Goal: Task Accomplishment & Management: Use online tool/utility

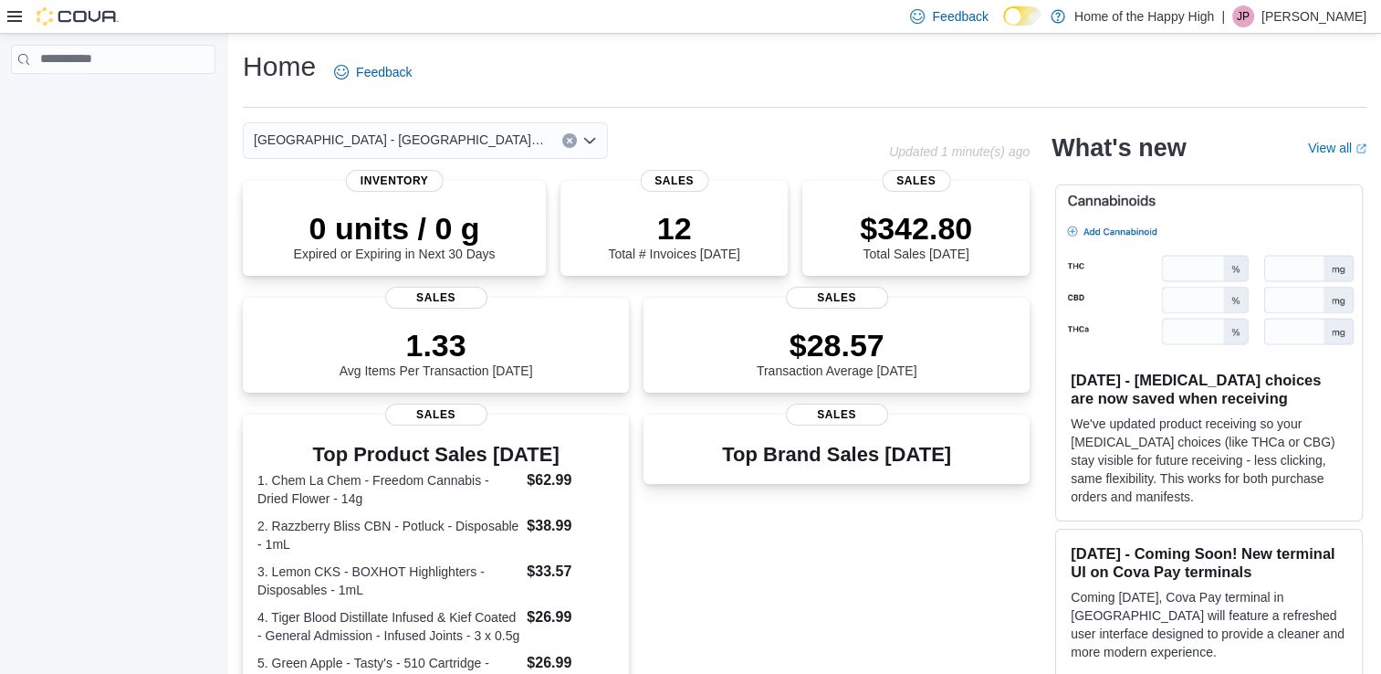
click at [58, 130] on div at bounding box center [113, 357] width 226 height 646
click at [12, 16] on icon at bounding box center [14, 16] width 15 height 11
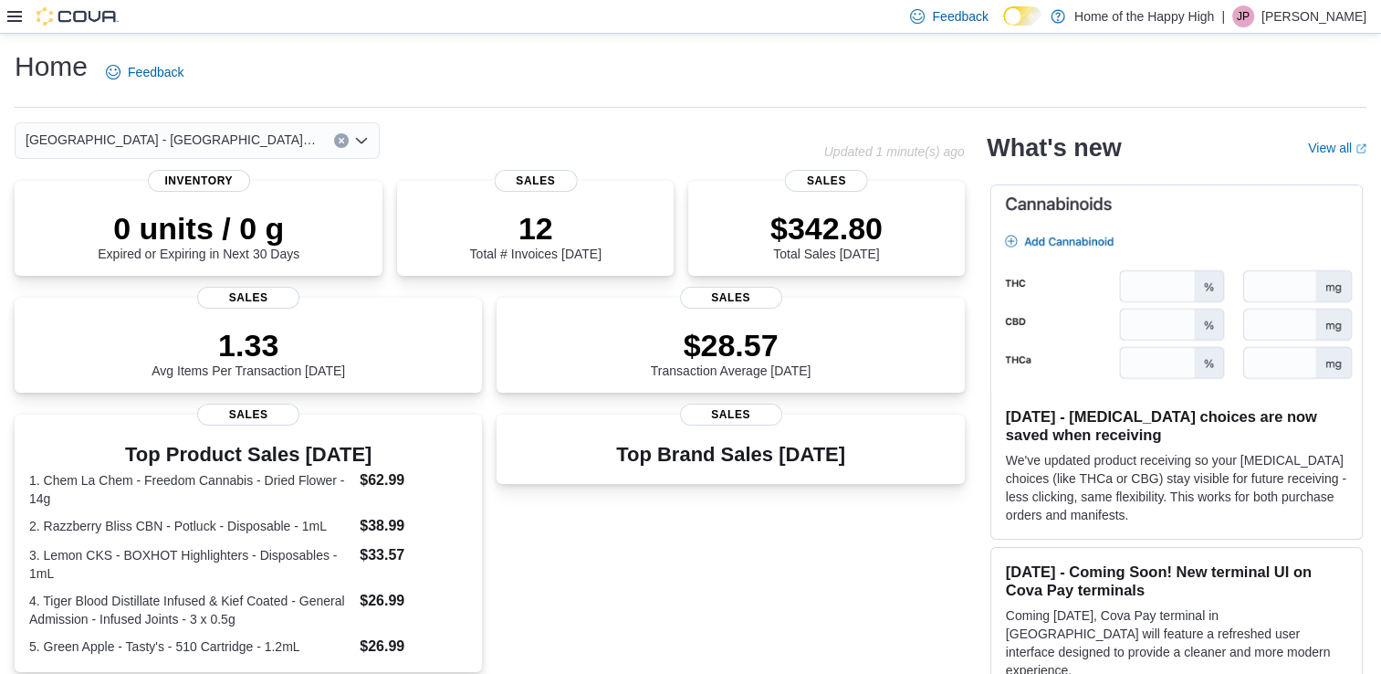
click at [12, 16] on icon at bounding box center [14, 16] width 15 height 11
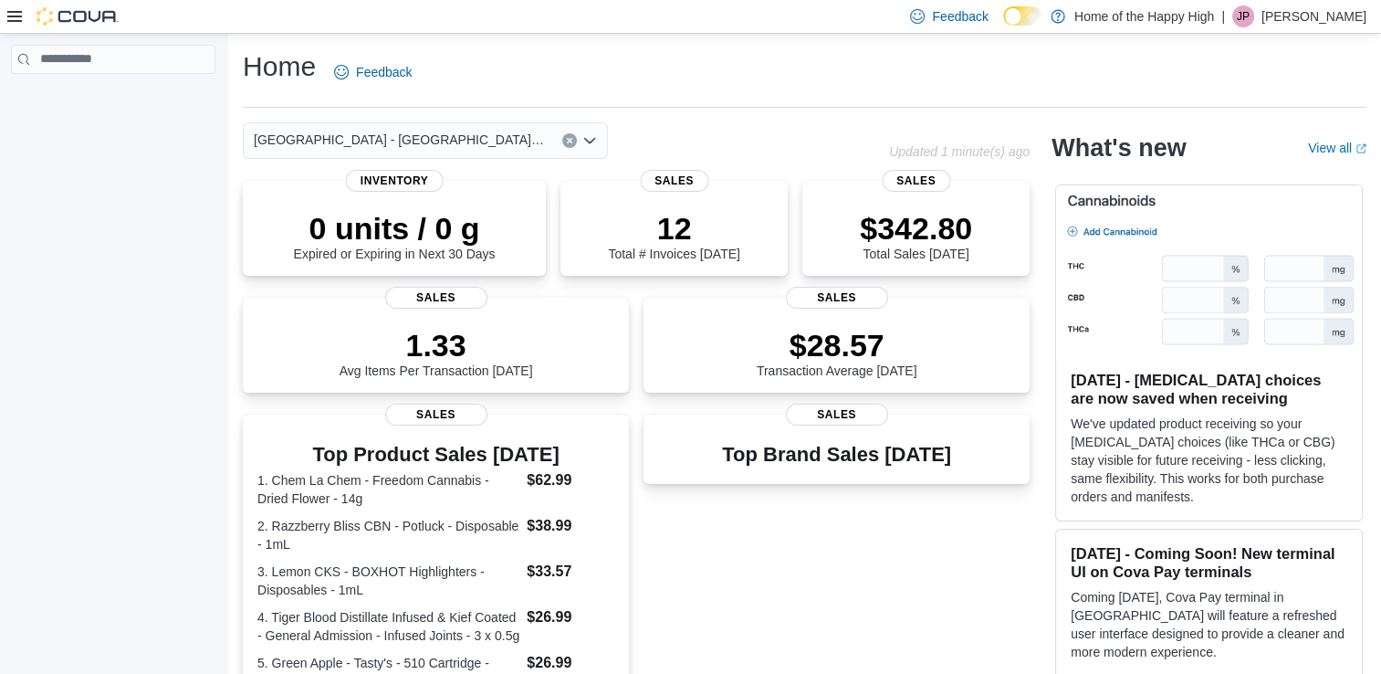
click at [64, 11] on img at bounding box center [78, 16] width 82 height 18
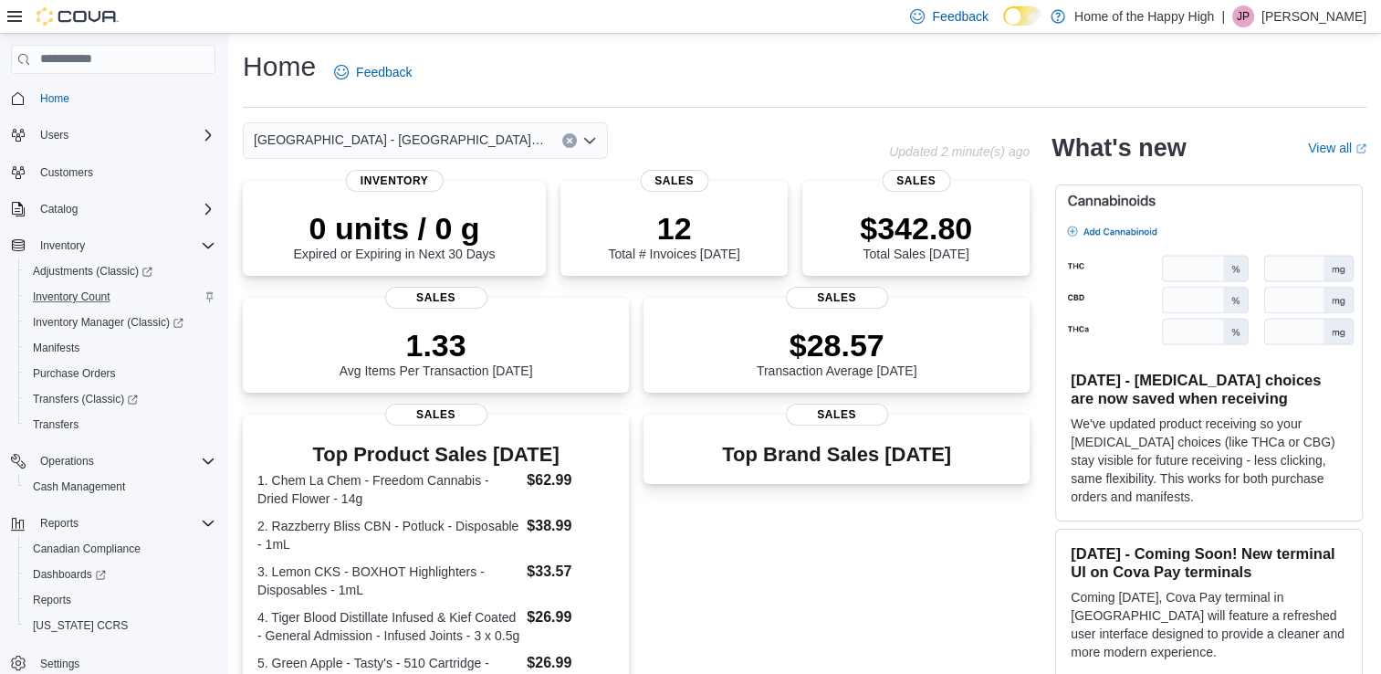
click at [124, 287] on div "Inventory Count" at bounding box center [121, 297] width 190 height 22
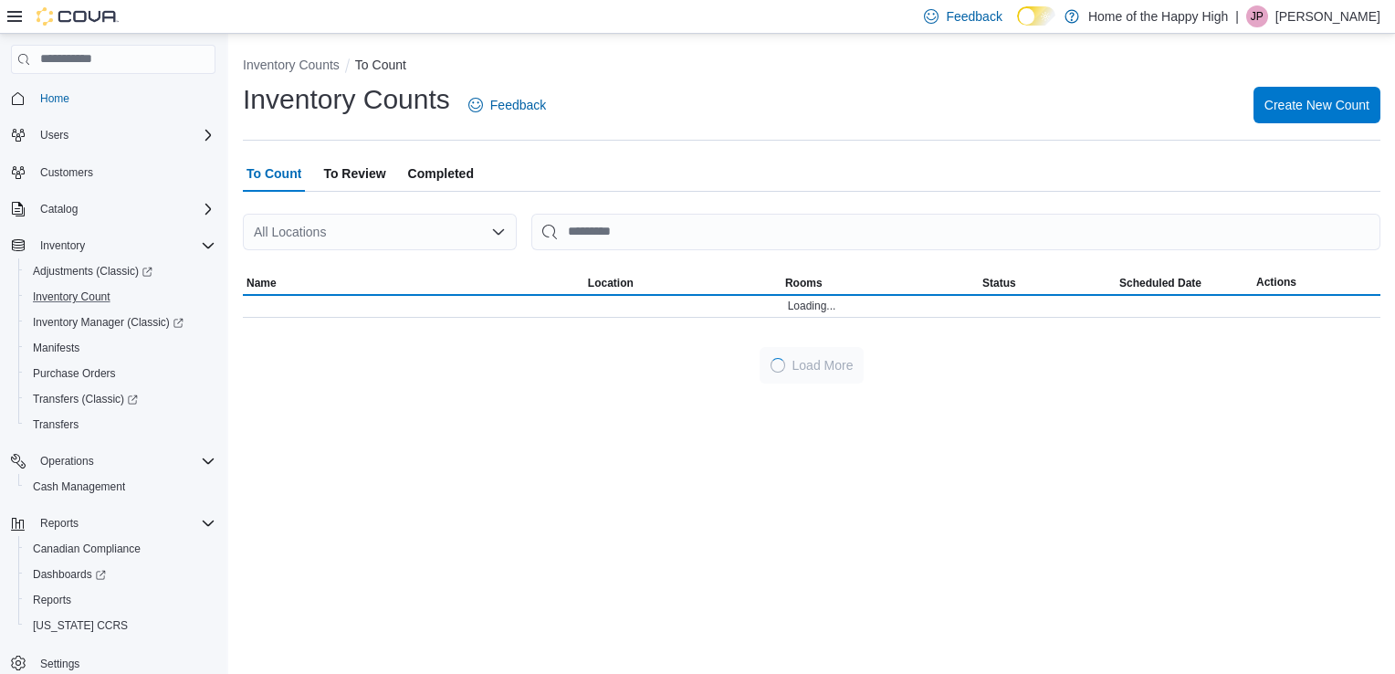
click at [363, 173] on span "To Review" at bounding box center [354, 173] width 62 height 37
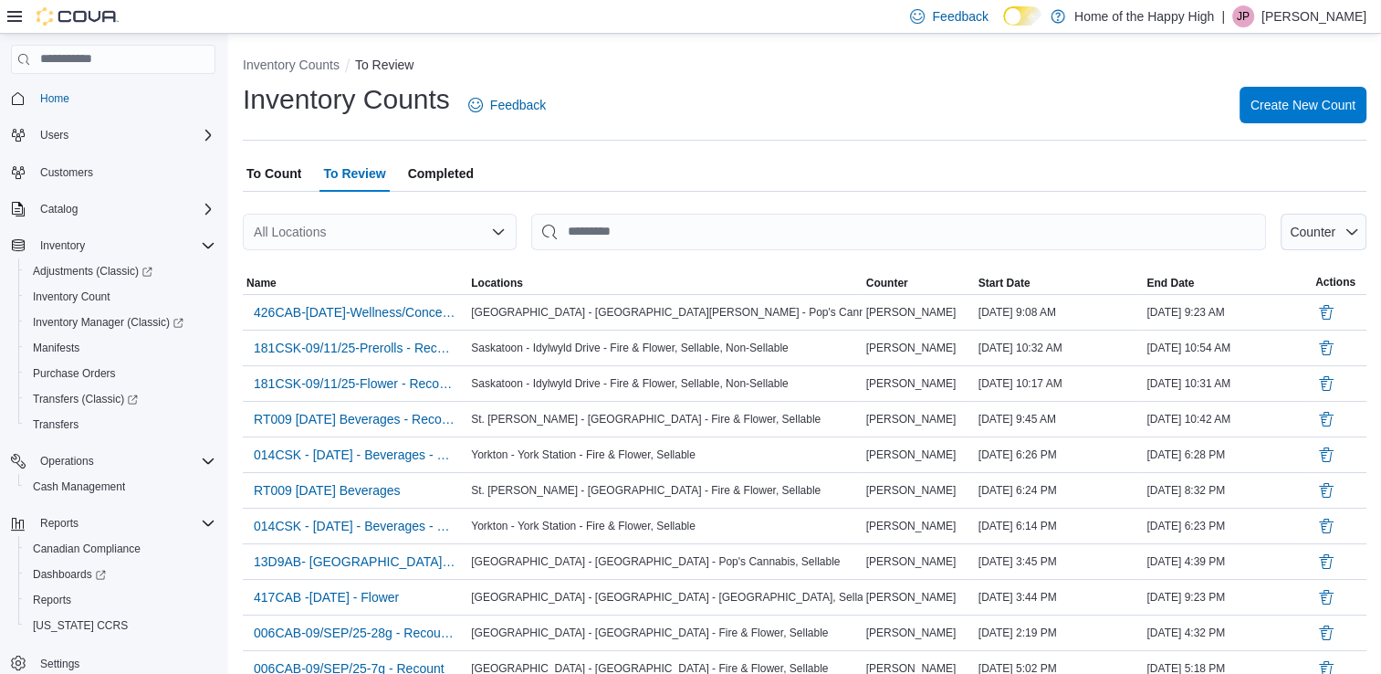
drag, startPoint x: 363, startPoint y: 173, endPoint x: 377, endPoint y: 228, distance: 56.5
click at [377, 228] on div "All Locations" at bounding box center [380, 232] width 274 height 37
type input "********"
click at [383, 255] on span "[GEOGRAPHIC_DATA] - [GEOGRAPHIC_DATA] - Pop's Cannabis" at bounding box center [520, 263] width 378 height 18
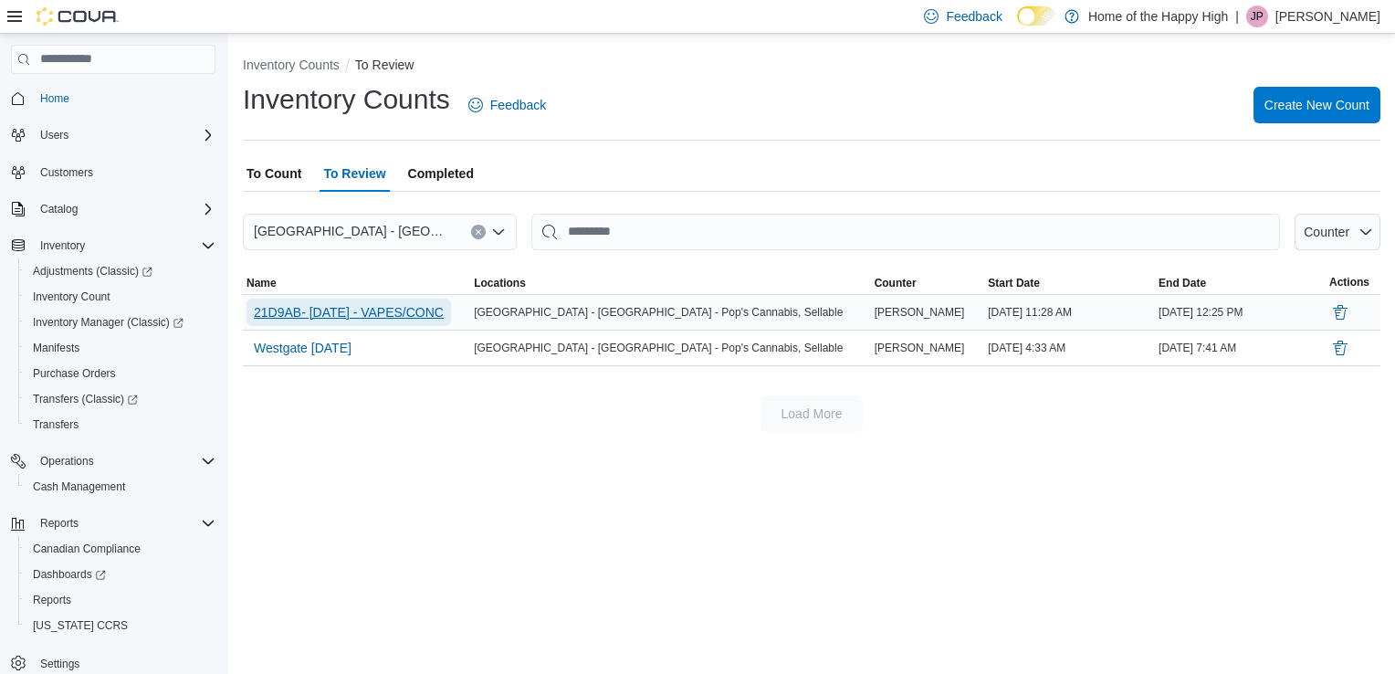
click at [415, 310] on span "21D9AB- [DATE] - VAPES/CONC" at bounding box center [349, 312] width 190 height 18
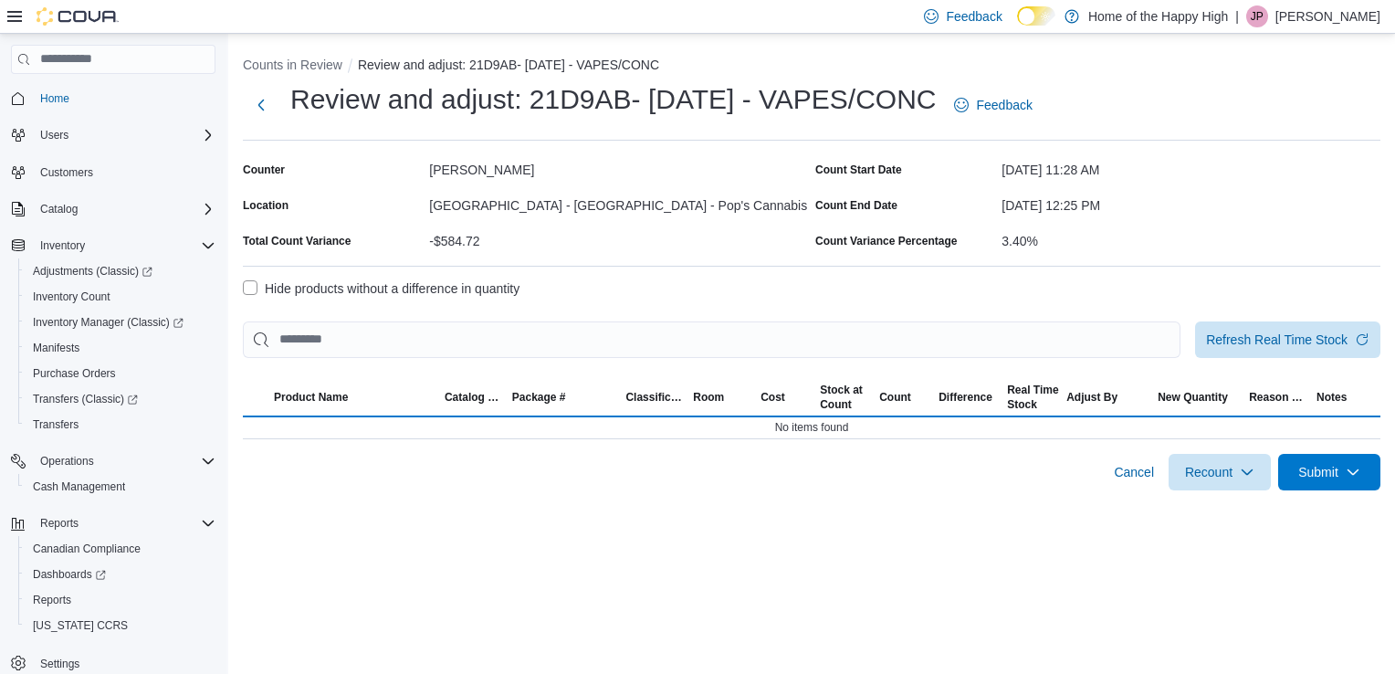
select select "**********"
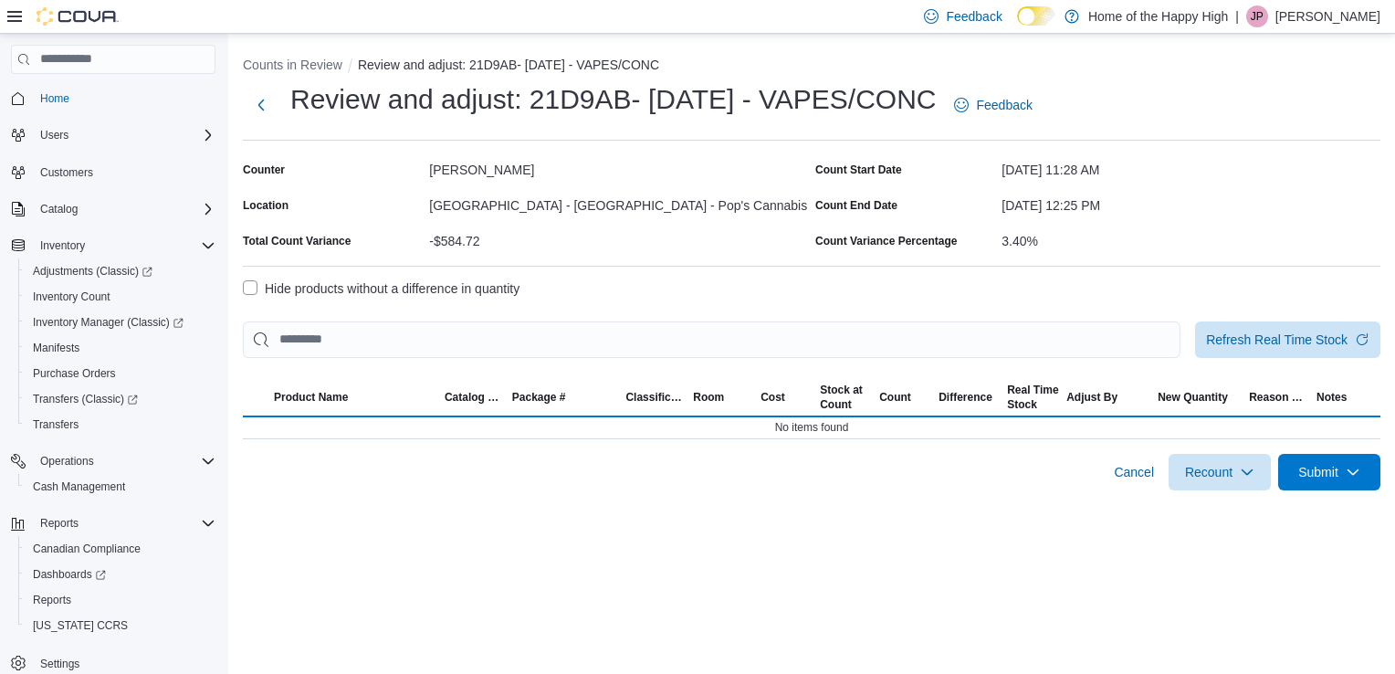
select select "**********"
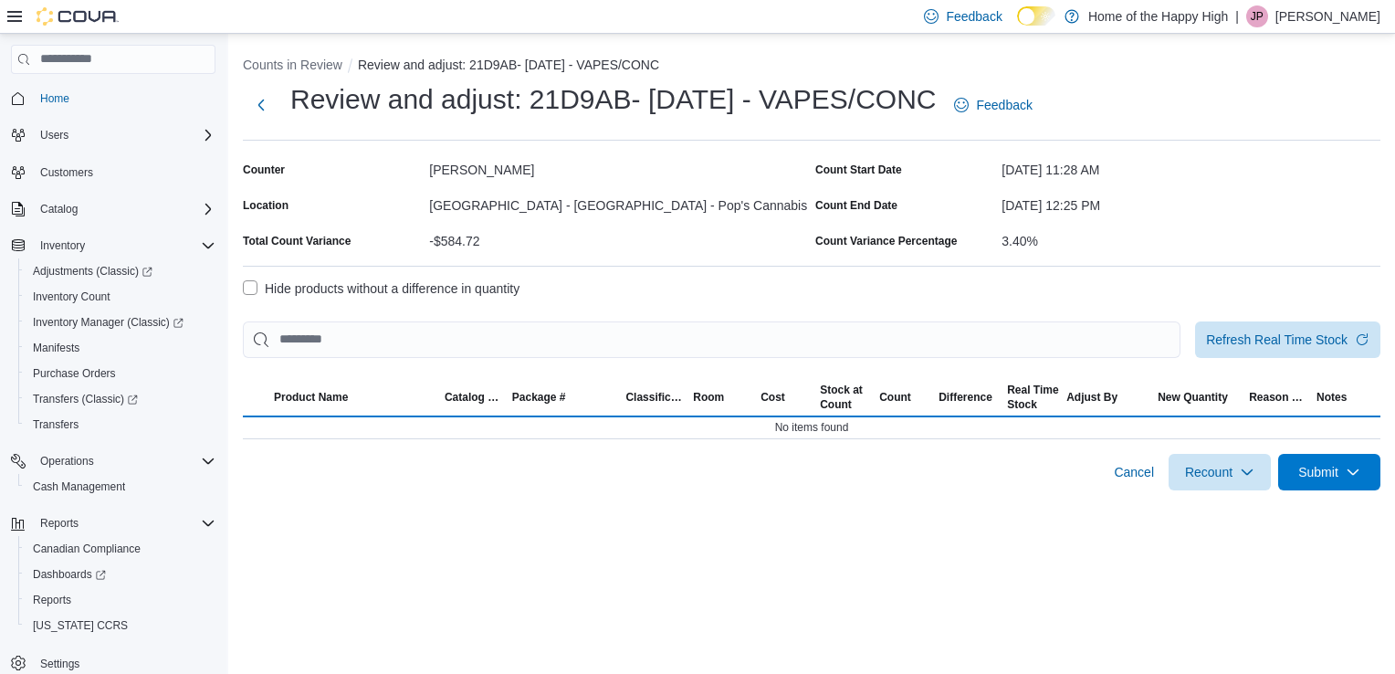
select select "**********"
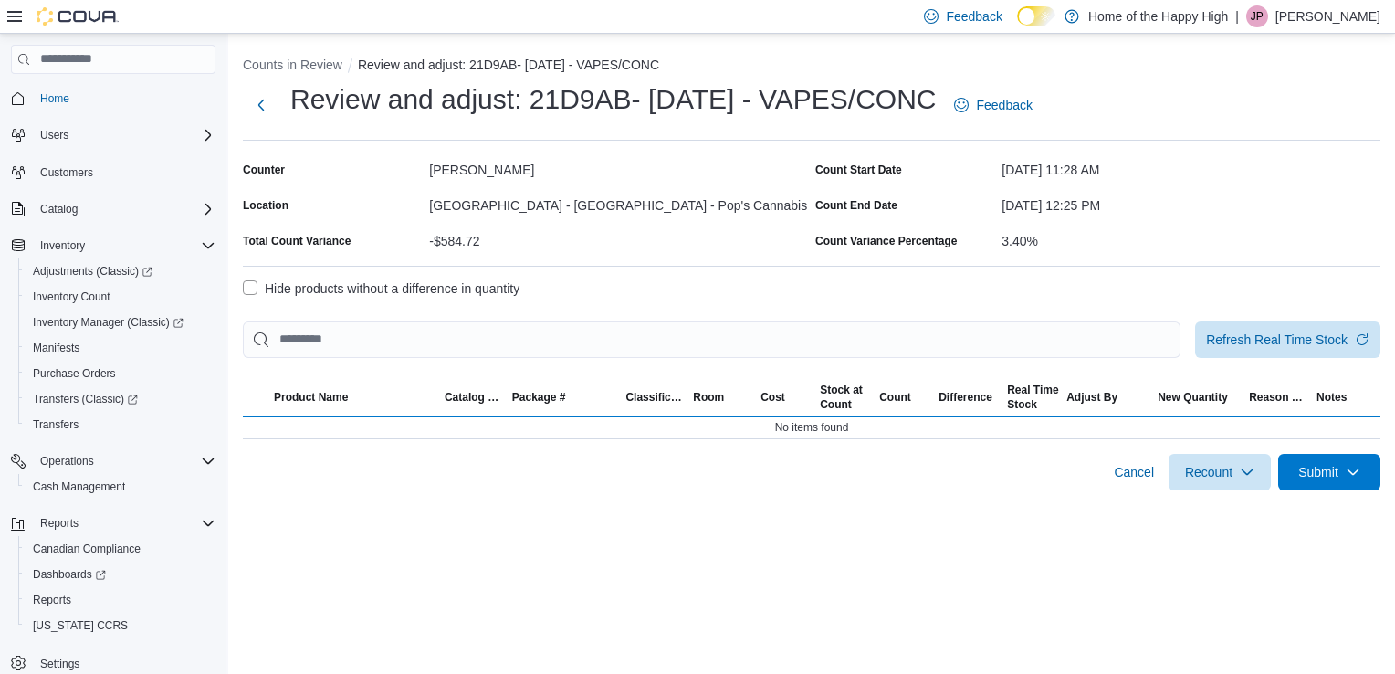
select select "**********"
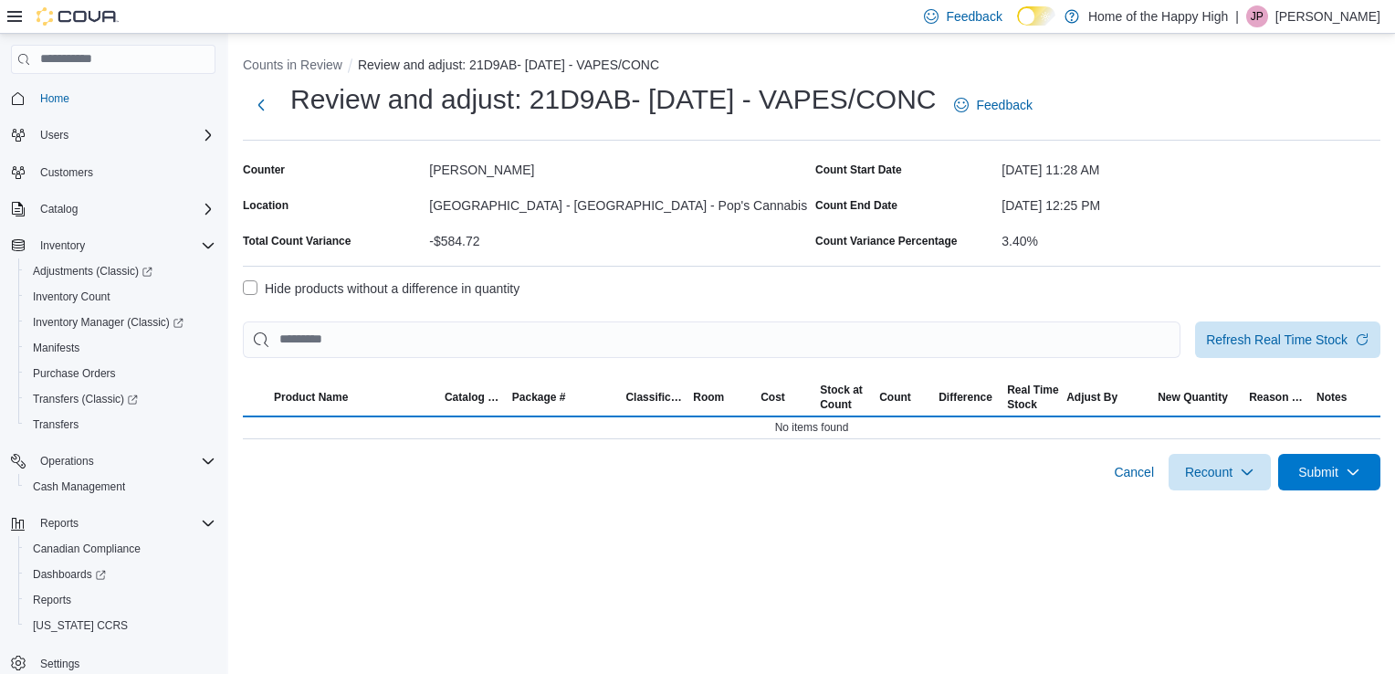
select select "**********"
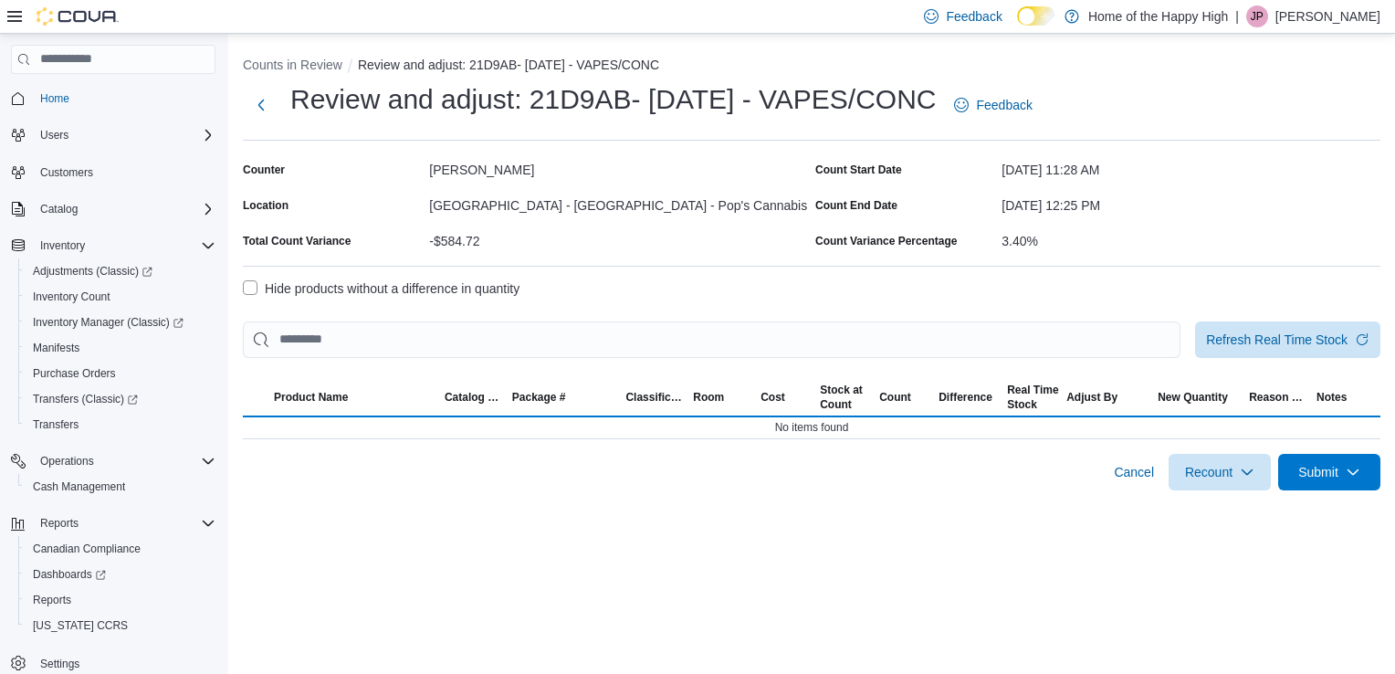
select select "**********"
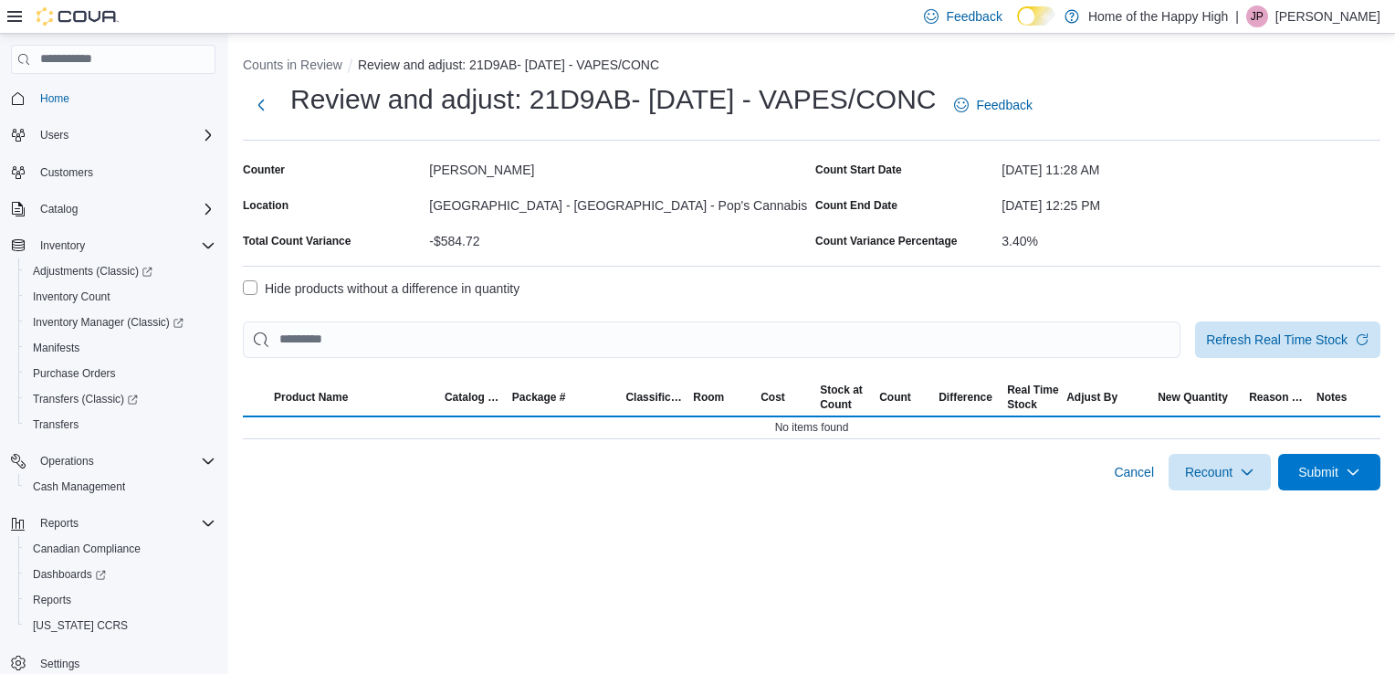
select select "**********"
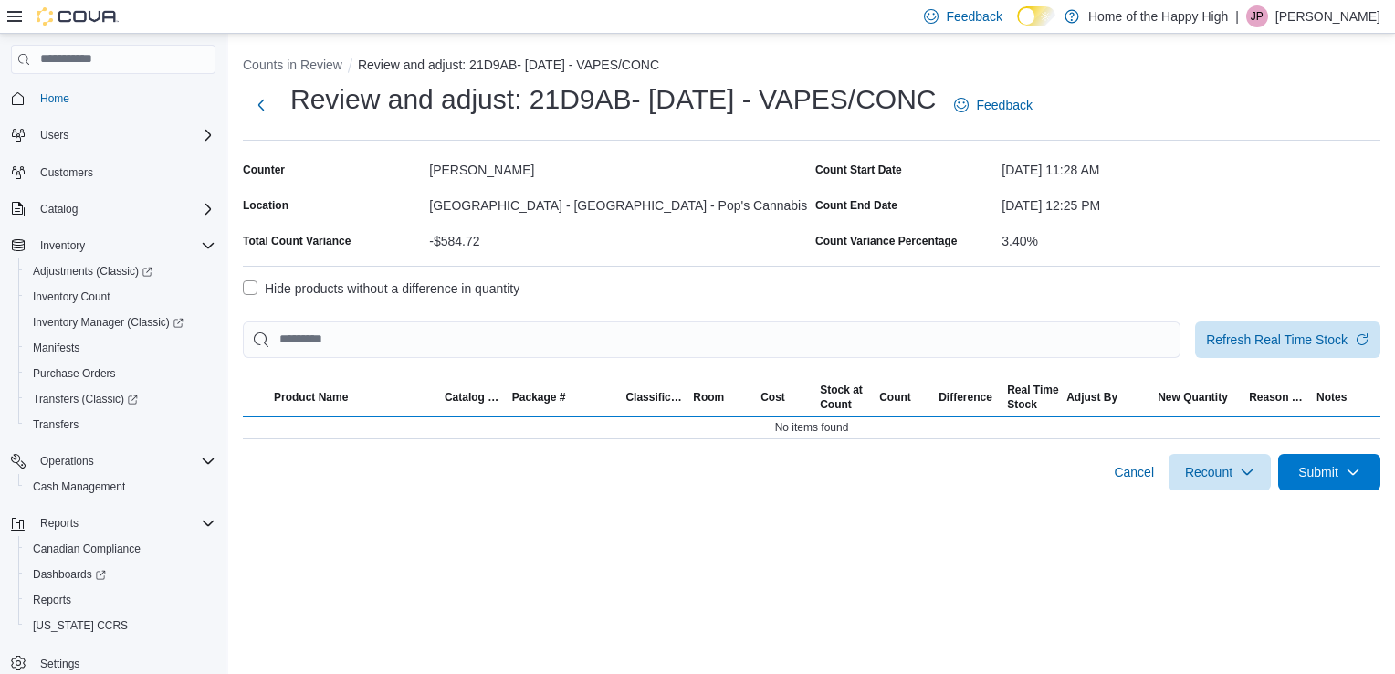
select select "**********"
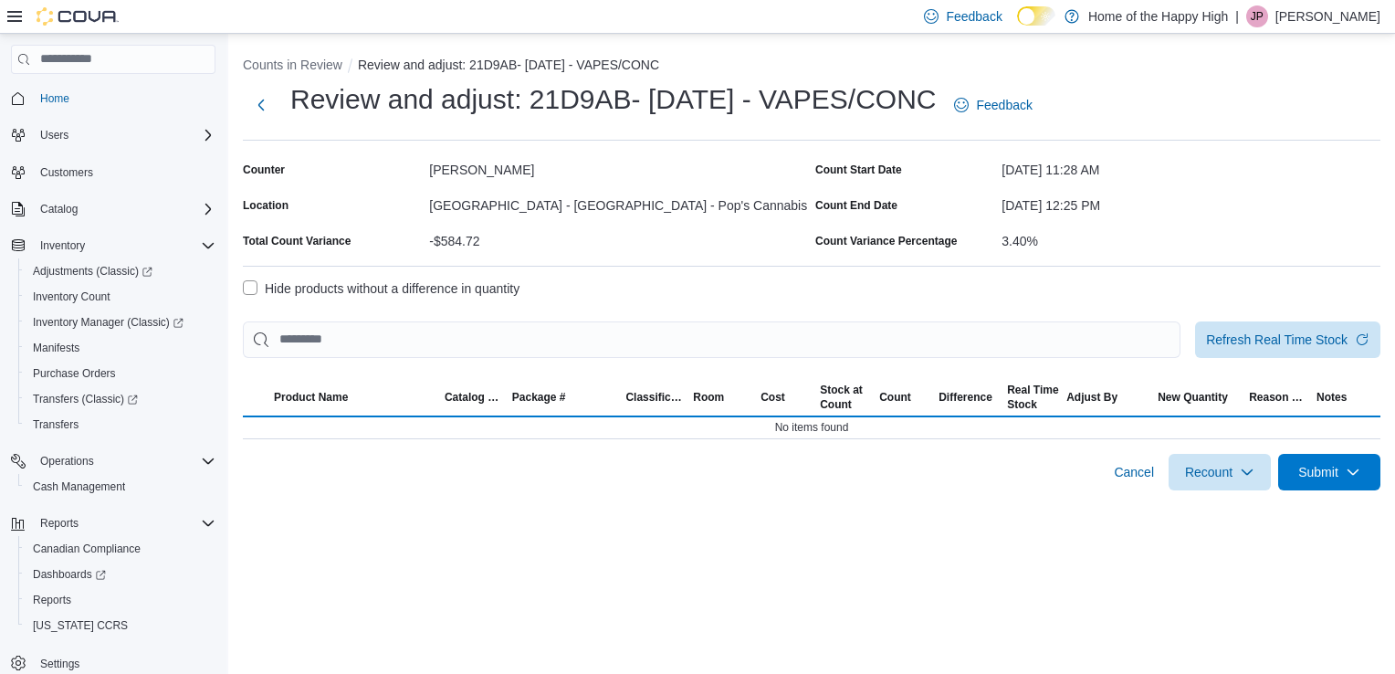
select select "**********"
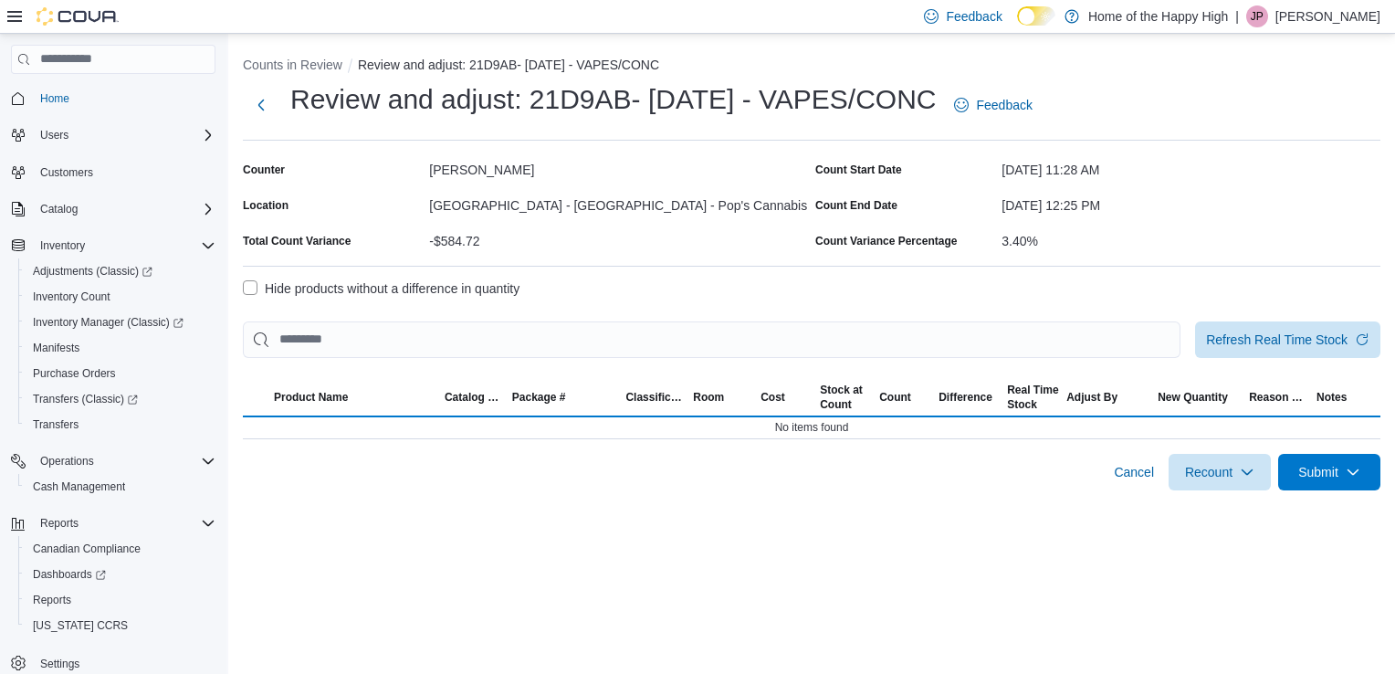
select select "**********"
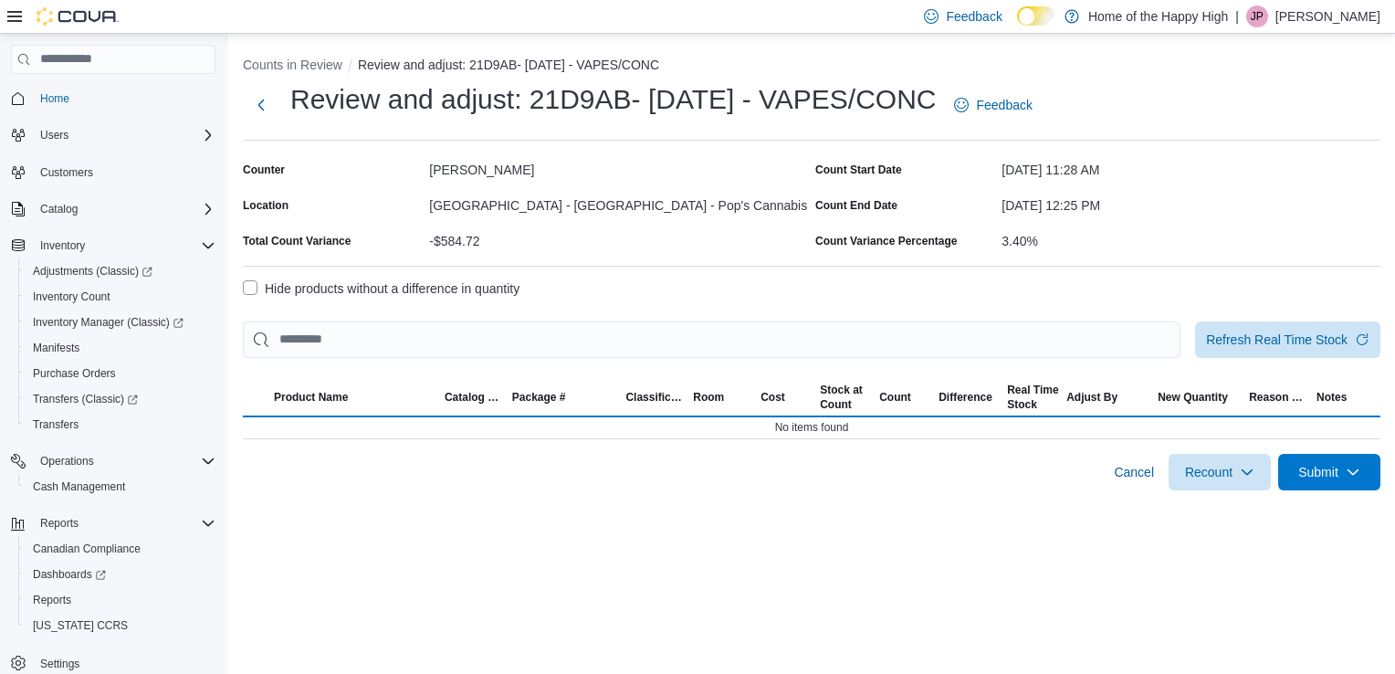
select select "**********"
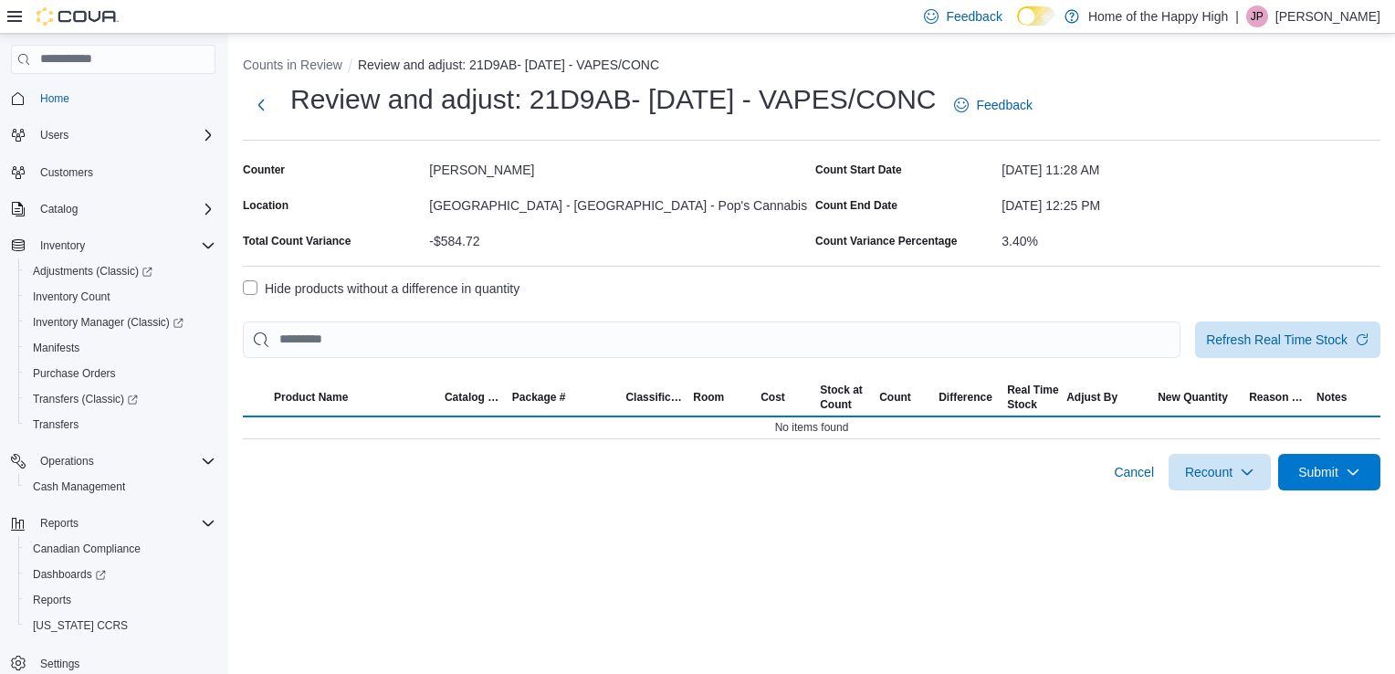
select select "**********"
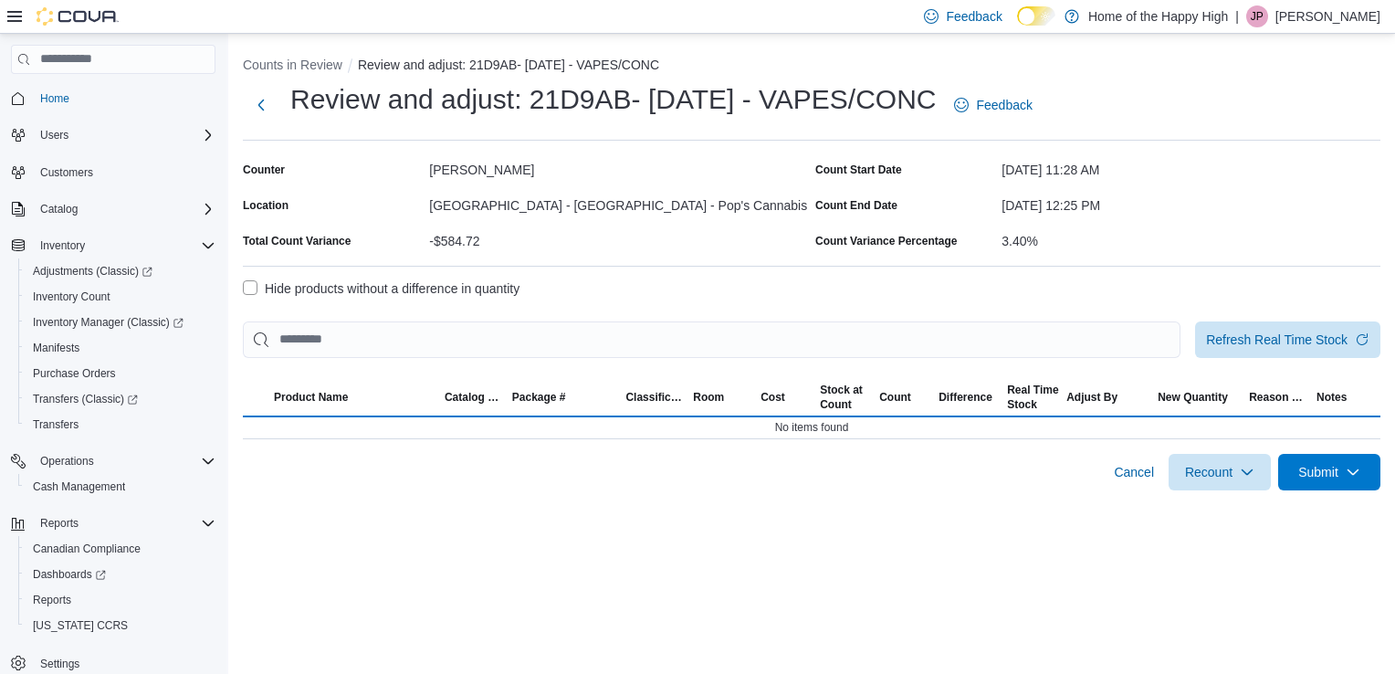
select select "**********"
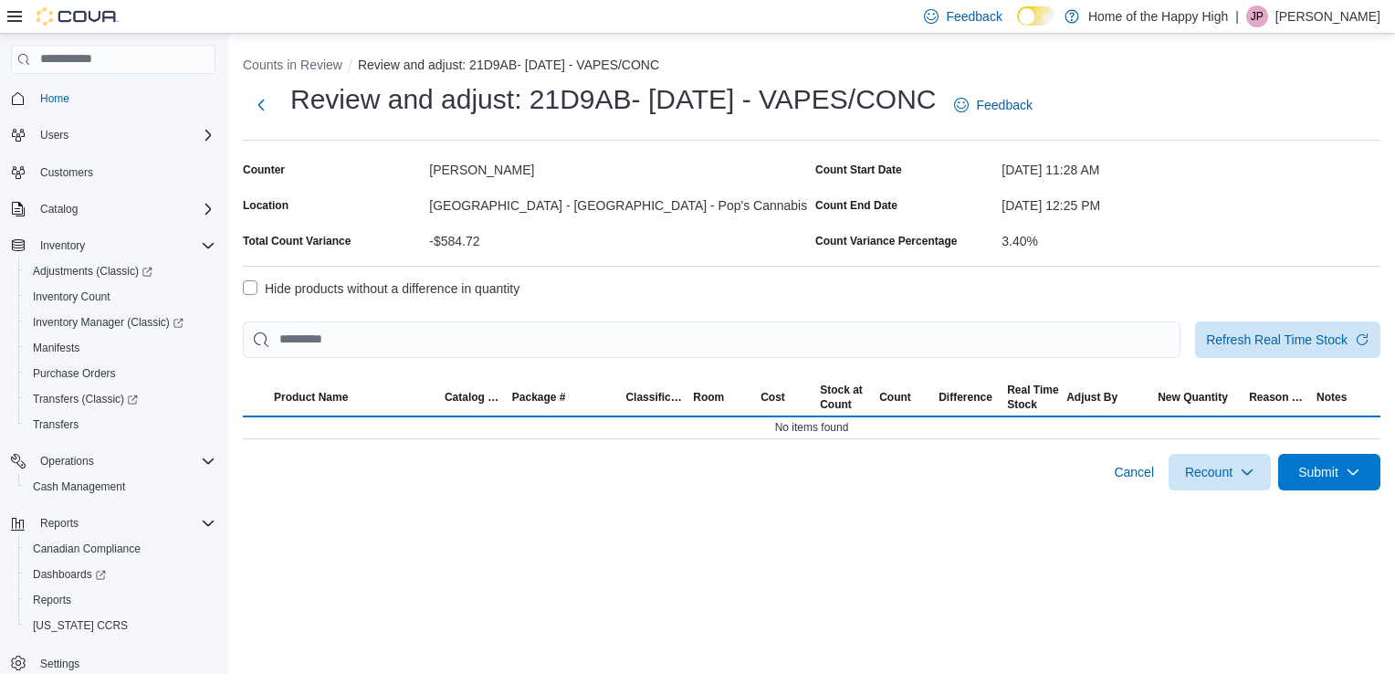
select select "**********"
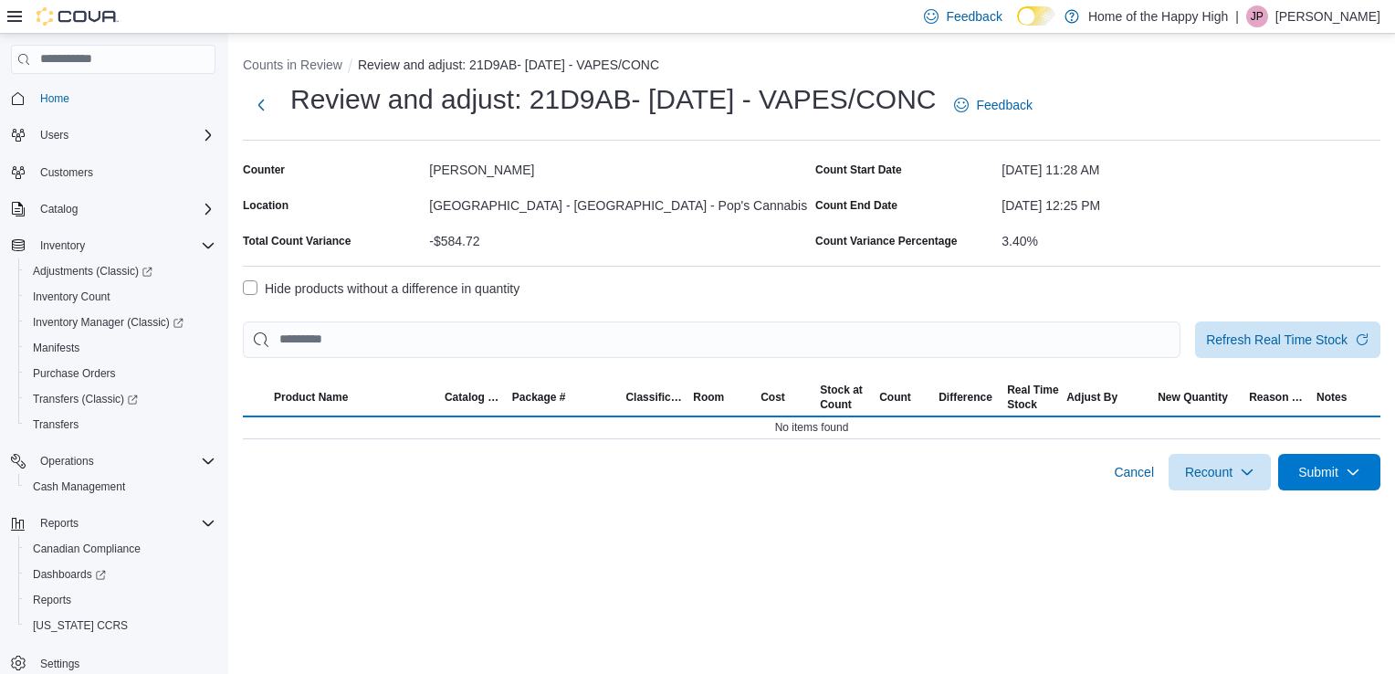
select select "**********"
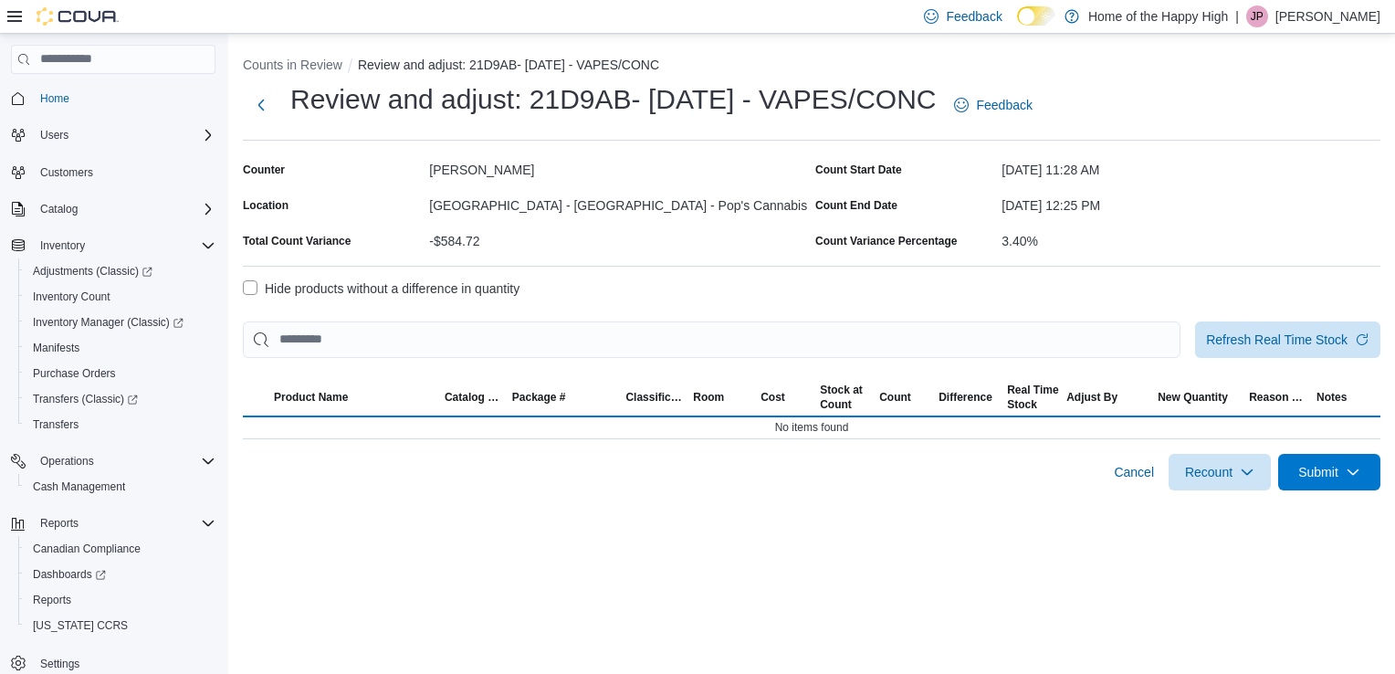
select select "**********"
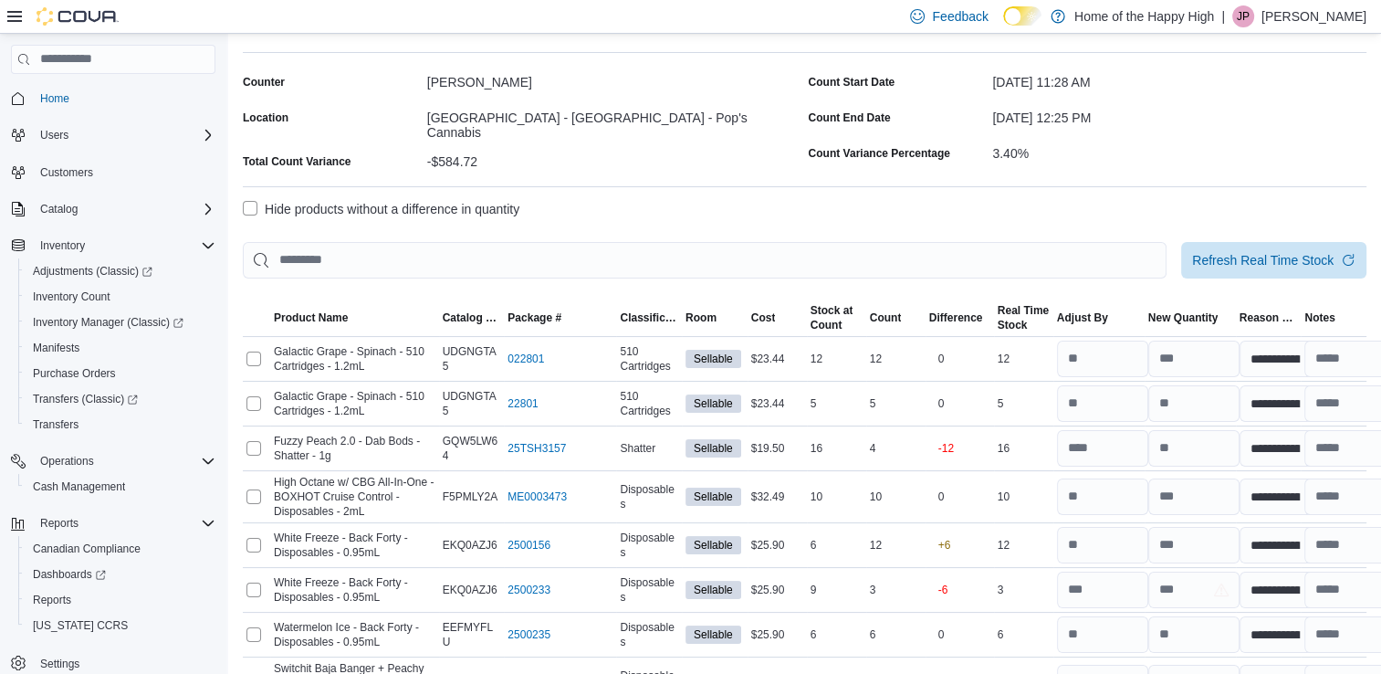
scroll to position [89, 0]
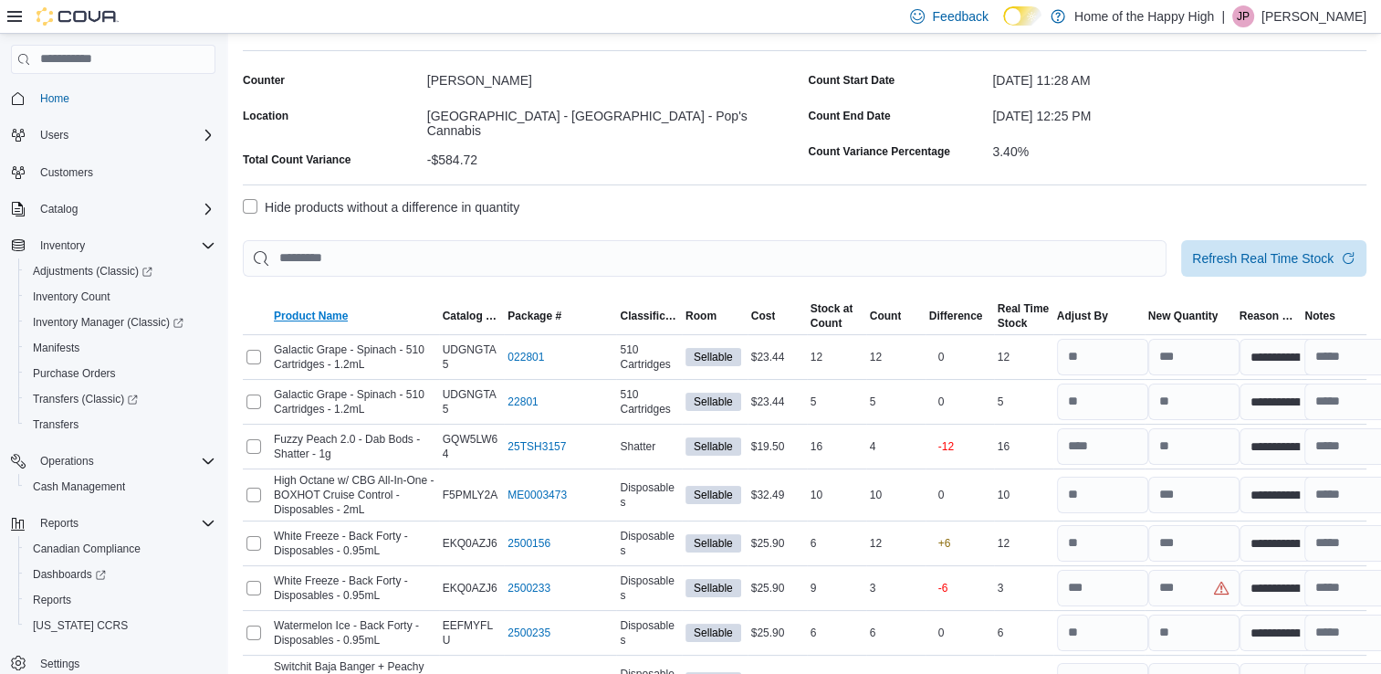
click at [319, 313] on span "Product Name" at bounding box center [311, 316] width 74 height 15
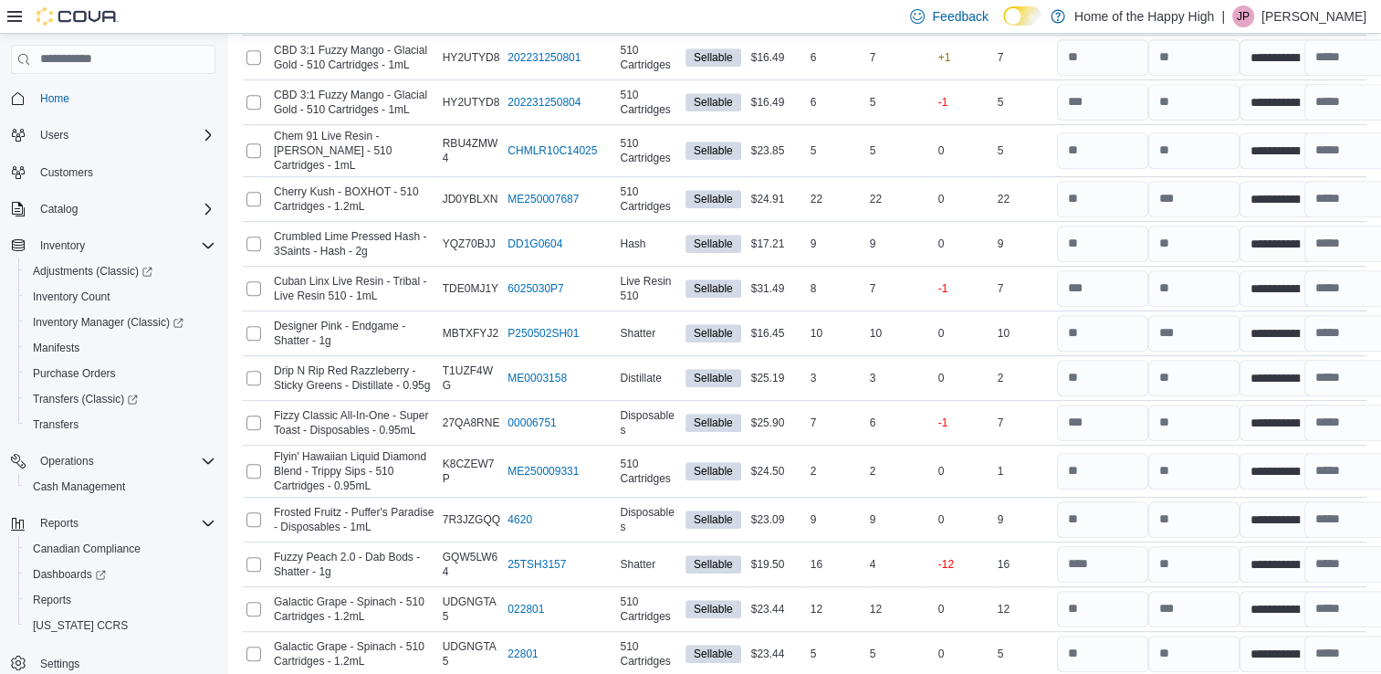
scroll to position [866, 0]
click at [1198, 546] on input "number" at bounding box center [1194, 564] width 91 height 37
type input "**"
click at [1140, 548] on input "number" at bounding box center [1102, 564] width 91 height 37
click at [1017, 553] on div "16" at bounding box center [1023, 564] width 59 height 22
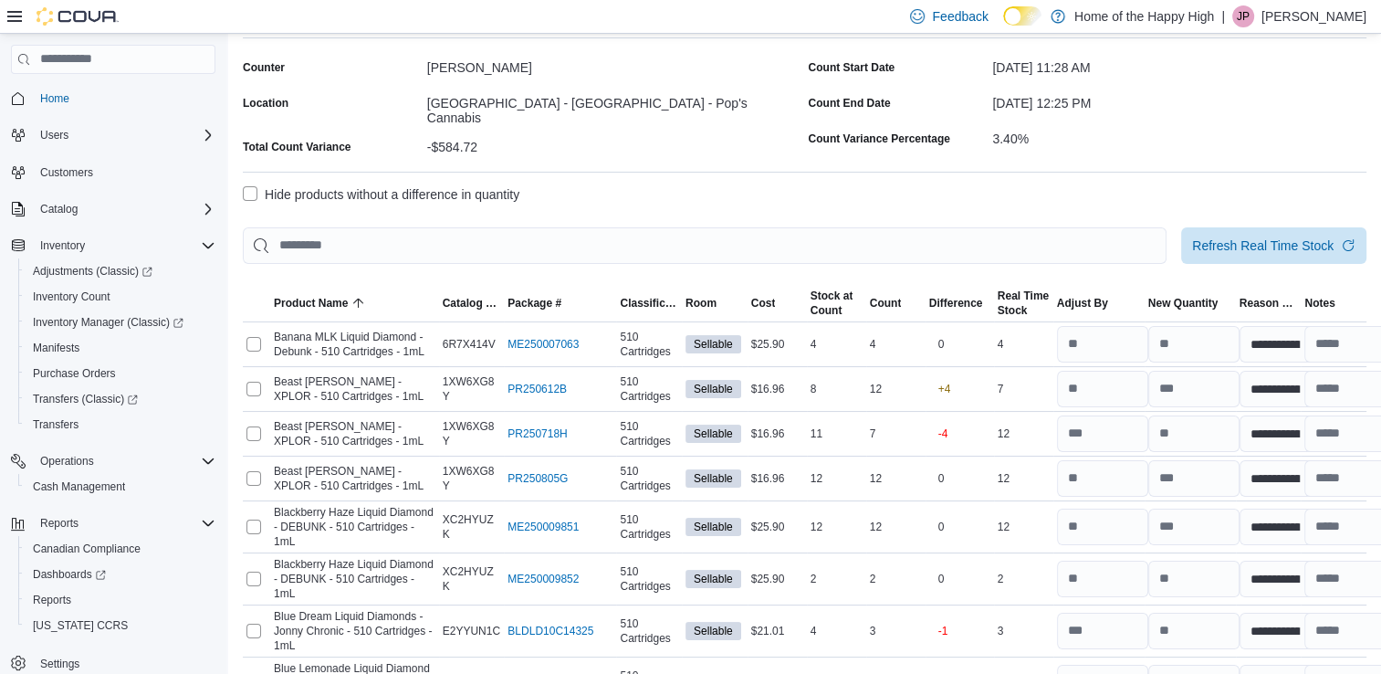
scroll to position [0, 0]
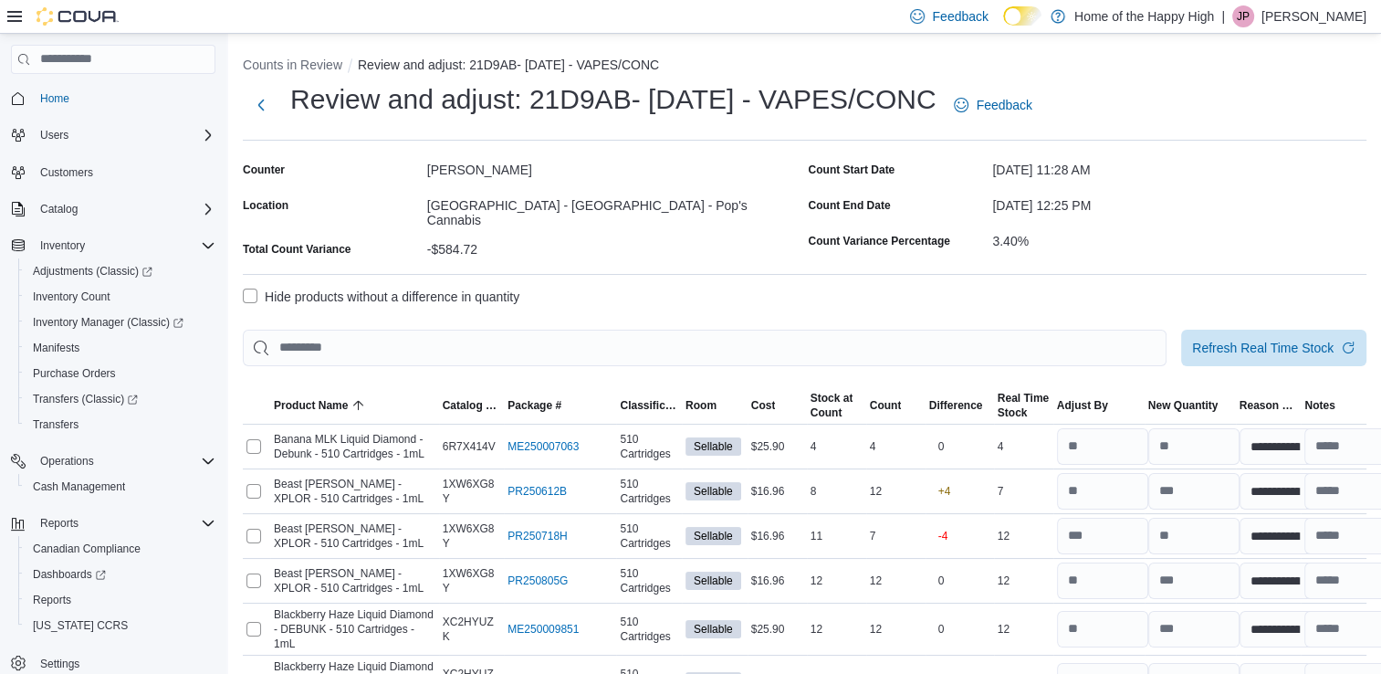
click at [398, 289] on label "Hide products without a difference in quantity" at bounding box center [381, 297] width 277 height 22
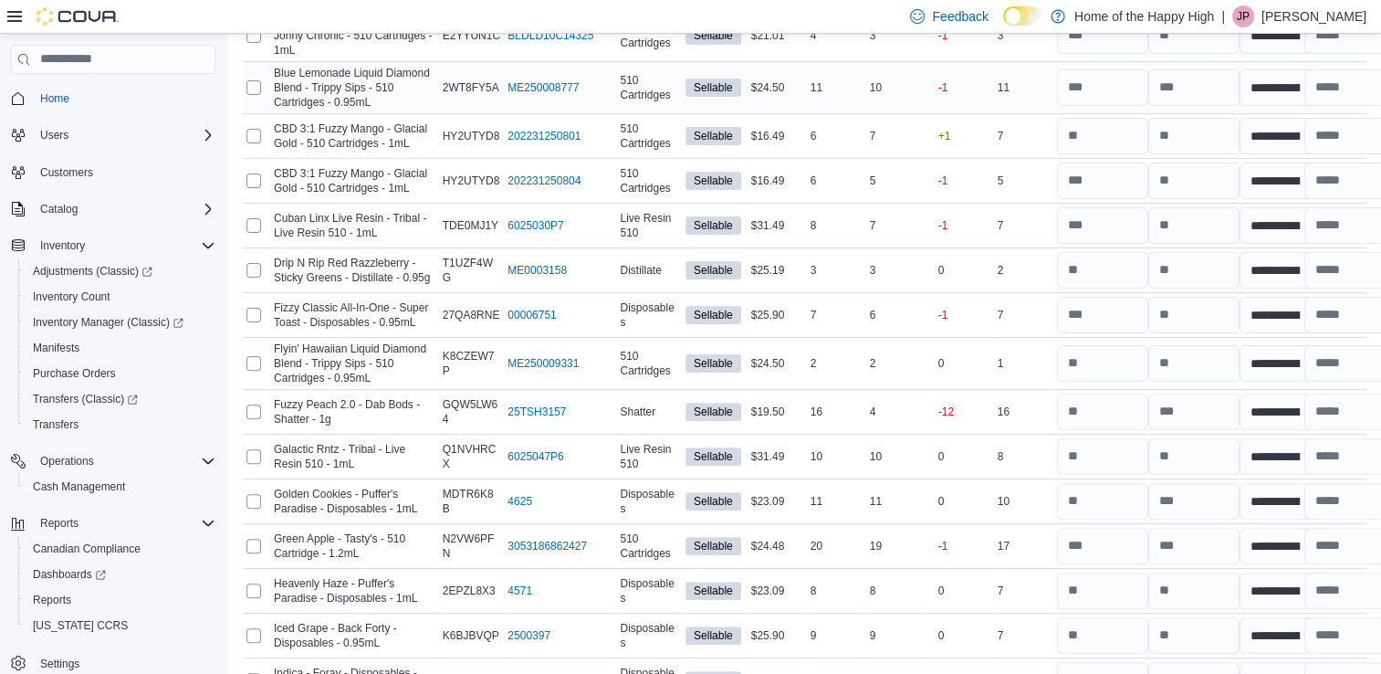
scroll to position [506, 0]
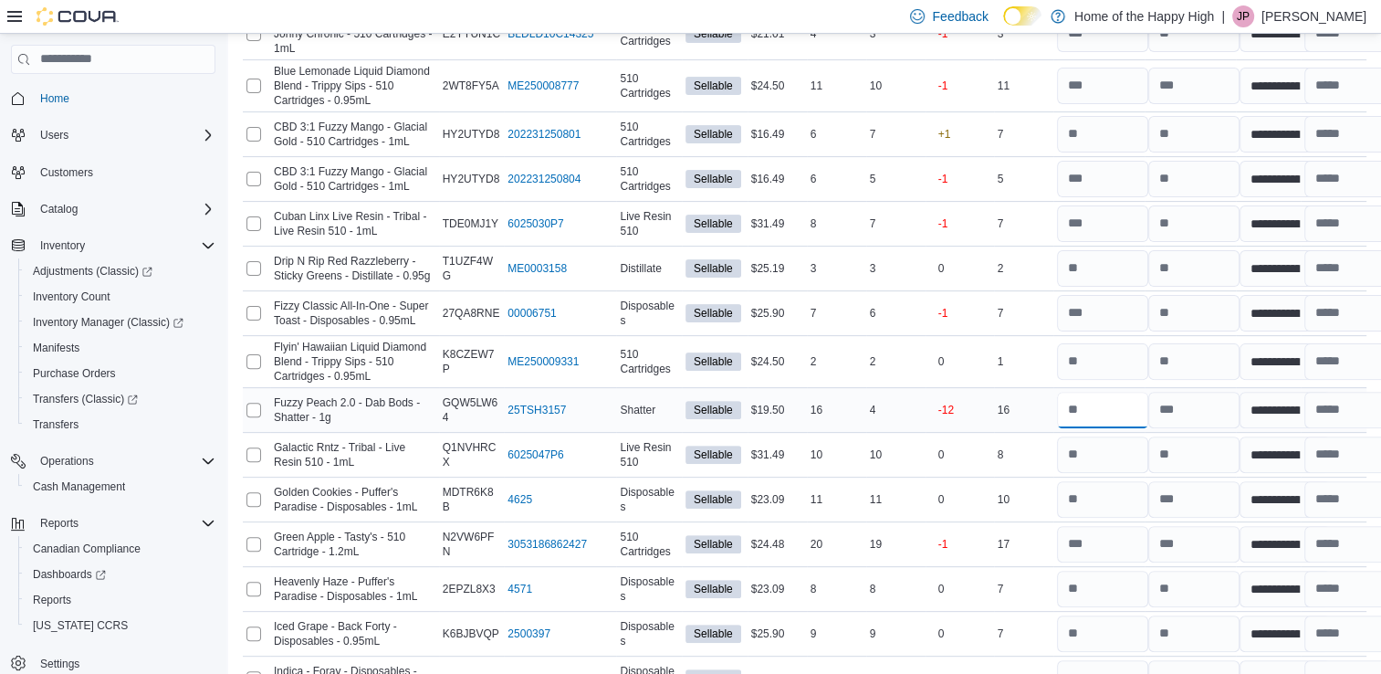
click at [1088, 407] on input "number" at bounding box center [1102, 410] width 91 height 37
type input "**"
click at [1054, 404] on div "16" at bounding box center [1023, 410] width 59 height 22
click at [1191, 402] on input "number" at bounding box center [1194, 410] width 91 height 37
type input "*"
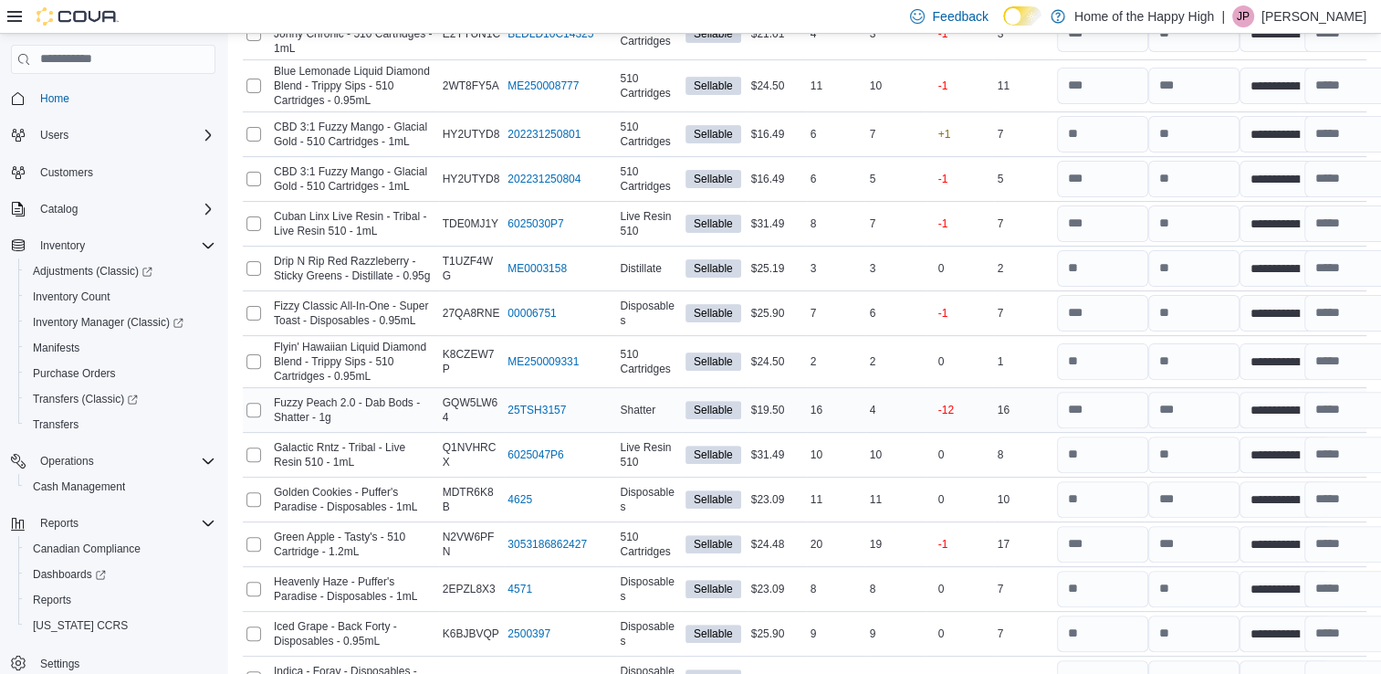
click at [1035, 400] on div "16" at bounding box center [1023, 410] width 59 height 22
click at [1110, 404] on input "number" at bounding box center [1102, 410] width 91 height 37
type input "**"
click at [986, 400] on div "-12" at bounding box center [960, 410] width 68 height 40
click at [1191, 402] on input "number" at bounding box center [1194, 410] width 91 height 37
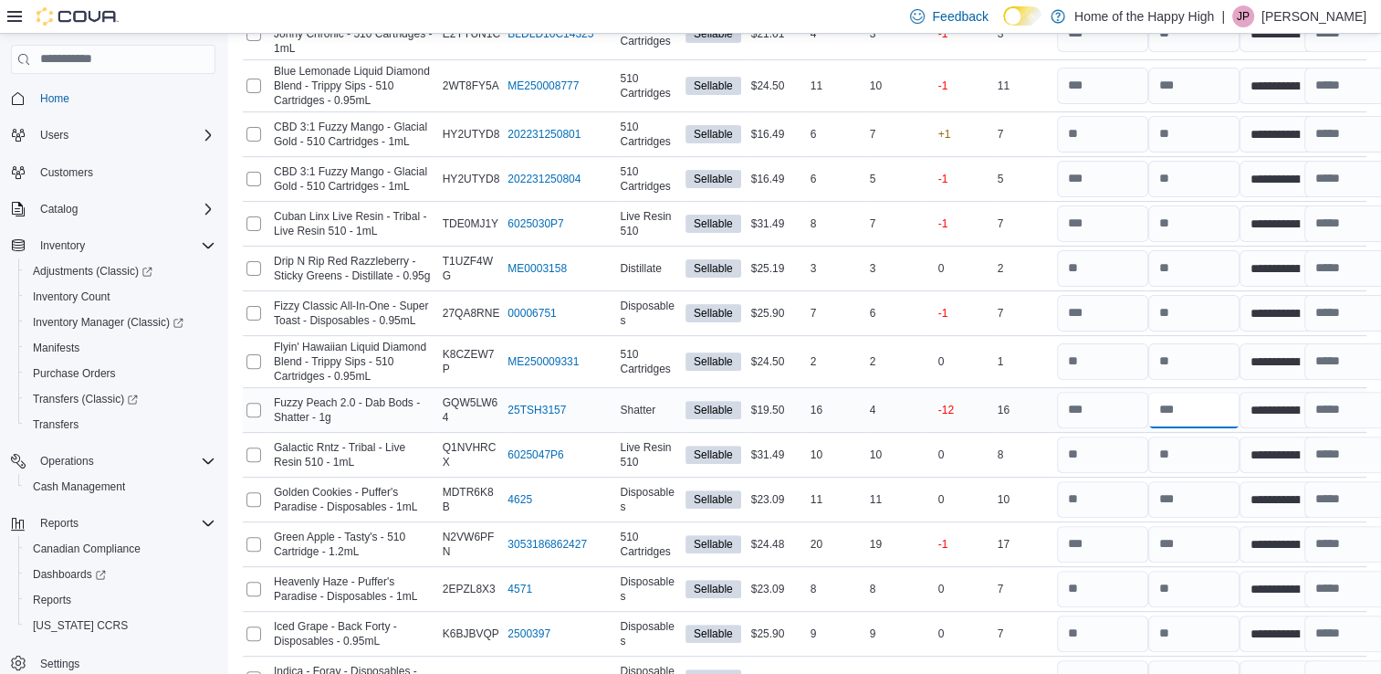
type input "**"
click at [1137, 392] on input "number" at bounding box center [1102, 410] width 91 height 37
click at [1031, 407] on div "16" at bounding box center [1023, 410] width 59 height 22
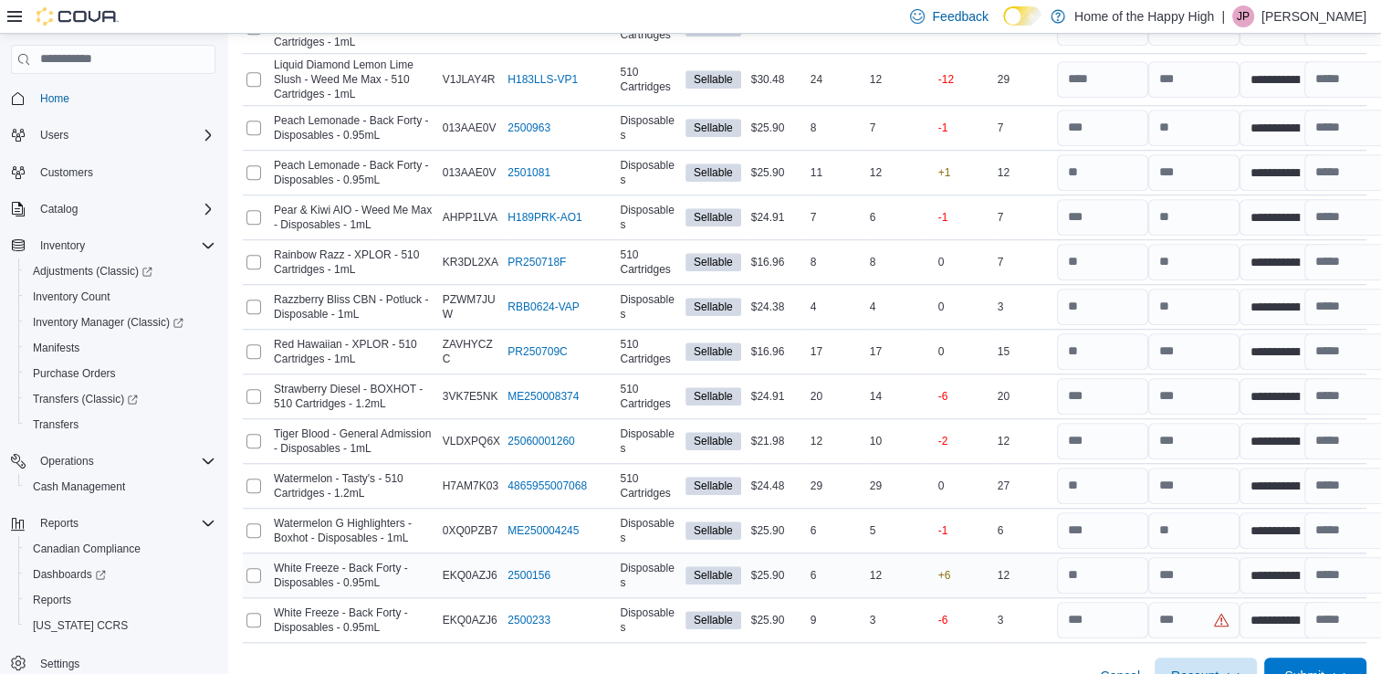
scroll to position [1359, 0]
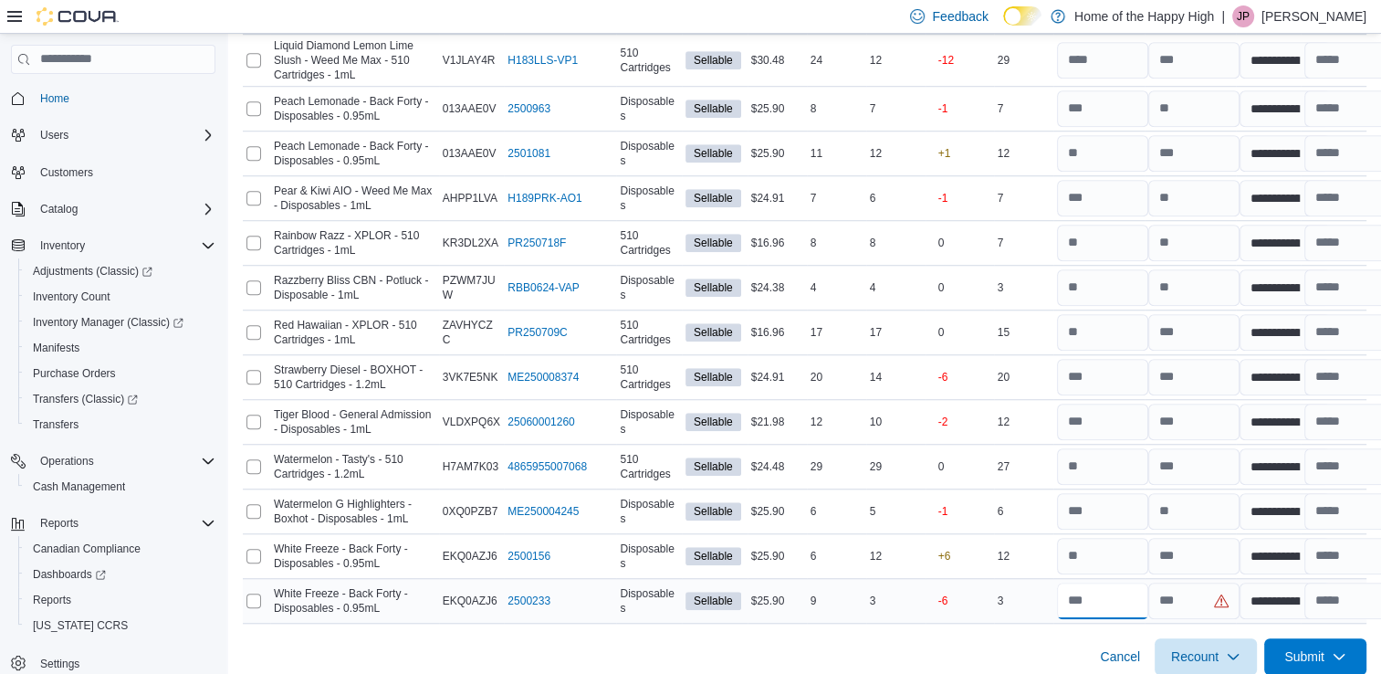
click at [1103, 583] on input "number" at bounding box center [1102, 601] width 91 height 37
type input "**"
click at [1099, 546] on input "number" at bounding box center [1102, 556] width 91 height 37
type input "*"
click at [1072, 625] on div "Cancel Recount Submit" at bounding box center [805, 649] width 1124 height 51
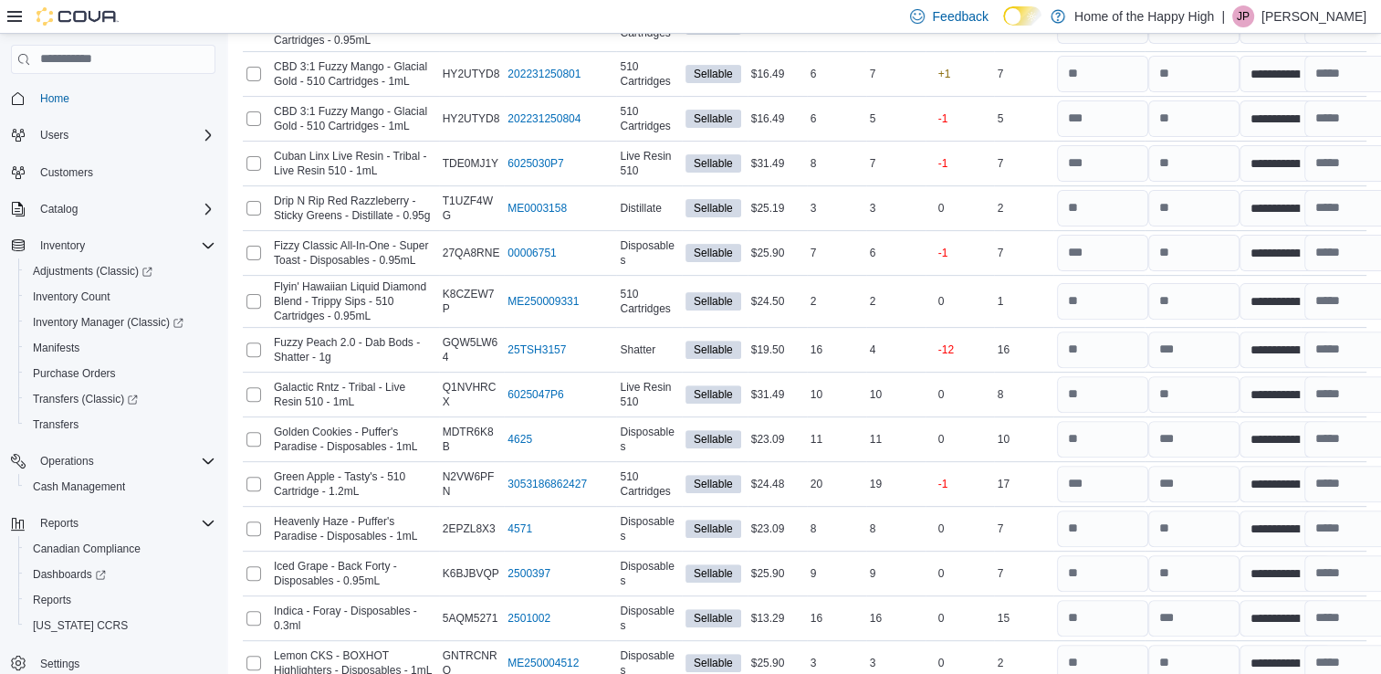
scroll to position [563, 0]
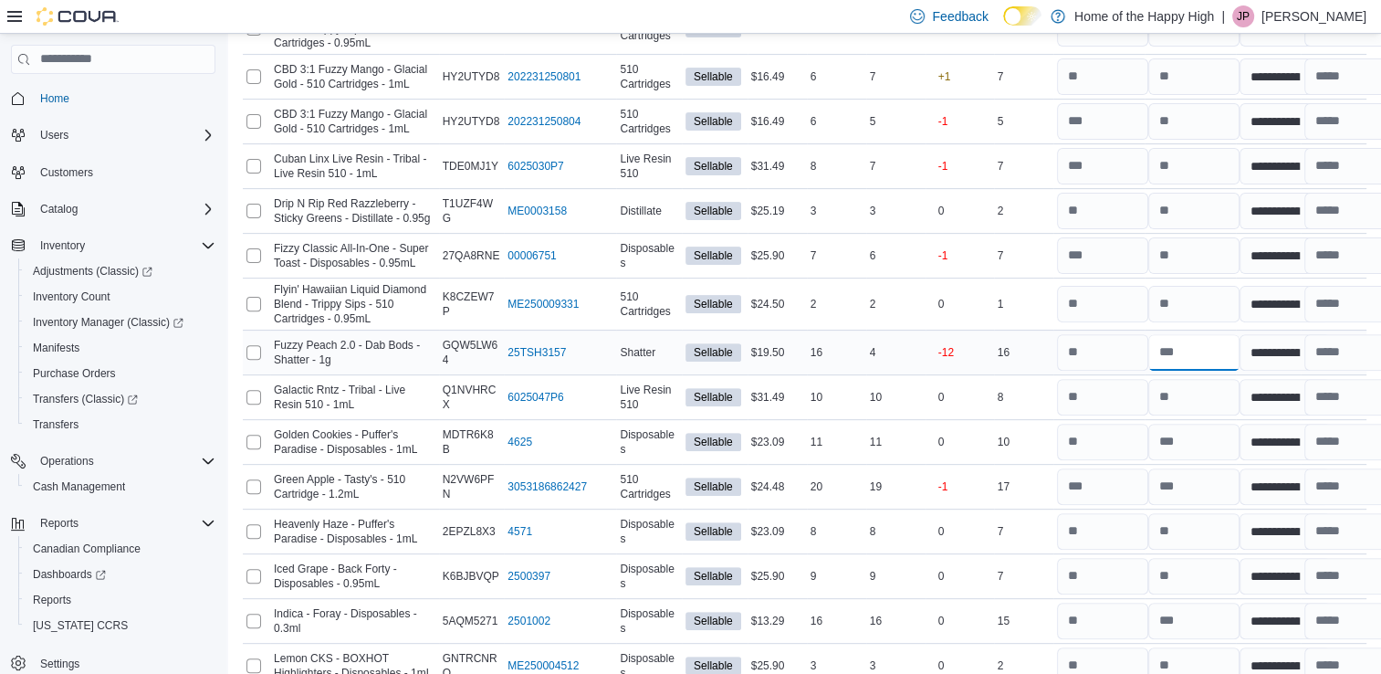
click at [1210, 346] on input "number" at bounding box center [1194, 352] width 91 height 37
type input "*"
click at [1117, 348] on input "number" at bounding box center [1102, 352] width 91 height 37
type input "**"
click at [1033, 343] on div "16" at bounding box center [1023, 352] width 59 height 22
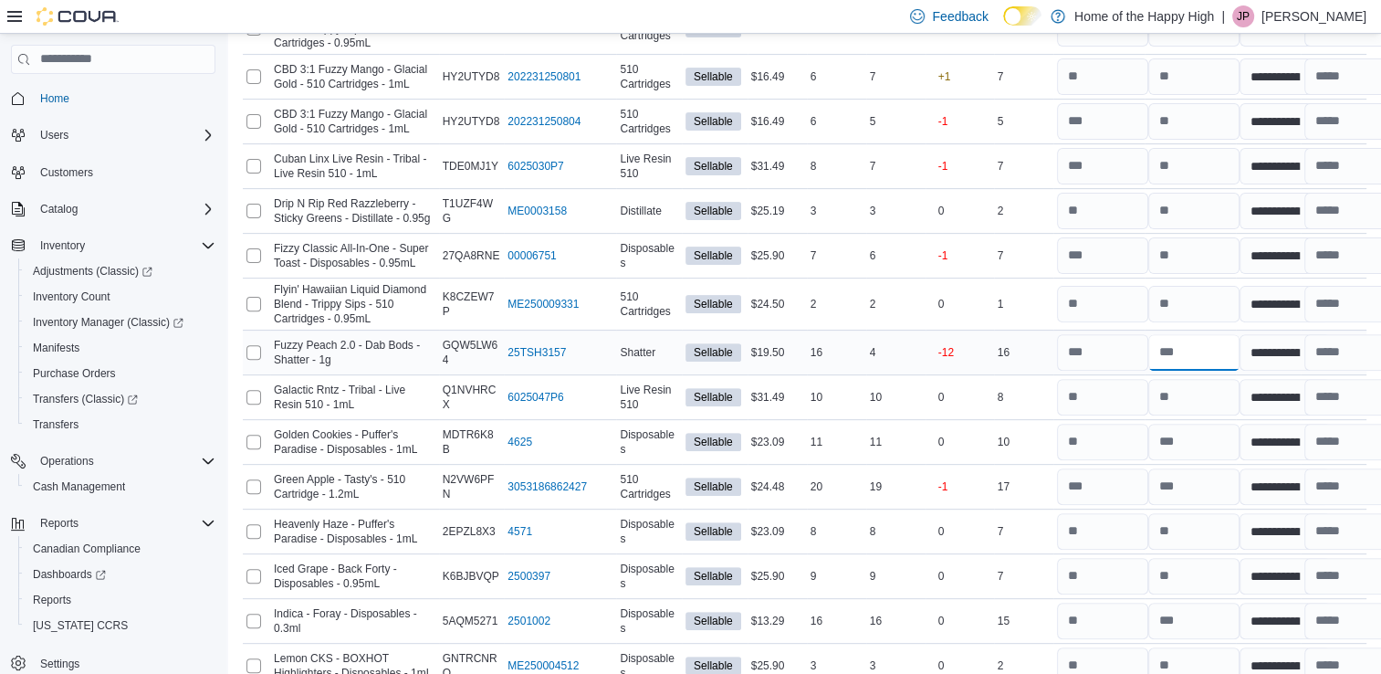
click at [1202, 342] on input "number" at bounding box center [1194, 352] width 91 height 37
type input "**"
click at [1128, 347] on input "number" at bounding box center [1102, 352] width 91 height 37
click at [992, 387] on div "0" at bounding box center [960, 397] width 68 height 40
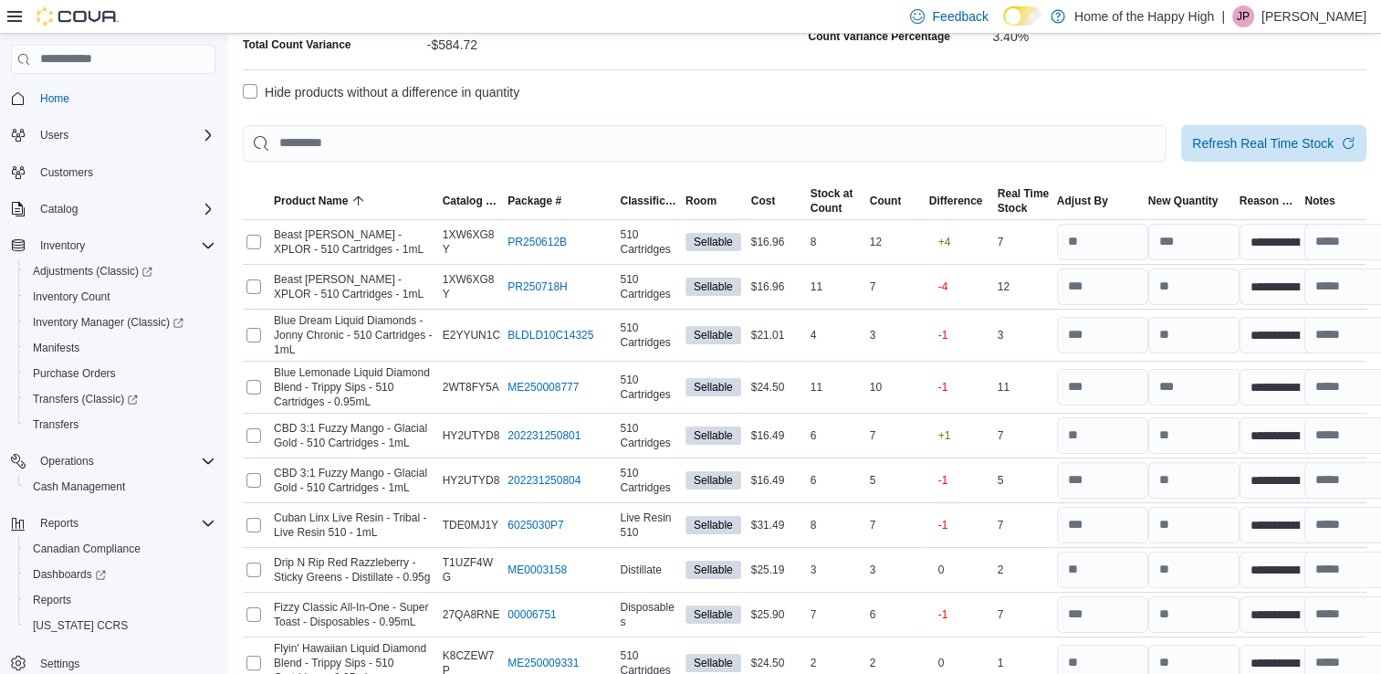
scroll to position [201, 0]
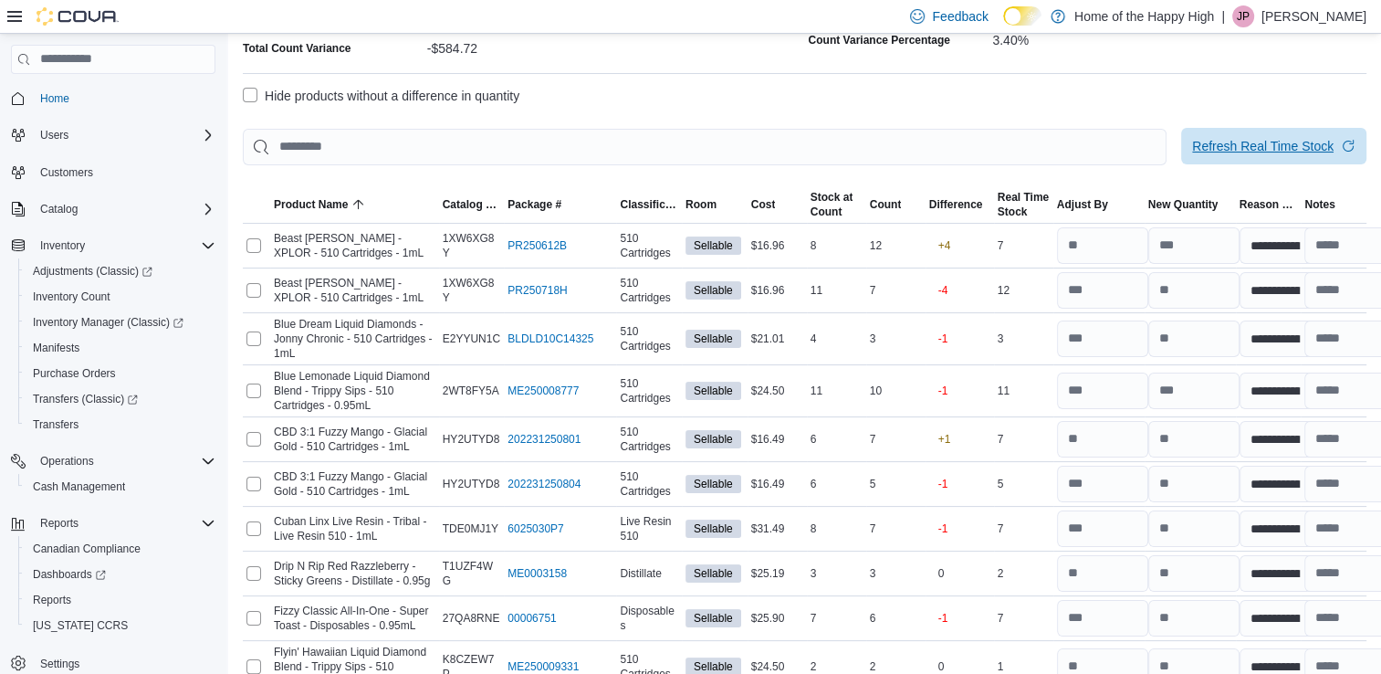
click at [1232, 138] on span "Refresh Real Time Stock" at bounding box center [1263, 146] width 142 height 18
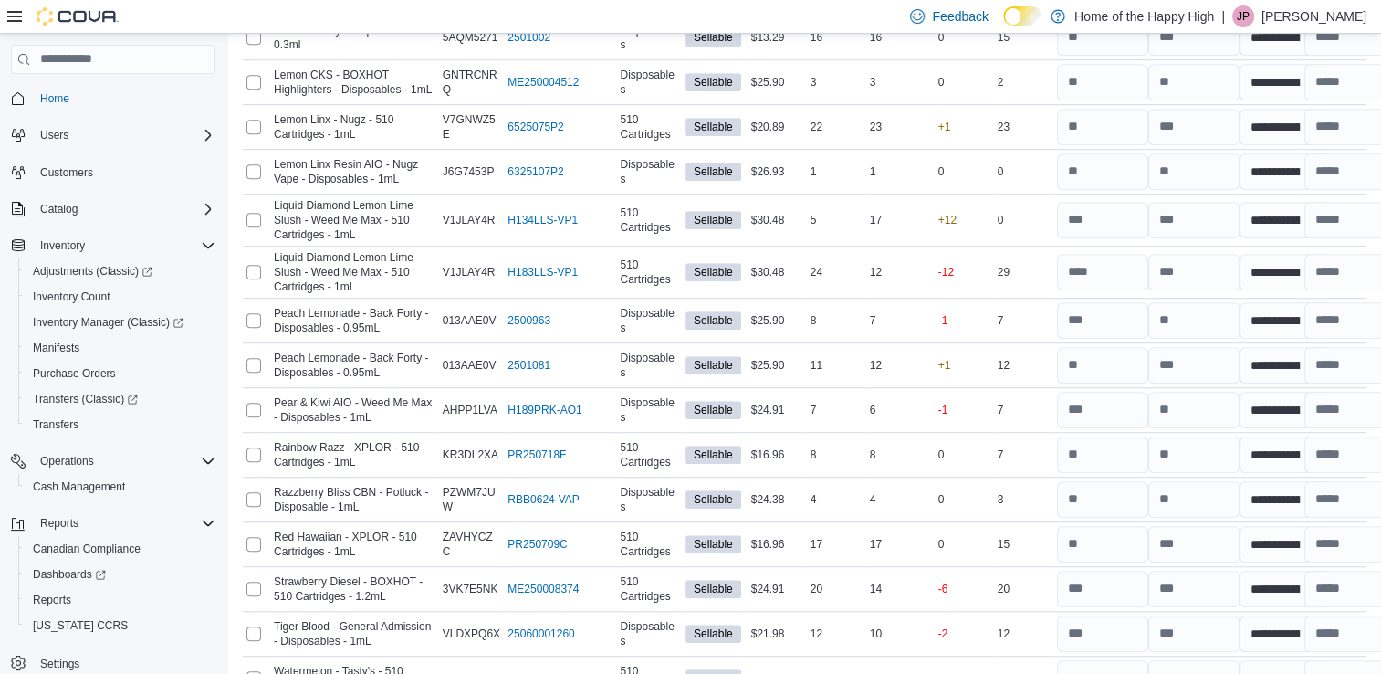
scroll to position [1359, 0]
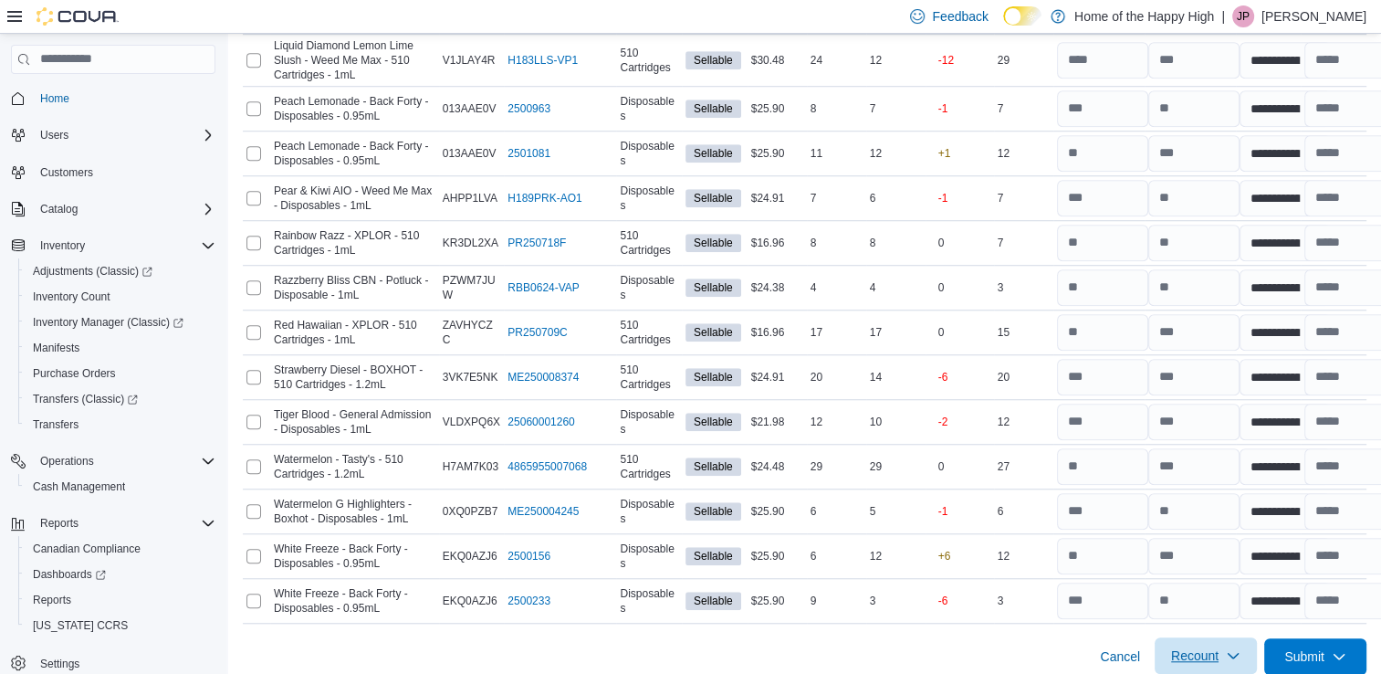
click at [1219, 646] on span "Recount" at bounding box center [1194, 655] width 47 height 18
click at [1212, 593] on span "Recount all with differences" at bounding box center [1220, 598] width 156 height 18
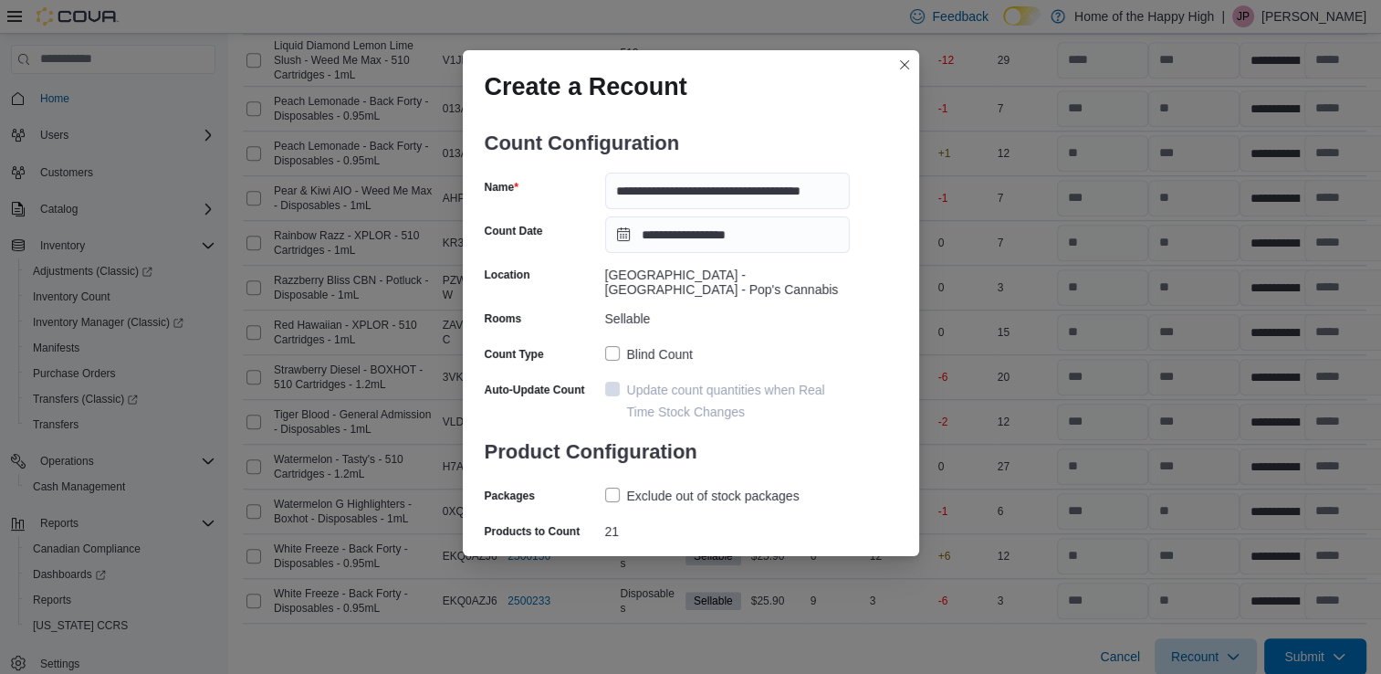
scroll to position [34, 0]
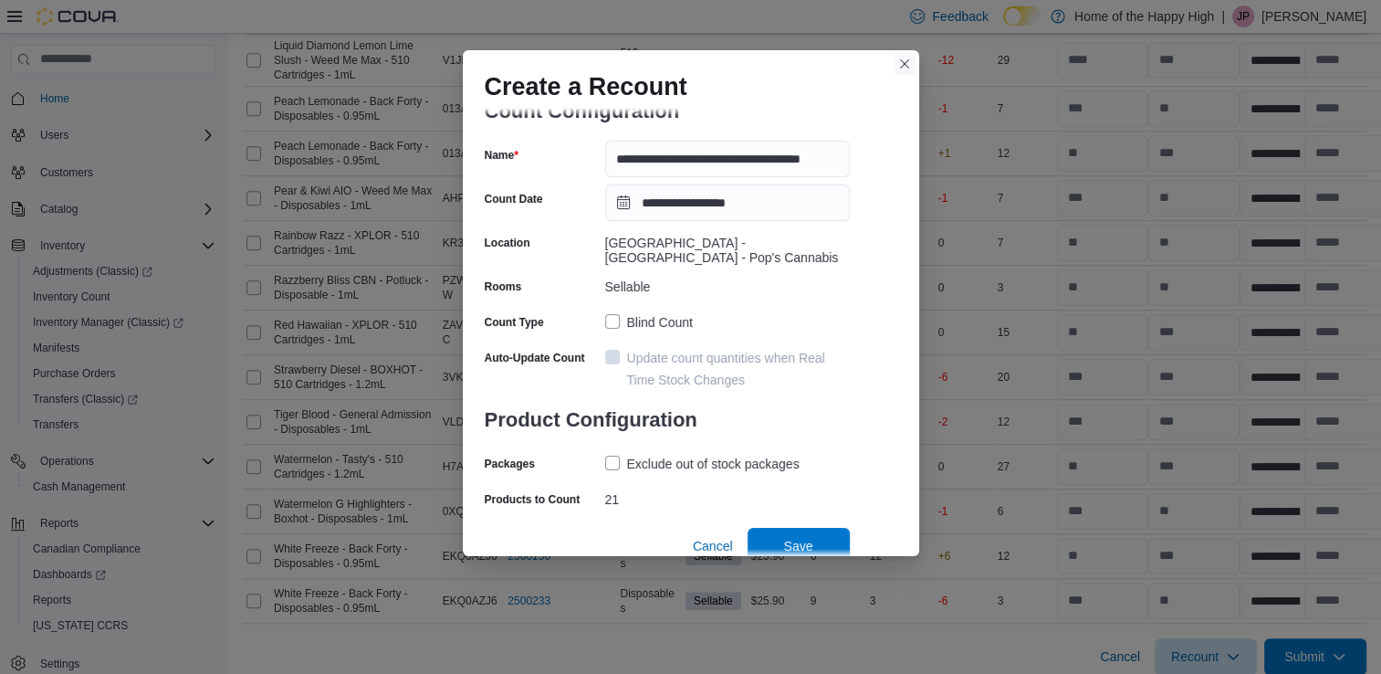
click at [901, 62] on button "Closes this modal window" at bounding box center [905, 64] width 22 height 22
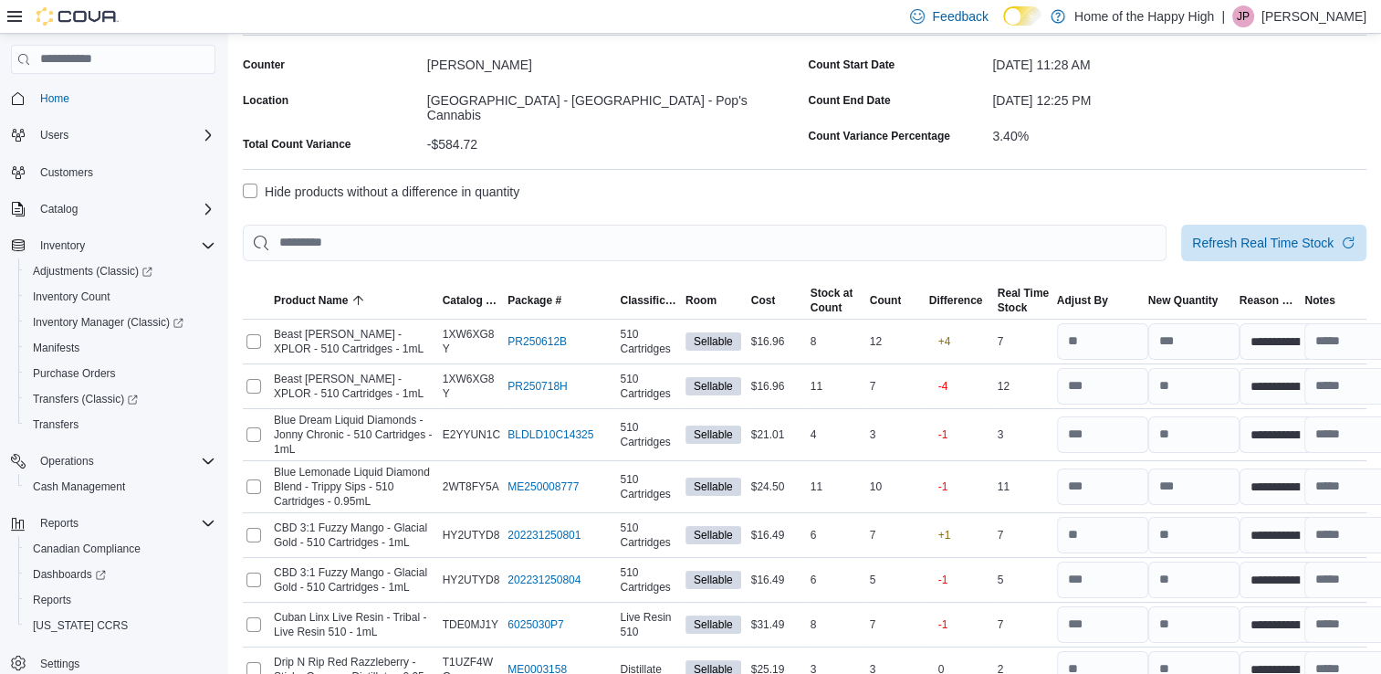
scroll to position [0, 0]
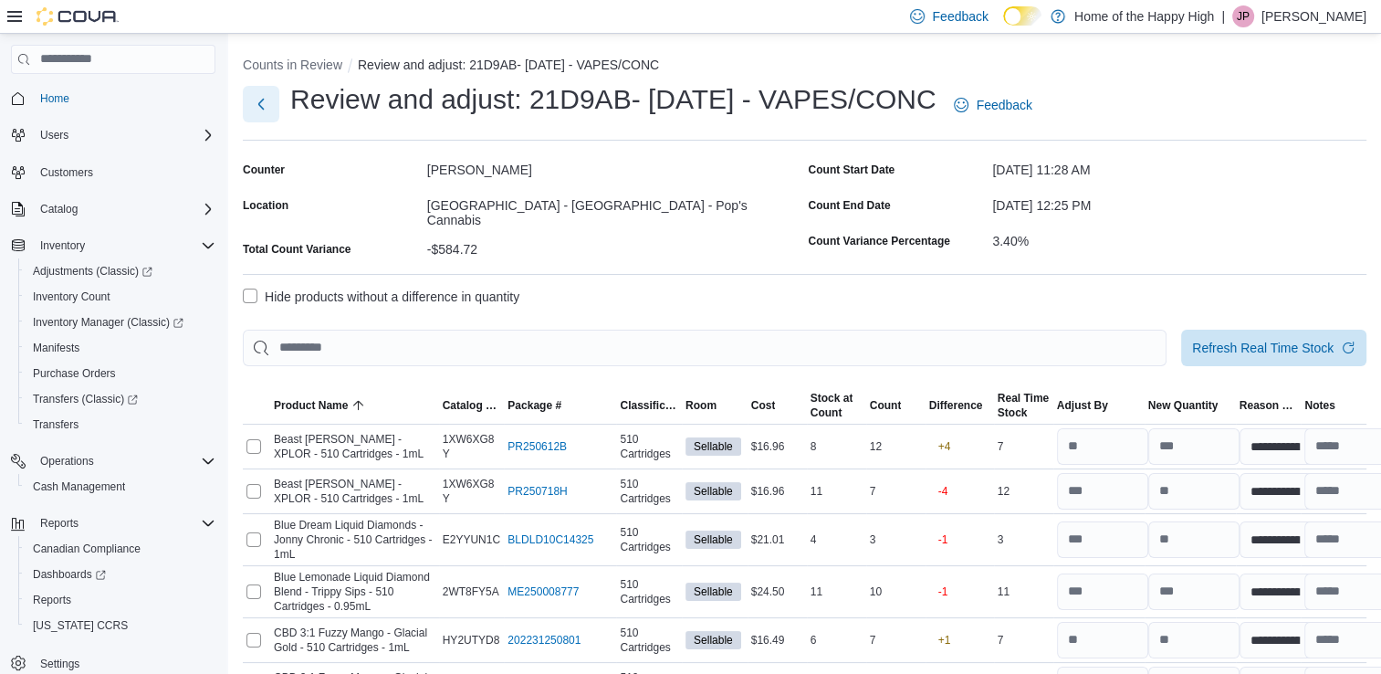
click at [259, 108] on button "Next" at bounding box center [261, 104] width 37 height 37
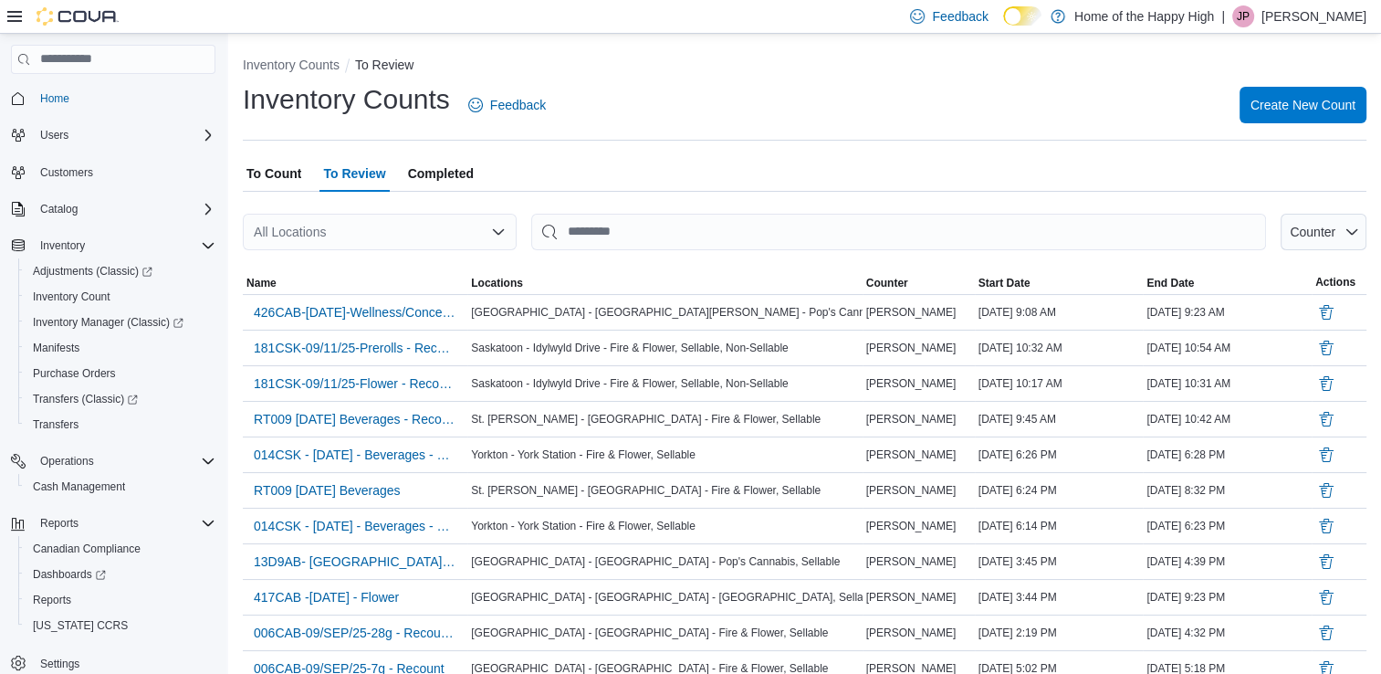
click at [403, 210] on div at bounding box center [805, 203] width 1124 height 22
click at [403, 234] on div "All Locations" at bounding box center [380, 232] width 274 height 37
type input "********"
click at [404, 255] on span "[GEOGRAPHIC_DATA] - [GEOGRAPHIC_DATA] - Pop's Cannabis" at bounding box center [520, 263] width 378 height 18
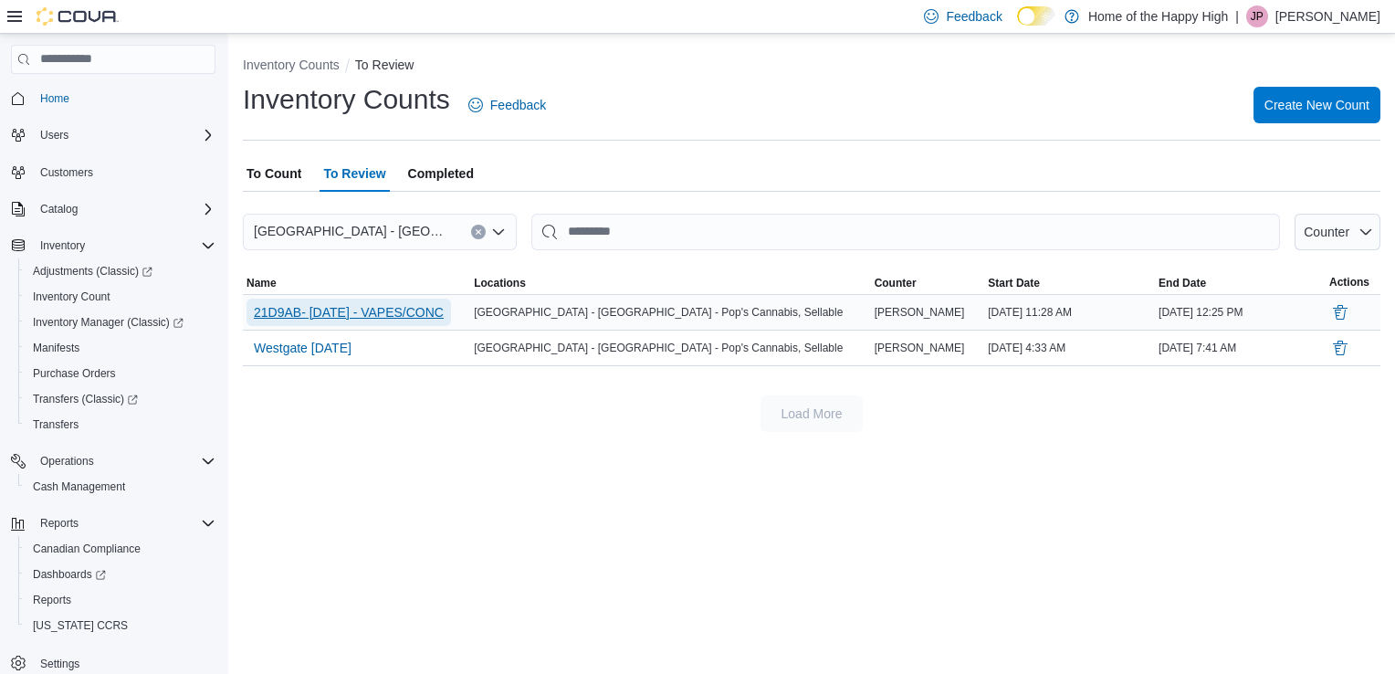
click at [420, 309] on span "21D9AB- [DATE] - VAPES/CONC" at bounding box center [349, 312] width 190 height 18
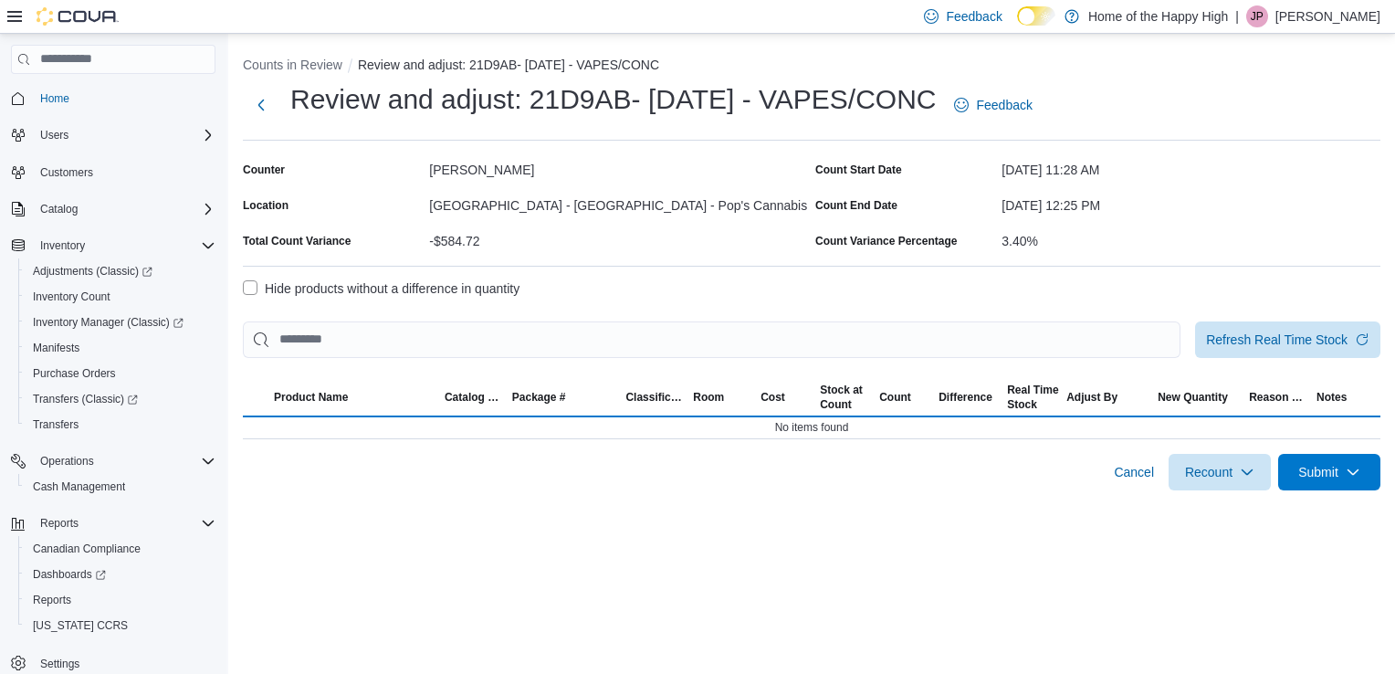
select select "**********"
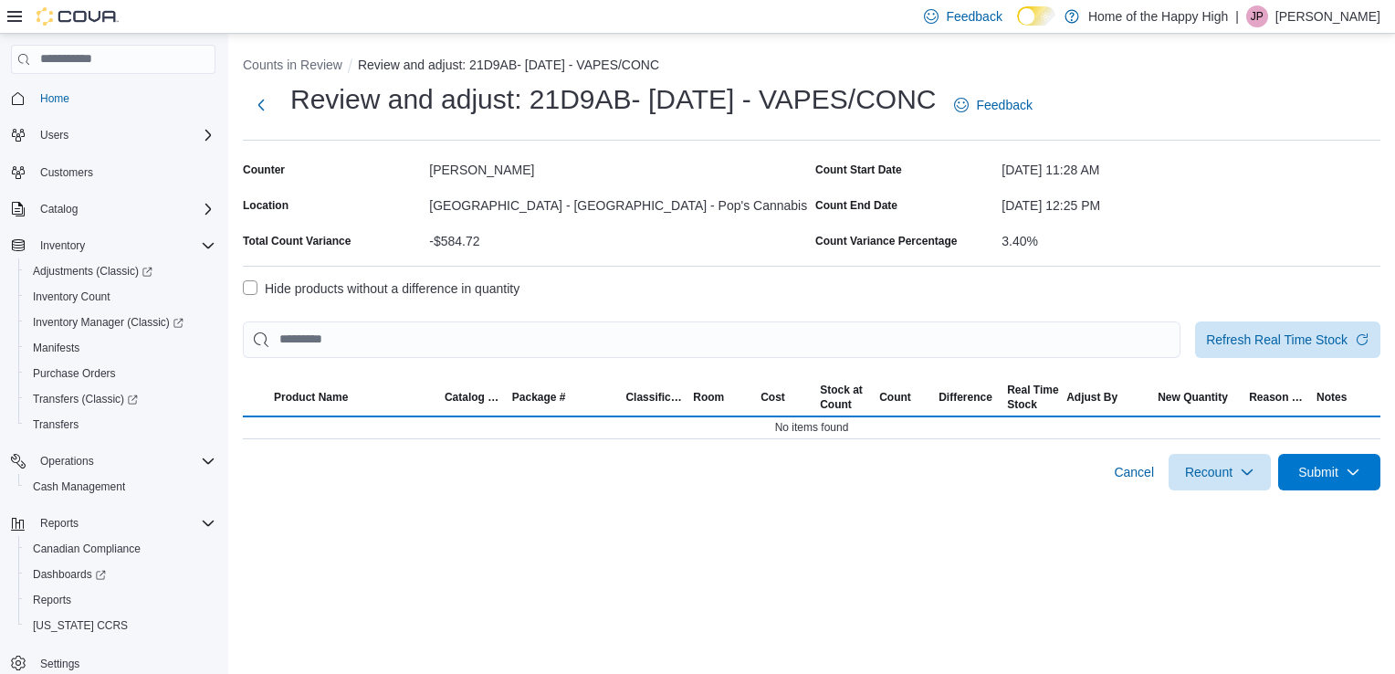
select select "**********"
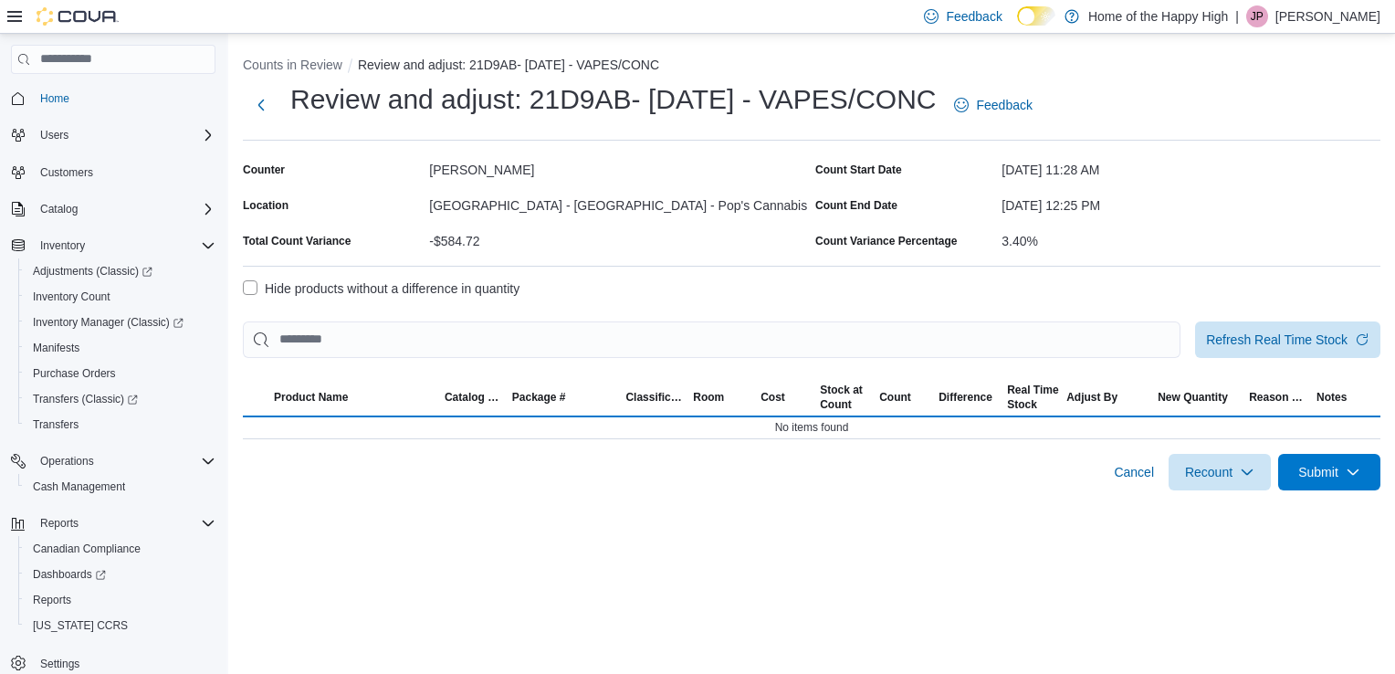
select select "**********"
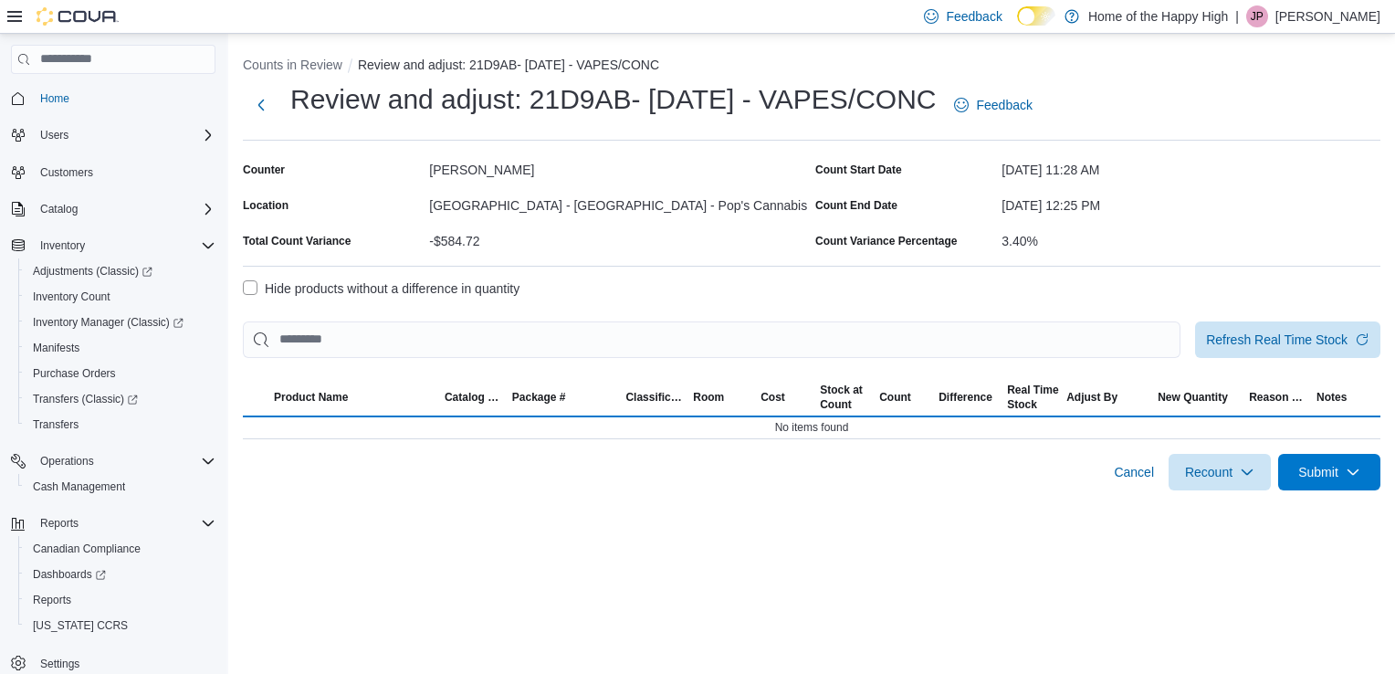
select select "**********"
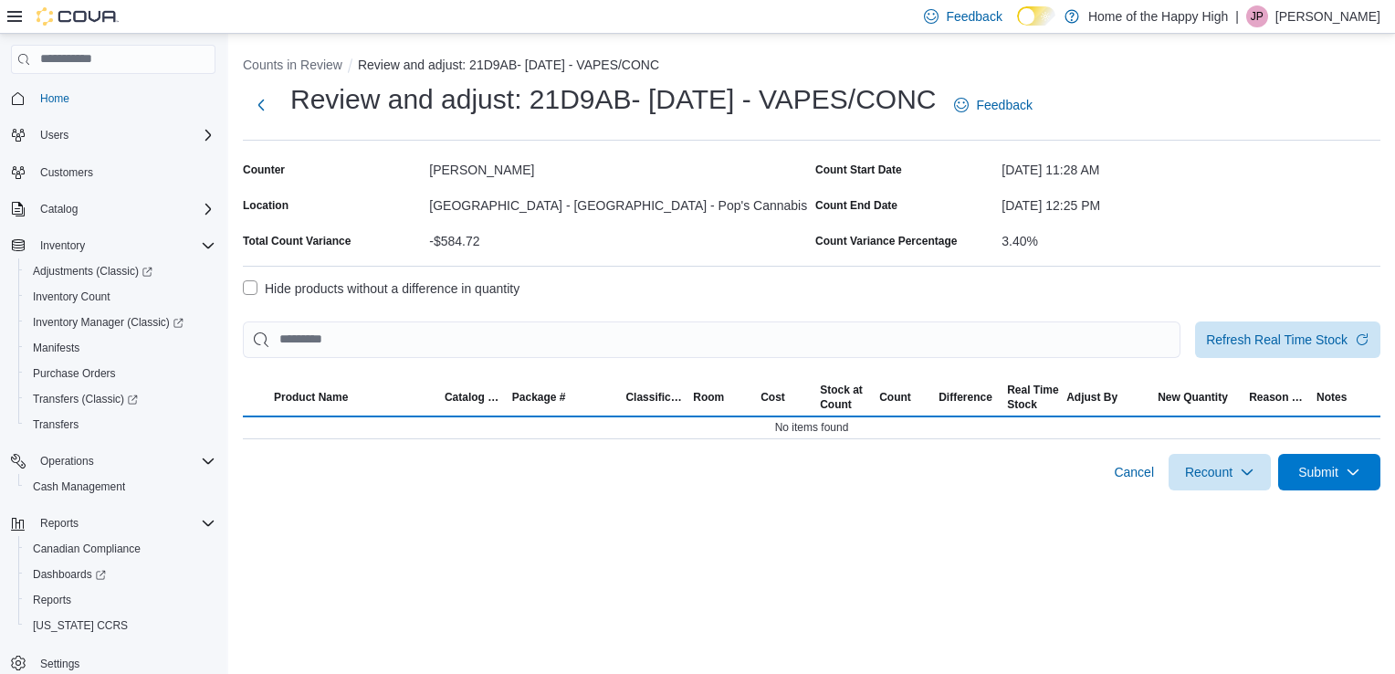
select select "**********"
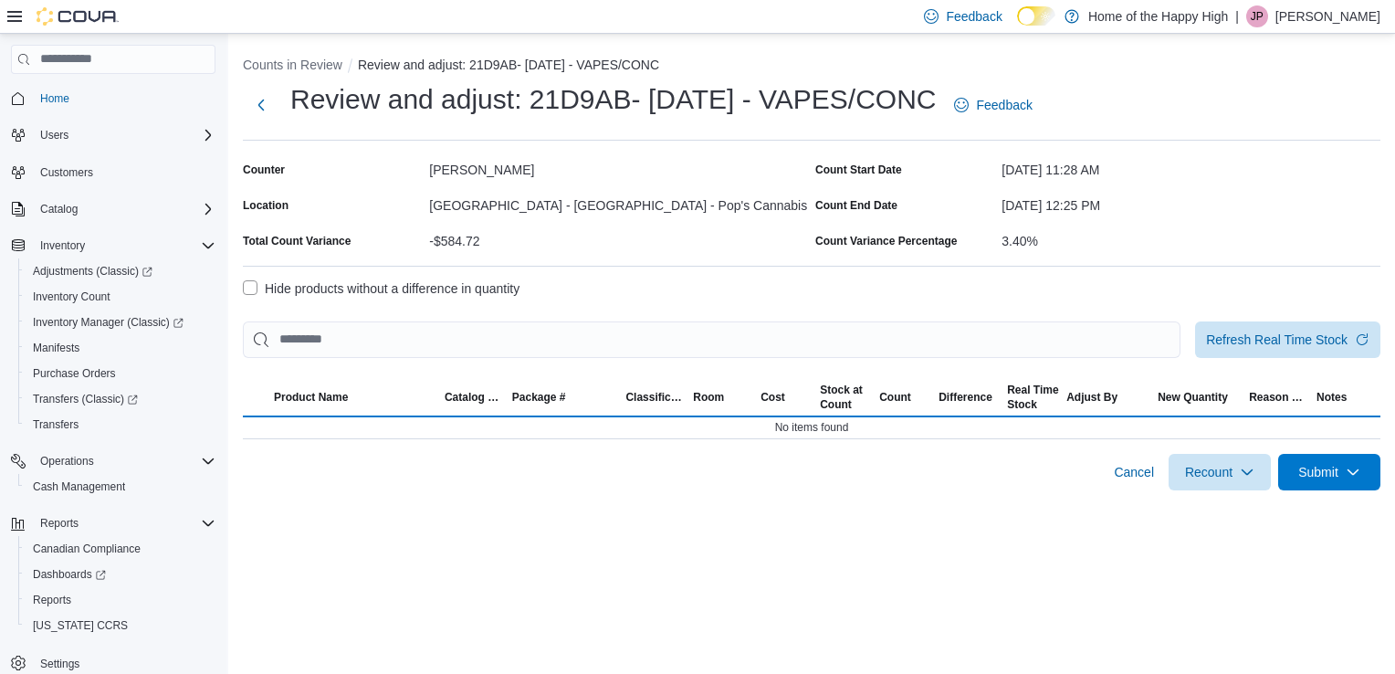
select select "**********"
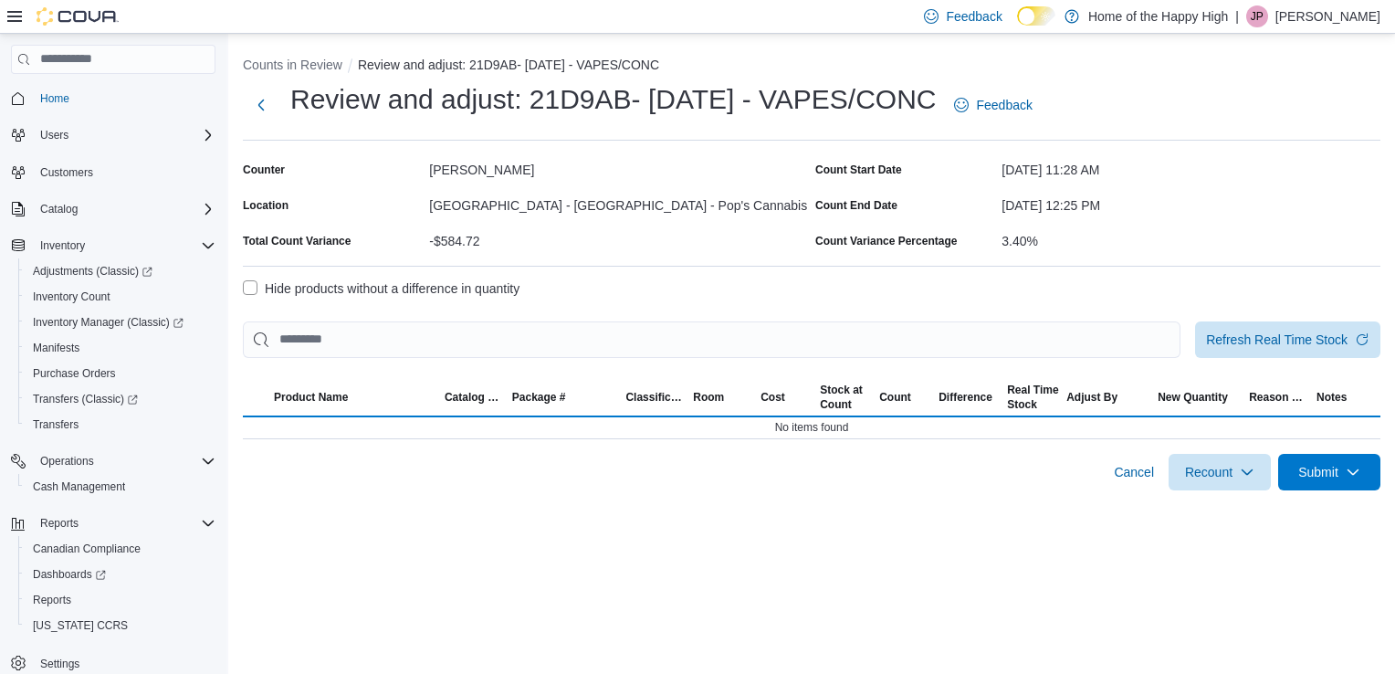
select select "**********"
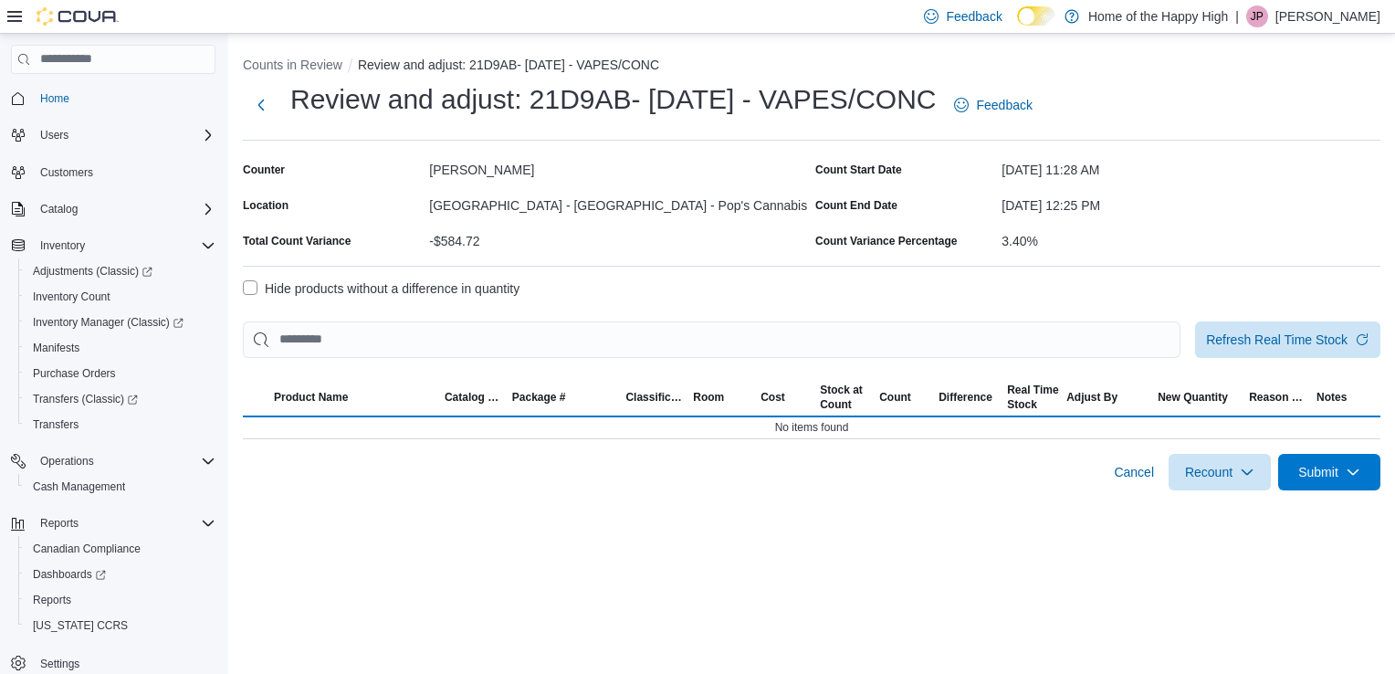
select select "**********"
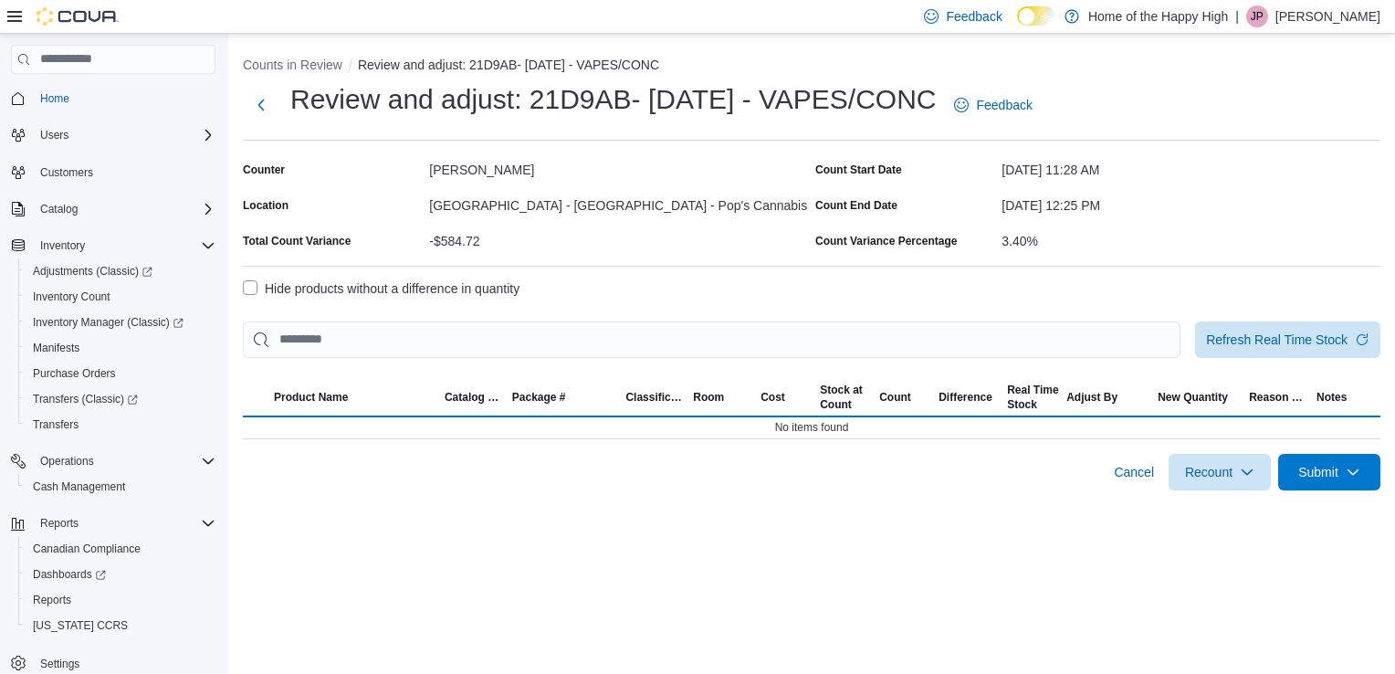
select select "**********"
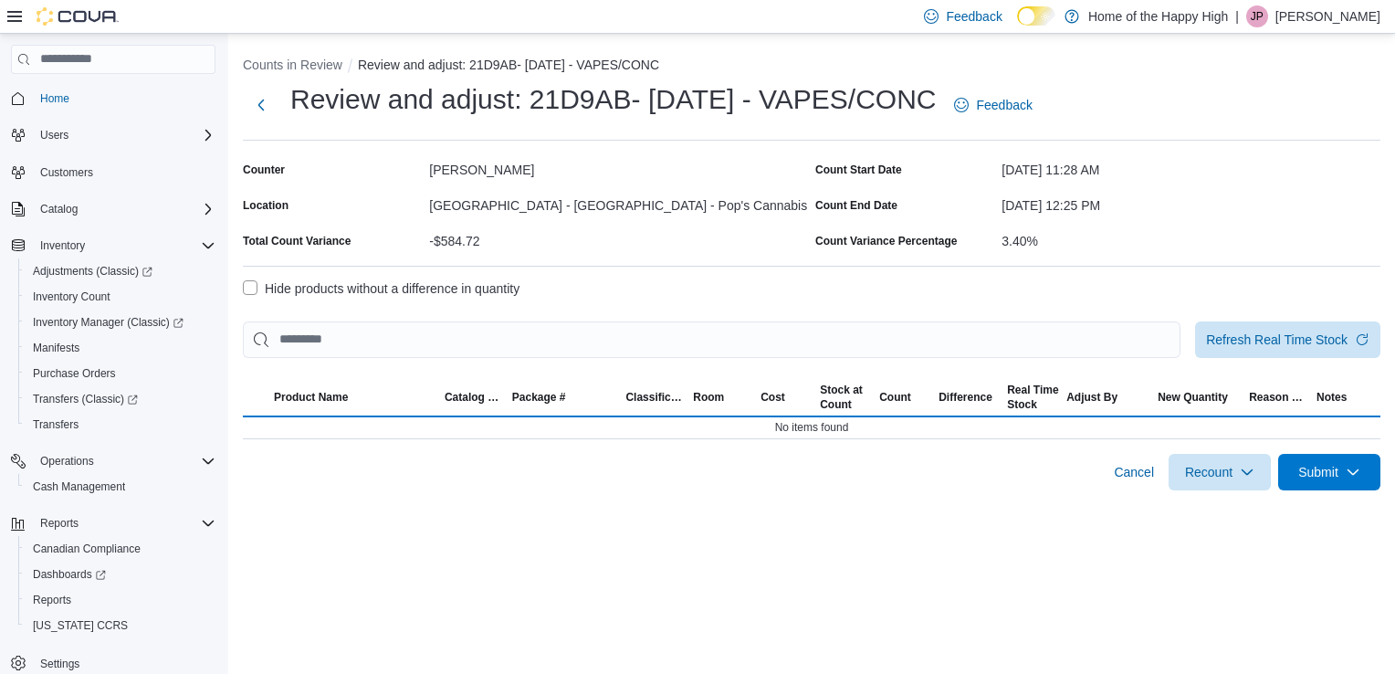
select select "**********"
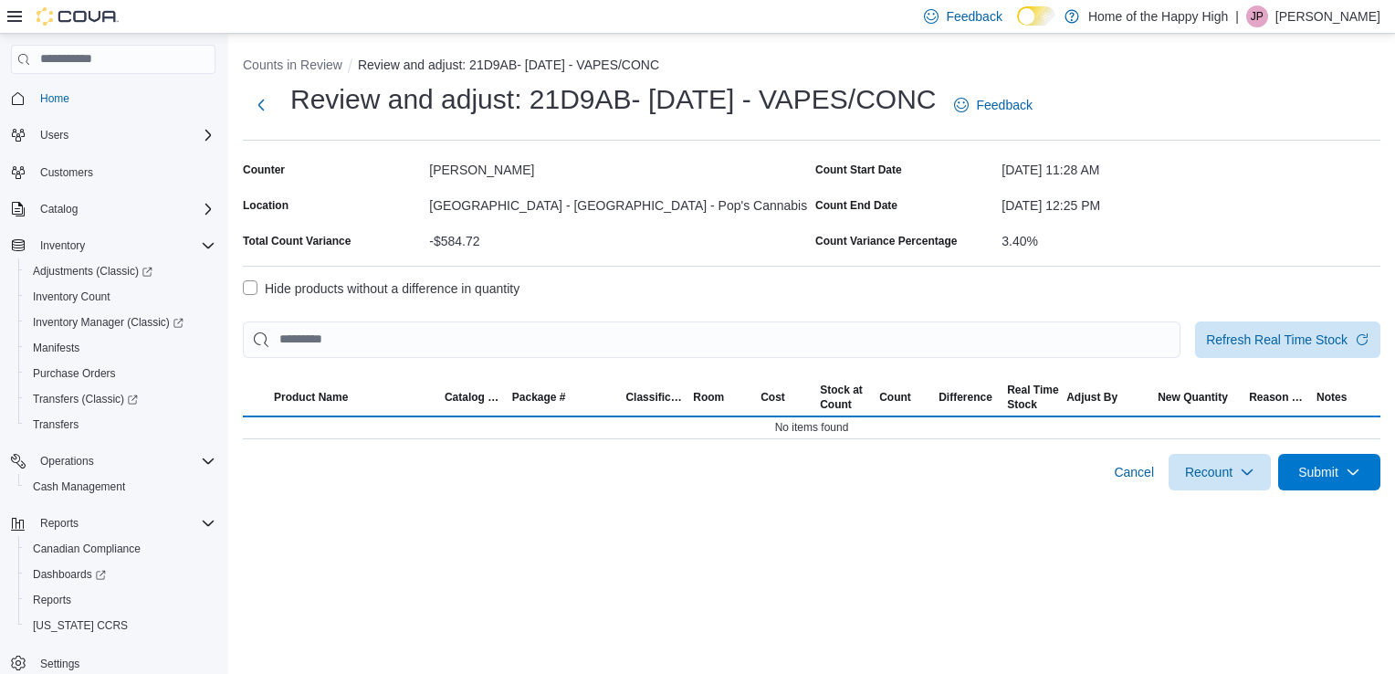
select select "**********"
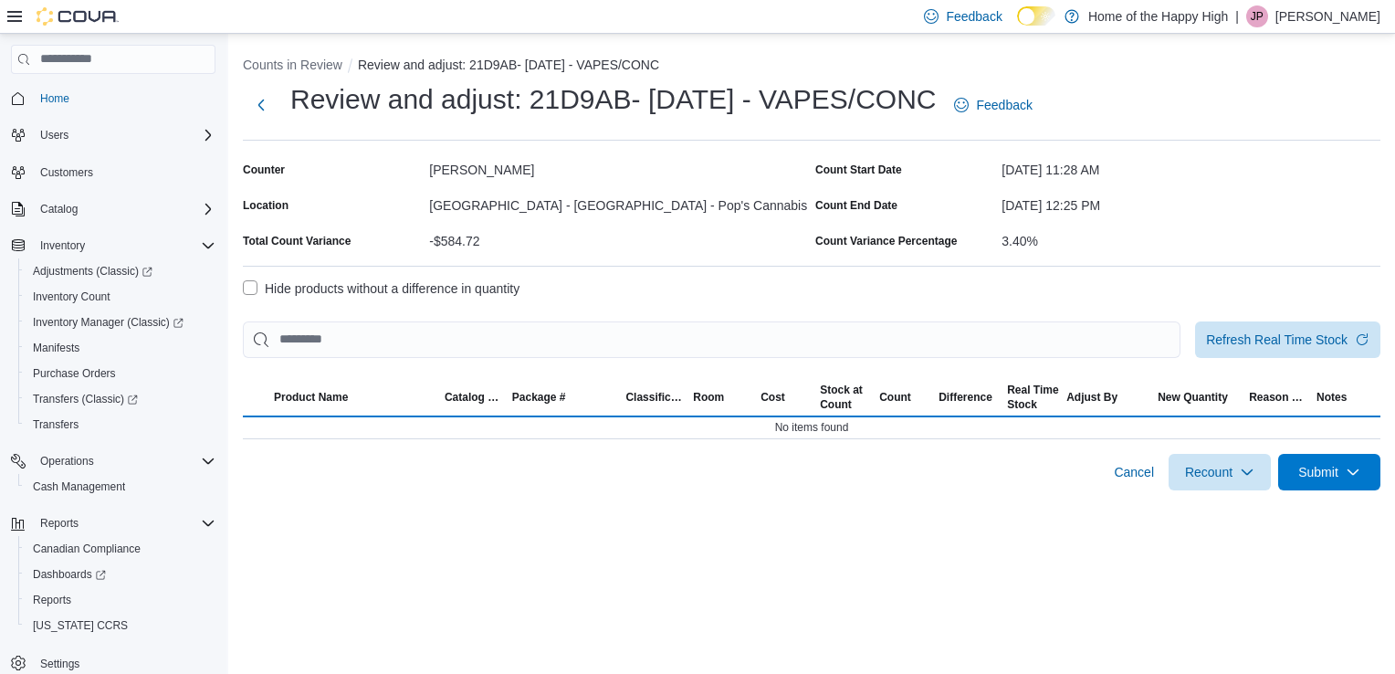
select select "**********"
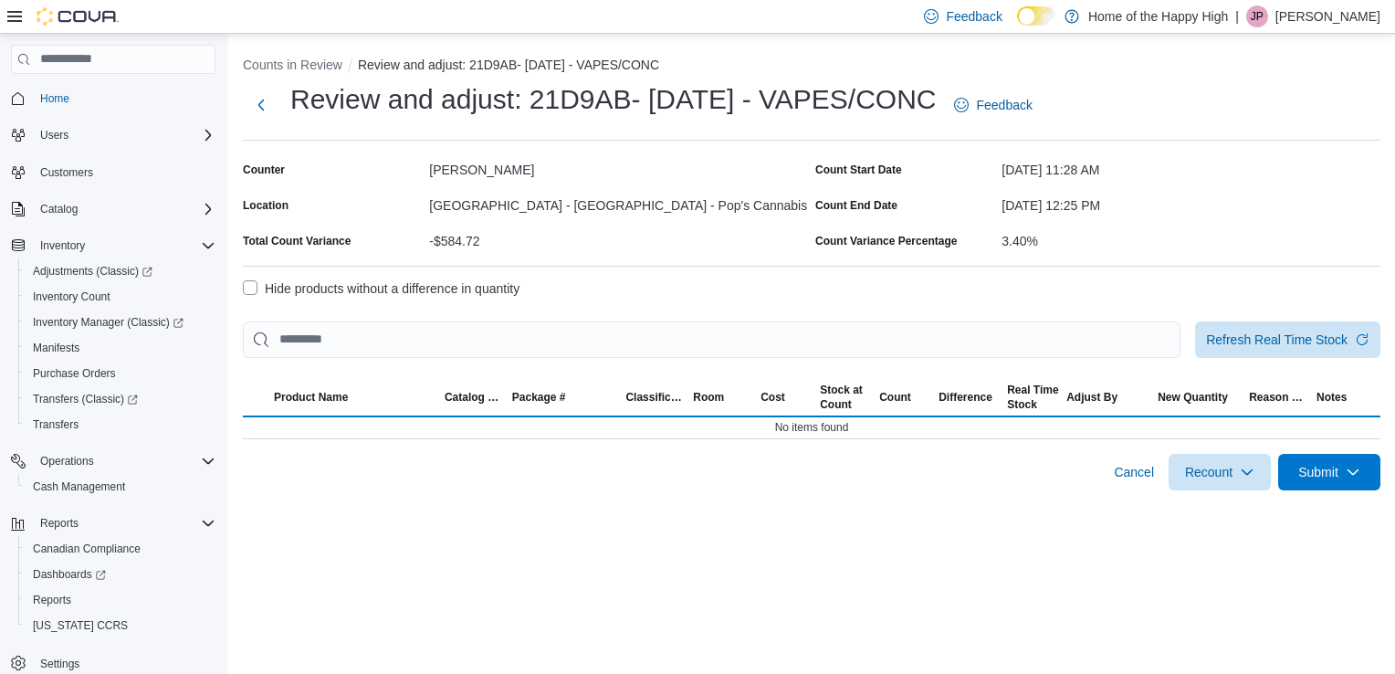
select select "**********"
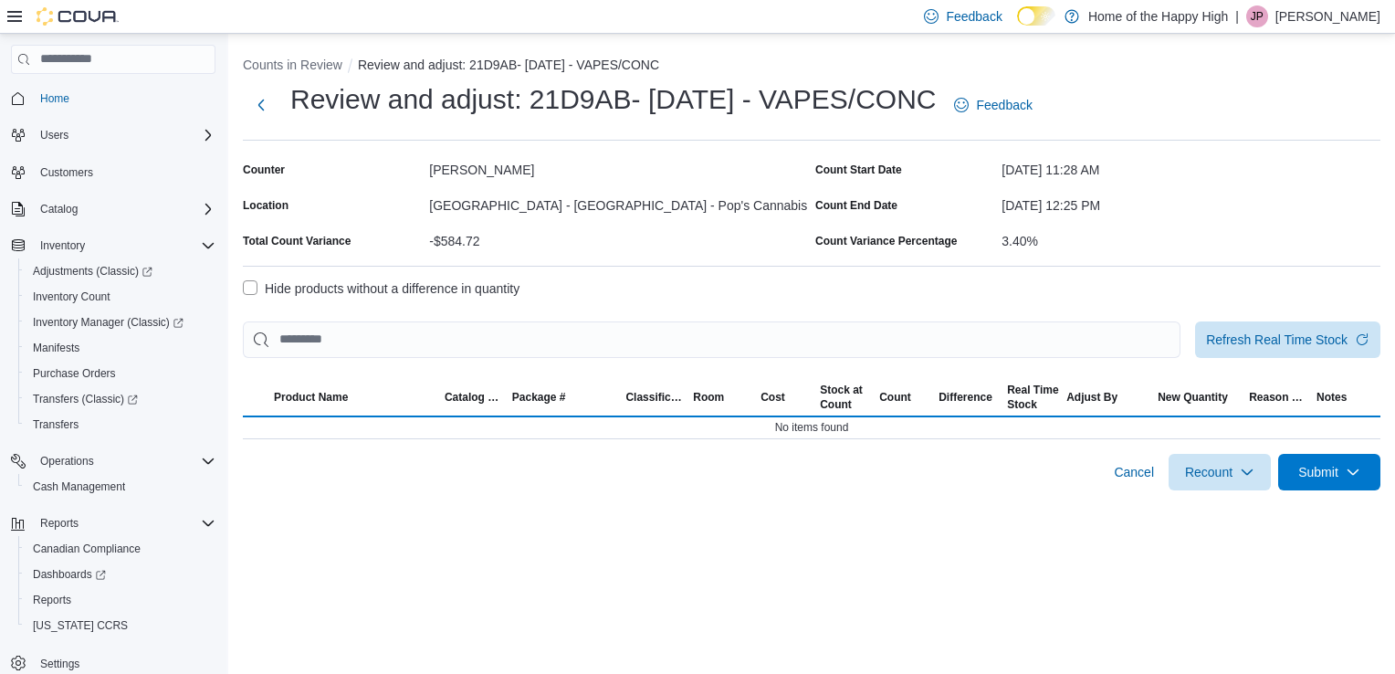
select select "**********"
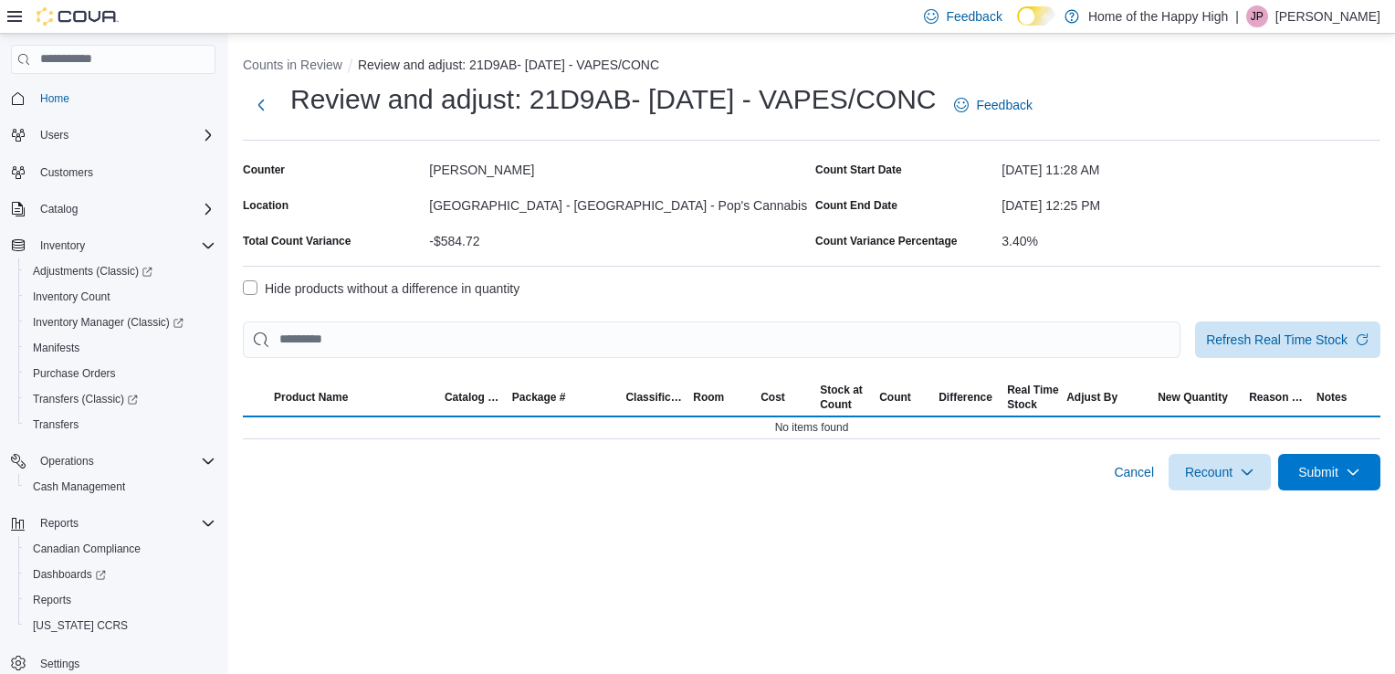
select select "**********"
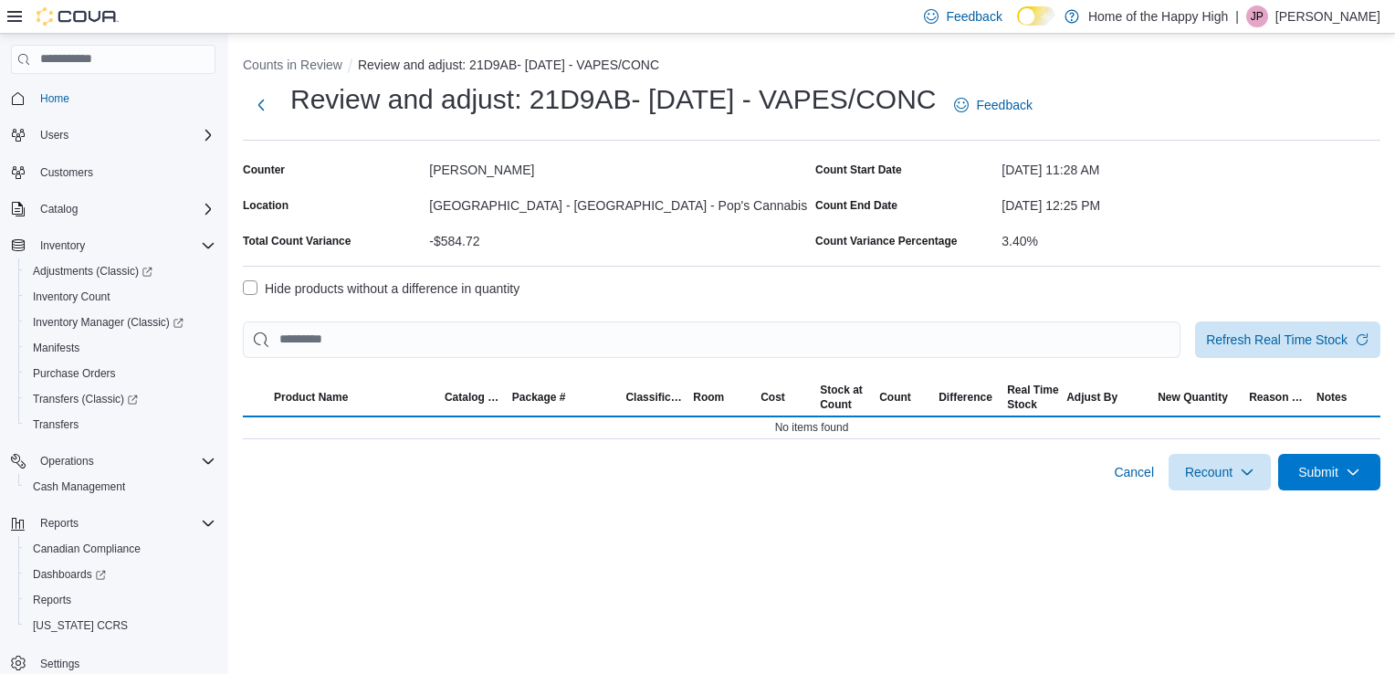
select select "**********"
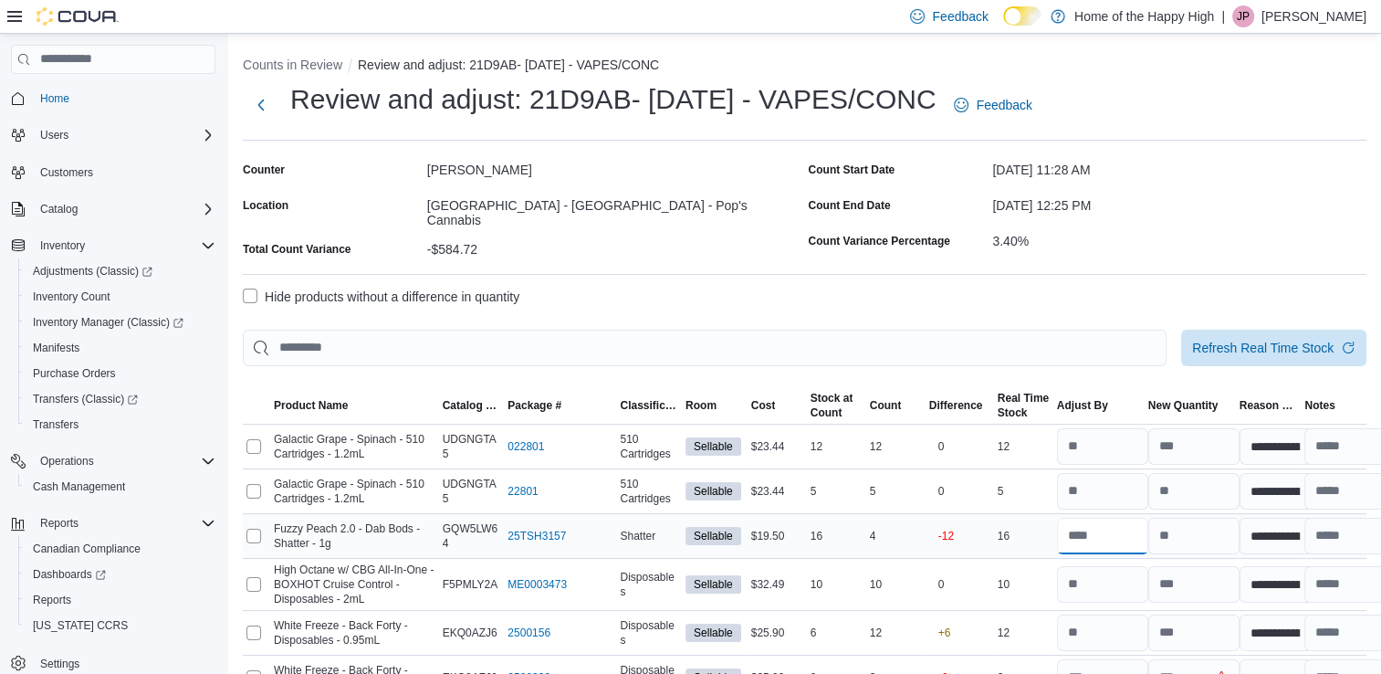
click at [1110, 532] on input "number" at bounding box center [1102, 536] width 91 height 37
type input "*"
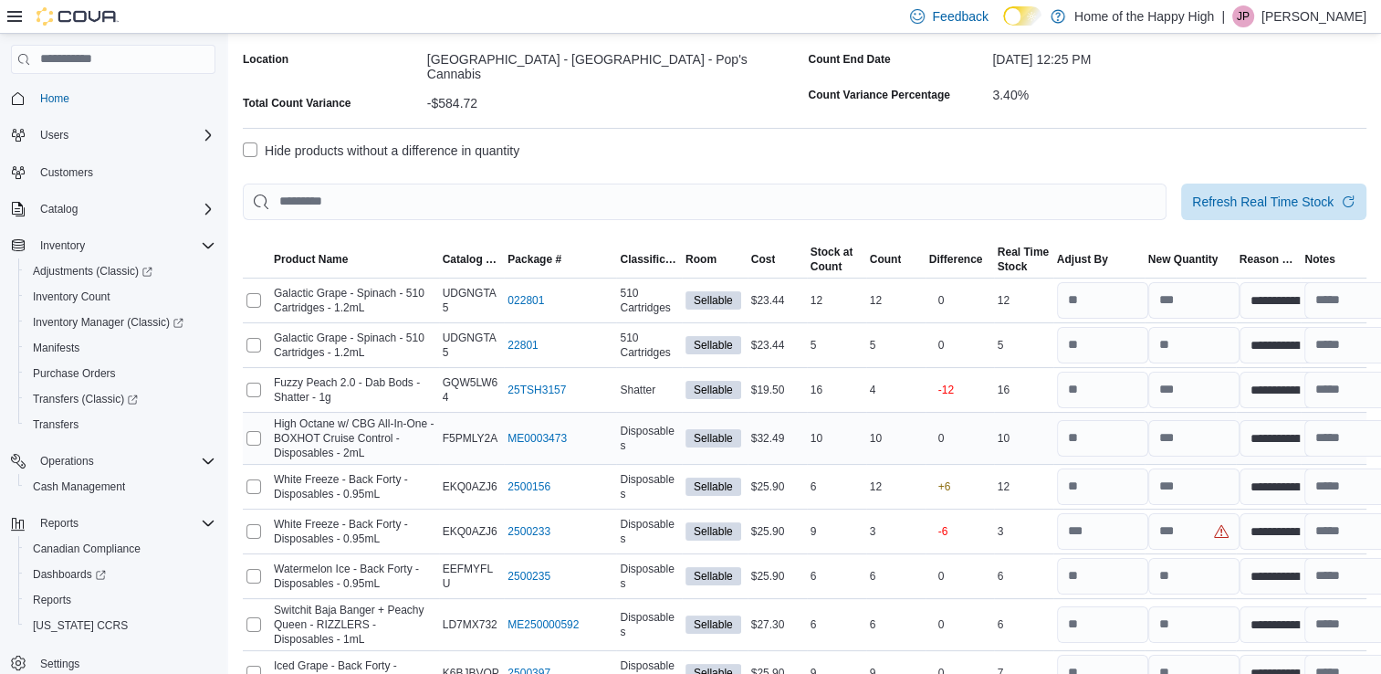
scroll to position [153, 0]
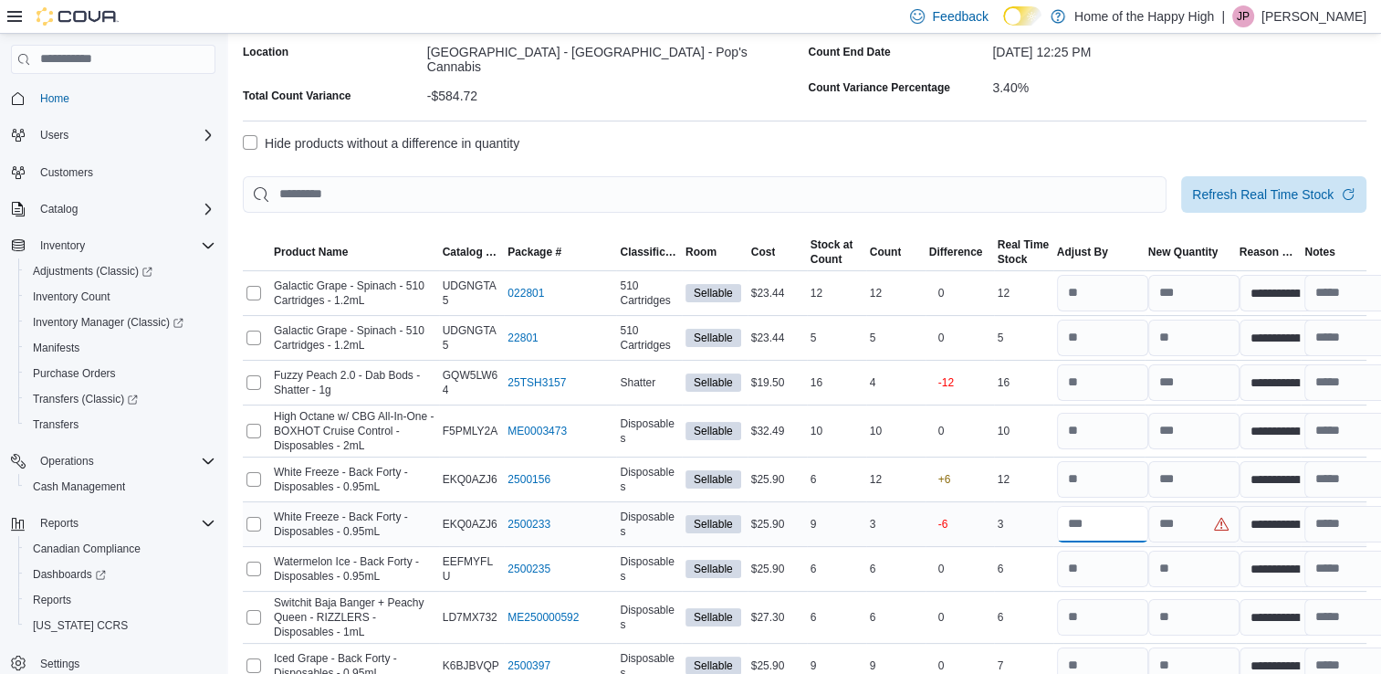
click at [1092, 507] on input "number" at bounding box center [1102, 524] width 91 height 37
type input "**"
click at [1107, 476] on input "number" at bounding box center [1102, 479] width 91 height 37
type input "*"
click at [1090, 214] on div at bounding box center [805, 224] width 1124 height 22
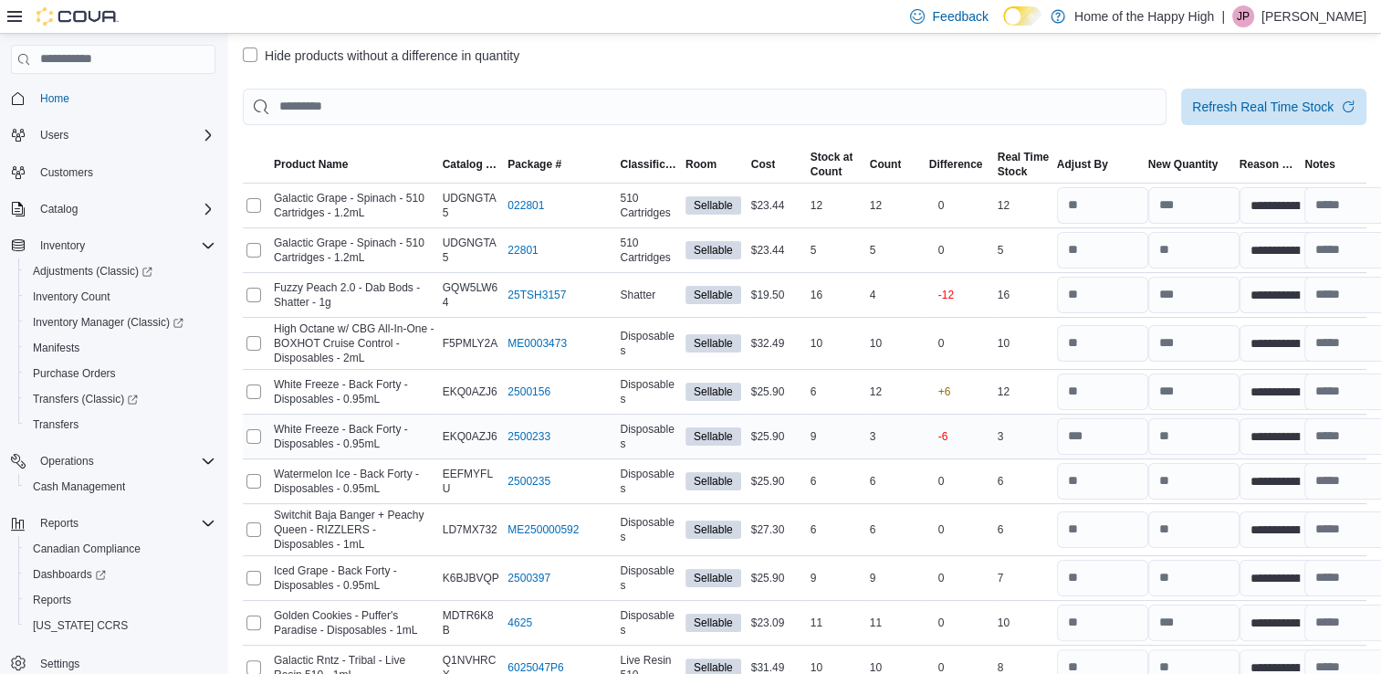
scroll to position [248, 0]
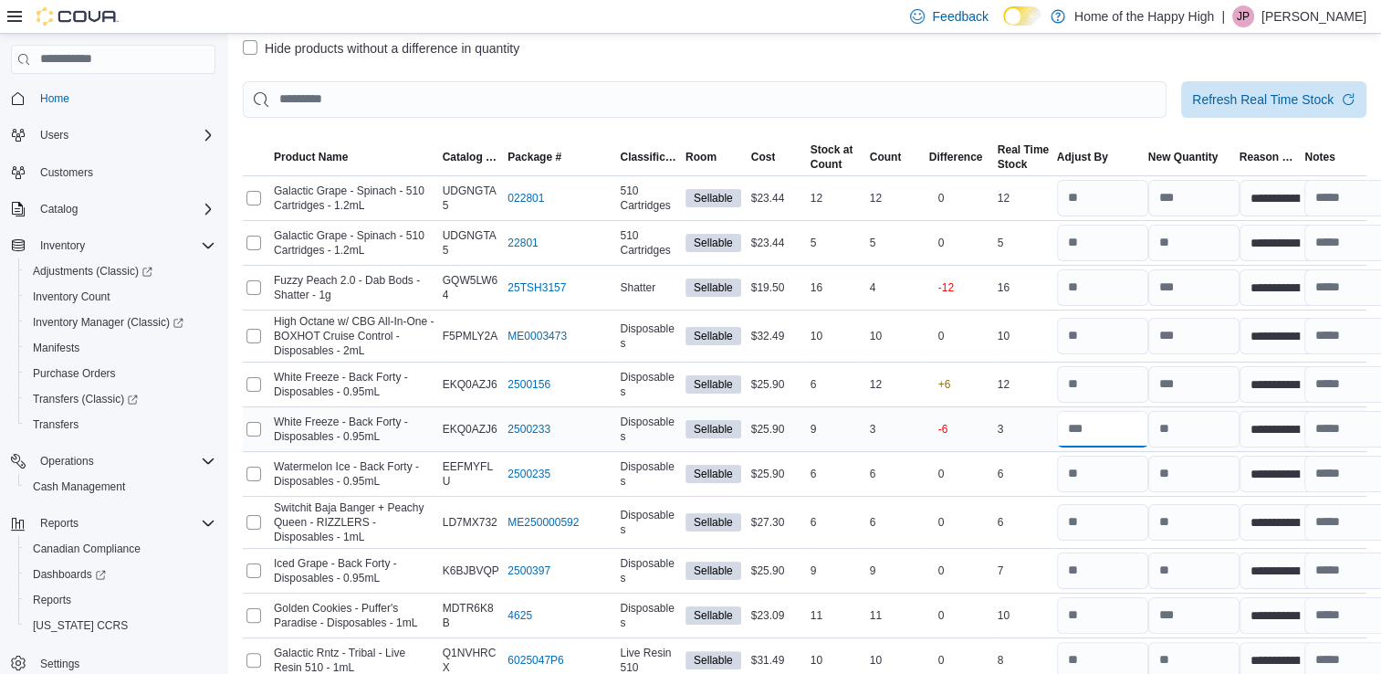
click at [1107, 414] on input "number" at bounding box center [1102, 429] width 91 height 37
type input "*"
click at [1094, 382] on input "number" at bounding box center [1102, 384] width 91 height 37
click at [1130, 422] on input "number" at bounding box center [1102, 429] width 91 height 37
type input "*"
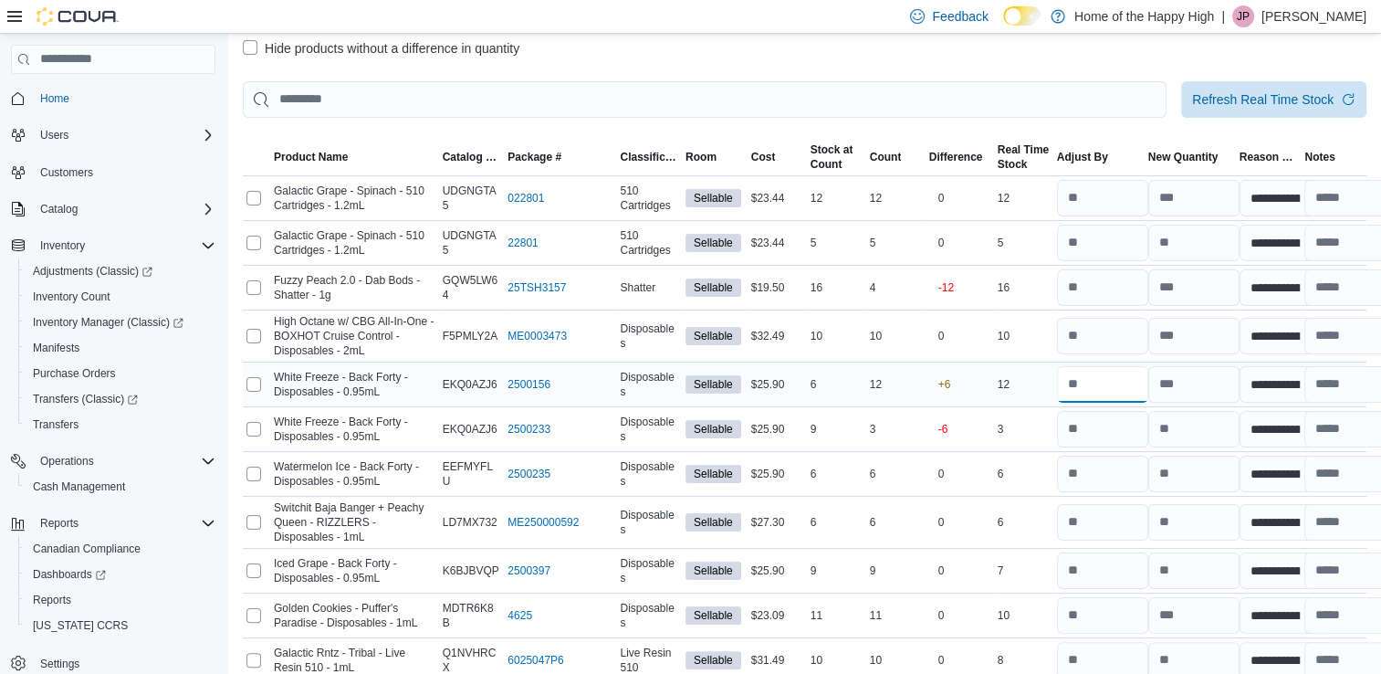
click at [1118, 370] on input "number" at bounding box center [1102, 384] width 91 height 37
type input "*"
click at [1114, 411] on input "number" at bounding box center [1102, 429] width 91 height 37
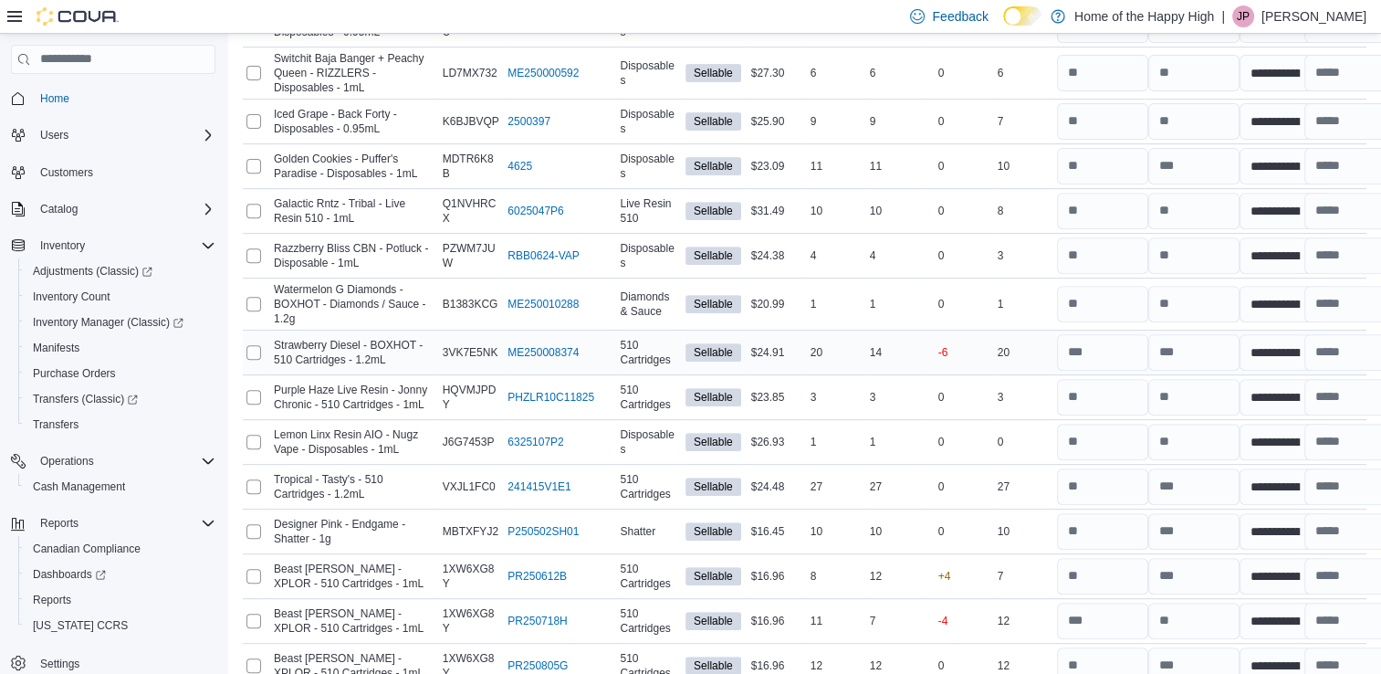
scroll to position [697, 0]
click at [1217, 345] on input "number" at bounding box center [1194, 353] width 91 height 37
type input "**"
click at [1218, 382] on input "number" at bounding box center [1194, 398] width 91 height 37
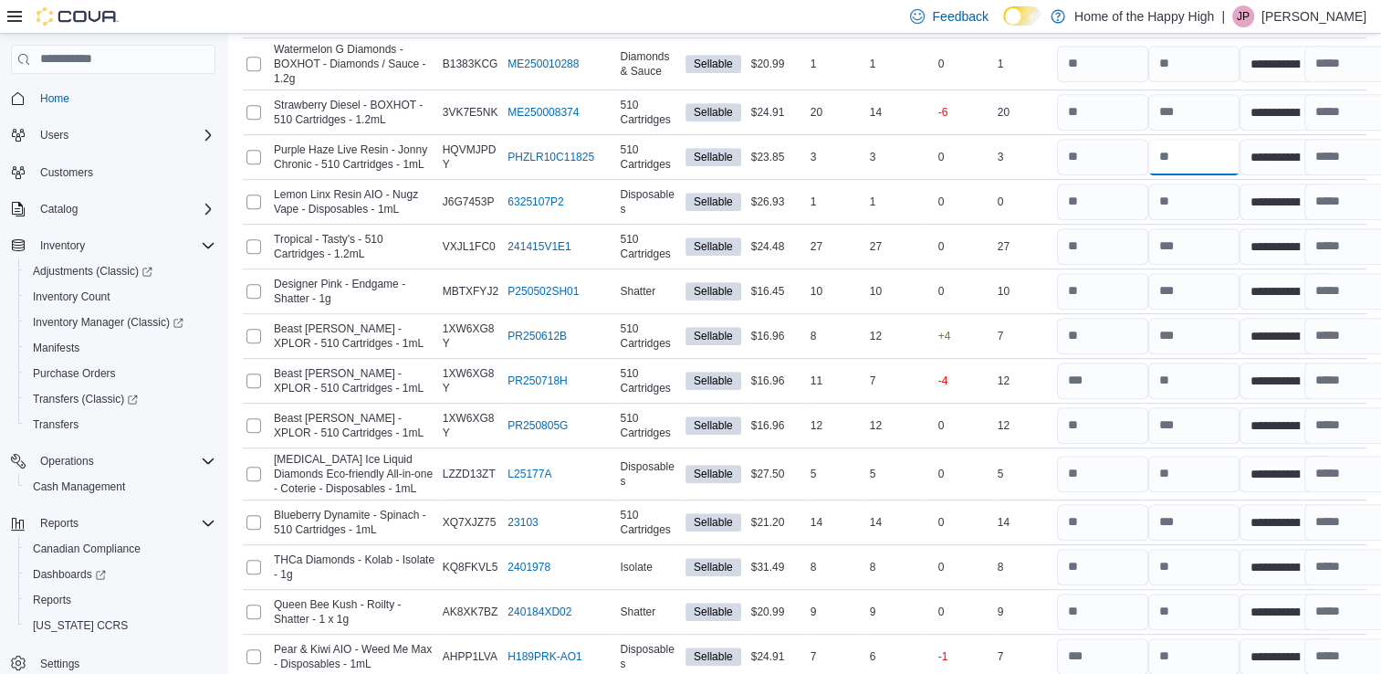
scroll to position [939, 0]
click at [1091, 103] on input "number" at bounding box center [1102, 111] width 91 height 37
type input "**"
click at [1107, 141] on input "number" at bounding box center [1102, 156] width 91 height 37
click at [1116, 110] on input "number" at bounding box center [1102, 111] width 91 height 37
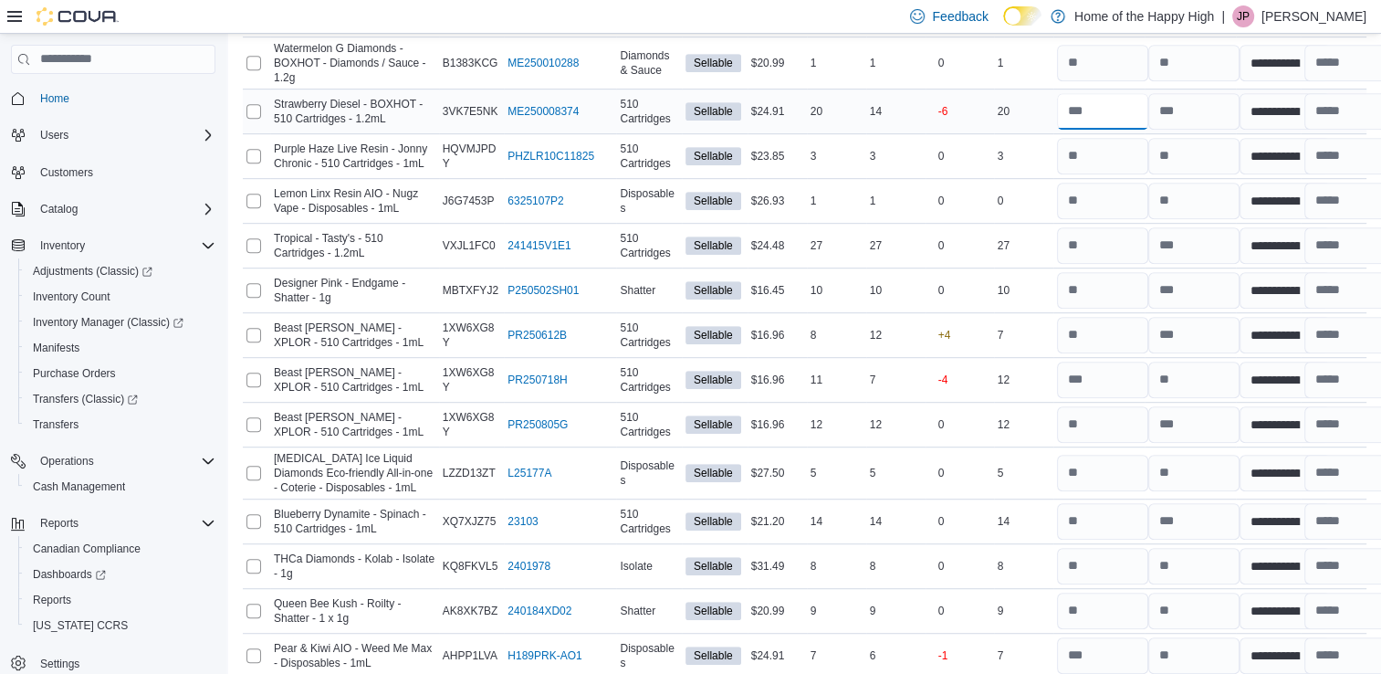
type input "*"
click at [1161, 108] on input "number" at bounding box center [1194, 111] width 91 height 37
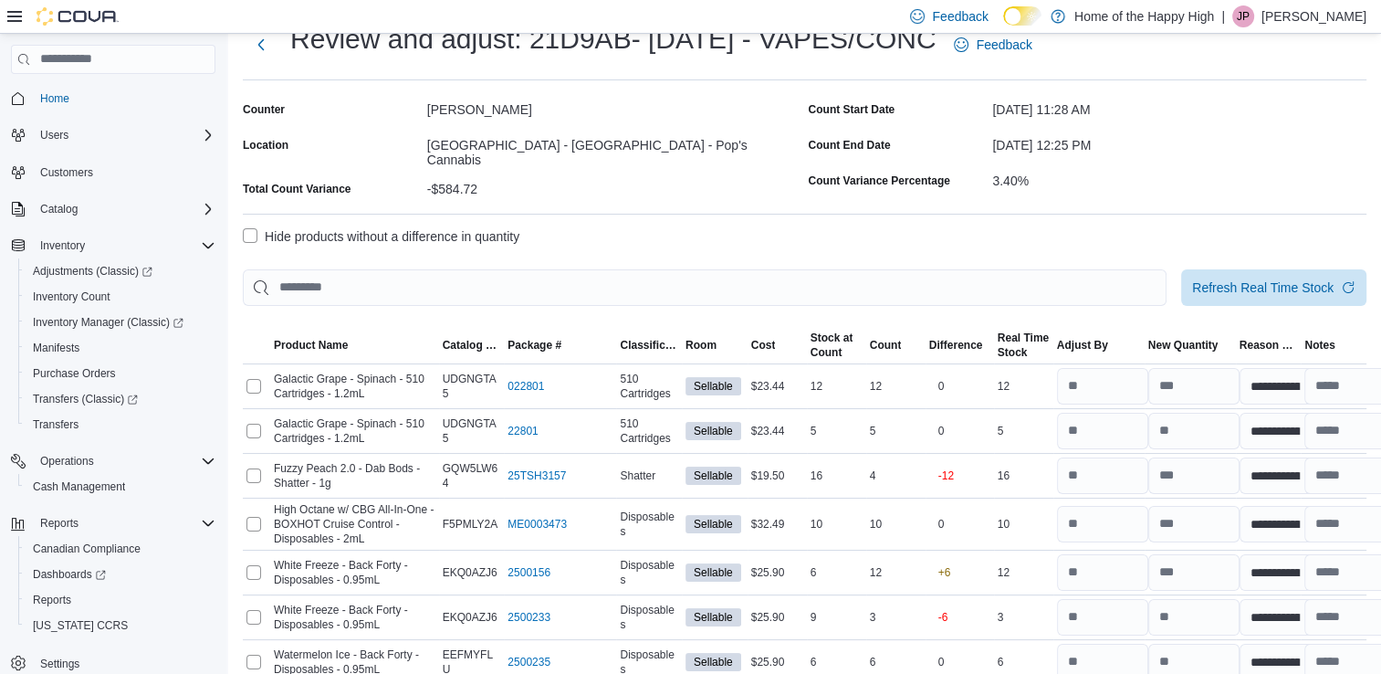
scroll to position [58, 0]
click at [423, 227] on label "Hide products without a difference in quantity" at bounding box center [381, 238] width 277 height 22
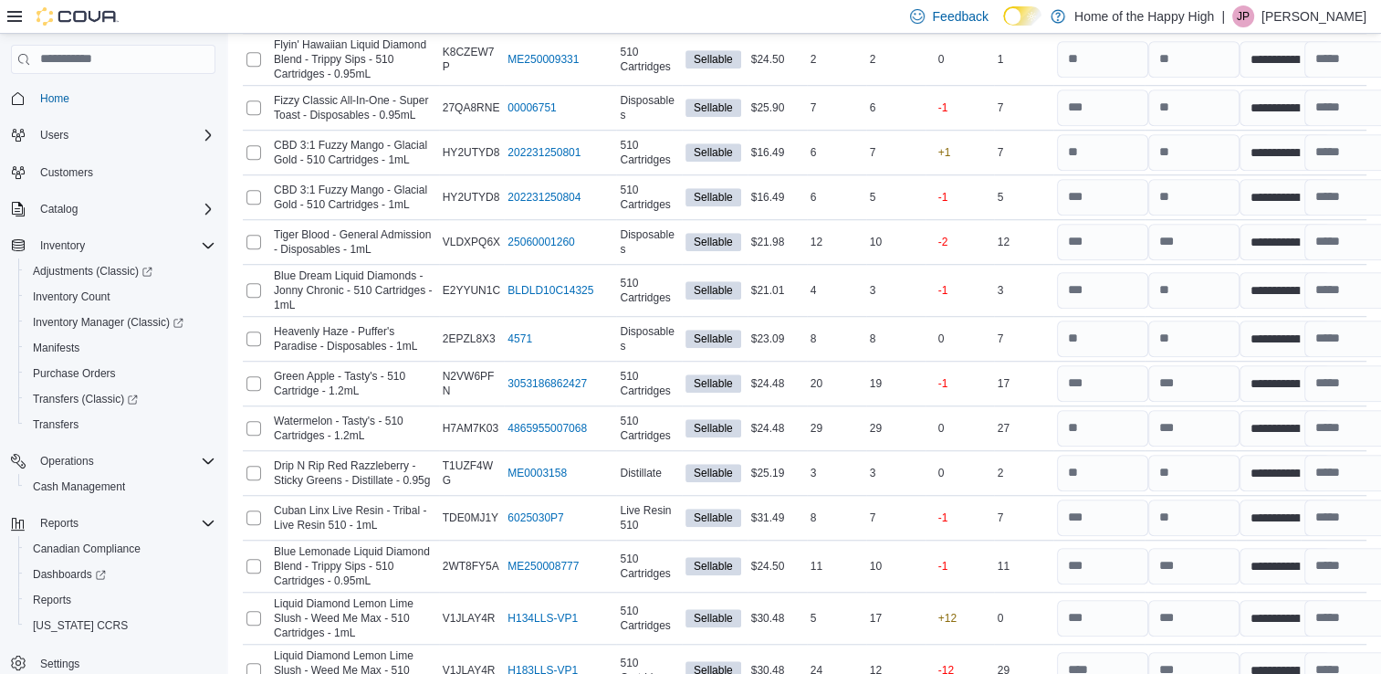
scroll to position [1359, 0]
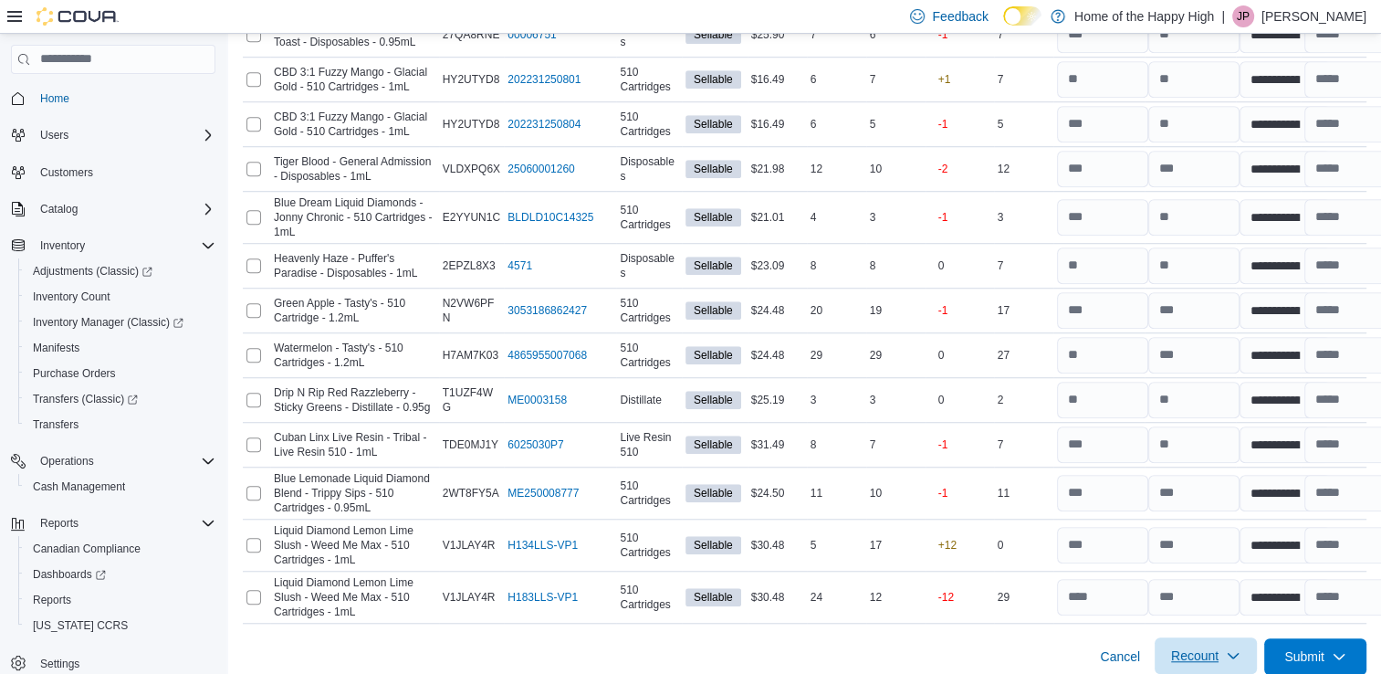
click at [1197, 637] on span "Recount" at bounding box center [1206, 655] width 80 height 37
click at [1191, 593] on span "Recount all with differences" at bounding box center [1220, 598] width 156 height 18
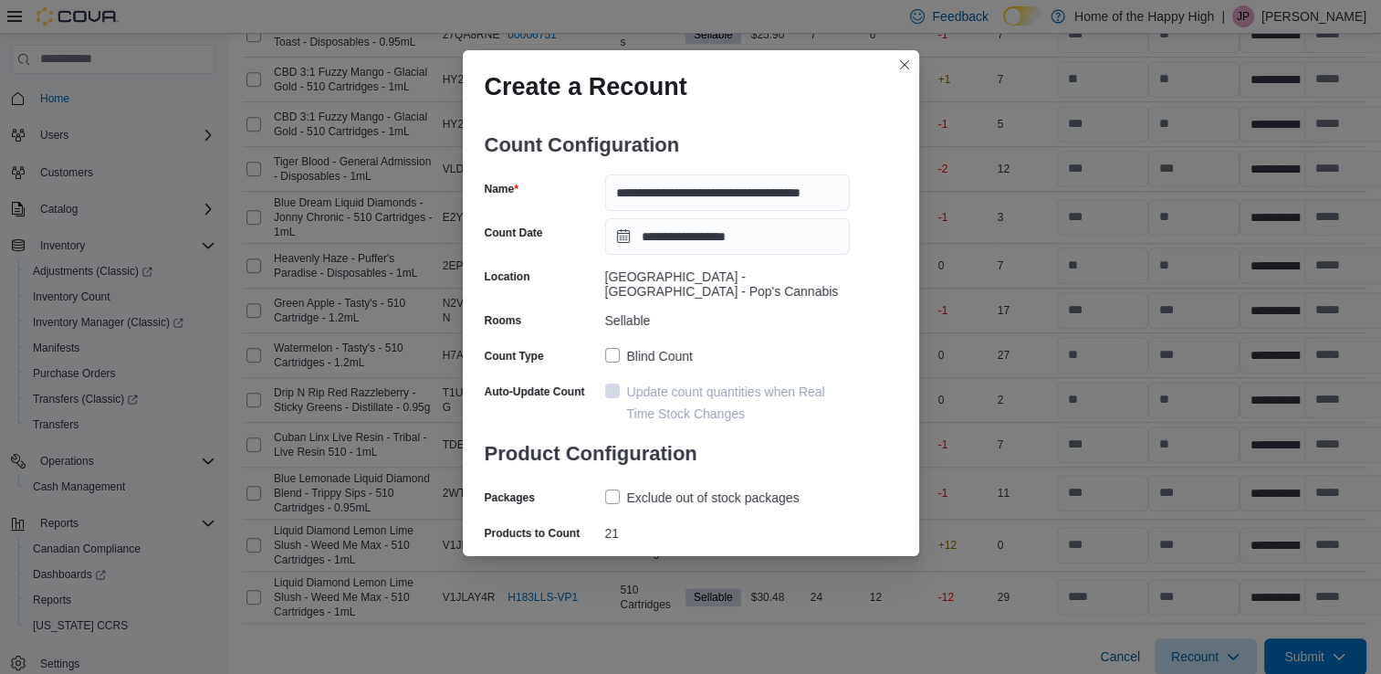
scroll to position [34, 0]
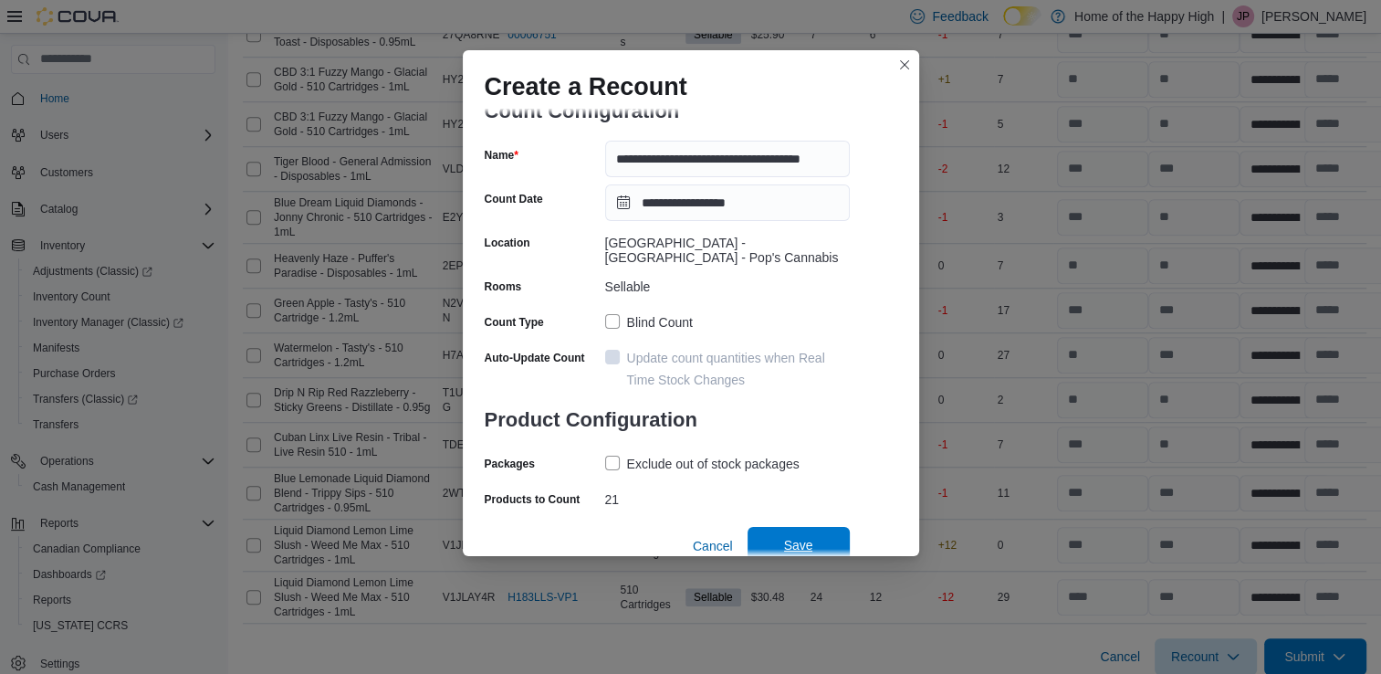
click at [809, 536] on span "Save" at bounding box center [798, 545] width 29 height 18
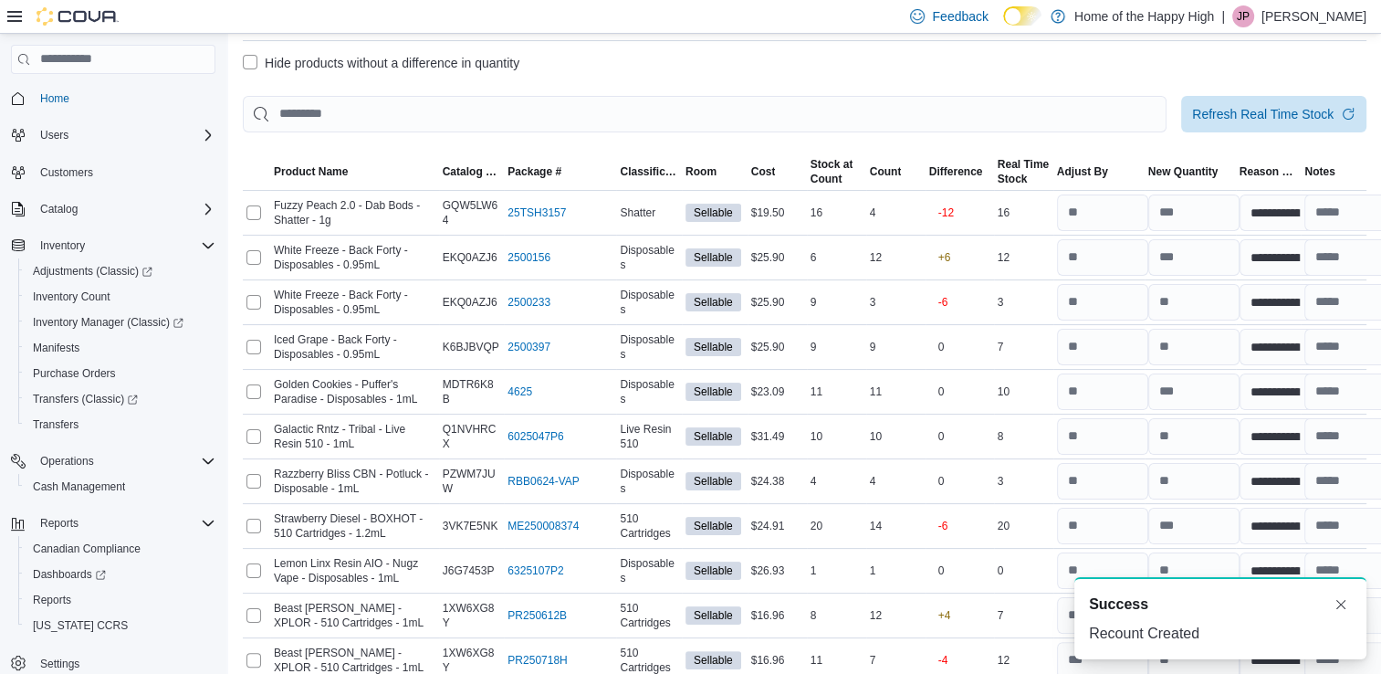
scroll to position [0, 0]
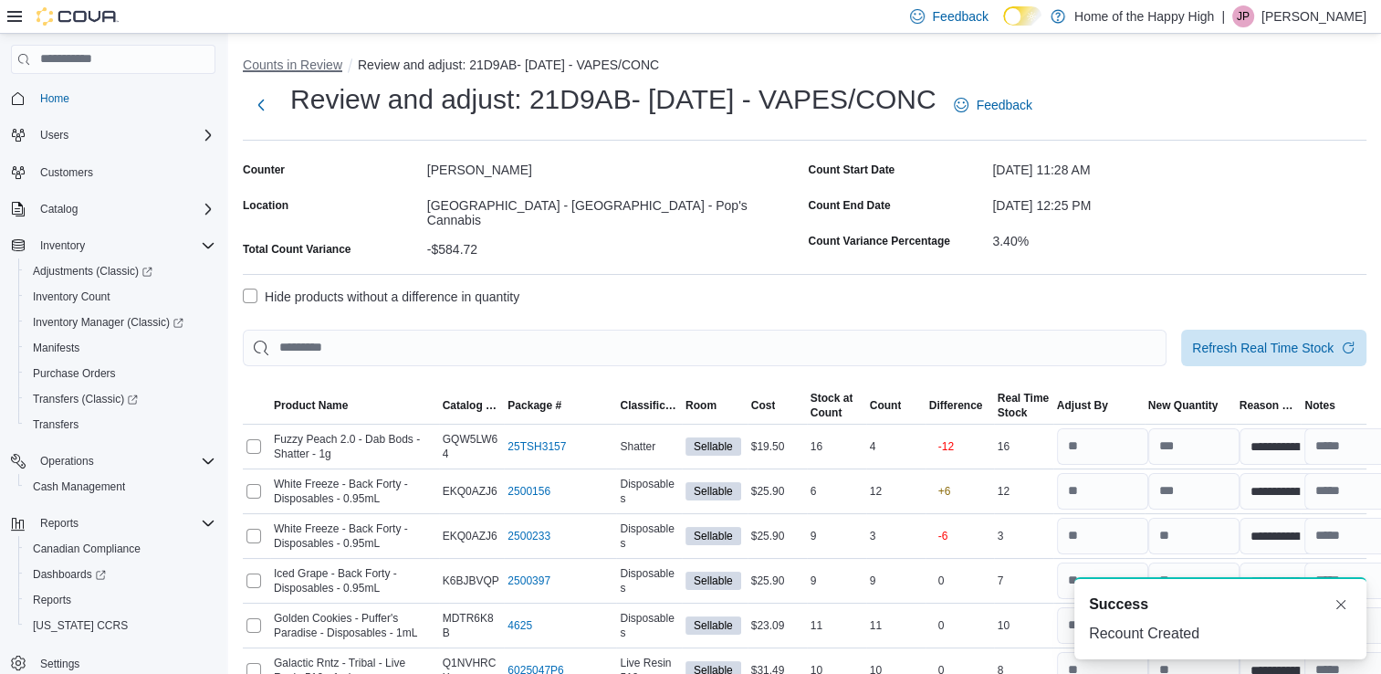
click at [293, 64] on button "Counts in Review" at bounding box center [293, 65] width 100 height 15
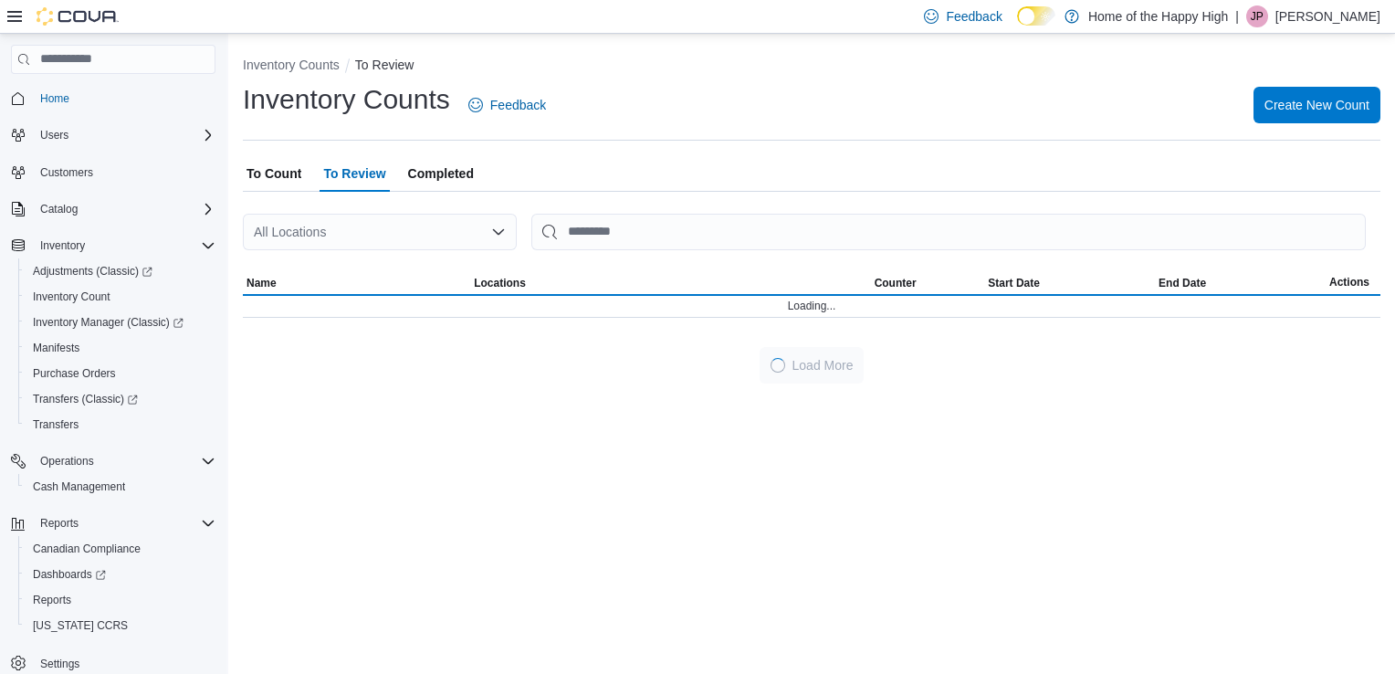
click at [274, 181] on span "To Count" at bounding box center [274, 173] width 55 height 37
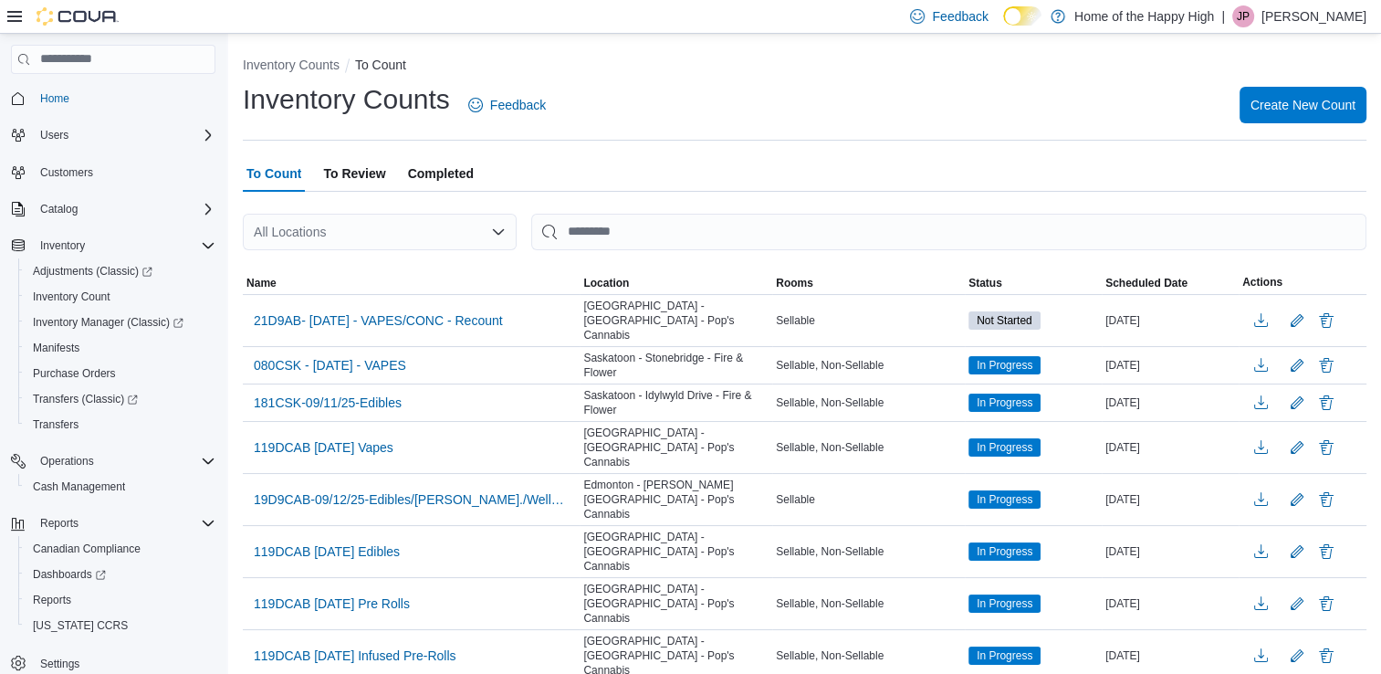
click at [382, 230] on div "All Locations" at bounding box center [380, 232] width 274 height 37
click at [387, 257] on span "[GEOGRAPHIC_DATA] - [GEOGRAPHIC_DATA] - Pop's Cannabis" at bounding box center [520, 263] width 378 height 18
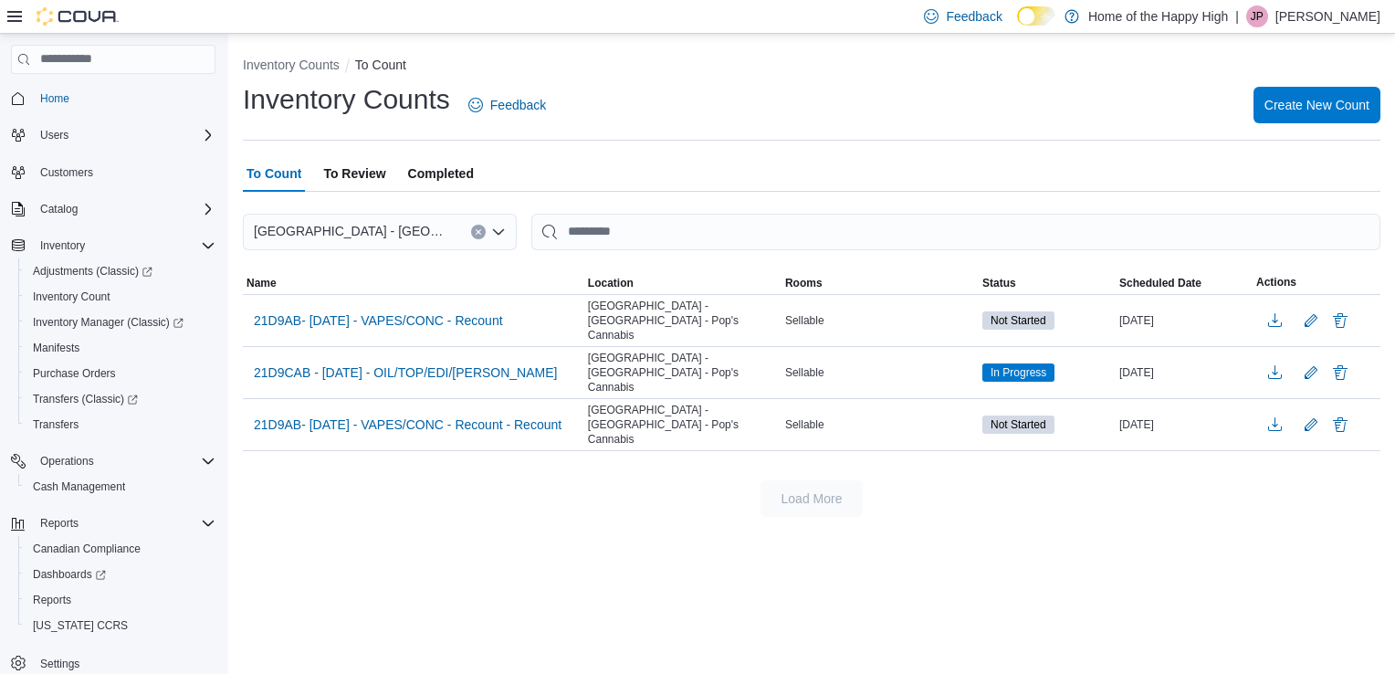
click at [362, 159] on span "To Review" at bounding box center [354, 173] width 62 height 37
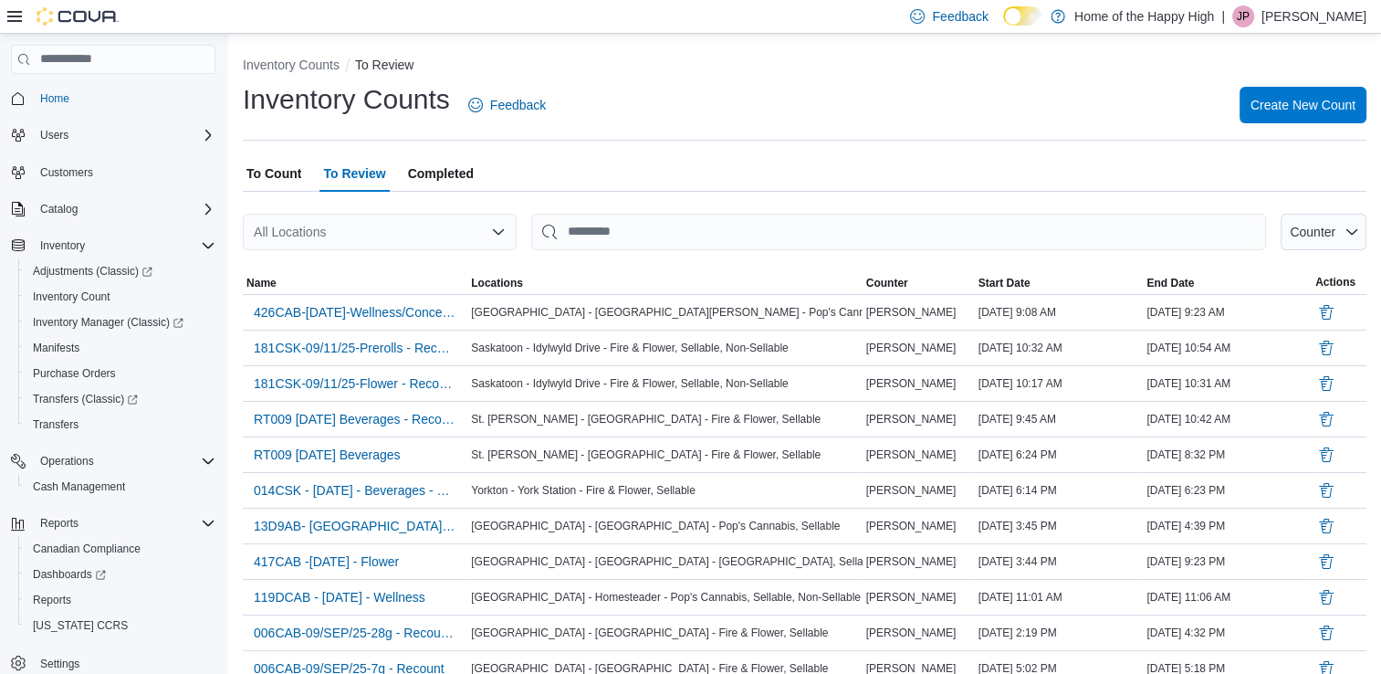
click at [328, 231] on div "All Locations" at bounding box center [380, 232] width 274 height 37
click at [350, 268] on span "[GEOGRAPHIC_DATA] - [GEOGRAPHIC_DATA] - Pop's Cannabis" at bounding box center [520, 263] width 378 height 18
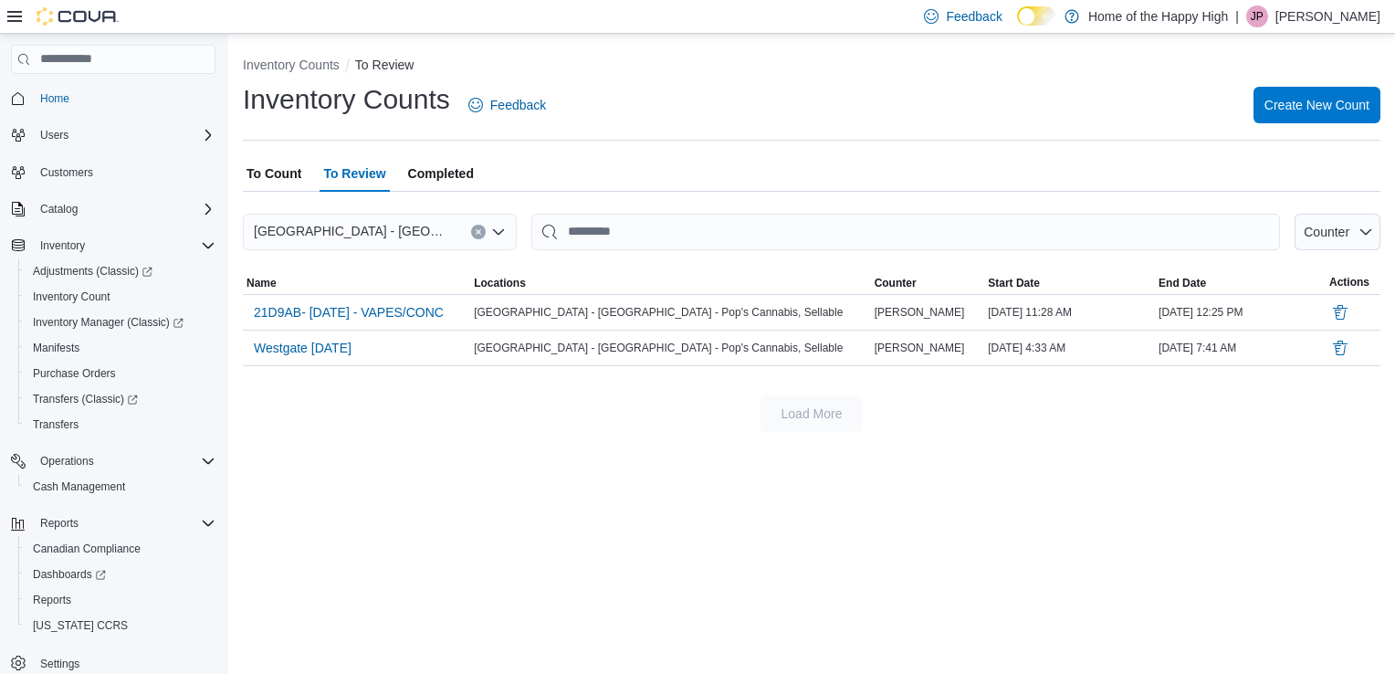
click at [290, 177] on span "To Count" at bounding box center [274, 173] width 55 height 37
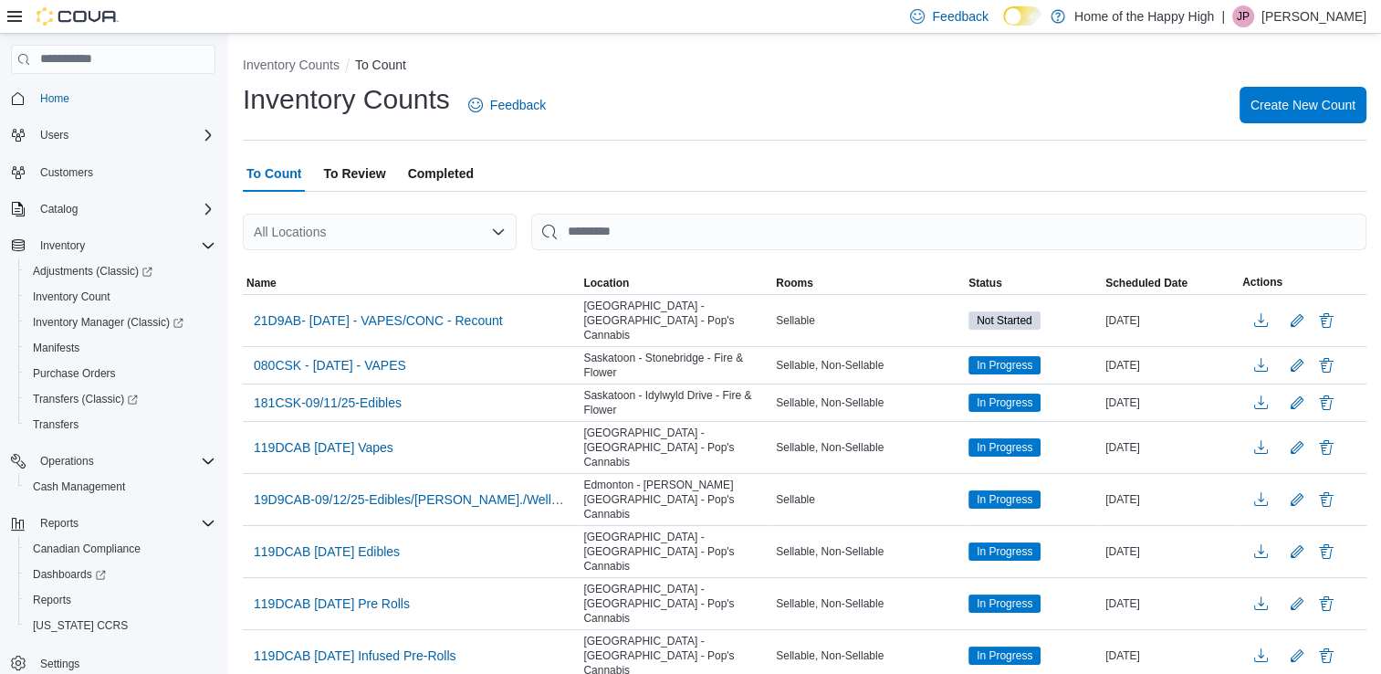
click at [340, 228] on div "All Locations" at bounding box center [380, 232] width 274 height 37
click at [357, 257] on span "[GEOGRAPHIC_DATA] - [GEOGRAPHIC_DATA] - Pop's Cannabis" at bounding box center [520, 263] width 378 height 18
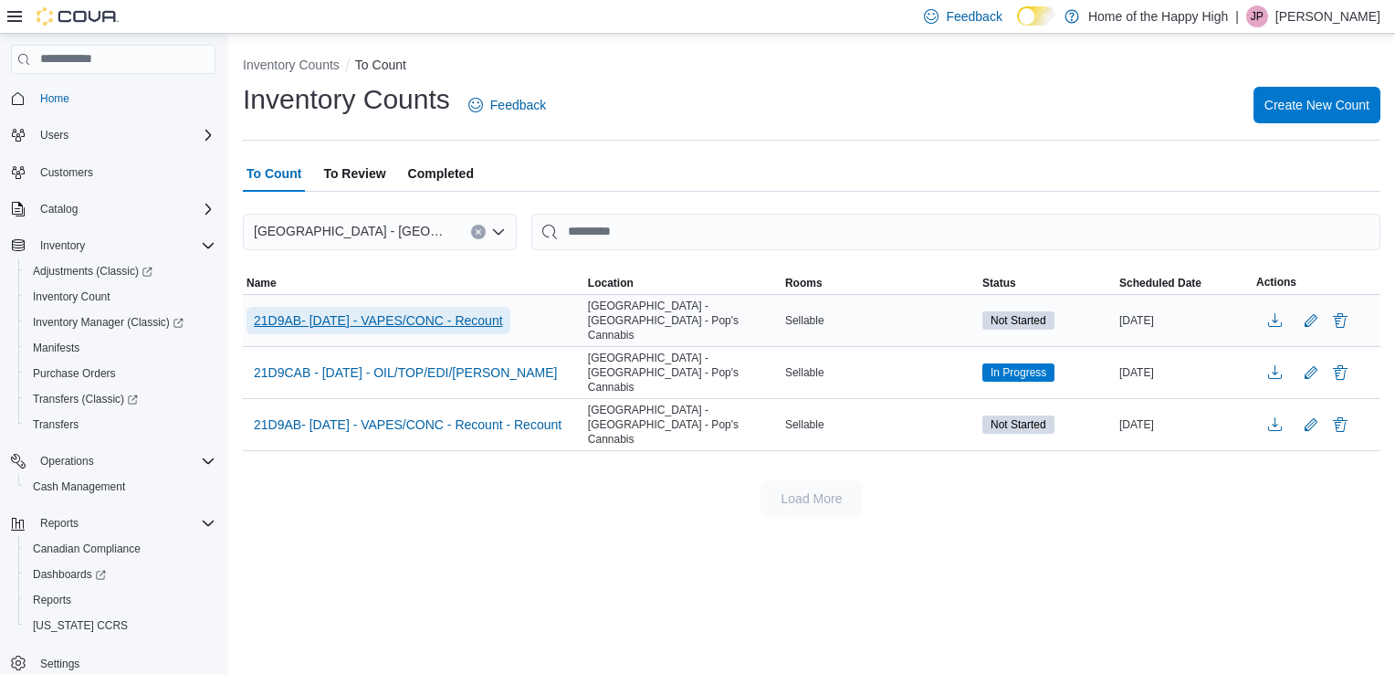
click at [468, 311] on span "21D9AB- [DATE] - VAPES/CONC - Recount" at bounding box center [378, 320] width 249 height 18
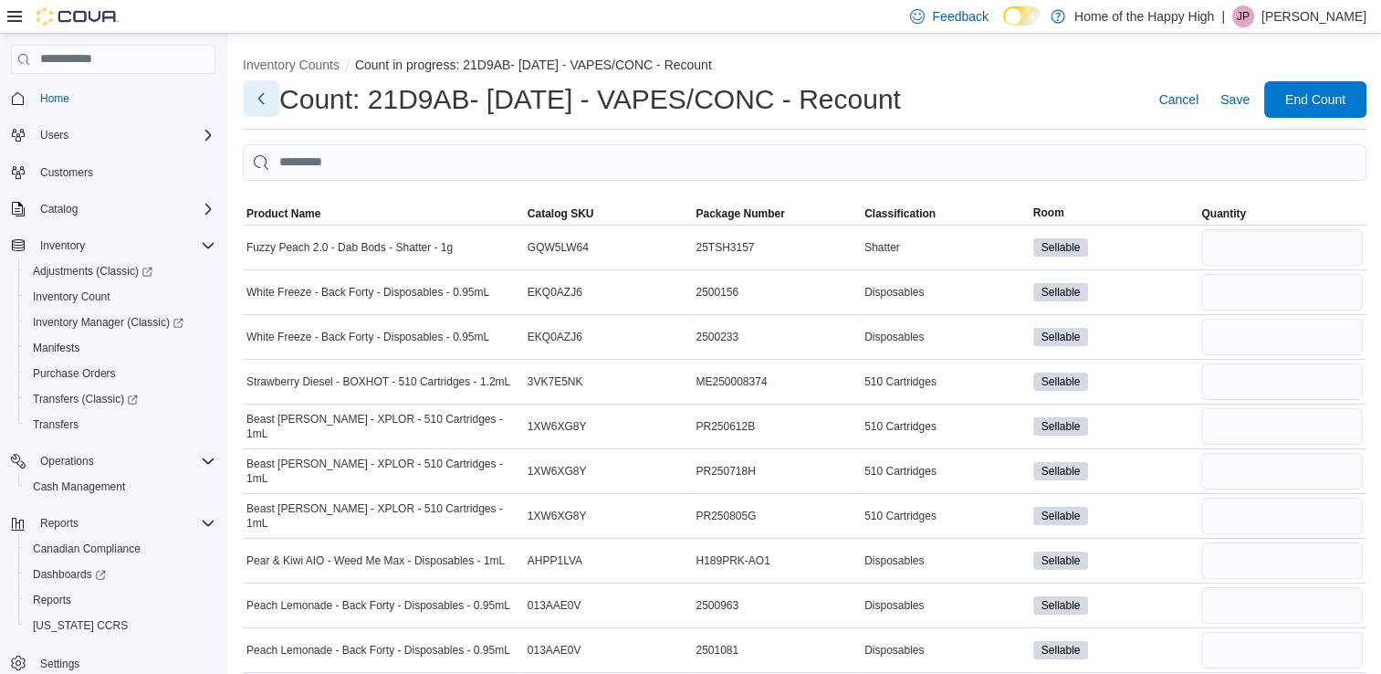
click at [262, 100] on button "Next" at bounding box center [261, 98] width 37 height 37
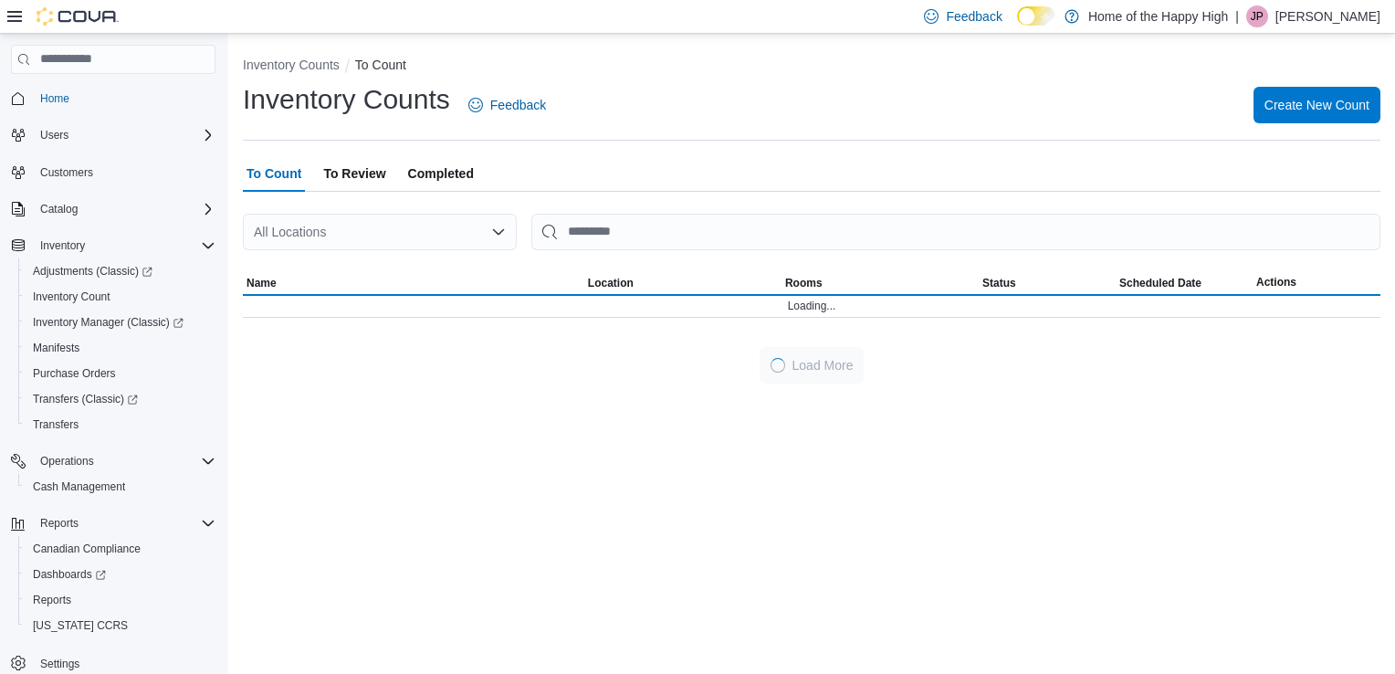
click at [374, 173] on span "To Review" at bounding box center [354, 173] width 62 height 37
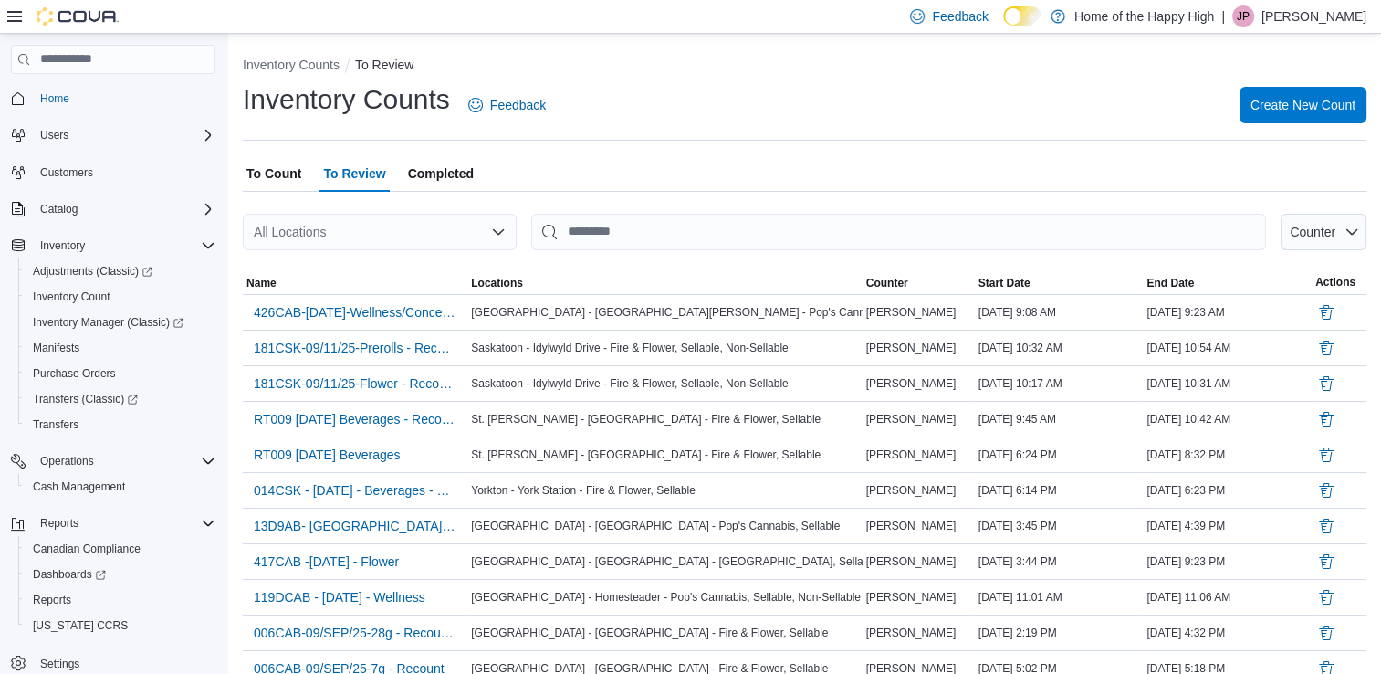
click at [445, 234] on div "All Locations" at bounding box center [380, 232] width 274 height 37
click at [439, 263] on span "[GEOGRAPHIC_DATA] - [GEOGRAPHIC_DATA] - Pop's Cannabis" at bounding box center [520, 263] width 378 height 18
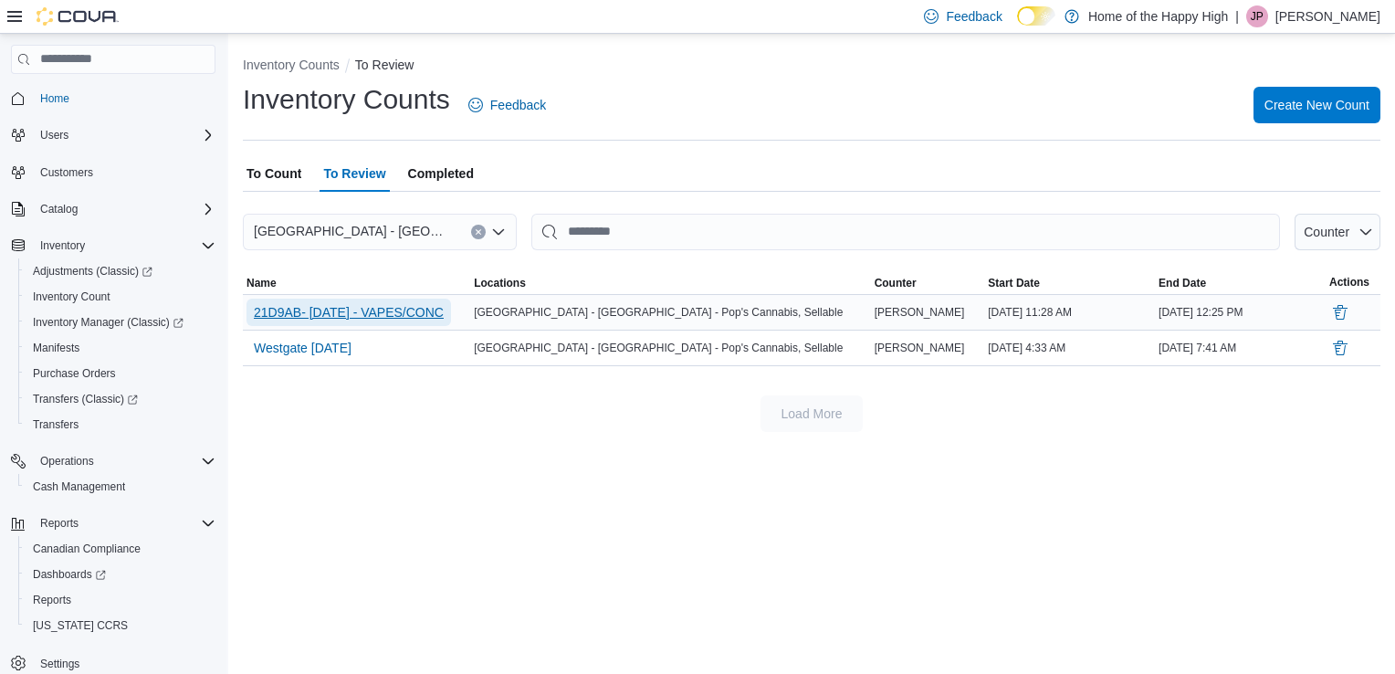
click at [401, 312] on span "21D9AB- [DATE] - VAPES/CONC" at bounding box center [349, 312] width 190 height 18
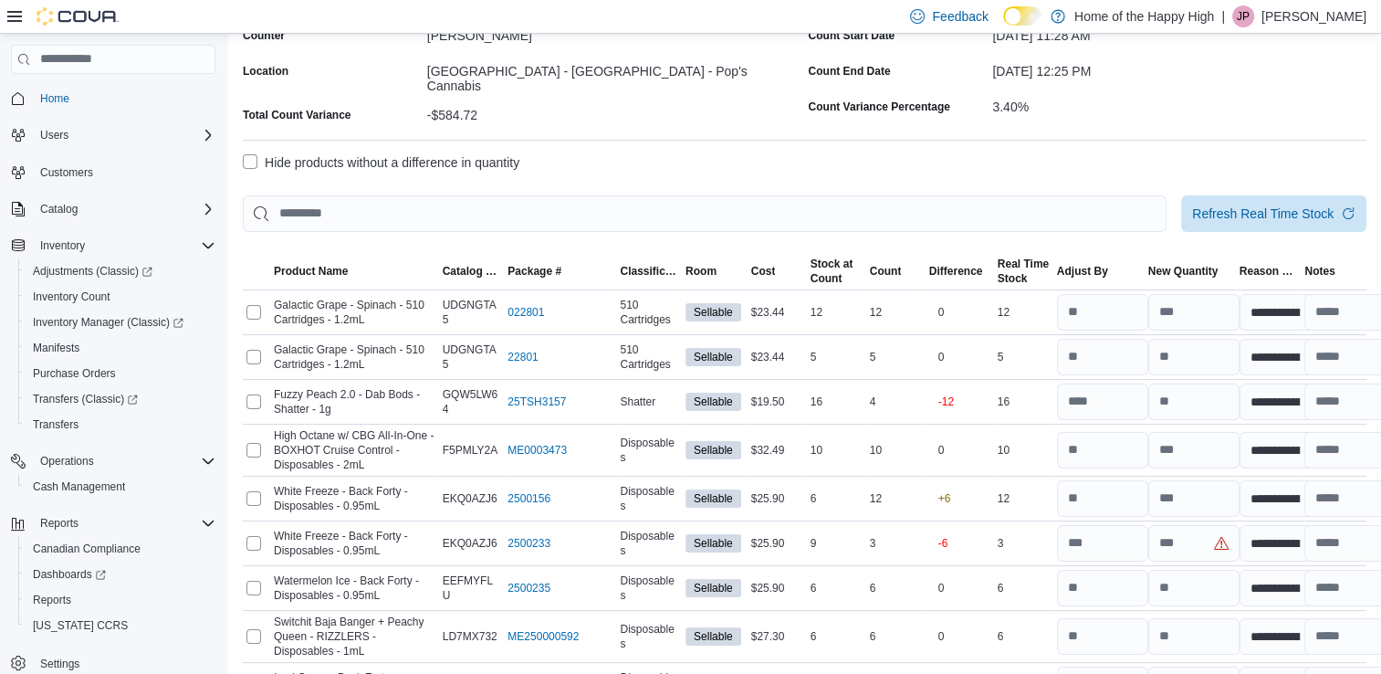
scroll to position [133, 0]
click at [1120, 389] on input "number" at bounding box center [1102, 402] width 91 height 37
click at [1123, 439] on input "number" at bounding box center [1102, 451] width 91 height 37
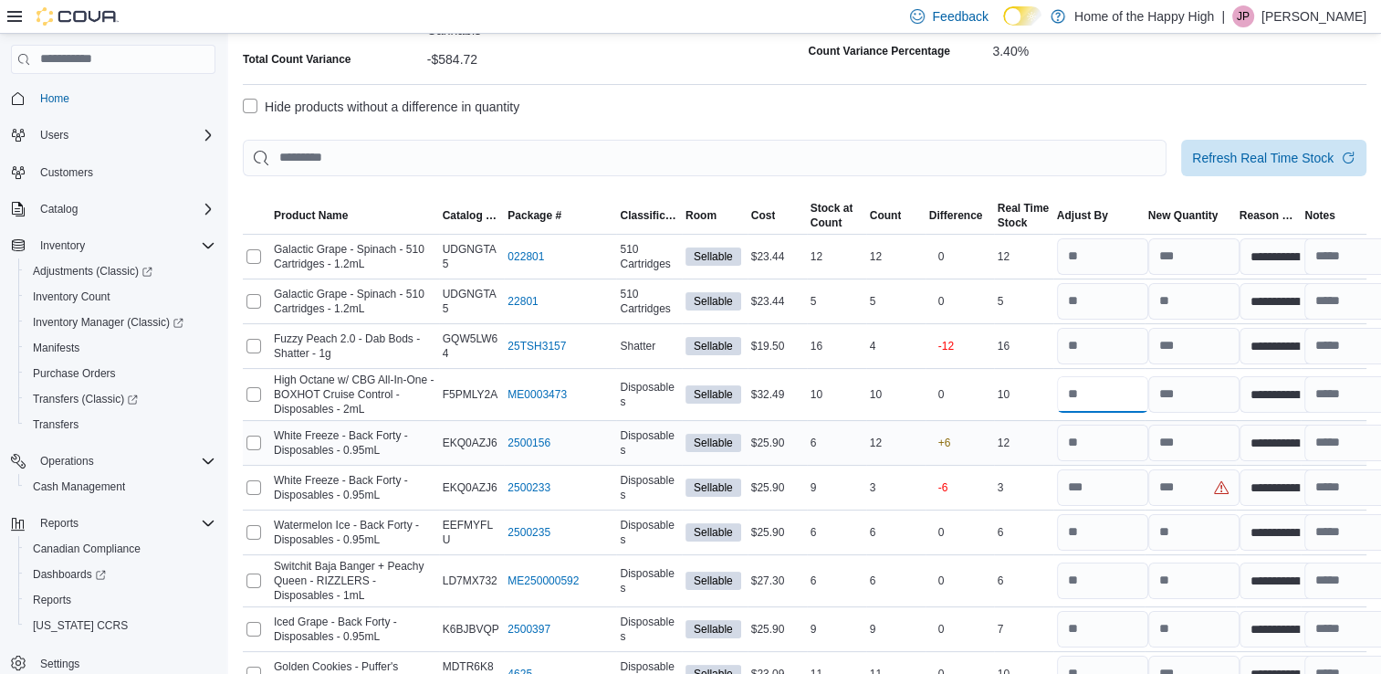
scroll to position [190, 0]
click at [1194, 437] on input "number" at bounding box center [1194, 443] width 91 height 37
click at [1180, 481] on input "number" at bounding box center [1194, 487] width 91 height 37
click at [1139, 482] on input "number" at bounding box center [1102, 487] width 91 height 37
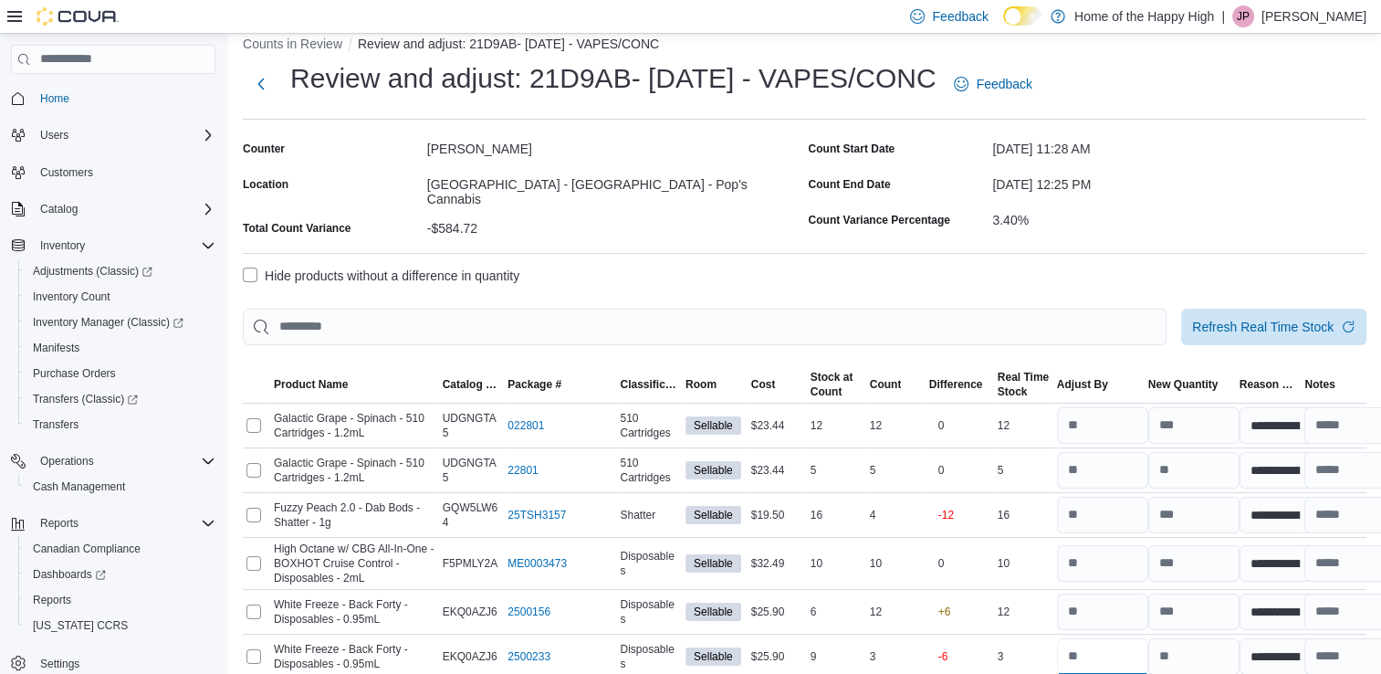
scroll to position [16, 0]
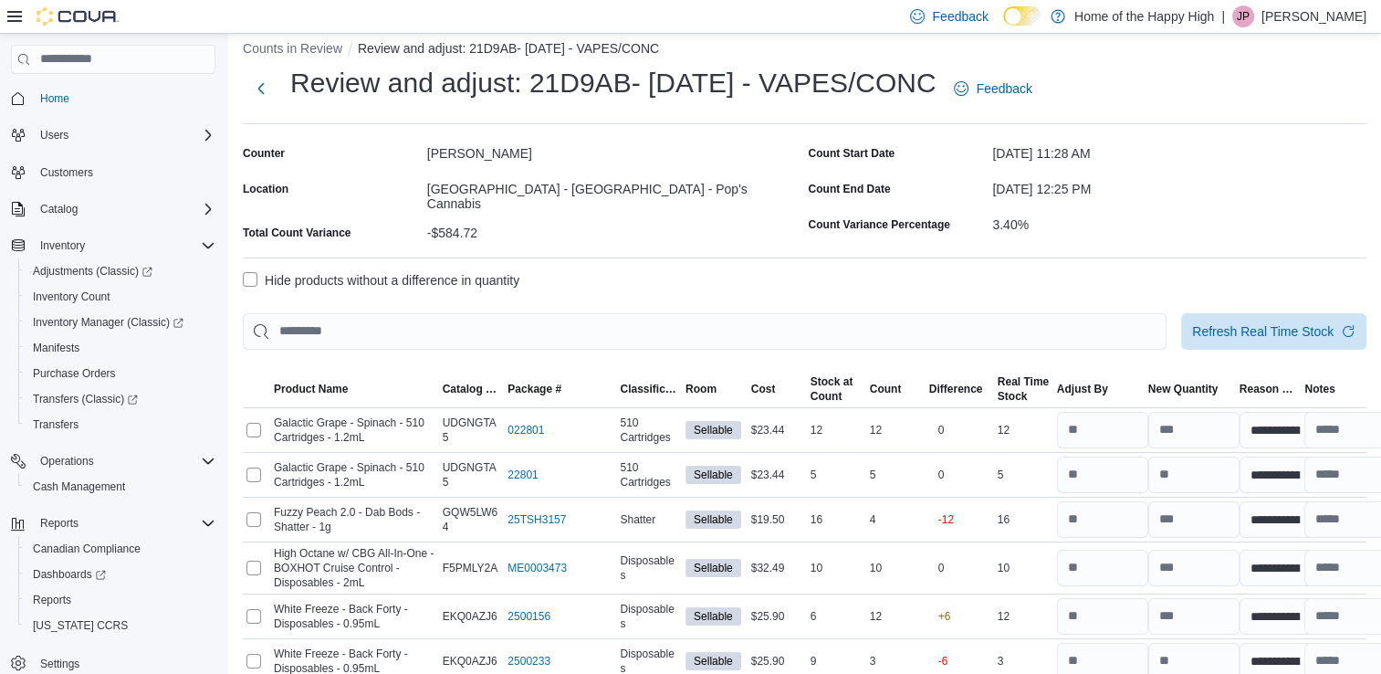
click at [485, 275] on label "Hide products without a difference in quantity" at bounding box center [381, 280] width 277 height 22
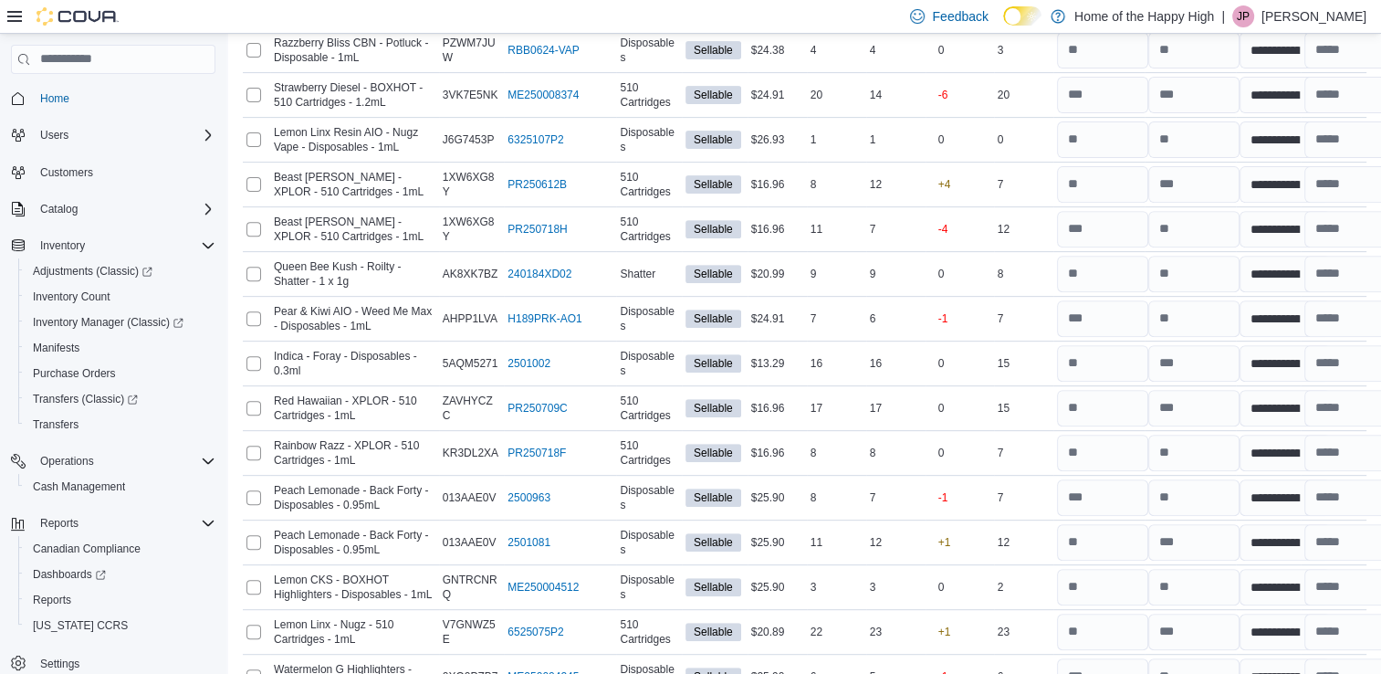
scroll to position [667, 0]
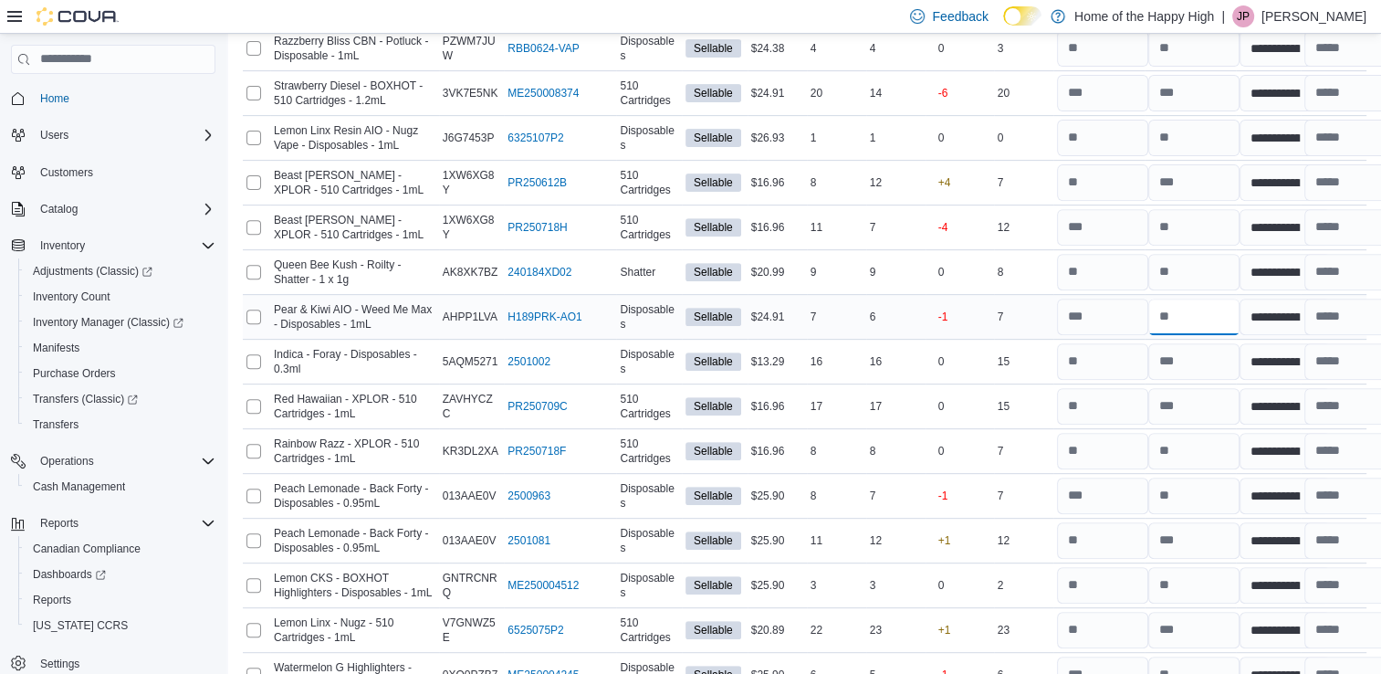
click at [1191, 299] on input "number" at bounding box center [1194, 317] width 91 height 37
click at [1128, 343] on input "number" at bounding box center [1102, 361] width 91 height 37
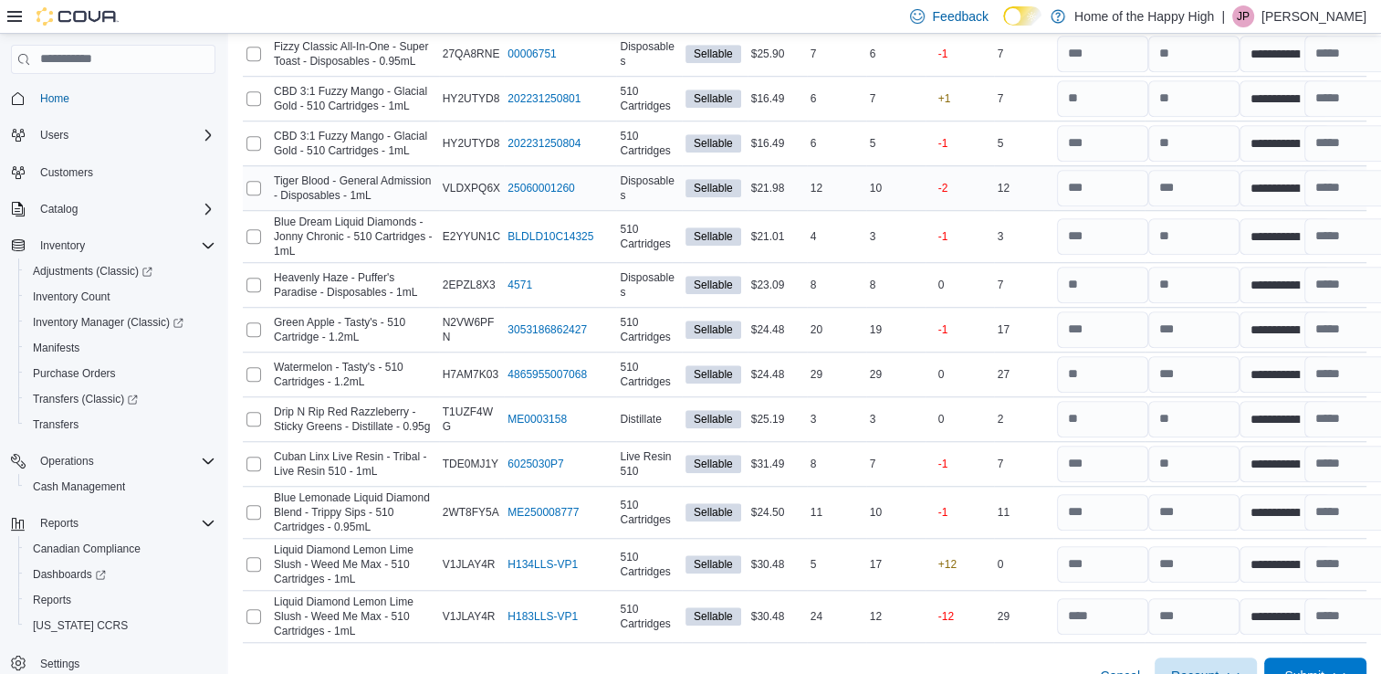
scroll to position [1403, 0]
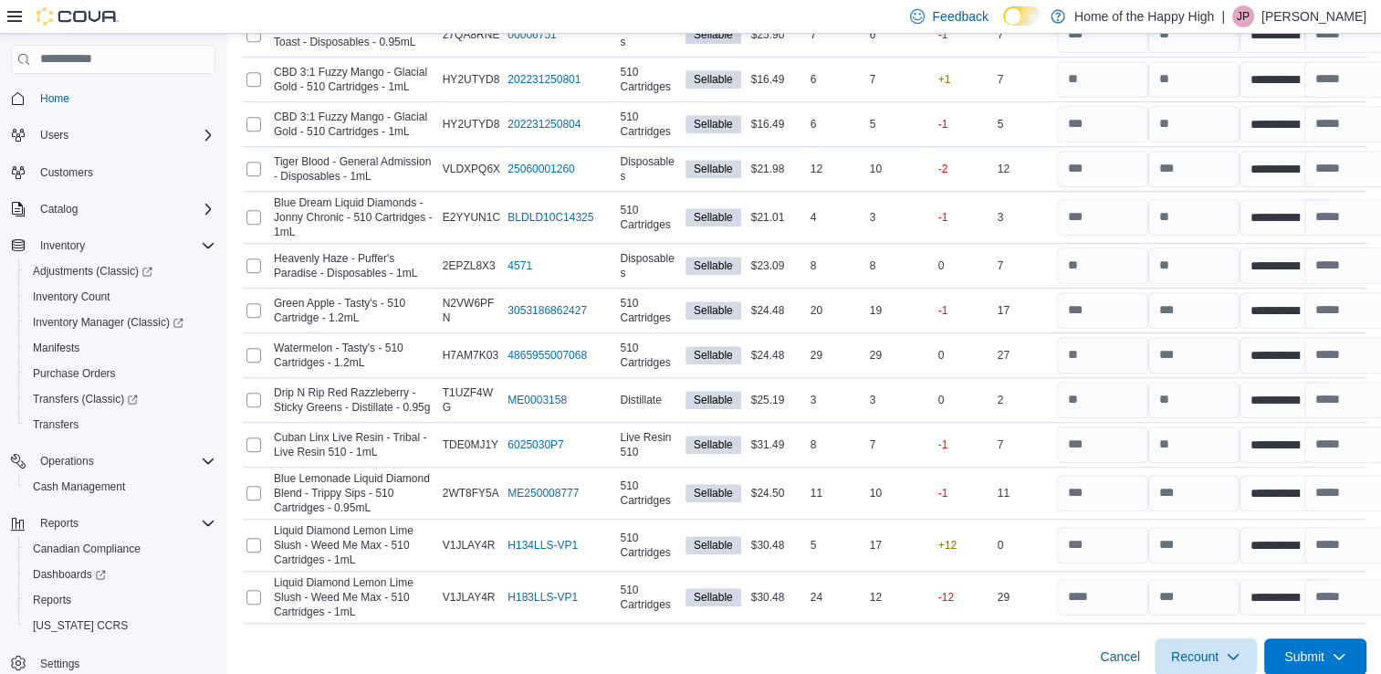
click at [1051, 639] on div "Cancel Recount Submit" at bounding box center [805, 649] width 1124 height 51
click at [1347, 648] on icon "button" at bounding box center [1339, 655] width 15 height 15
click at [1031, 651] on div "Cancel Recount Submit" at bounding box center [805, 649] width 1124 height 51
click at [1065, 626] on div "Cancel Recount Submit" at bounding box center [805, 649] width 1124 height 51
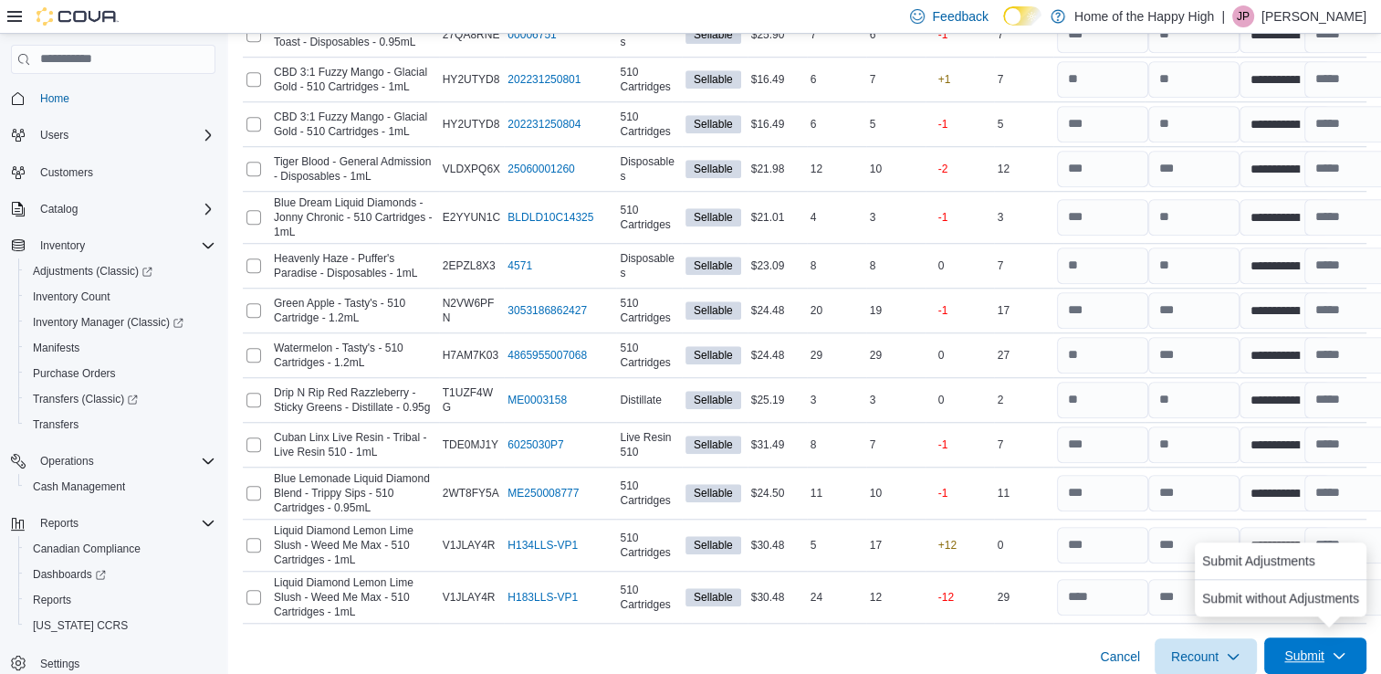
click at [1297, 646] on span "Submit" at bounding box center [1305, 655] width 40 height 18
click at [1220, 558] on span "Submit Adjustments" at bounding box center [1258, 560] width 113 height 18
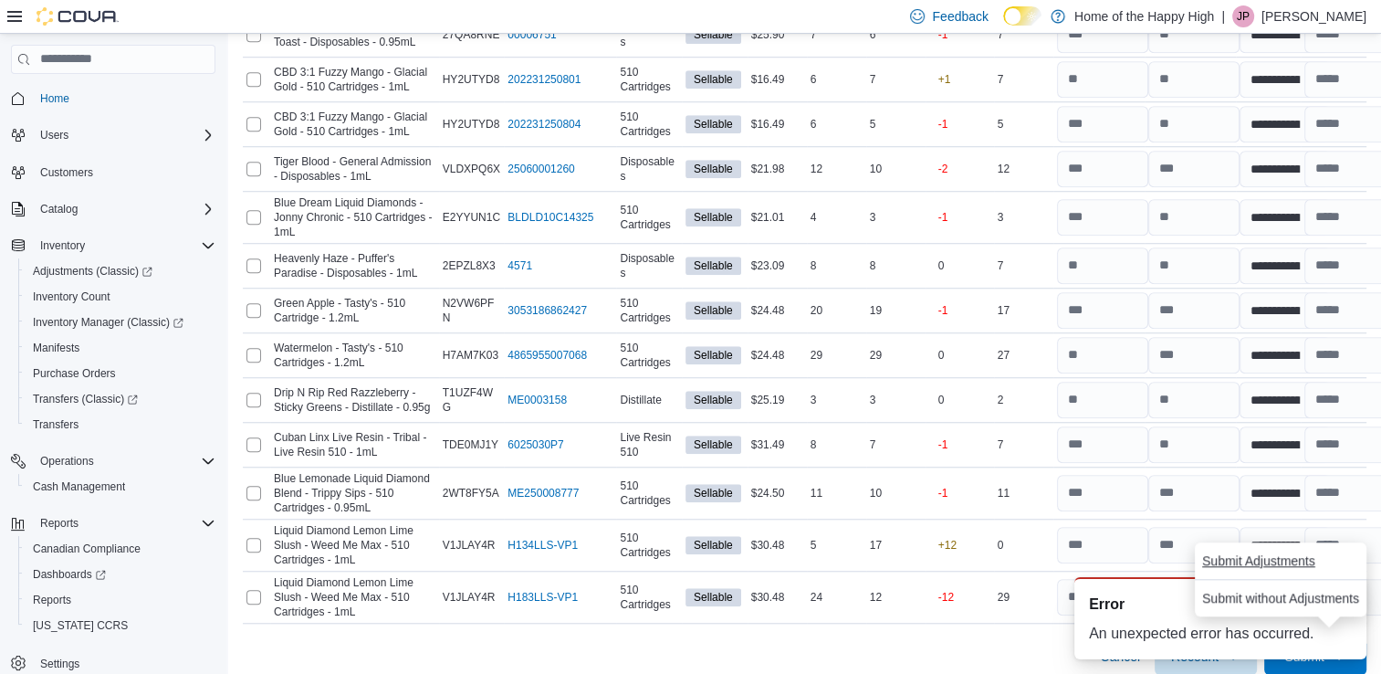
scroll to position [0, 0]
click at [1220, 558] on span "Submit Adjustments" at bounding box center [1258, 560] width 113 height 18
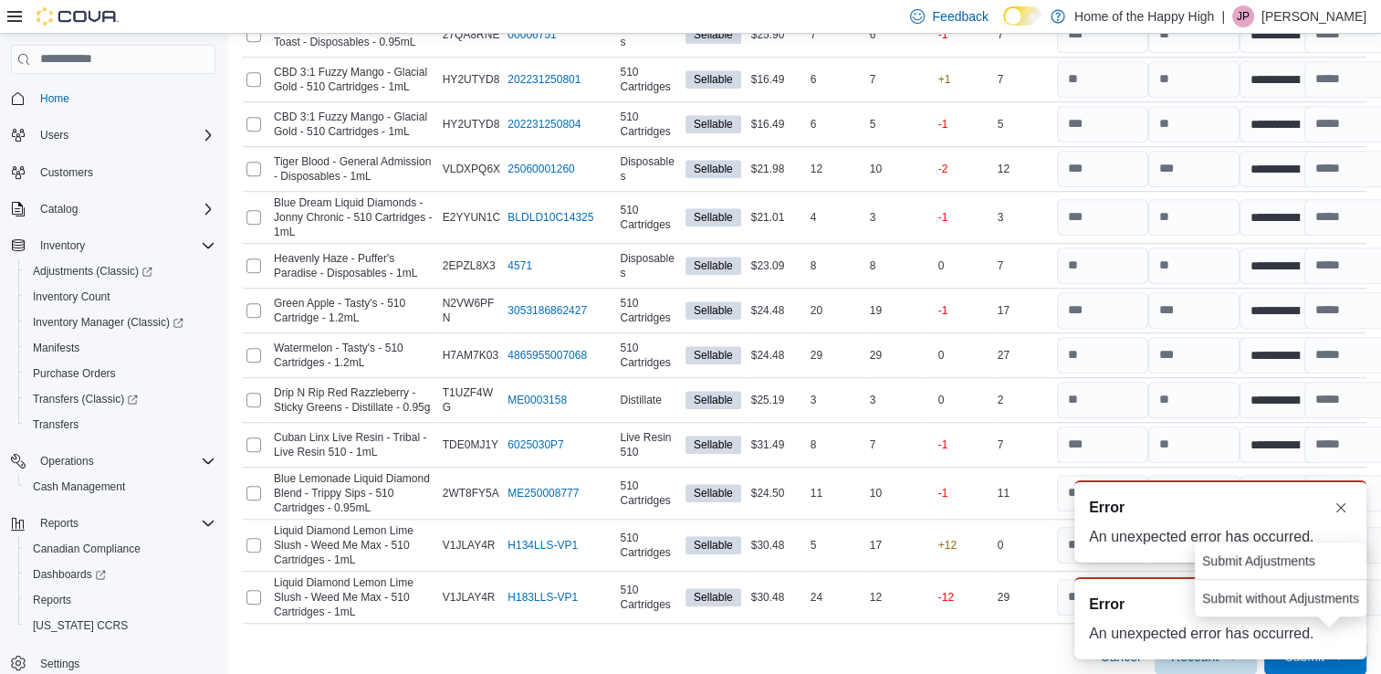
click at [1009, 650] on div "Cancel Recount Submit" at bounding box center [805, 649] width 1124 height 51
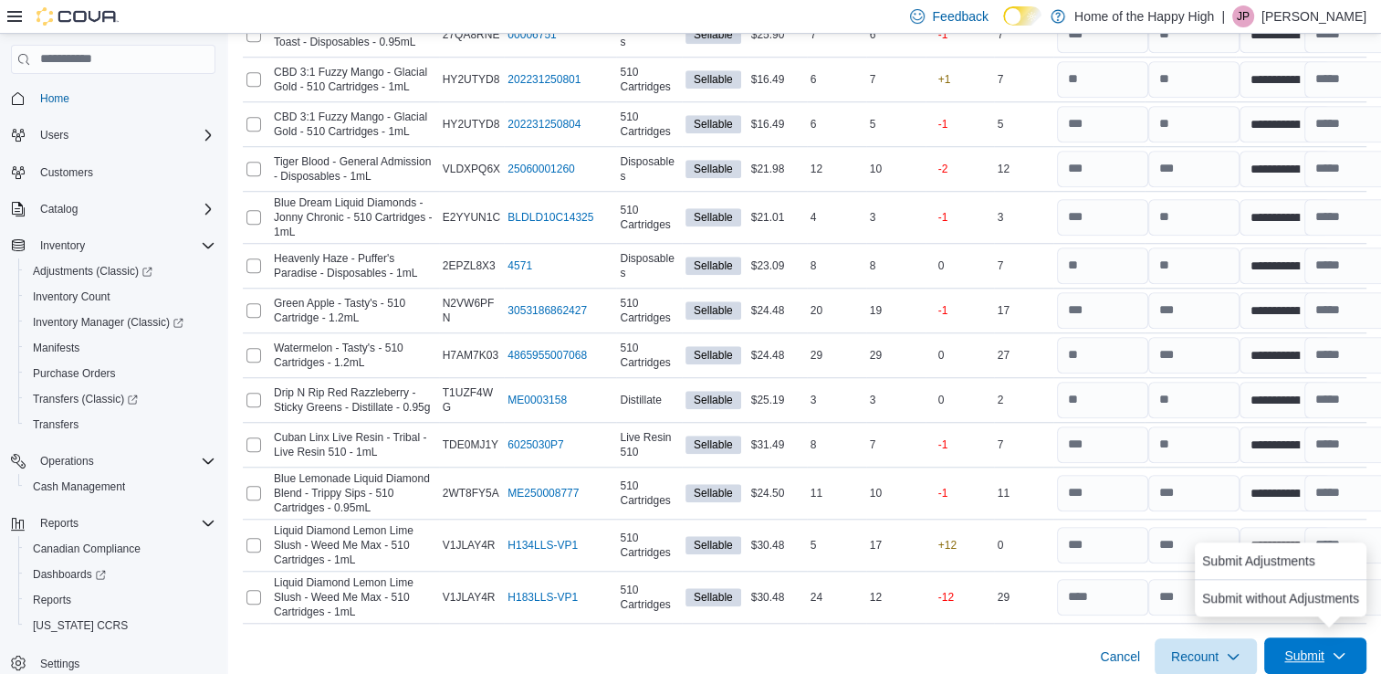
click at [1347, 648] on icon "button" at bounding box center [1339, 655] width 15 height 15
click at [1041, 624] on div "Cancel Recount Submit" at bounding box center [805, 649] width 1124 height 51
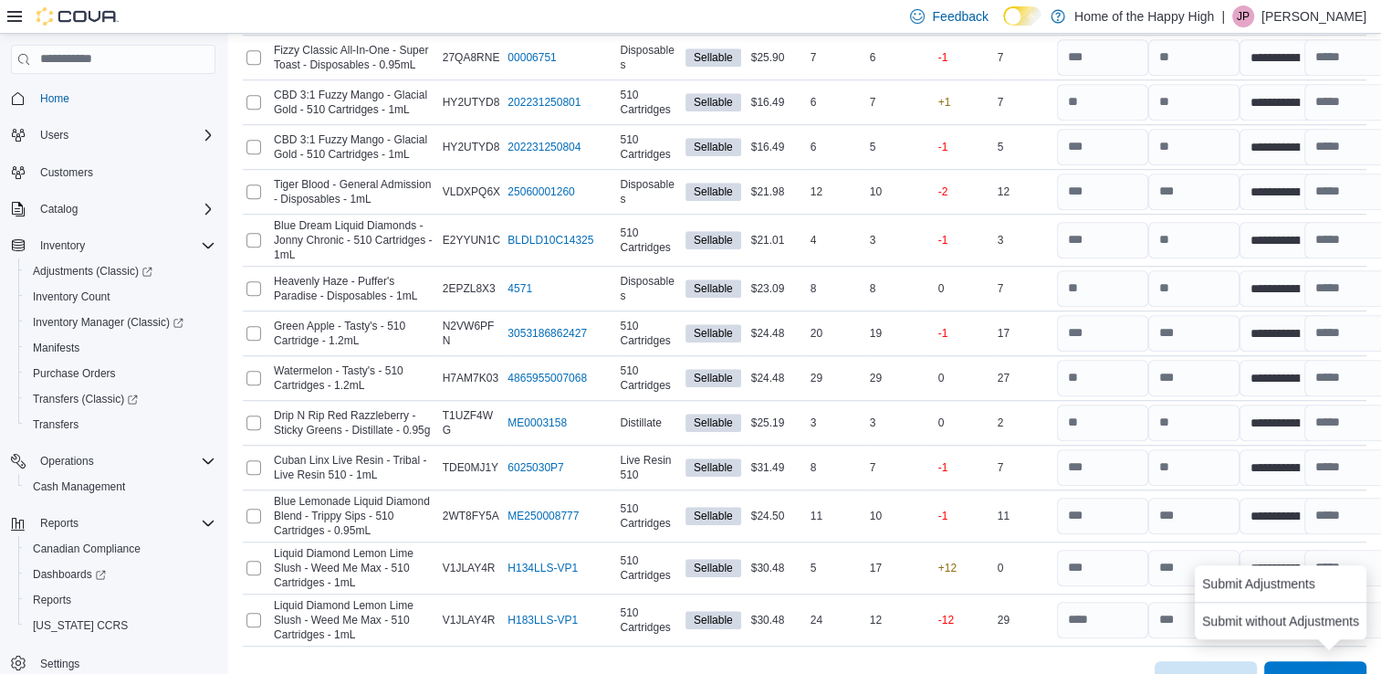
scroll to position [1403, 0]
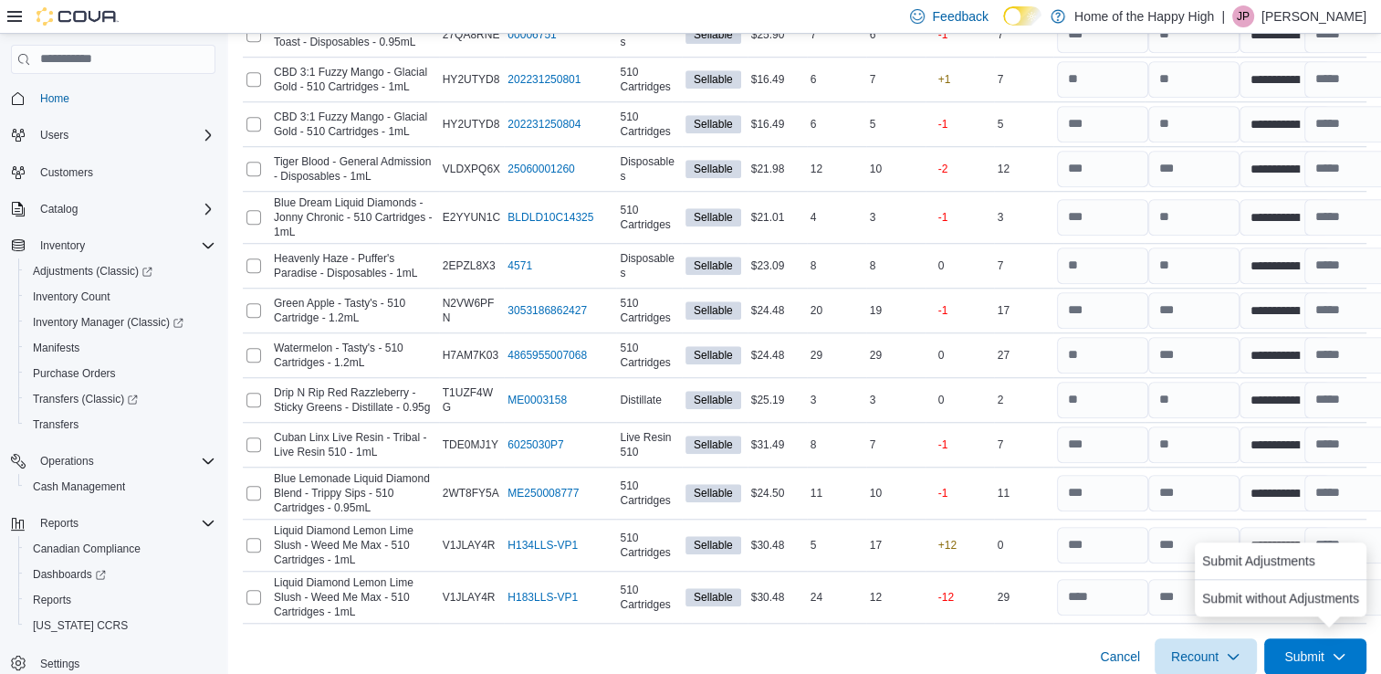
click at [1044, 653] on div "Cancel Recount Submit" at bounding box center [805, 649] width 1124 height 51
click at [1281, 557] on span "Submit Adjustments" at bounding box center [1258, 560] width 113 height 18
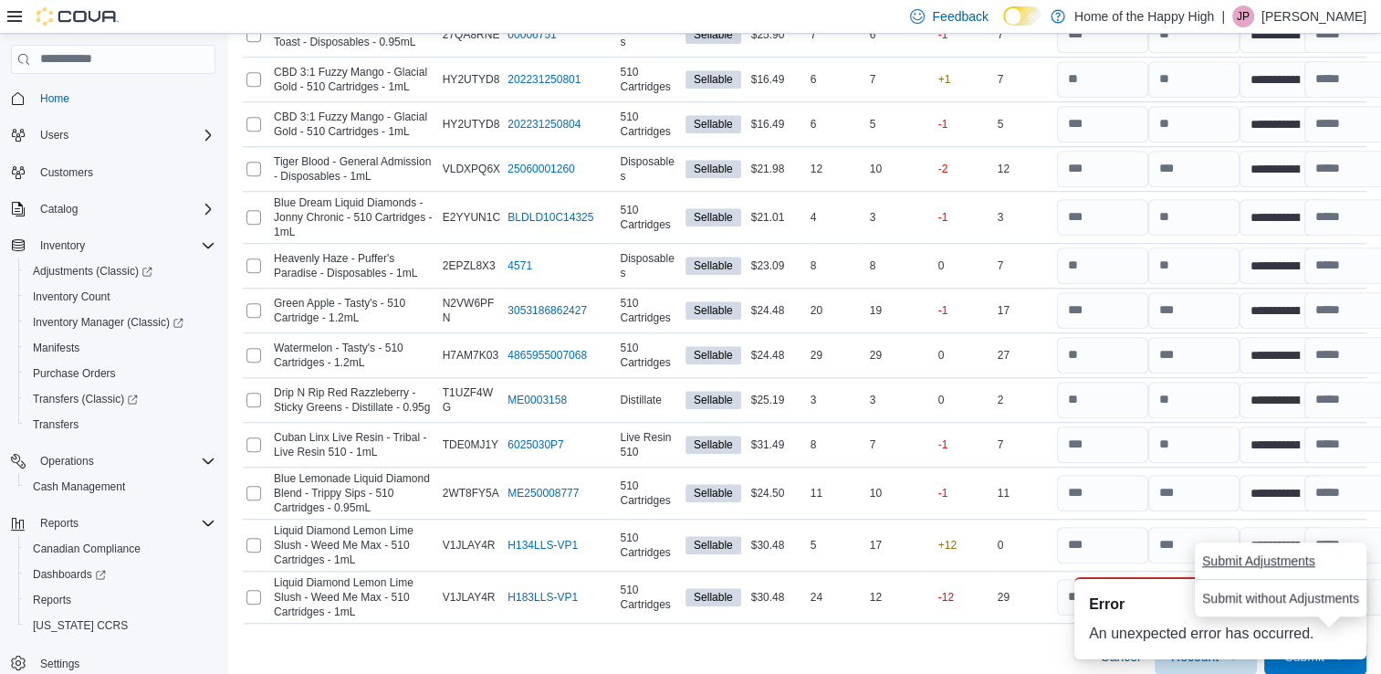
scroll to position [0, 0]
click at [1010, 624] on div "Cancel Recount Submit" at bounding box center [805, 649] width 1124 height 51
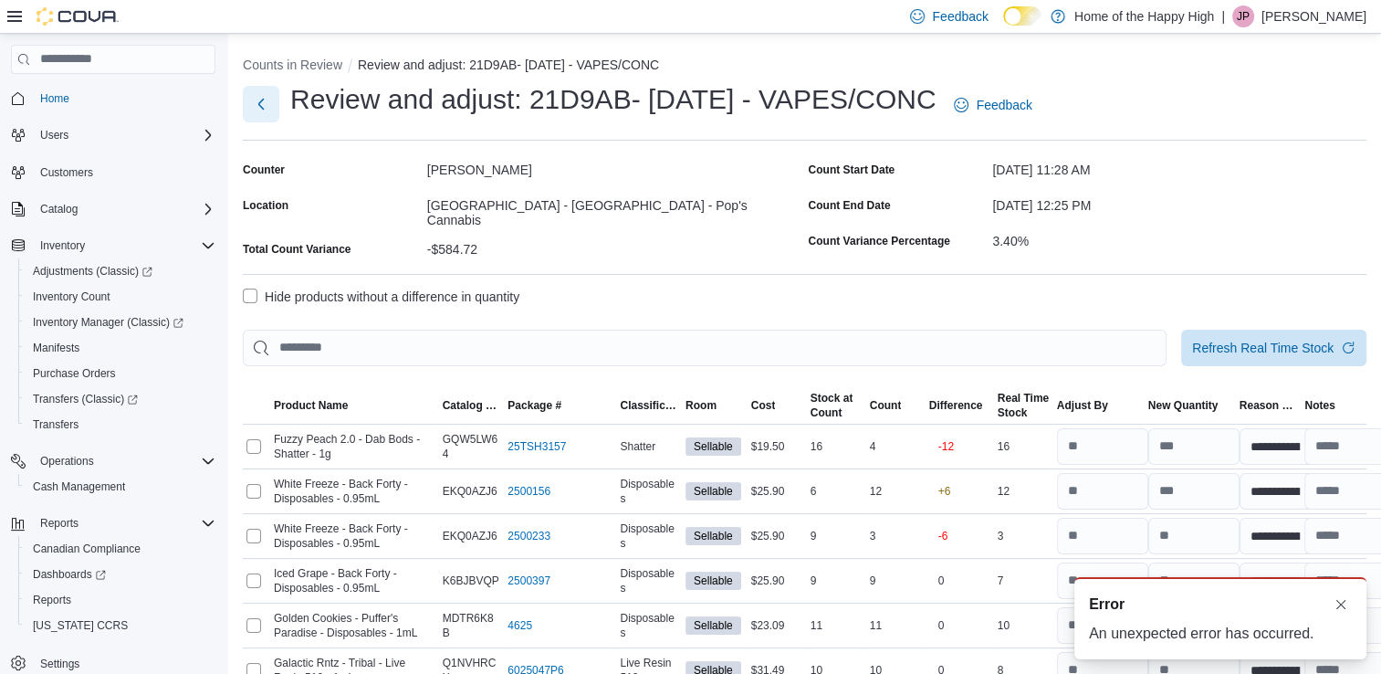
click at [263, 99] on button "Next" at bounding box center [261, 104] width 37 height 37
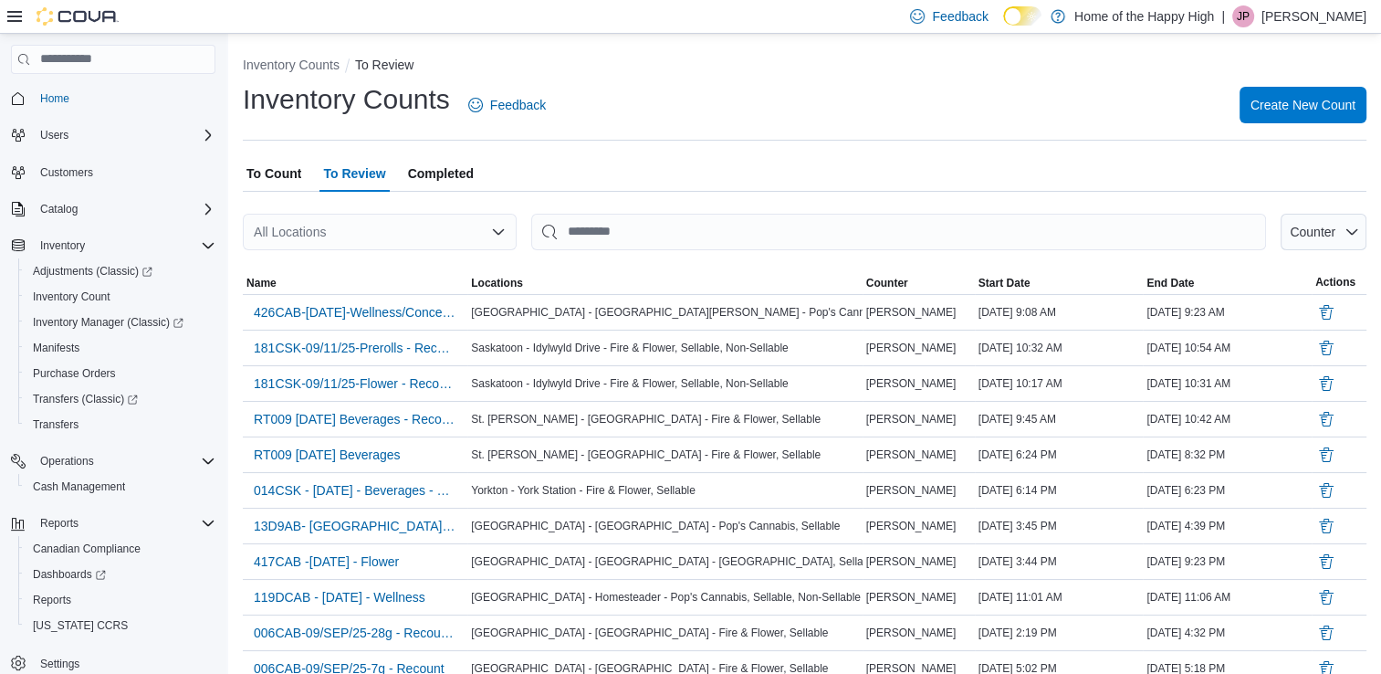
click at [436, 238] on div "All Locations" at bounding box center [380, 232] width 274 height 37
click at [437, 261] on span "[GEOGRAPHIC_DATA] - [GEOGRAPHIC_DATA] - Pop's Cannabis" at bounding box center [520, 263] width 378 height 18
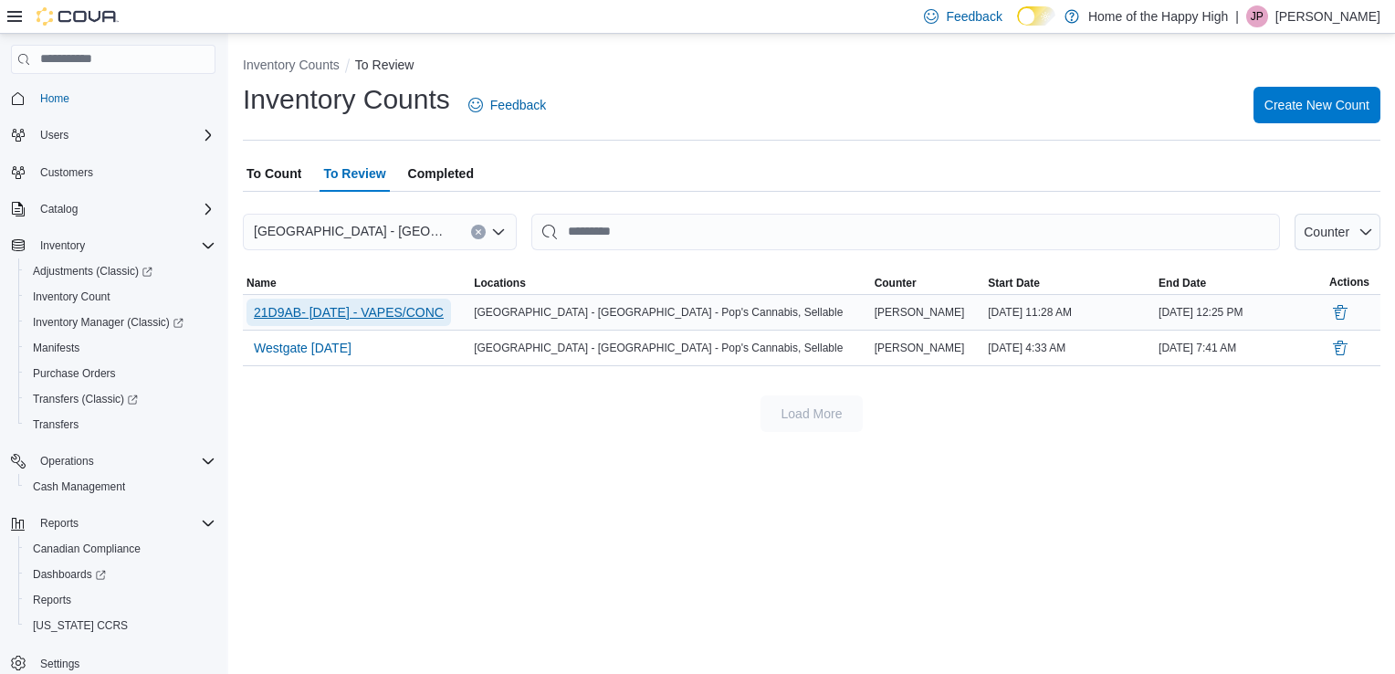
click at [378, 316] on span "21D9AB- [DATE] - VAPES/CONC" at bounding box center [349, 312] width 190 height 18
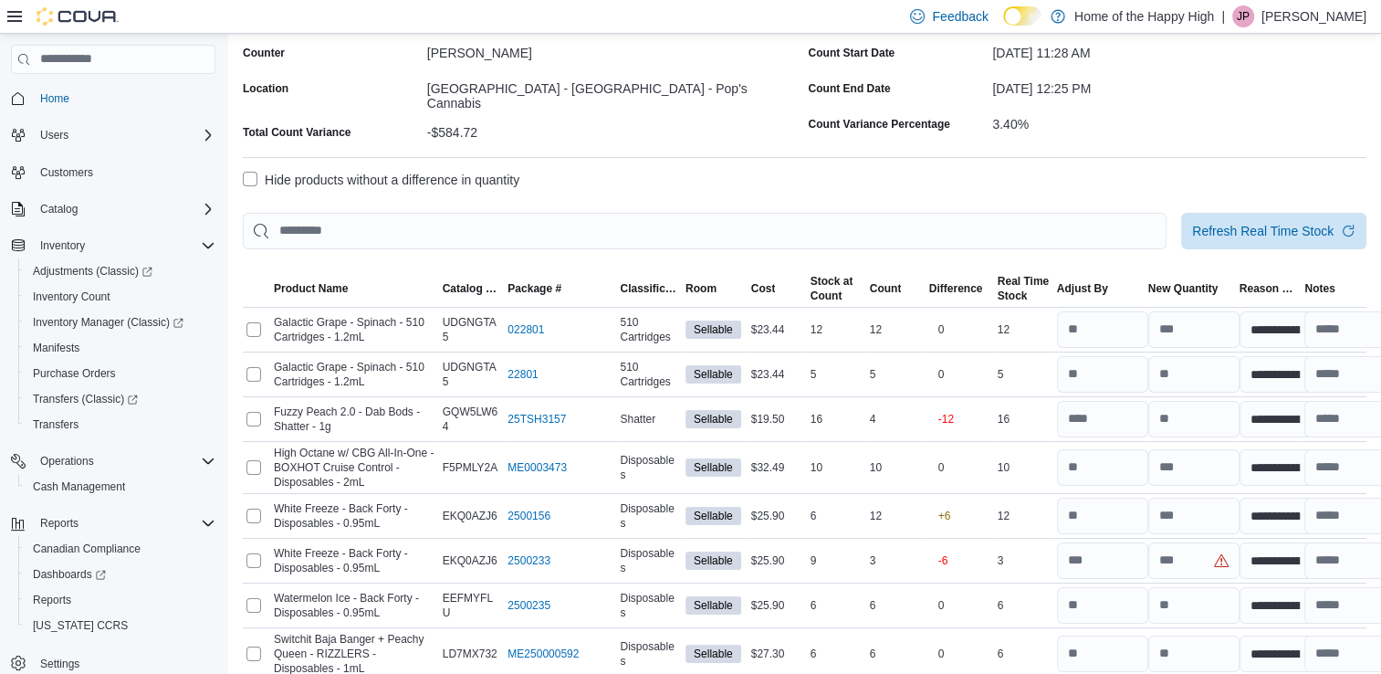
scroll to position [119, 0]
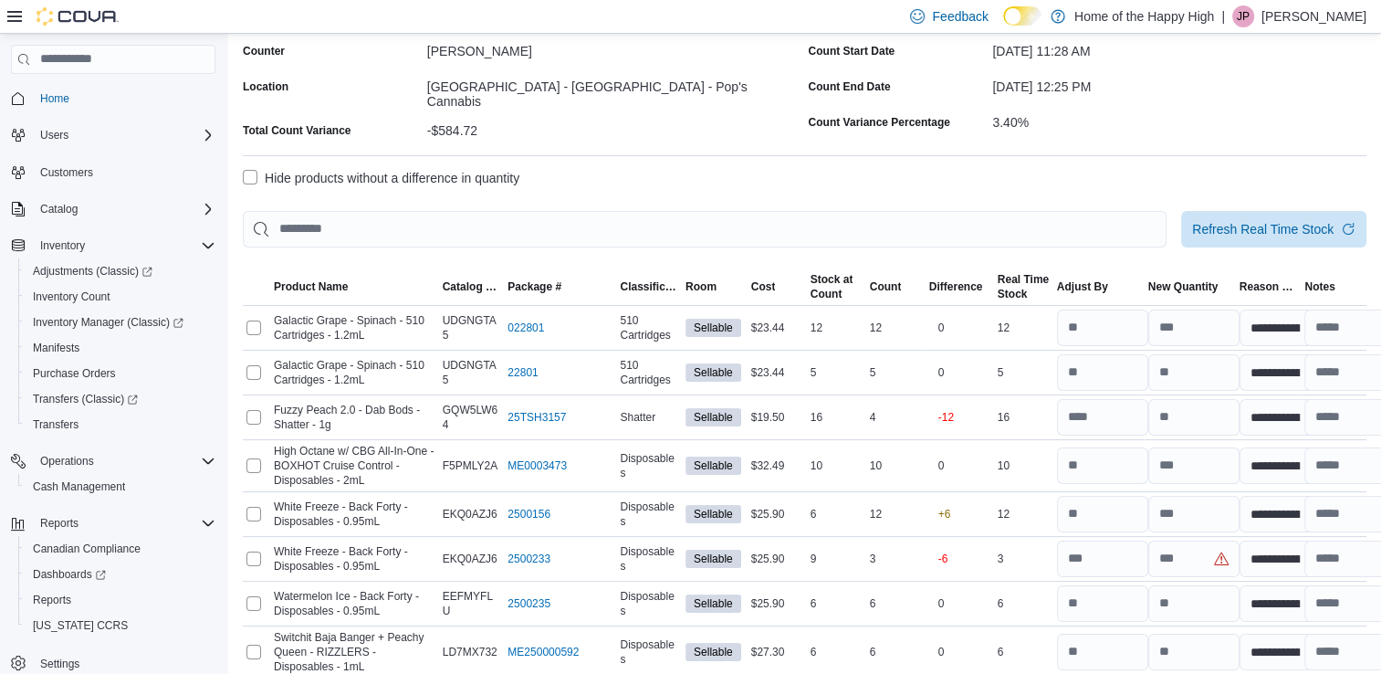
click at [434, 177] on label "Hide products without a difference in quantity" at bounding box center [381, 178] width 277 height 22
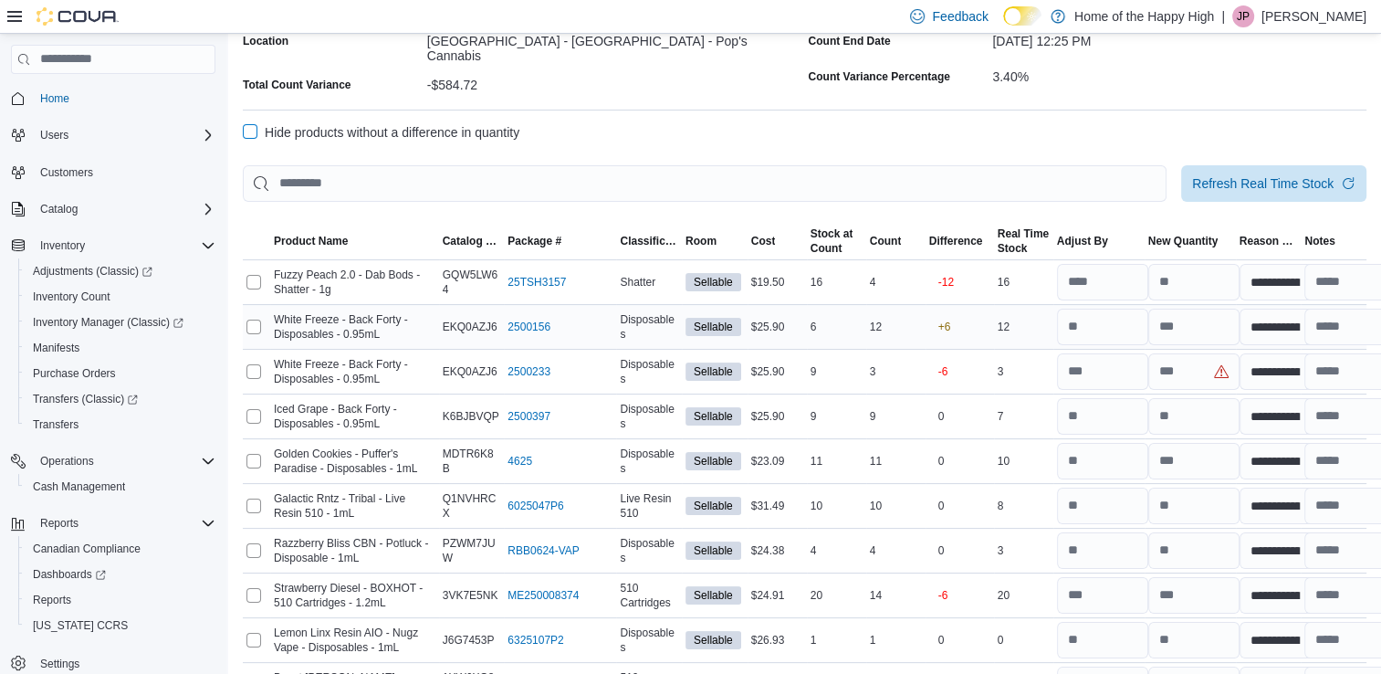
scroll to position [164, 0]
click at [1181, 281] on input "number" at bounding box center [1194, 282] width 91 height 37
click at [1195, 325] on input "number" at bounding box center [1194, 327] width 91 height 37
click at [1183, 363] on input "number" at bounding box center [1194, 371] width 91 height 37
click at [1149, 415] on input "number" at bounding box center [1102, 416] width 91 height 37
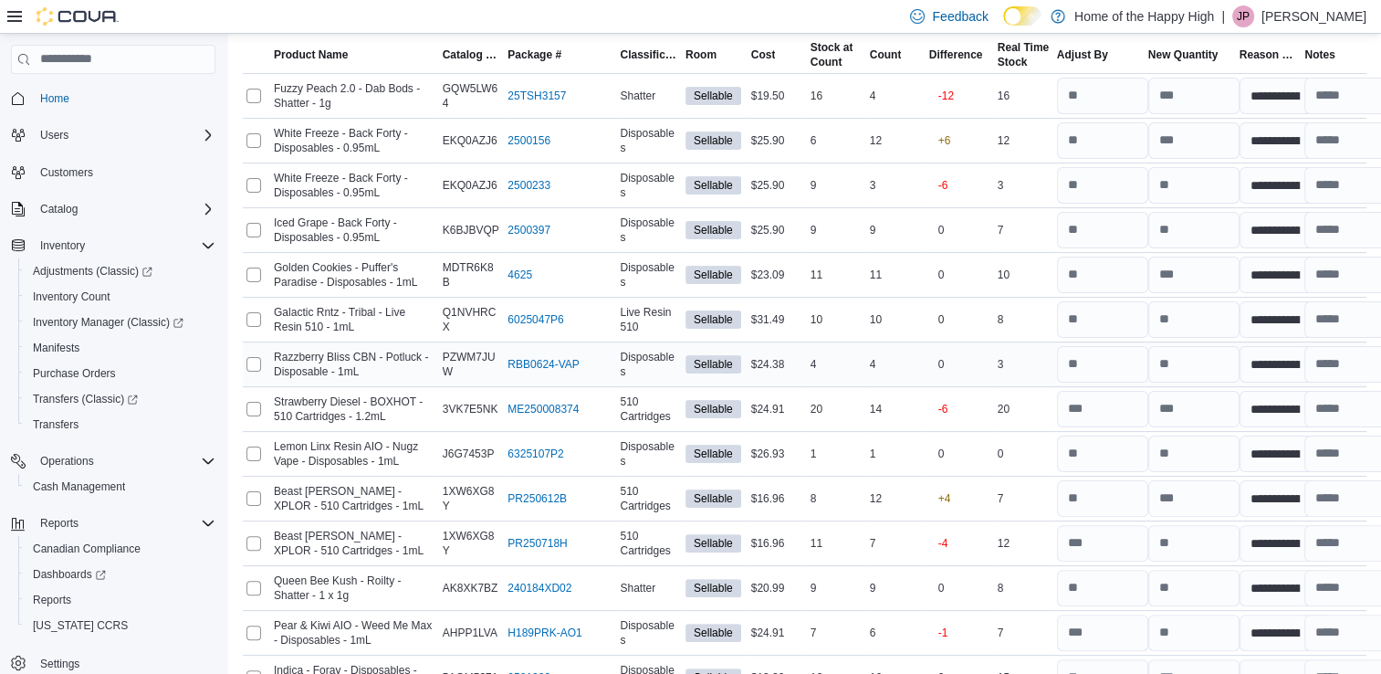
scroll to position [350, 0]
click at [1184, 403] on input "number" at bounding box center [1194, 410] width 91 height 37
click at [1107, 443] on input "number" at bounding box center [1102, 454] width 91 height 37
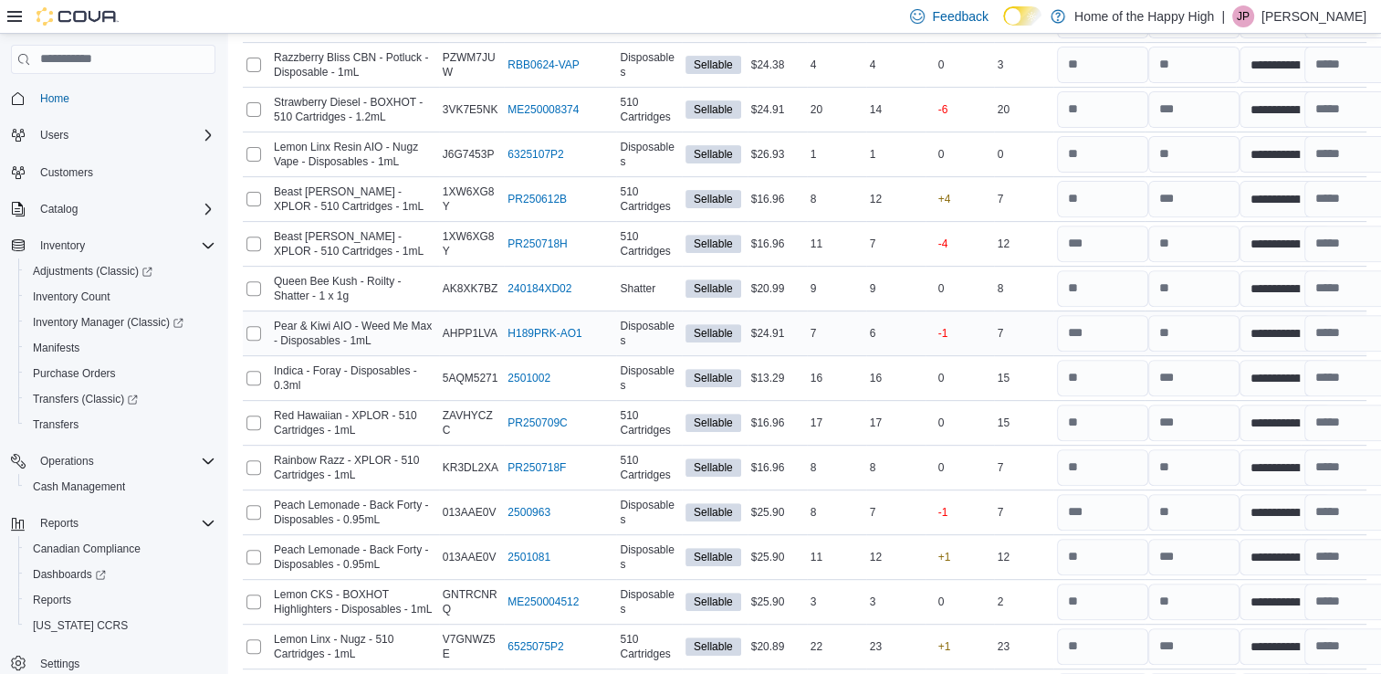
scroll to position [650, 0]
click at [1172, 334] on input "number" at bounding box center [1194, 333] width 91 height 37
click at [1026, 374] on div "15" at bounding box center [1023, 378] width 59 height 22
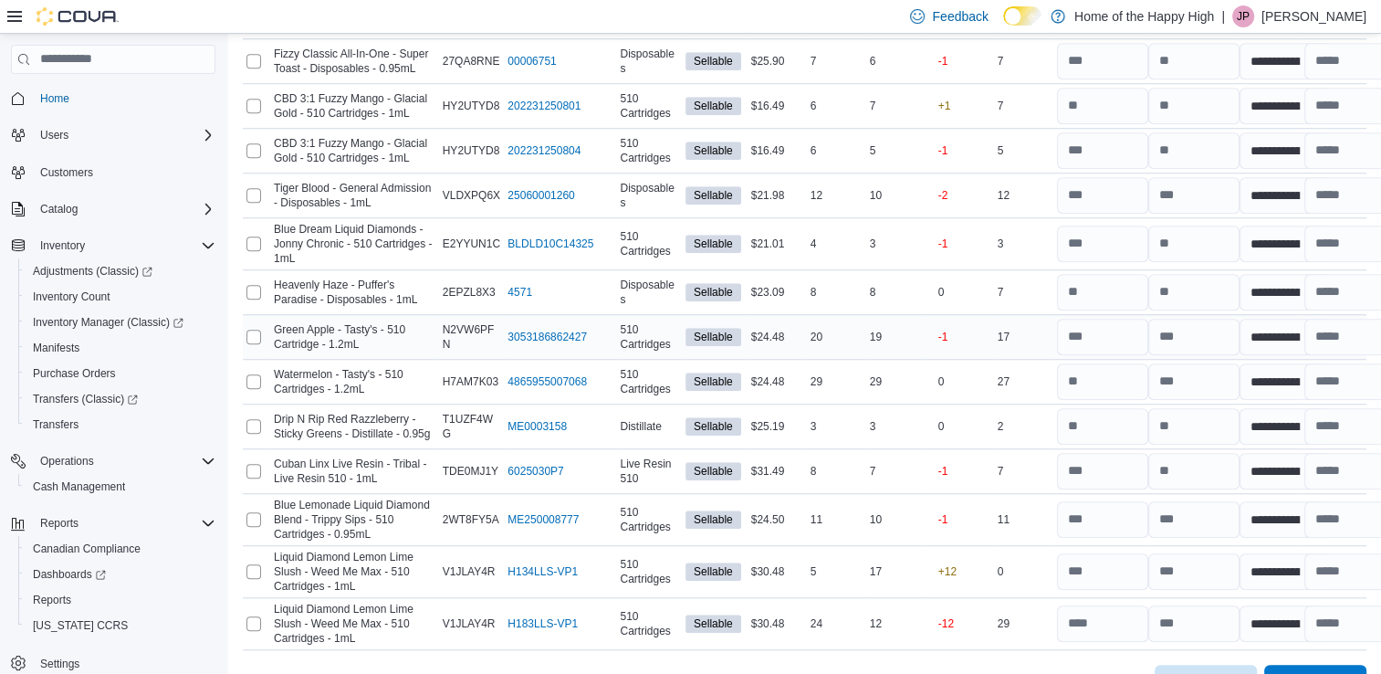
scroll to position [1387, 0]
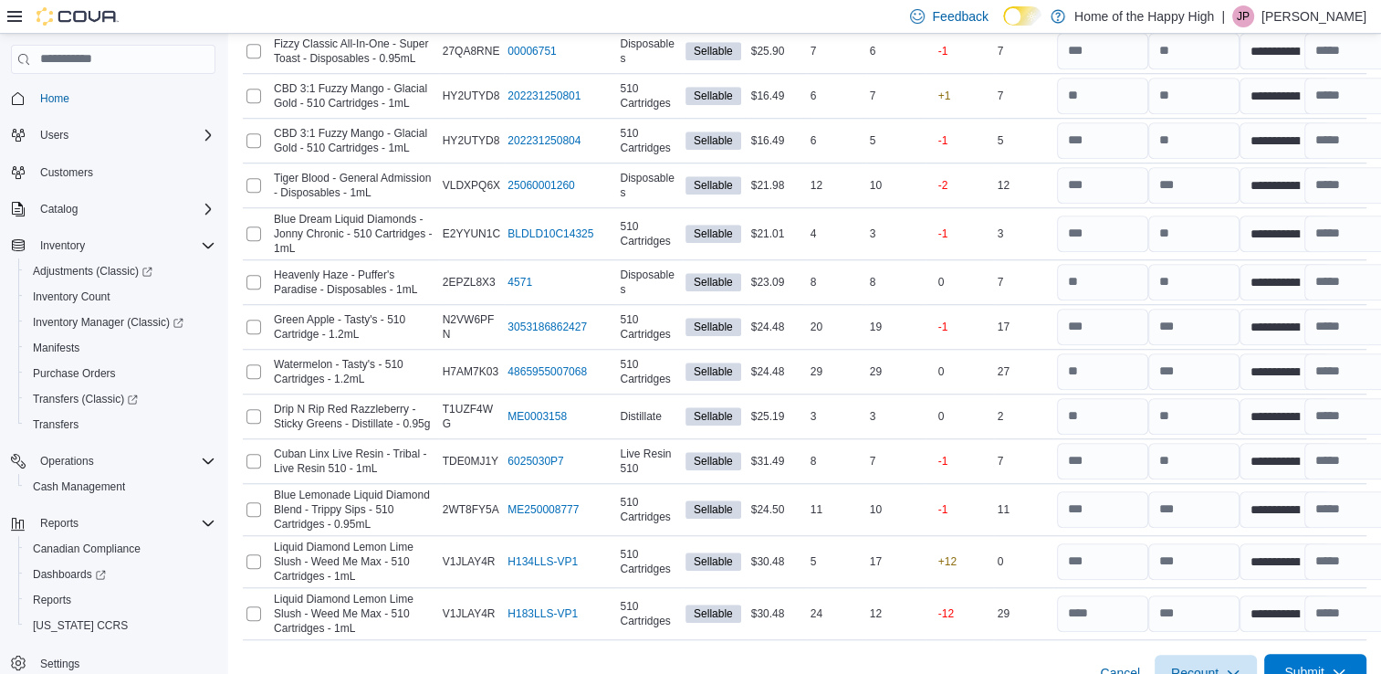
click at [1347, 665] on icon "button" at bounding box center [1339, 672] width 15 height 15
click at [1315, 579] on span "Submit Adjustments" at bounding box center [1258, 577] width 113 height 18
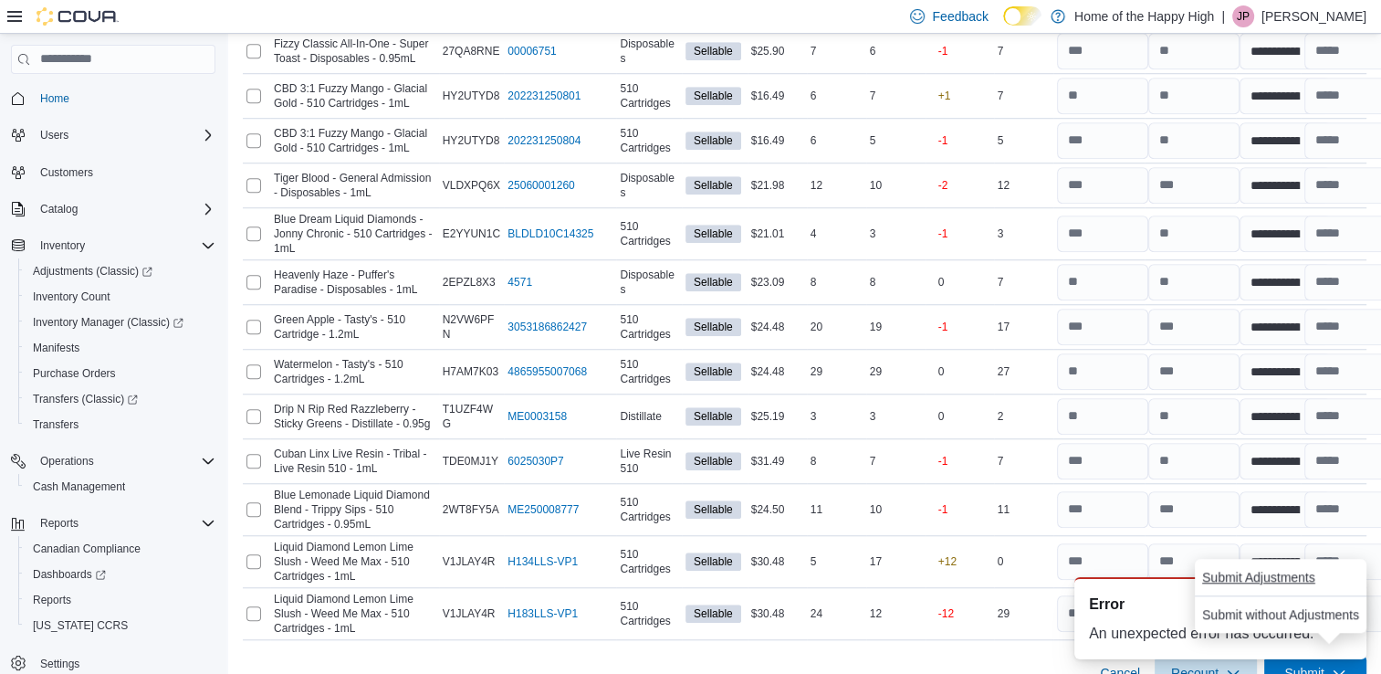
scroll to position [0, 0]
click at [1326, 667] on div "A new notification appears Error An unexpected error has occurred." at bounding box center [1198, 617] width 365 height 111
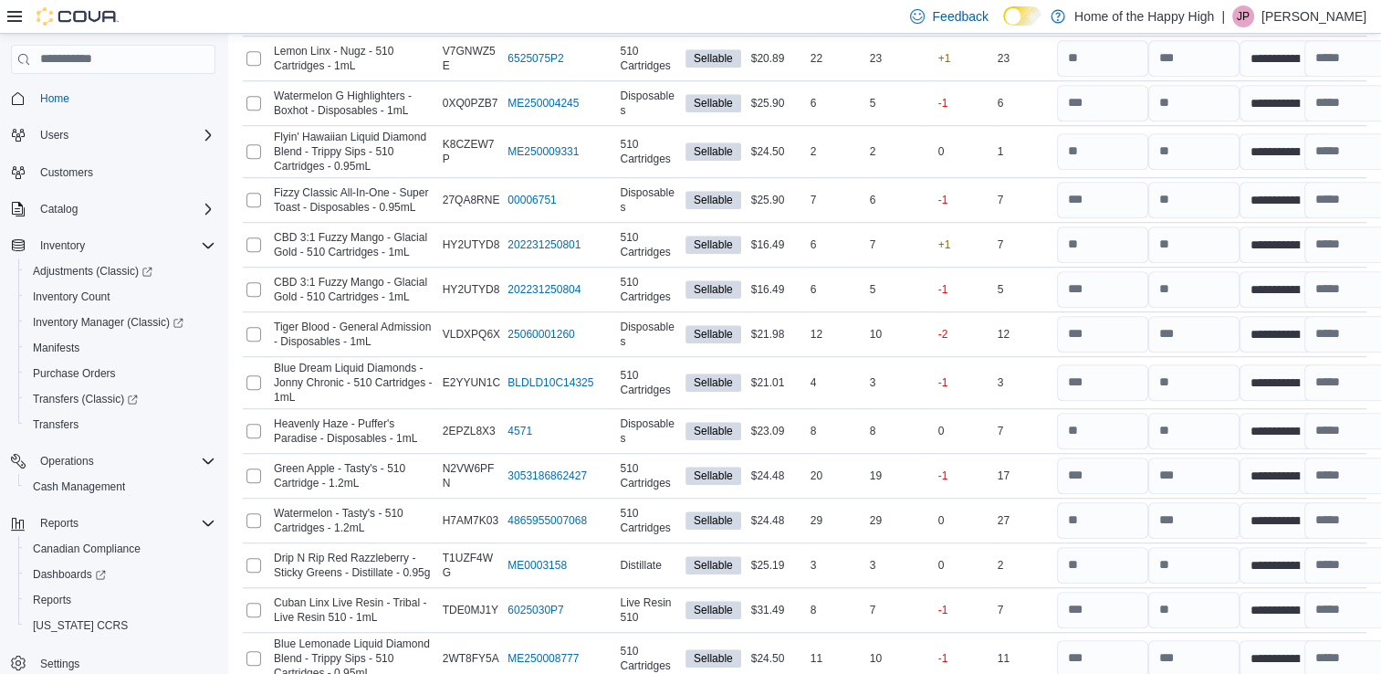
scroll to position [1403, 0]
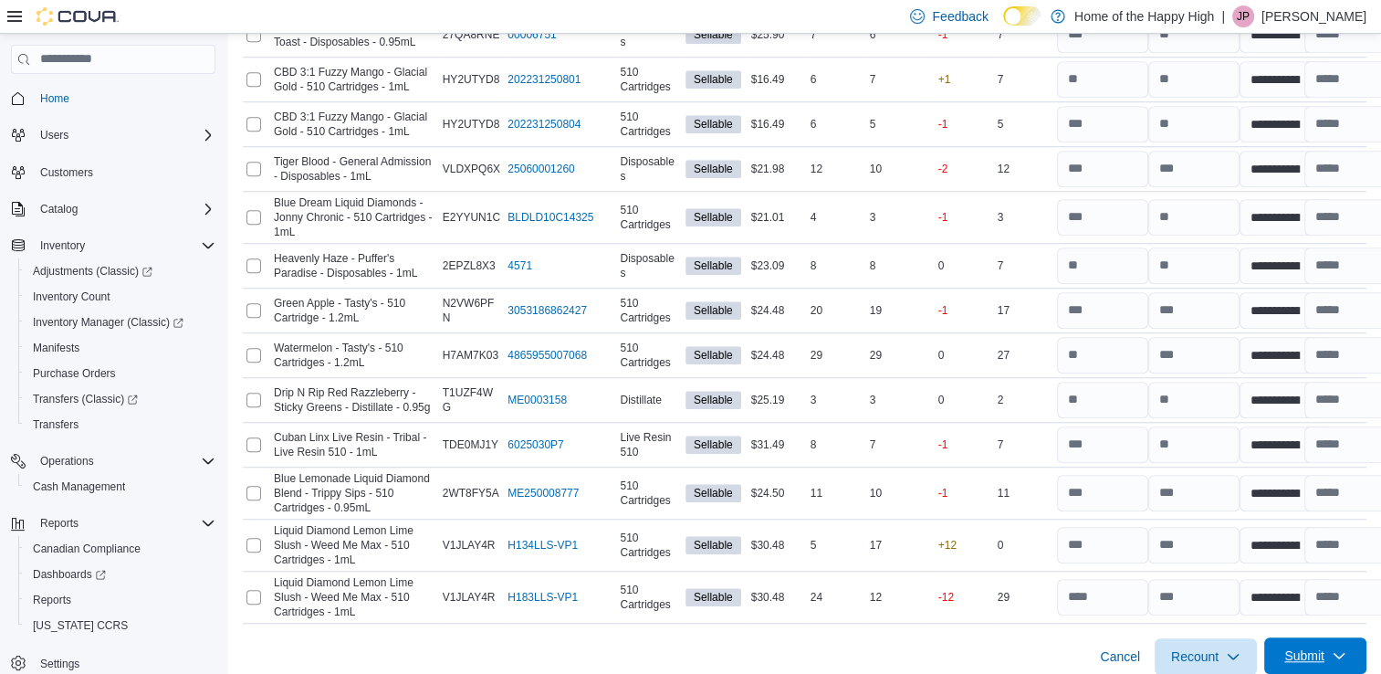
click at [1325, 646] on span "Submit" at bounding box center [1305, 655] width 40 height 18
click at [1302, 557] on span "Submit Adjustments" at bounding box center [1258, 560] width 113 height 18
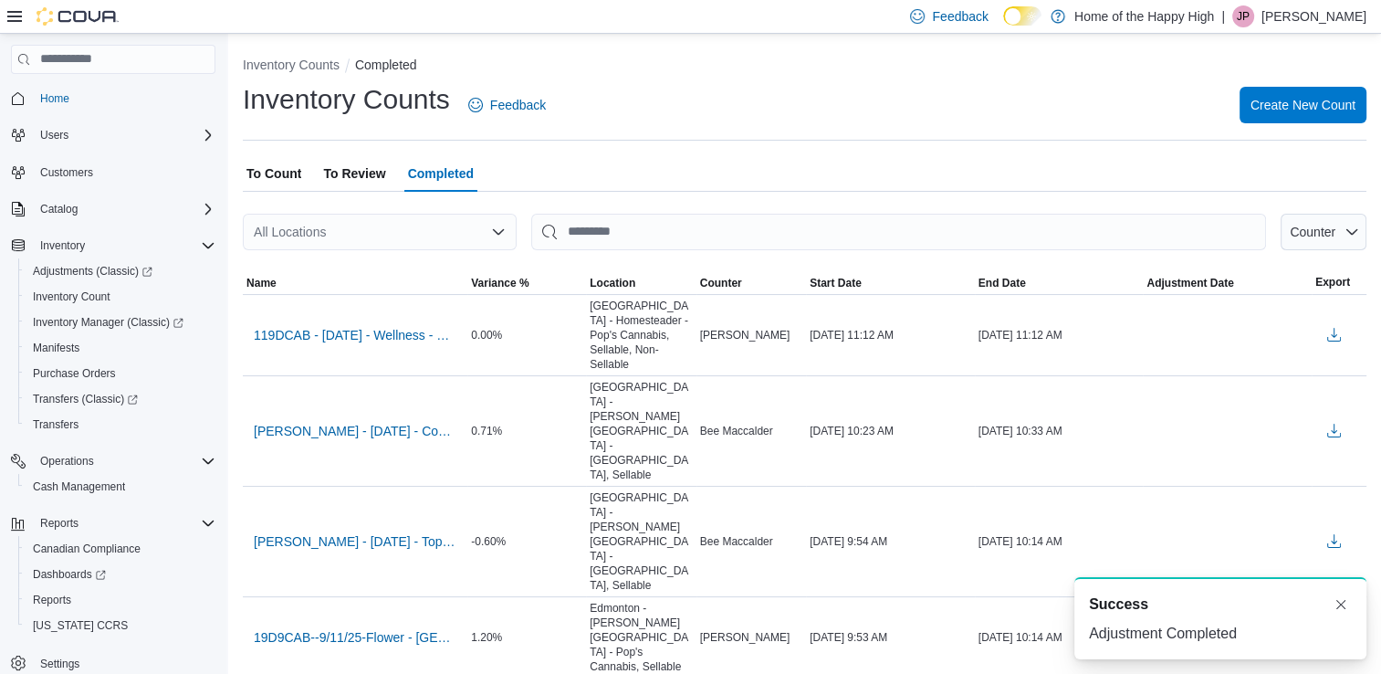
click at [376, 183] on span "To Review" at bounding box center [354, 173] width 62 height 37
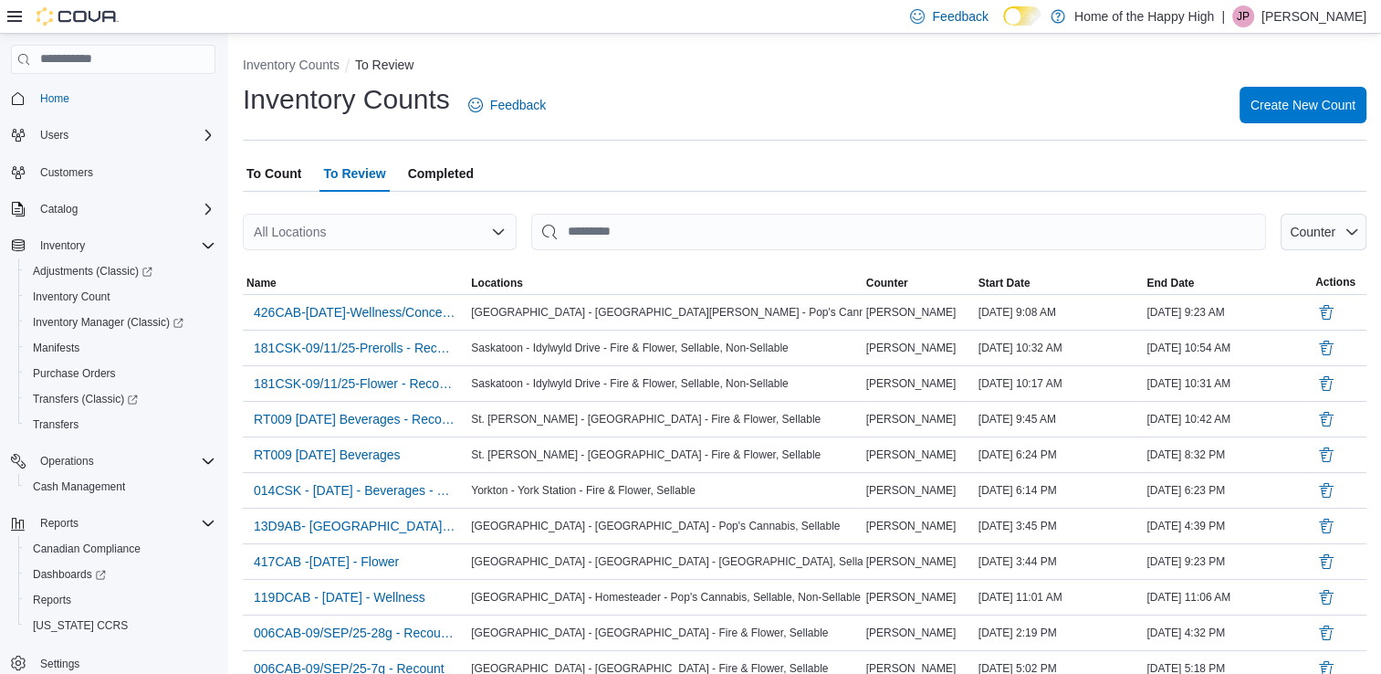
click at [364, 236] on div "All Locations" at bounding box center [380, 232] width 274 height 37
click at [368, 263] on span "[GEOGRAPHIC_DATA] - [GEOGRAPHIC_DATA] - Pop's Cannabis" at bounding box center [520, 263] width 378 height 18
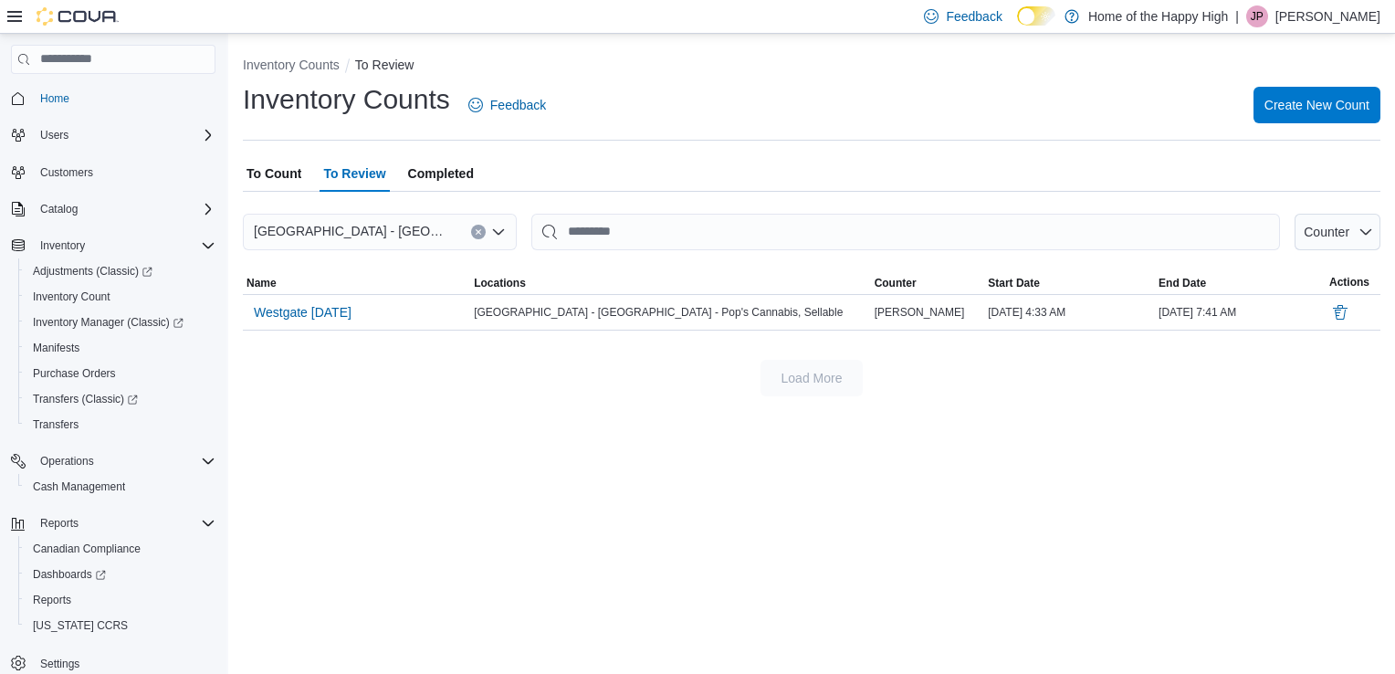
click at [259, 161] on span "To Count" at bounding box center [274, 173] width 55 height 37
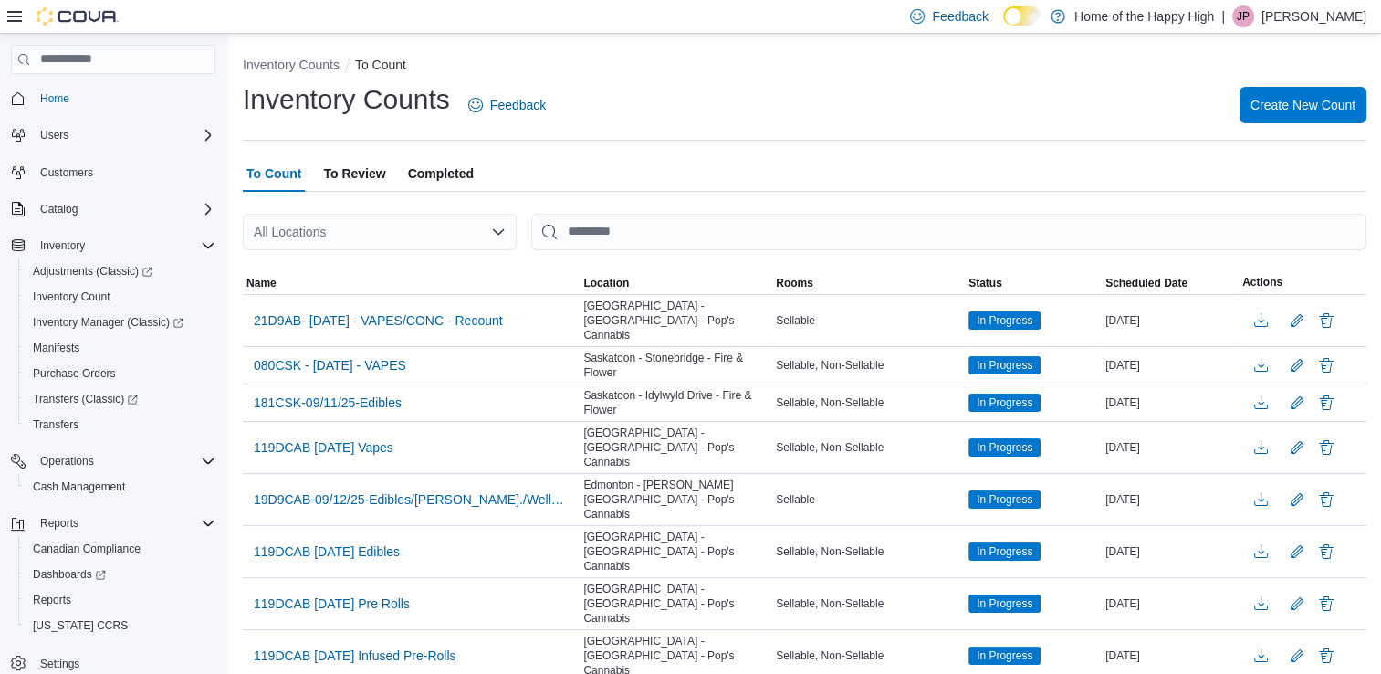
click at [406, 238] on div "All Locations" at bounding box center [380, 232] width 274 height 37
click at [404, 258] on span "[GEOGRAPHIC_DATA] - [GEOGRAPHIC_DATA] - Pop's Cannabis" at bounding box center [520, 263] width 378 height 18
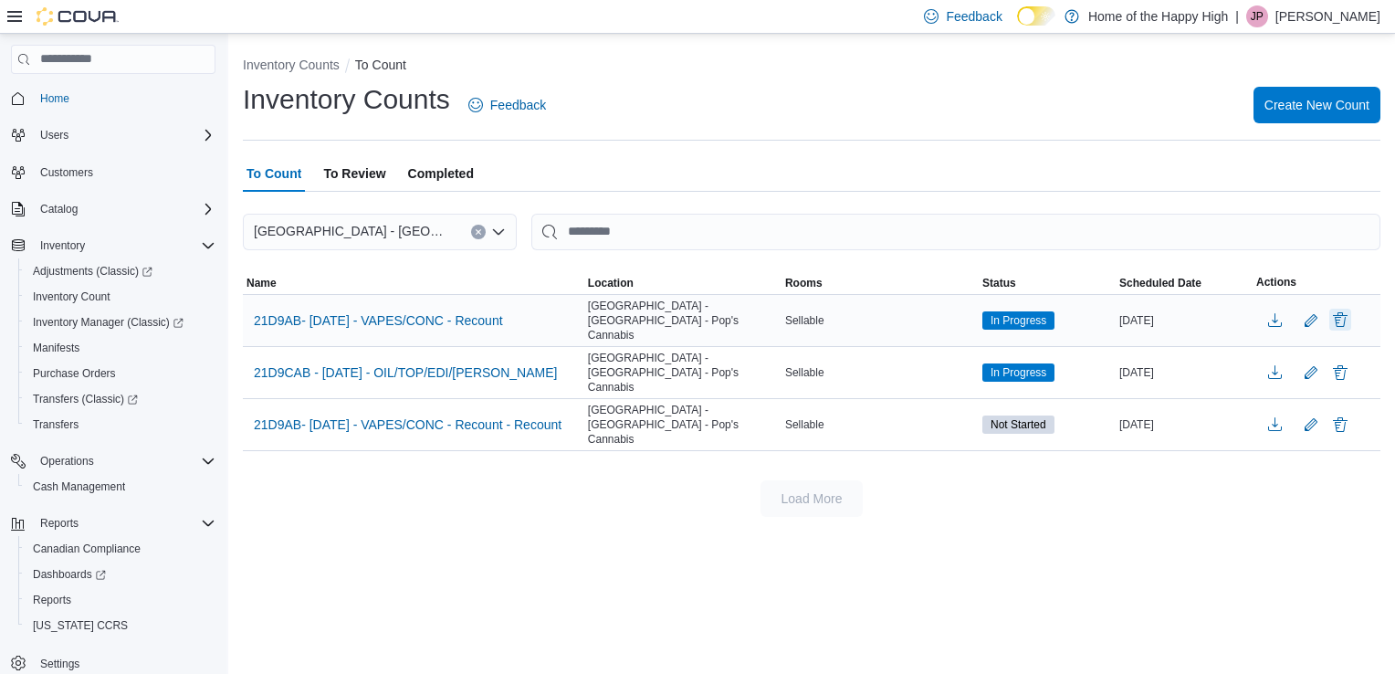
click at [1343, 315] on button "Delete" at bounding box center [1340, 320] width 22 height 22
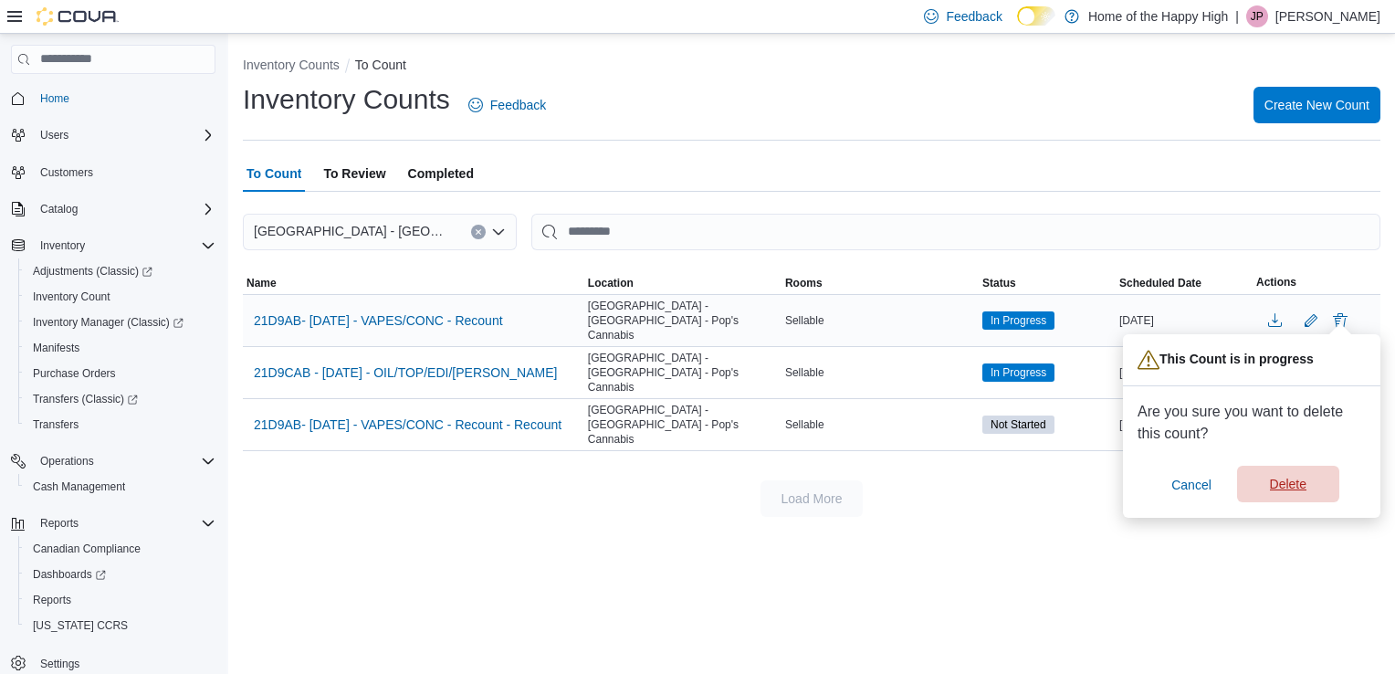
click at [1322, 484] on span "Delete" at bounding box center [1288, 484] width 80 height 37
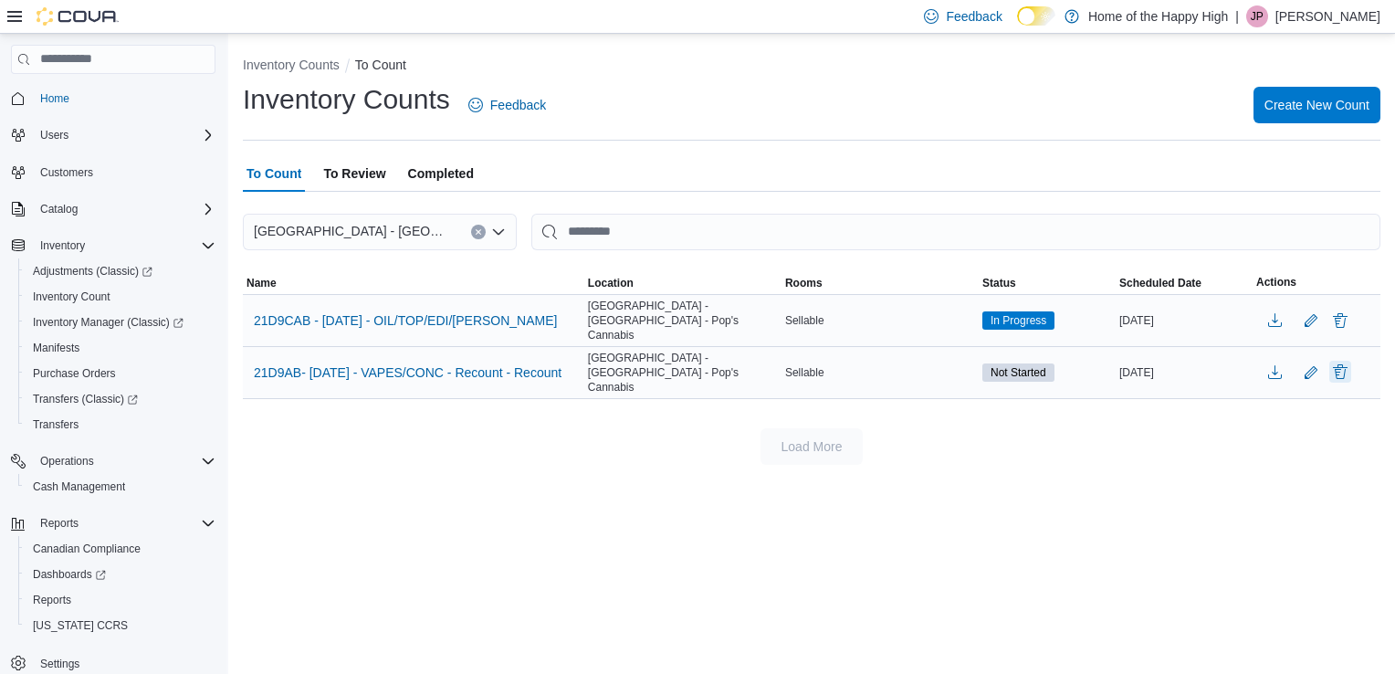
click at [1338, 361] on button "Delete" at bounding box center [1340, 372] width 22 height 22
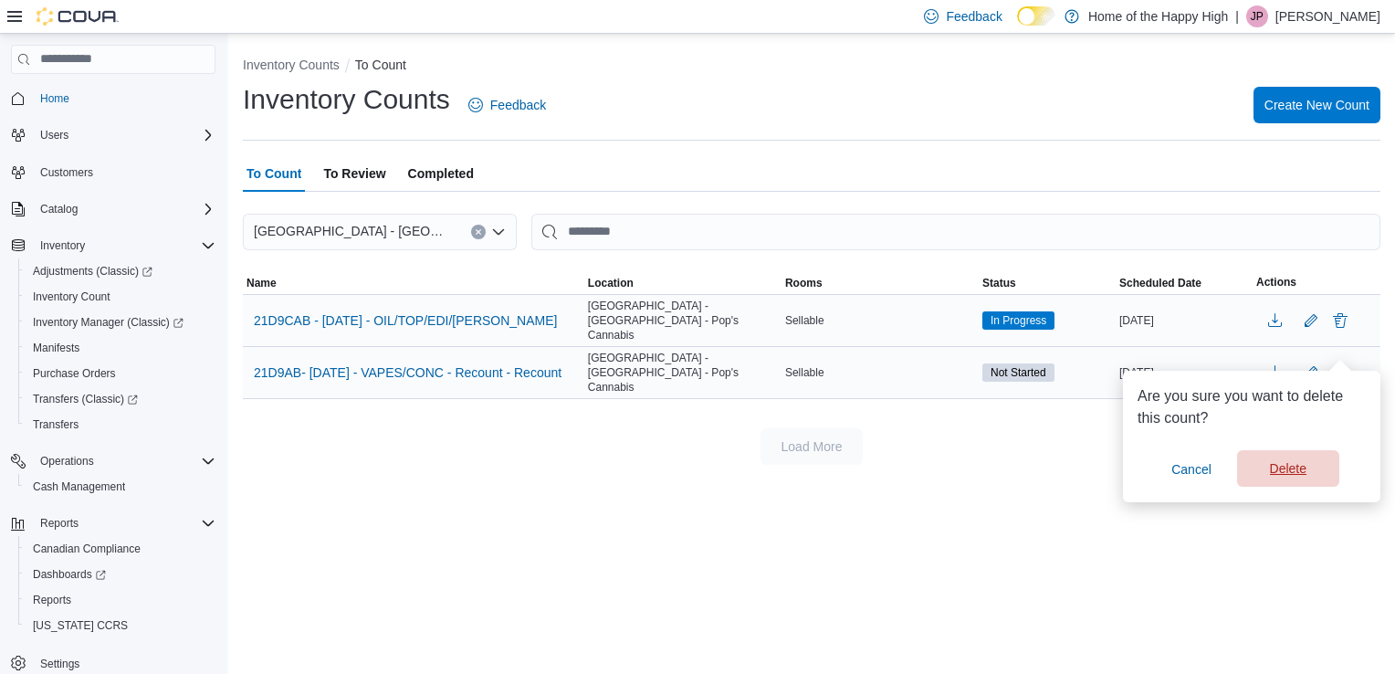
click at [1318, 466] on span "Delete" at bounding box center [1288, 468] width 80 height 37
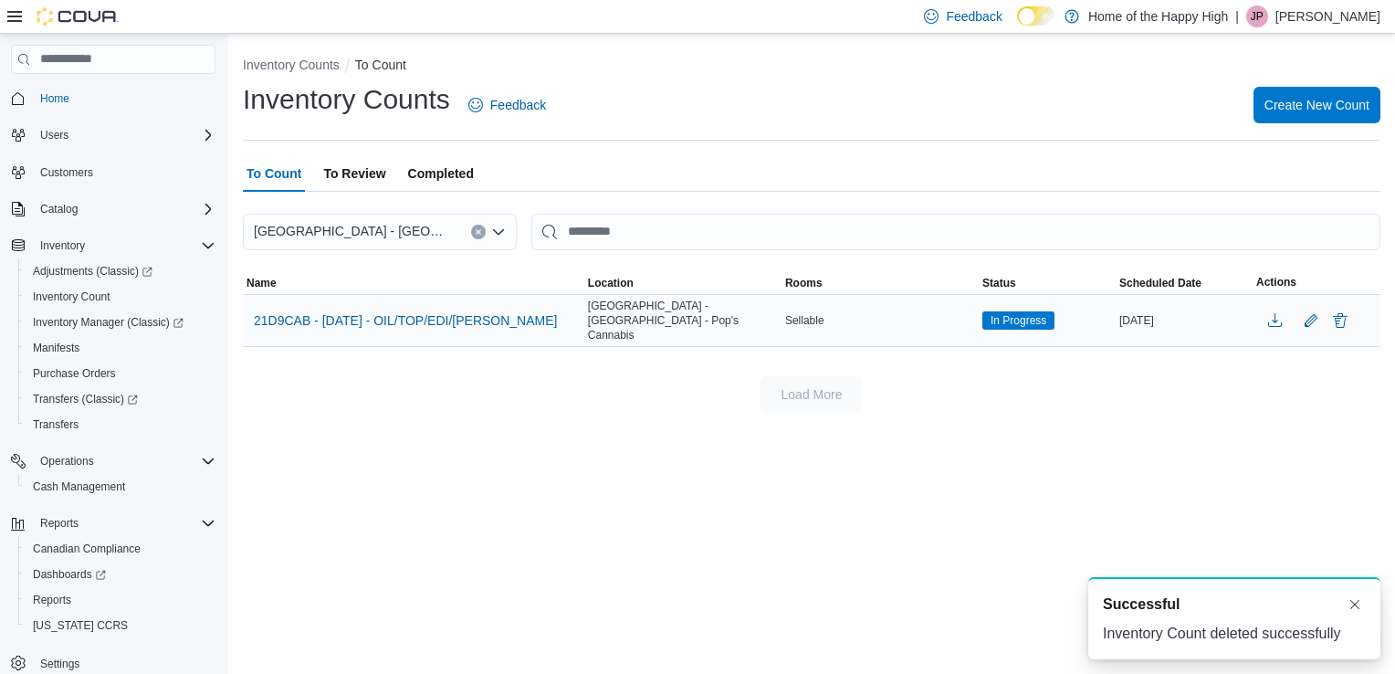
click at [430, 169] on span "Completed" at bounding box center [441, 173] width 66 height 37
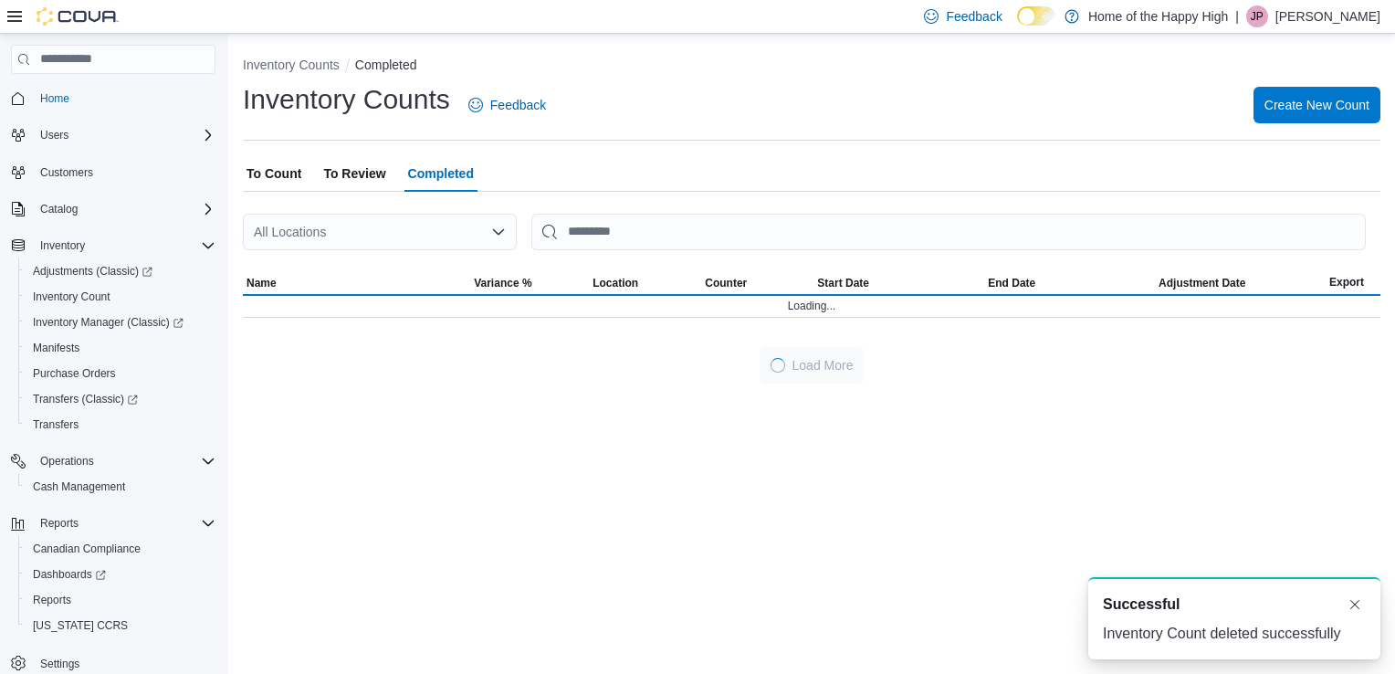
click at [406, 237] on div "All Locations" at bounding box center [380, 232] width 274 height 37
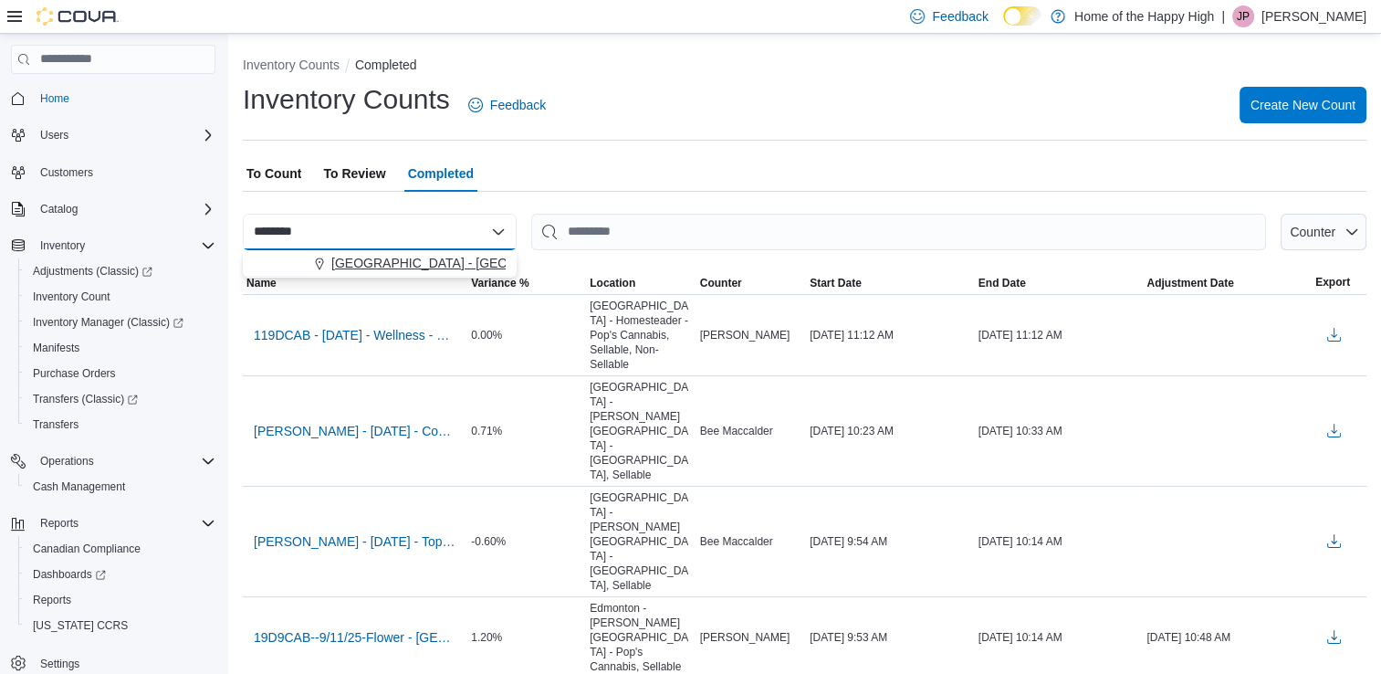
click at [411, 259] on span "[GEOGRAPHIC_DATA] - [GEOGRAPHIC_DATA] - Pop's Cannabis" at bounding box center [520, 263] width 378 height 18
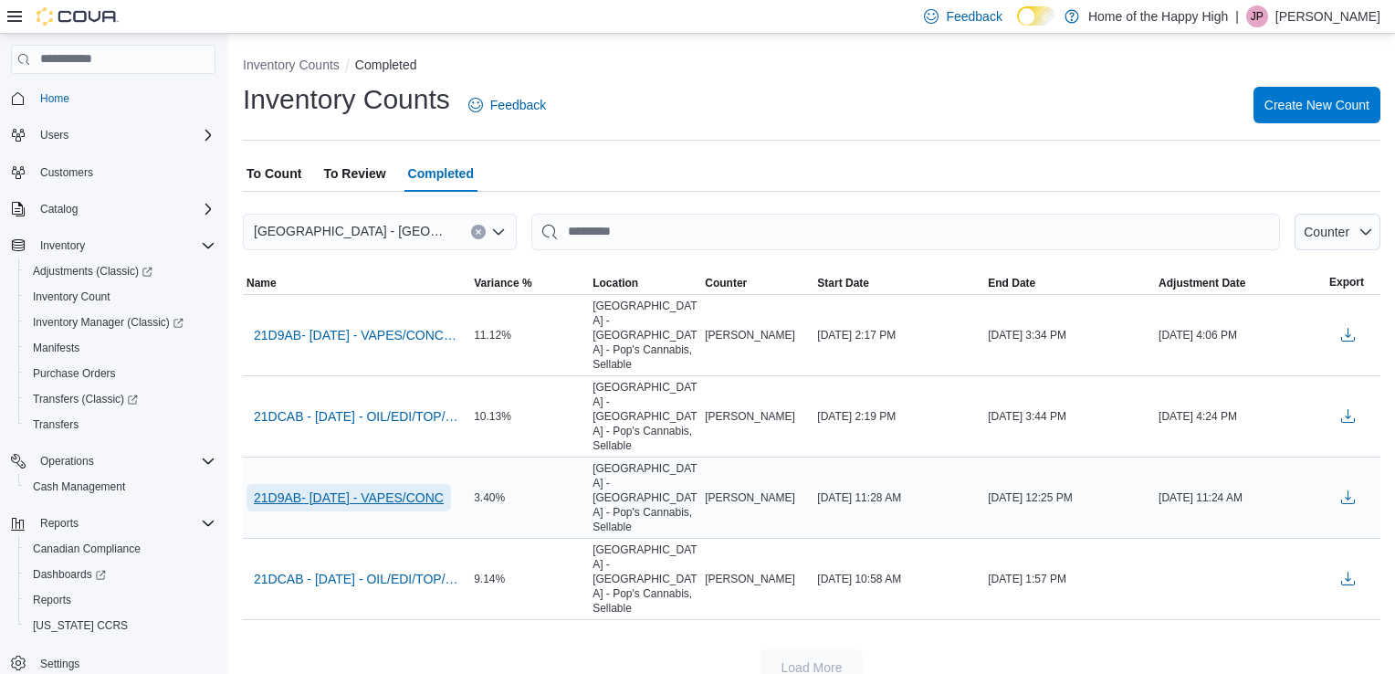
click at [417, 488] on span "21D9AB- [DATE] - VAPES/CONC" at bounding box center [349, 497] width 190 height 18
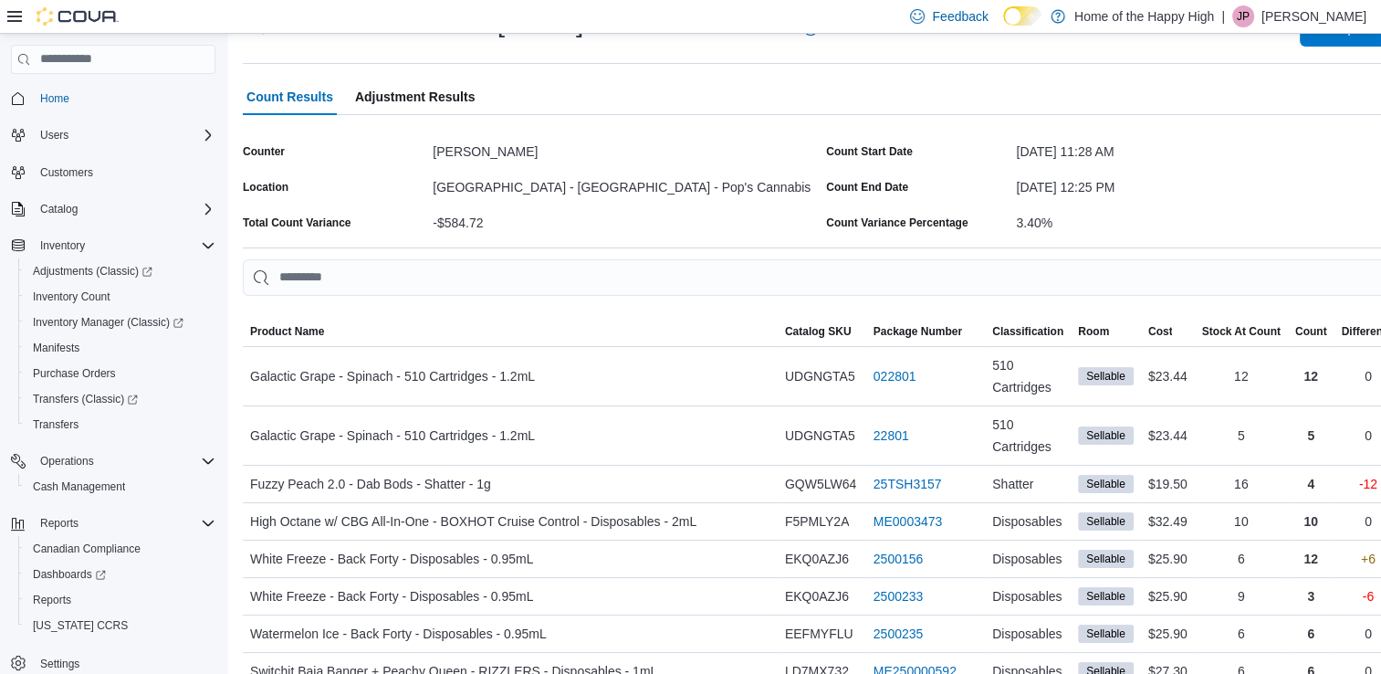
scroll to position [57, 0]
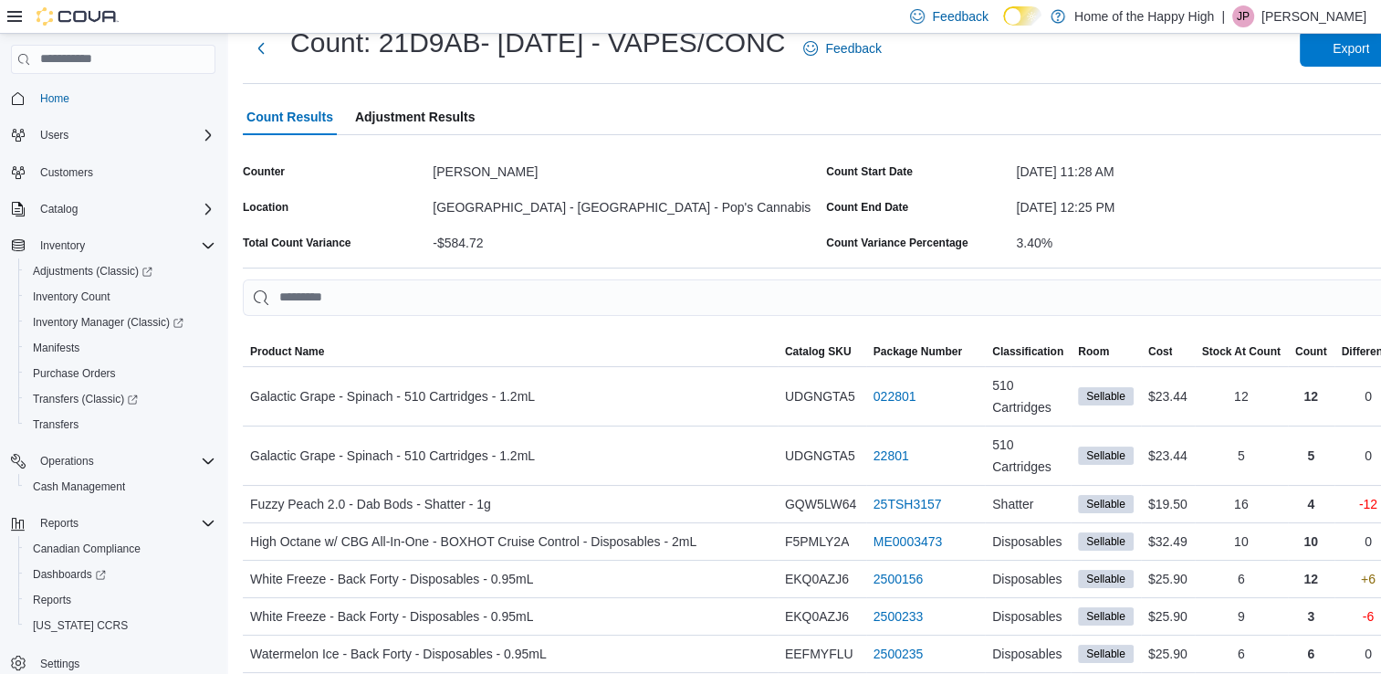
click at [389, 119] on span "Adjustment Results" at bounding box center [415, 117] width 120 height 37
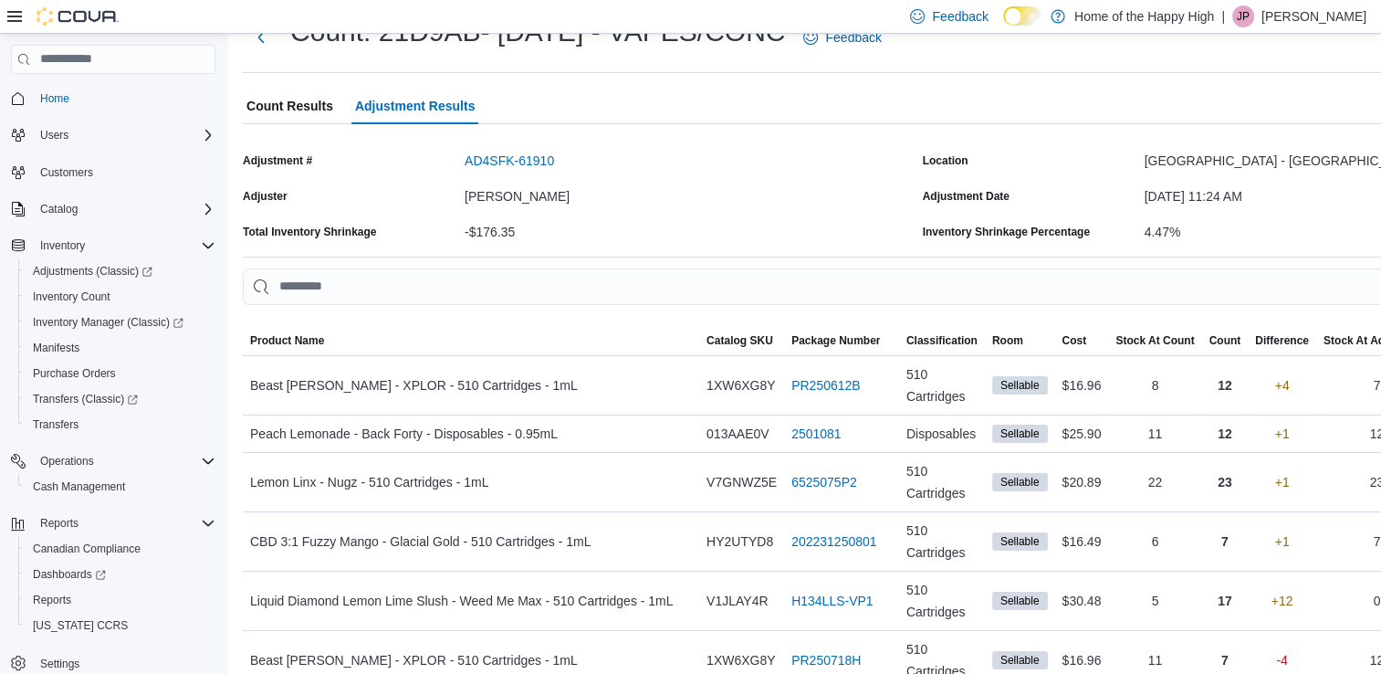
scroll to position [67, 0]
click at [296, 105] on span "Count Results" at bounding box center [290, 107] width 87 height 37
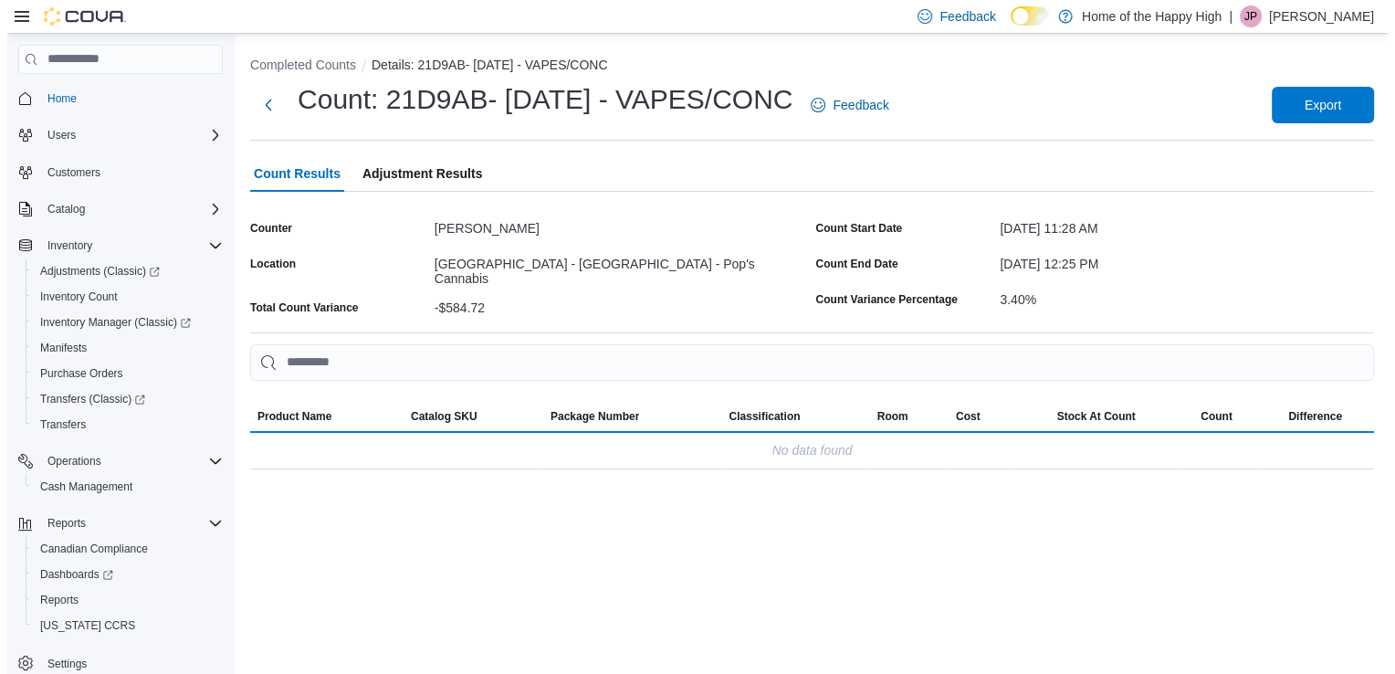
scroll to position [0, 0]
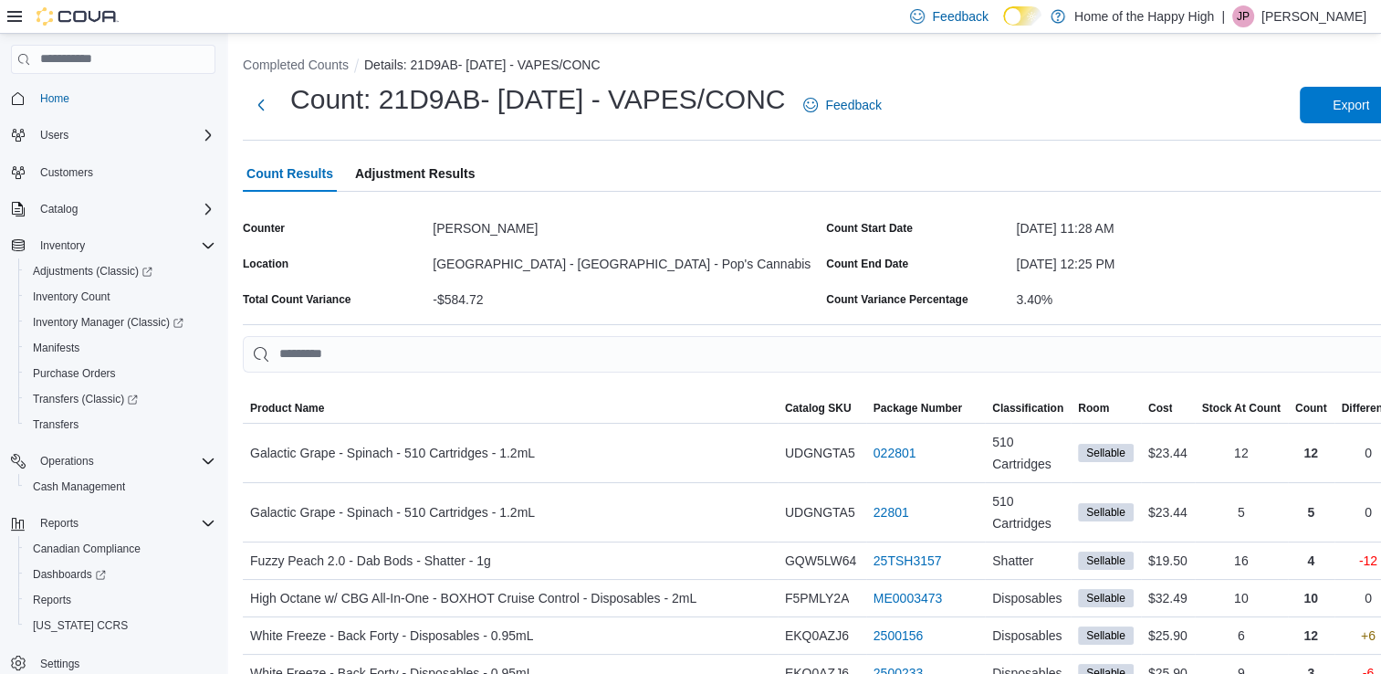
click at [415, 176] on span "Adjustment Results" at bounding box center [415, 173] width 120 height 37
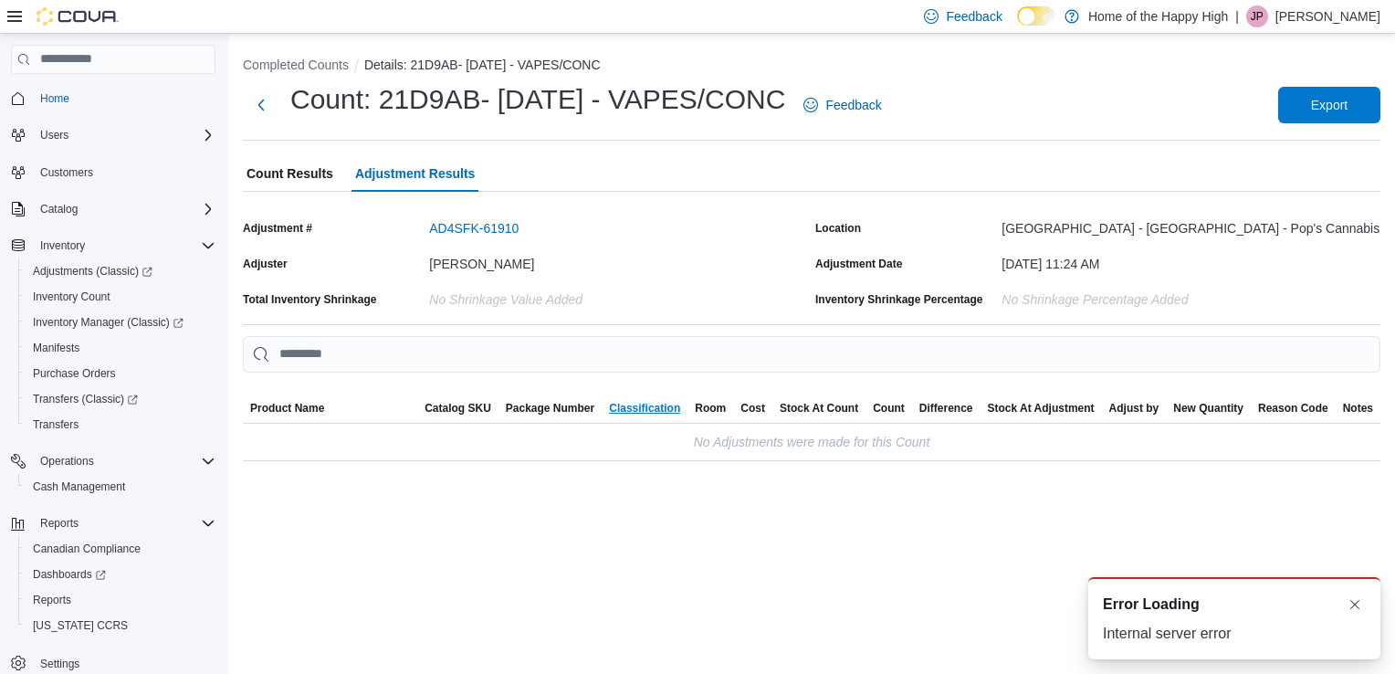
click at [667, 415] on span "Classification" at bounding box center [644, 408] width 71 height 15
click at [309, 169] on span "Count Results" at bounding box center [290, 173] width 87 height 37
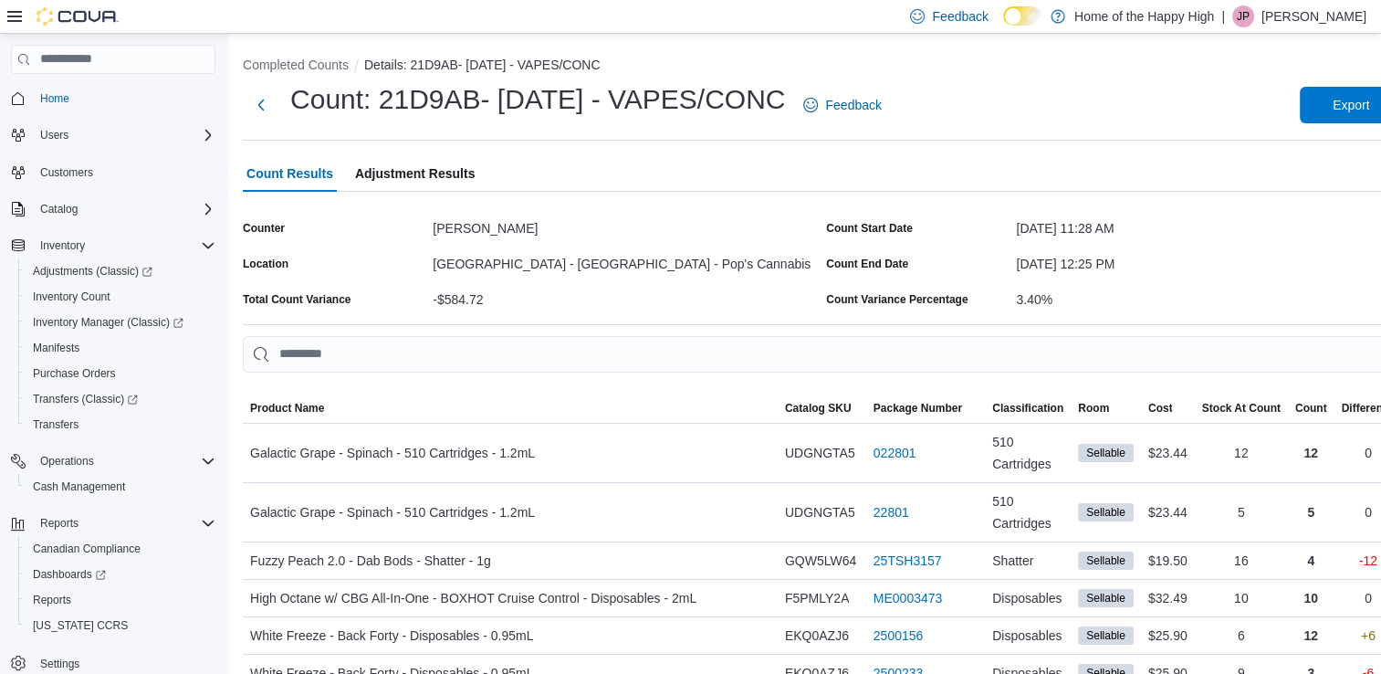
click at [380, 184] on span "Adjustment Results" at bounding box center [415, 173] width 120 height 37
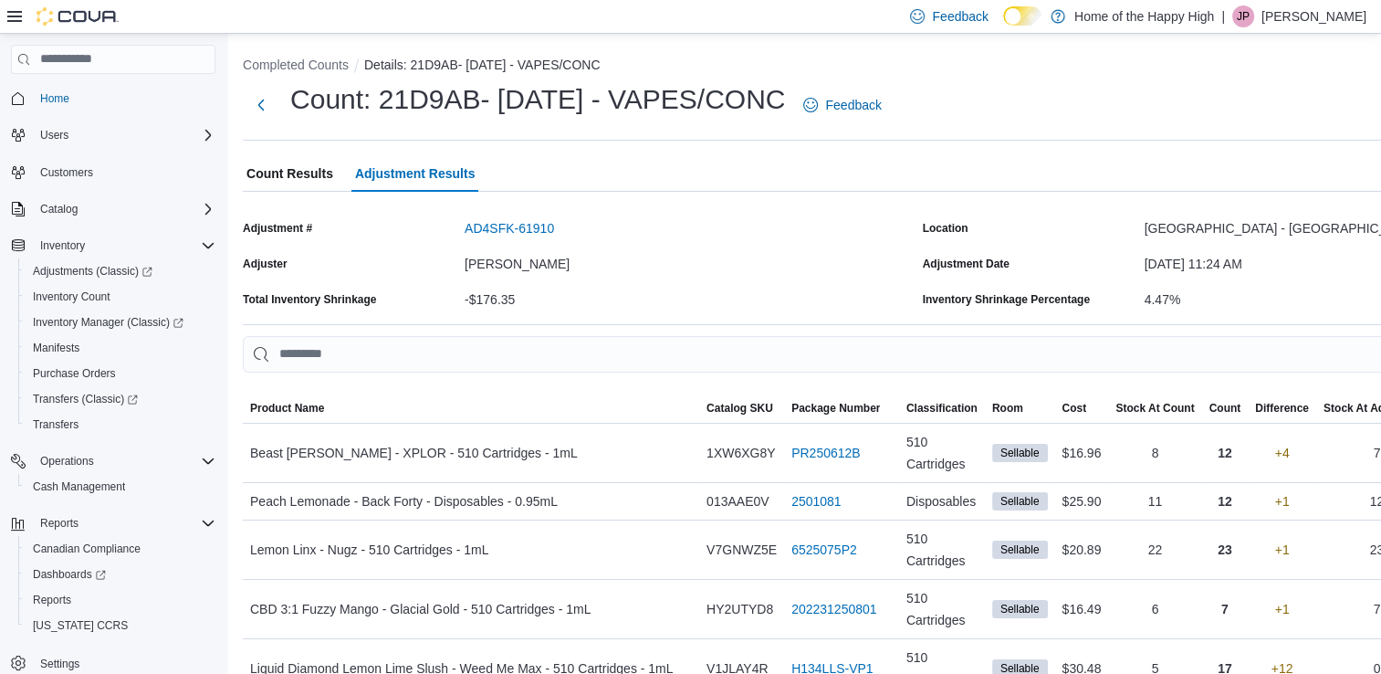
click at [278, 161] on span "Count Results" at bounding box center [290, 173] width 87 height 37
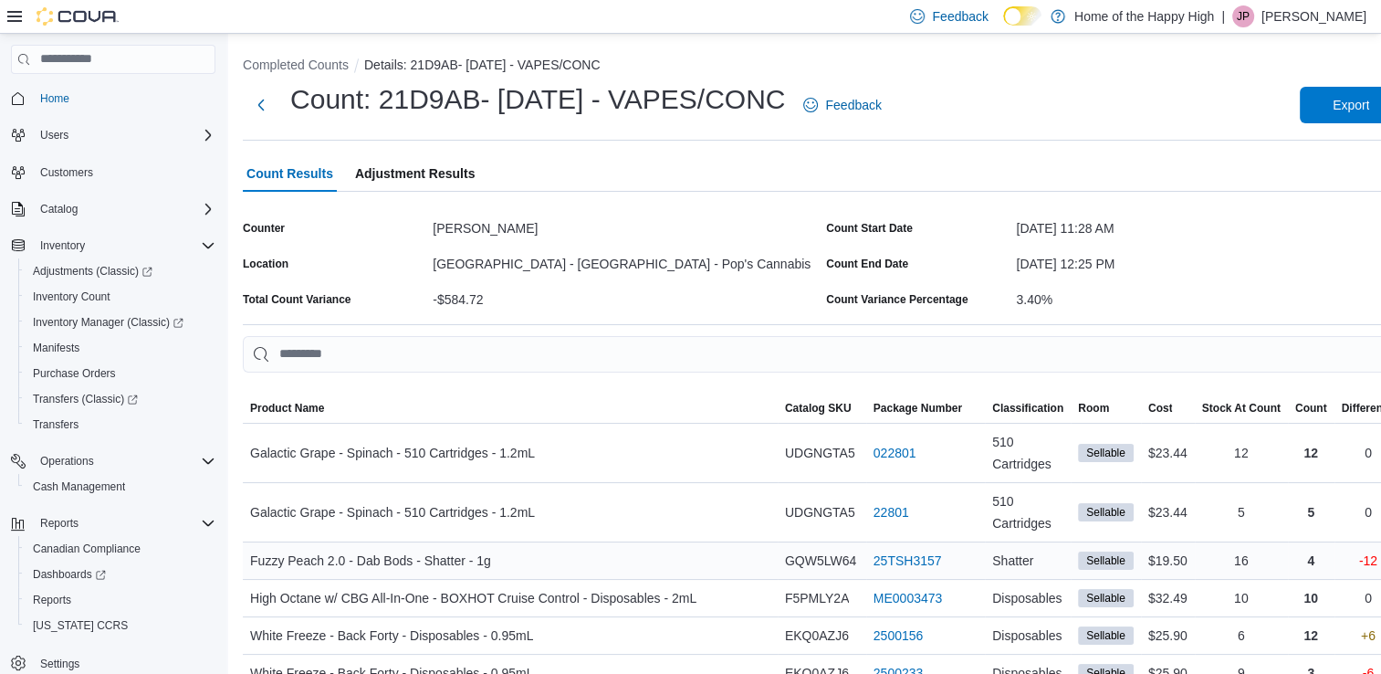
click at [655, 542] on div "Fuzzy Peach 2.0 - Dab Bods - Shatter - 1g" at bounding box center [510, 560] width 535 height 37
drag, startPoint x: 655, startPoint y: 521, endPoint x: 566, endPoint y: 279, distance: 257.6
click at [566, 279] on div "Counter Naomi Blackburn Location Edmonton - Westgate - Pop's Cannabis Total Cou…" at bounding box center [531, 264] width 576 height 100
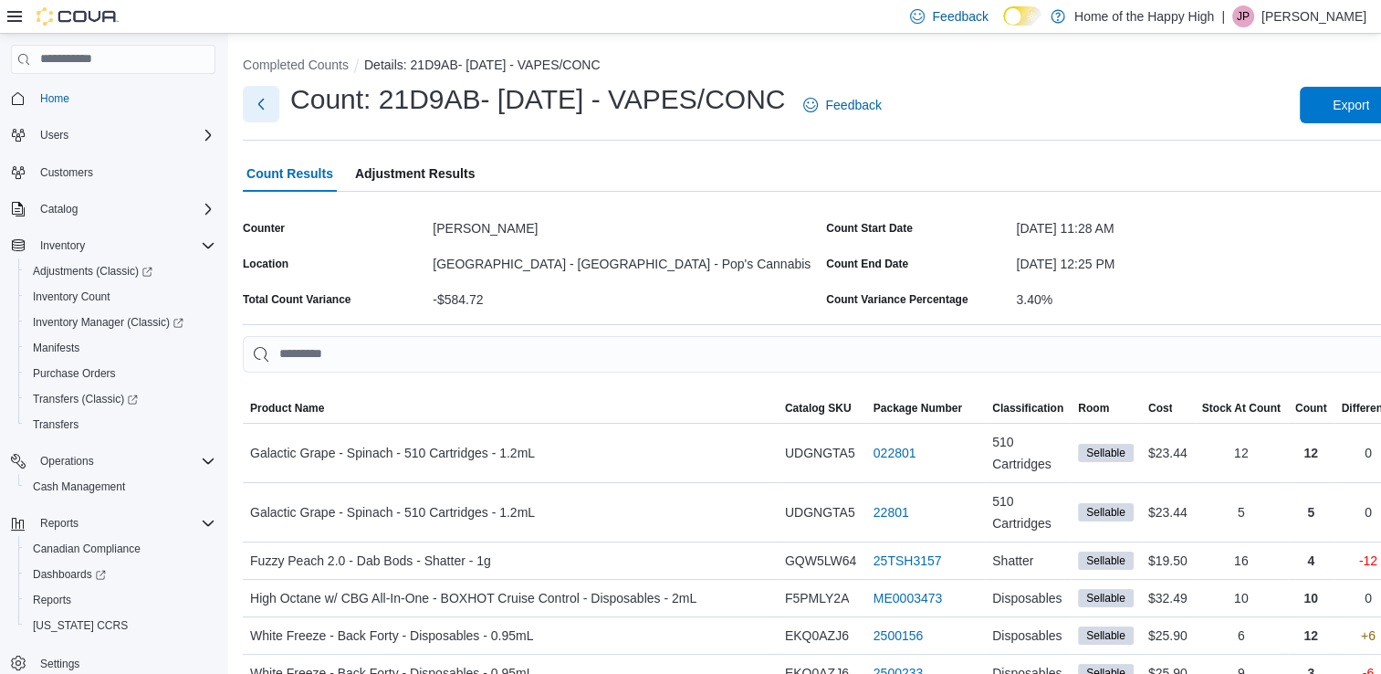
click at [268, 113] on button "Next" at bounding box center [261, 104] width 37 height 37
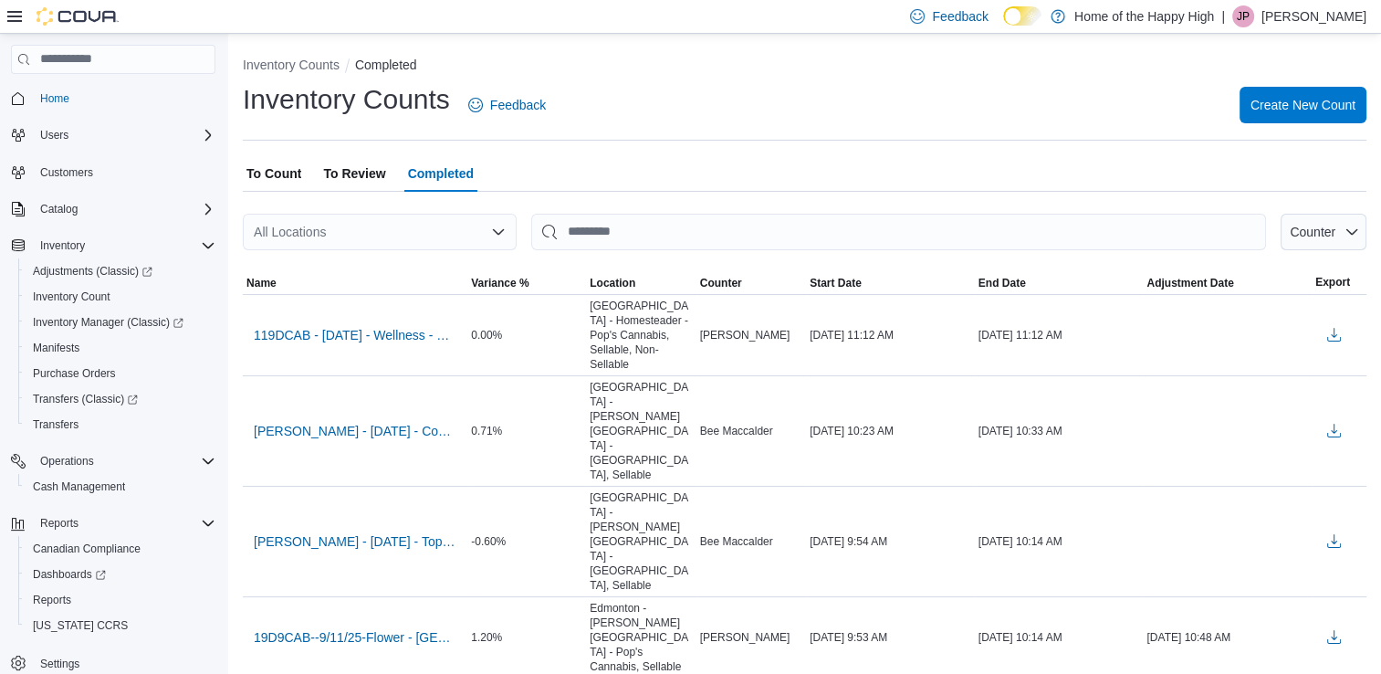
click at [402, 242] on div "All Locations" at bounding box center [380, 232] width 274 height 37
click at [401, 266] on span "[GEOGRAPHIC_DATA] - [GEOGRAPHIC_DATA] - Pop's Cannabis" at bounding box center [520, 263] width 378 height 18
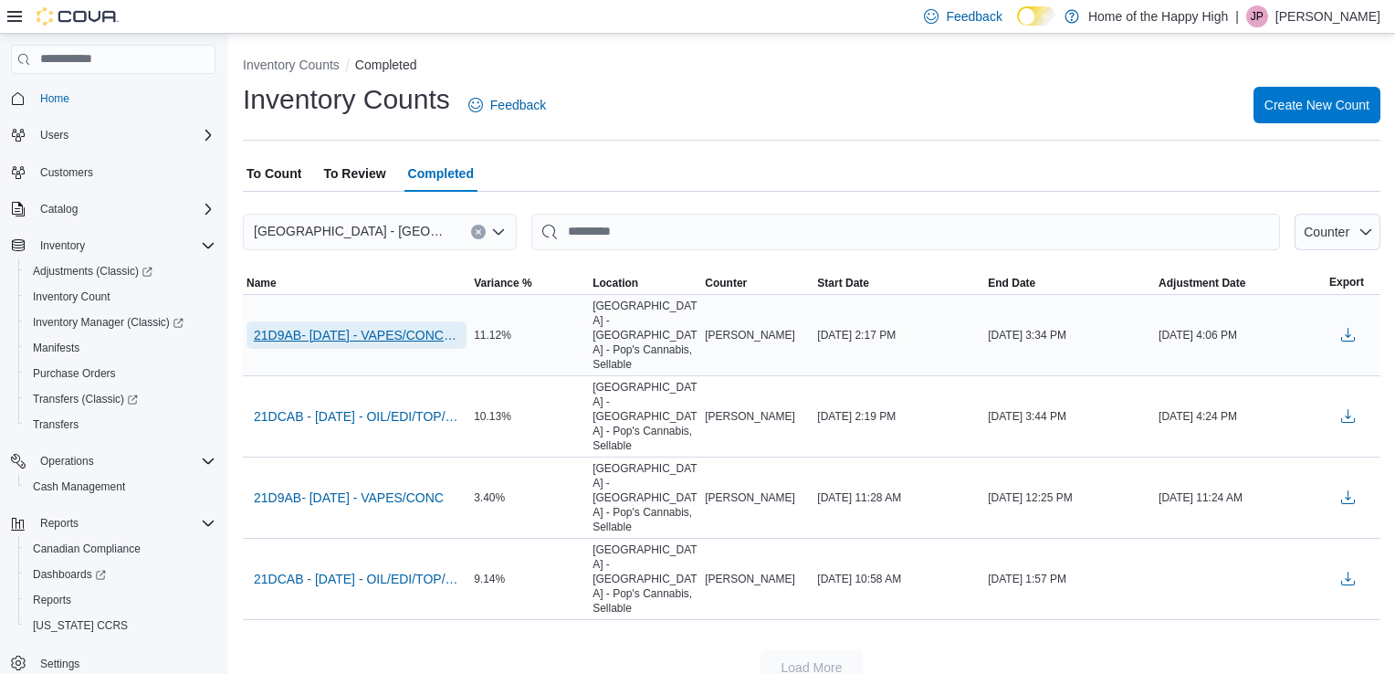
click at [407, 326] on span "21D9AB- [DATE] - VAPES/CONC - Recount" at bounding box center [356, 335] width 205 height 18
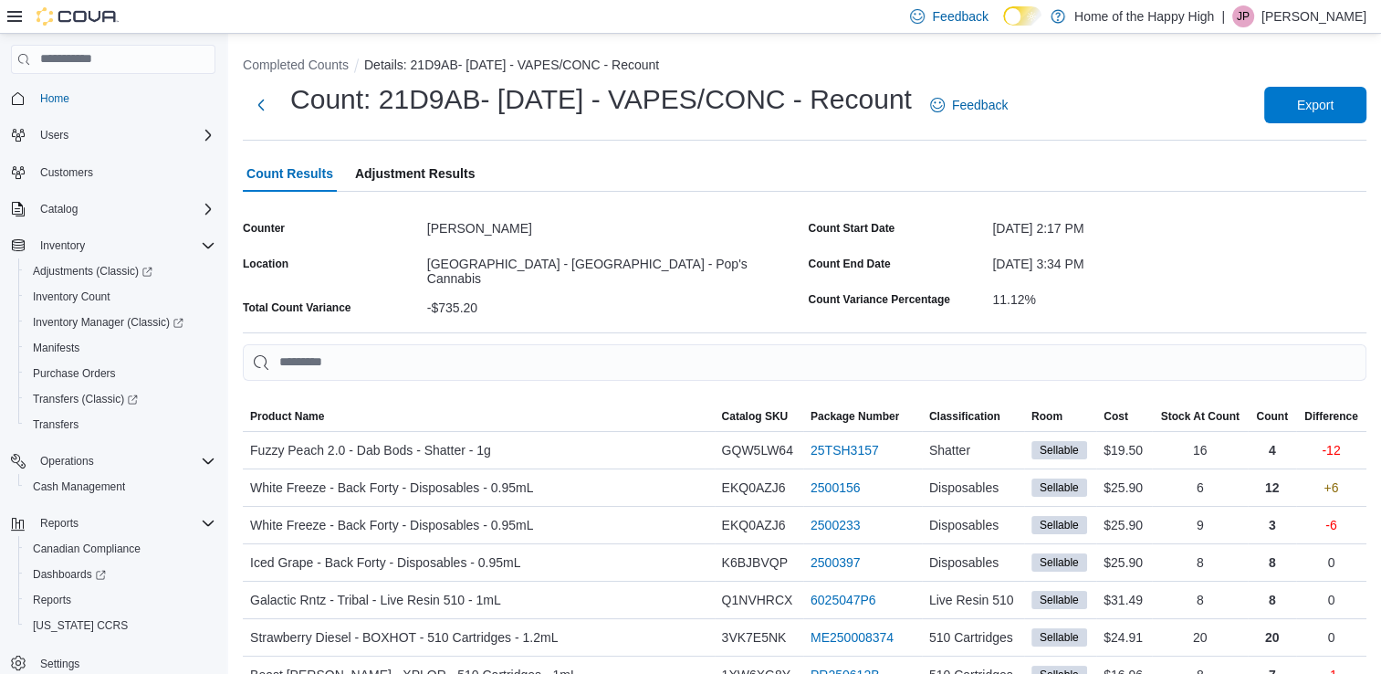
click at [446, 181] on span "Adjustment Results" at bounding box center [415, 173] width 120 height 37
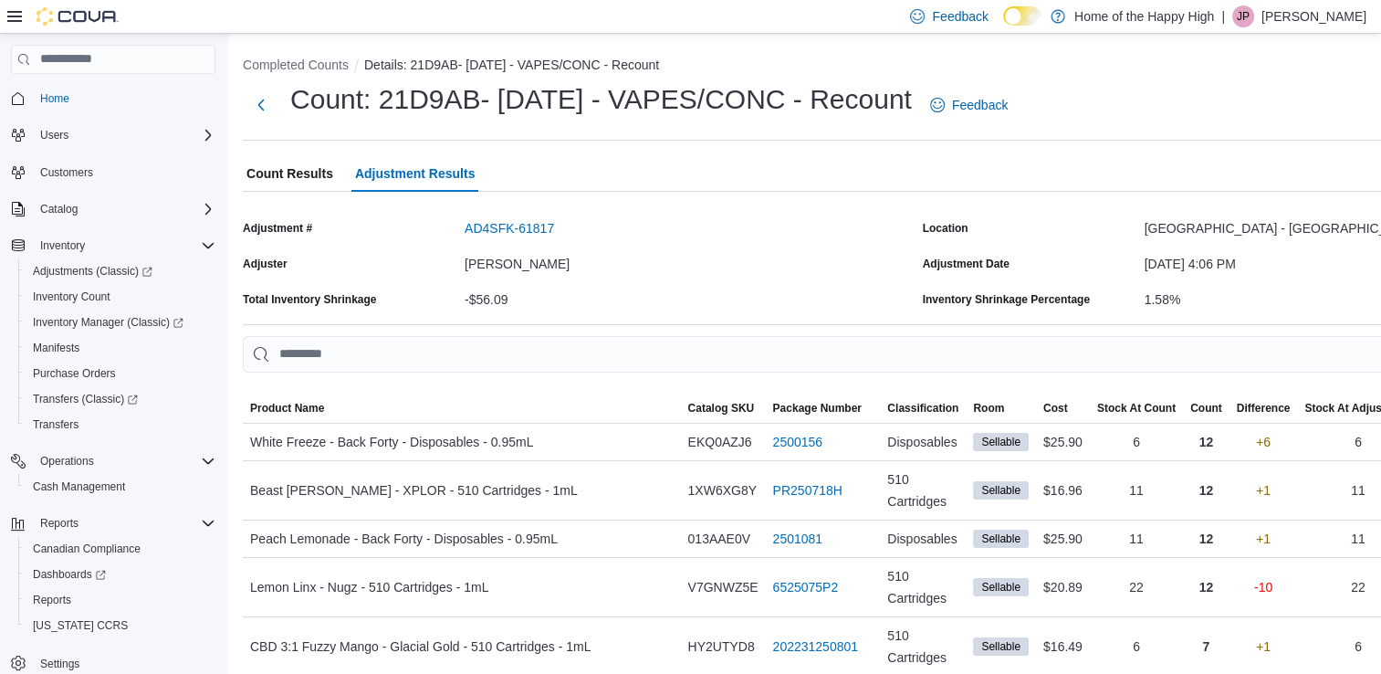
click at [276, 168] on span "Count Results" at bounding box center [290, 173] width 87 height 37
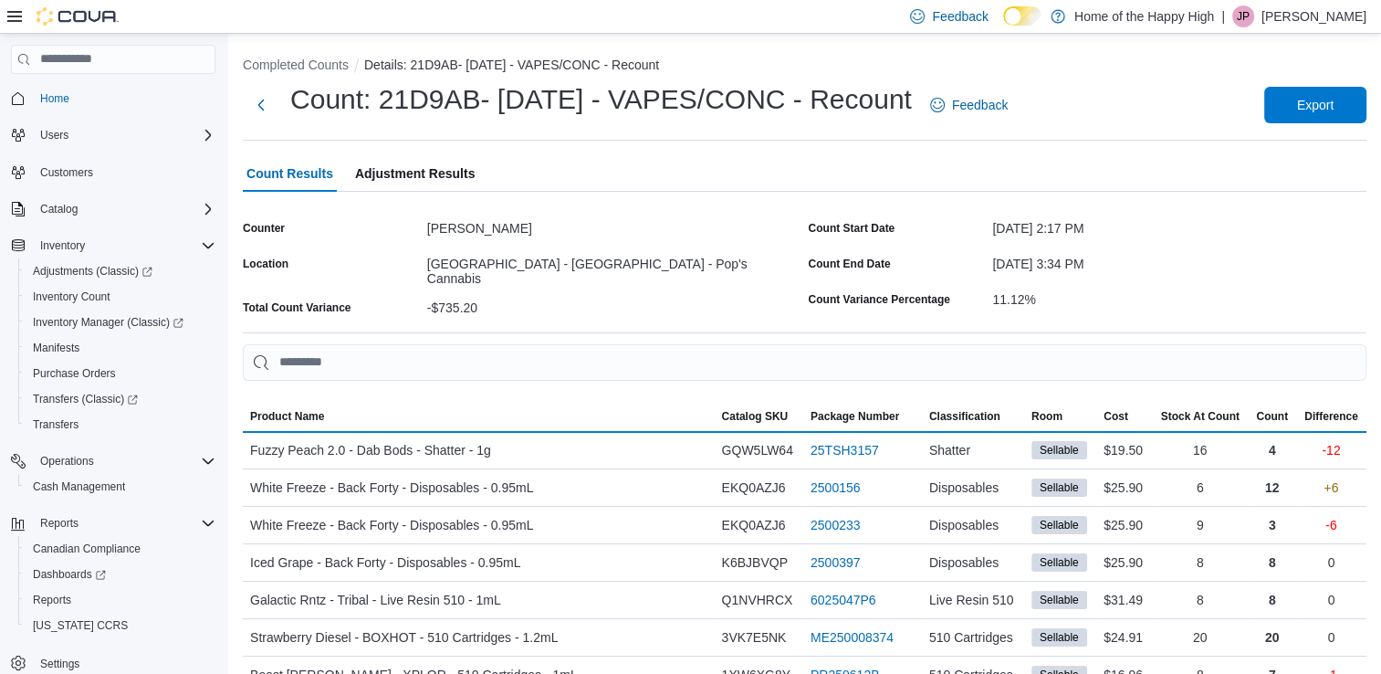
click at [405, 181] on span "Adjustment Results" at bounding box center [415, 173] width 120 height 37
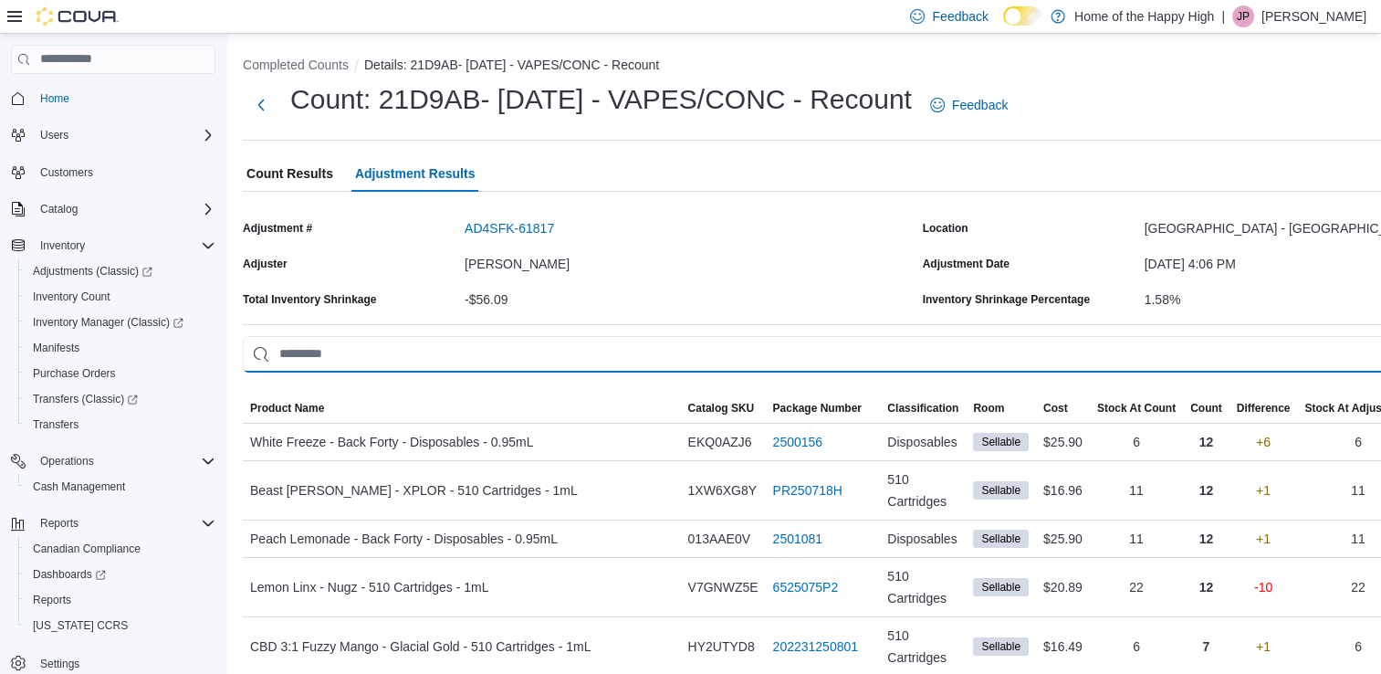
click at [550, 356] on input "This is a search bar. As you type, the results lower in the page will automatic…" at bounding box center [919, 354] width 1352 height 37
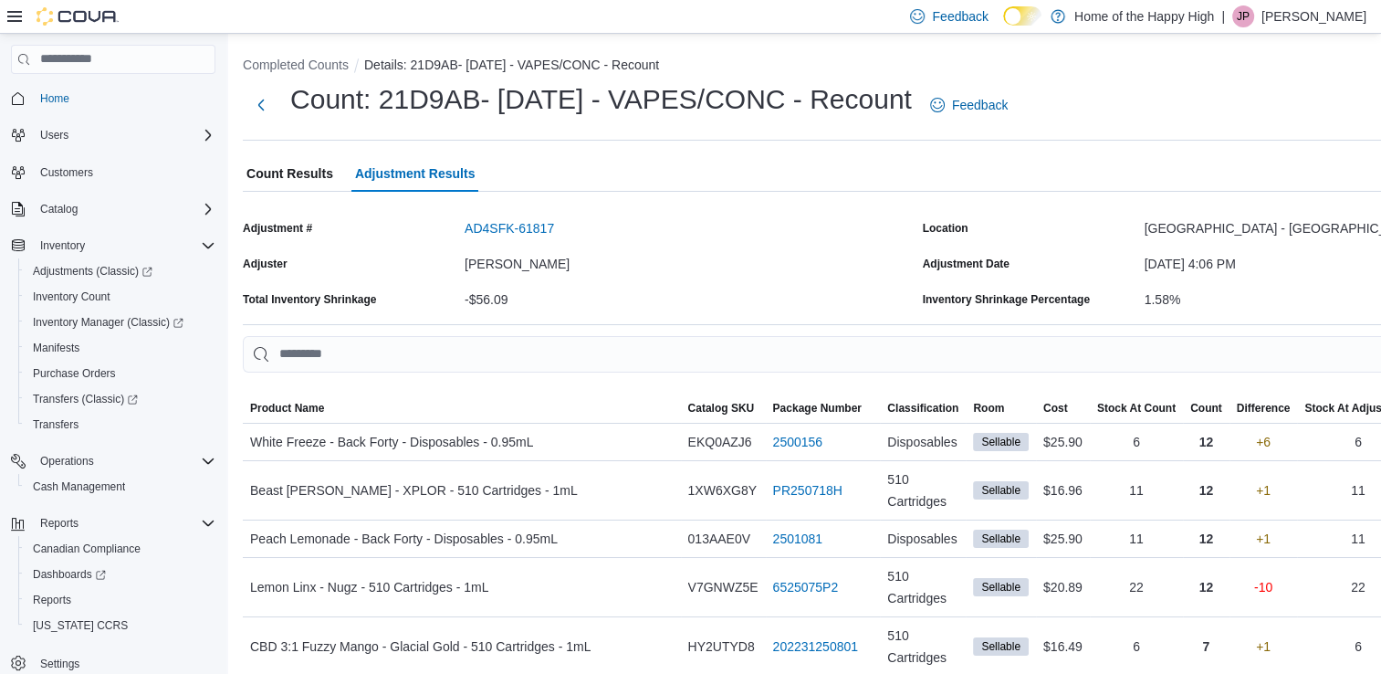
click at [308, 183] on span "Count Results" at bounding box center [290, 173] width 87 height 37
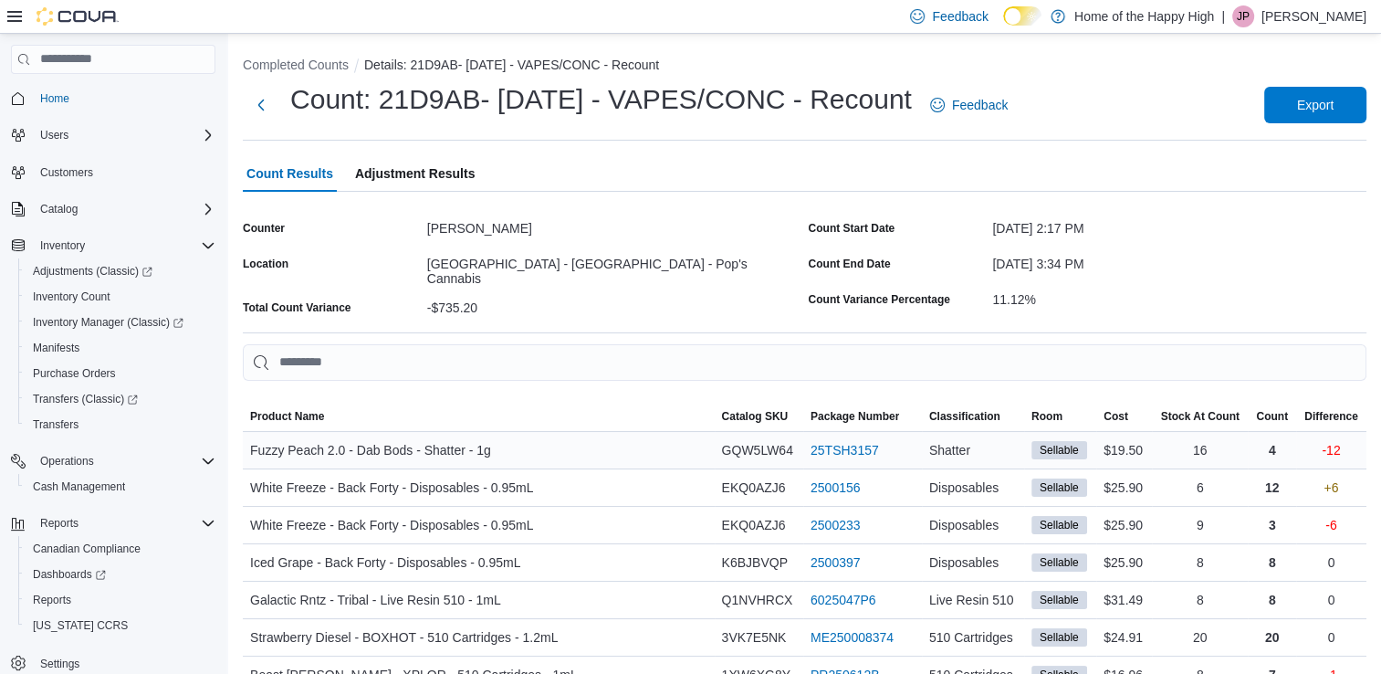
click at [581, 438] on div "Fuzzy Peach 2.0 - Dab Bods - Shatter - 1g" at bounding box center [479, 450] width 472 height 37
click at [267, 116] on button "Next" at bounding box center [261, 104] width 37 height 37
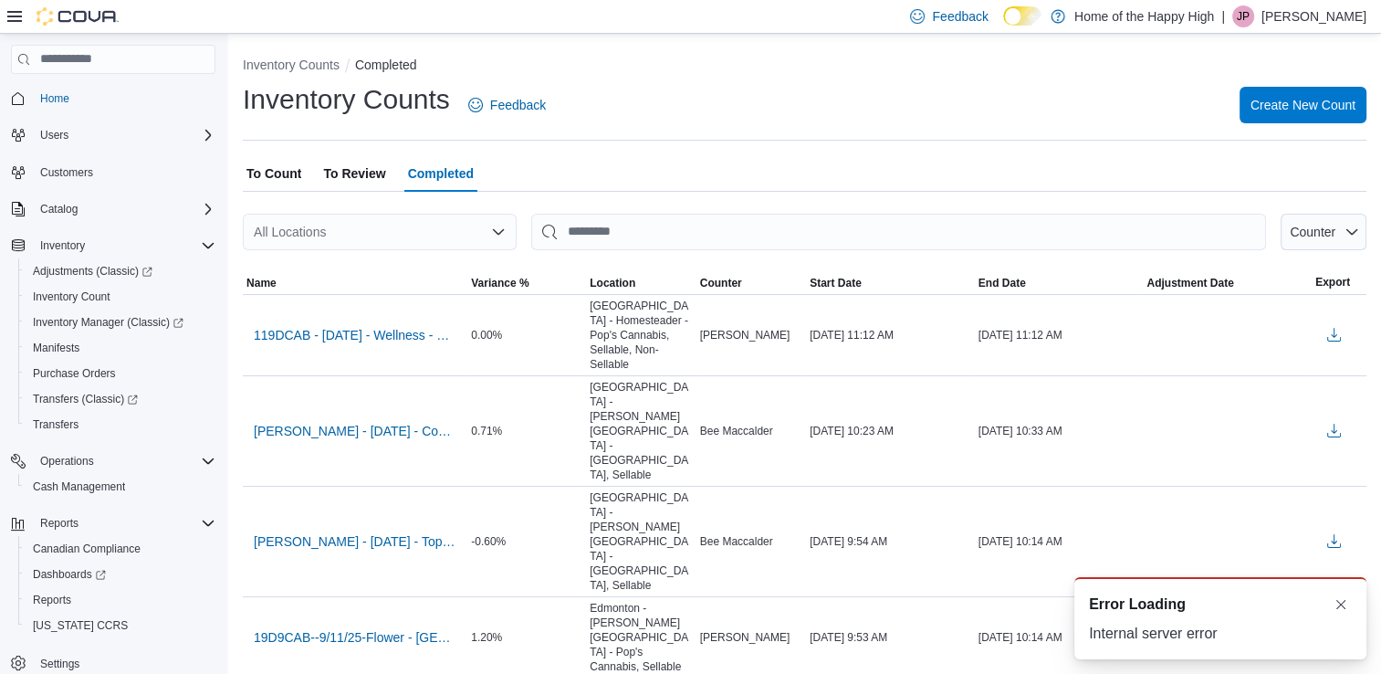
click at [283, 184] on span "To Count" at bounding box center [274, 173] width 55 height 37
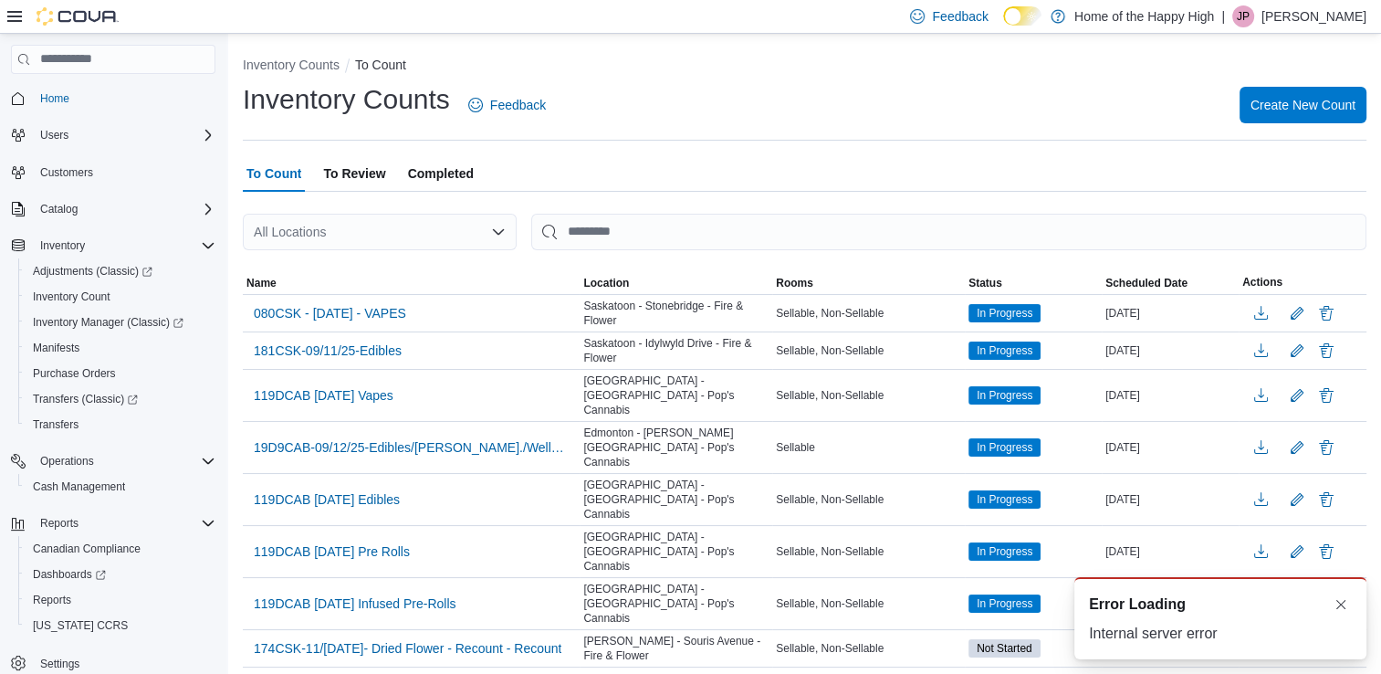
click at [346, 230] on div "All Locations" at bounding box center [380, 232] width 274 height 37
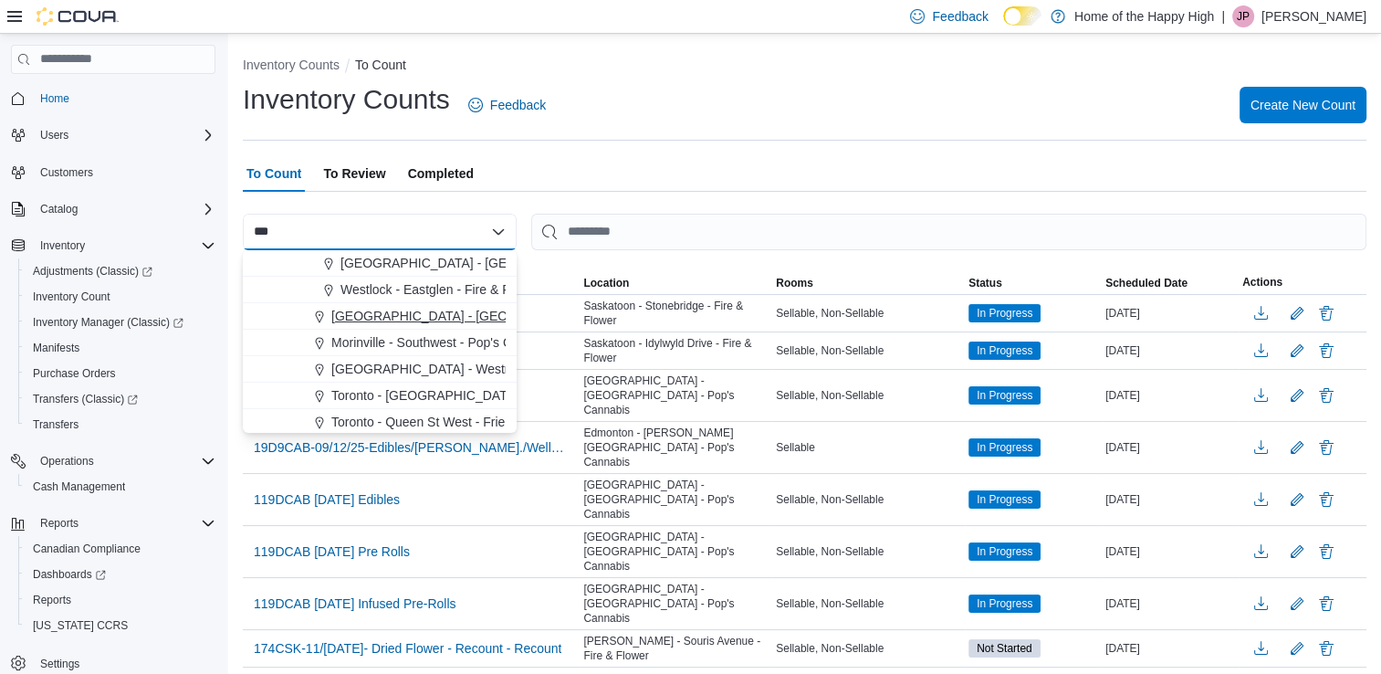
click at [388, 311] on span "[GEOGRAPHIC_DATA] - [GEOGRAPHIC_DATA] - Pop's Cannabis" at bounding box center [520, 316] width 378 height 18
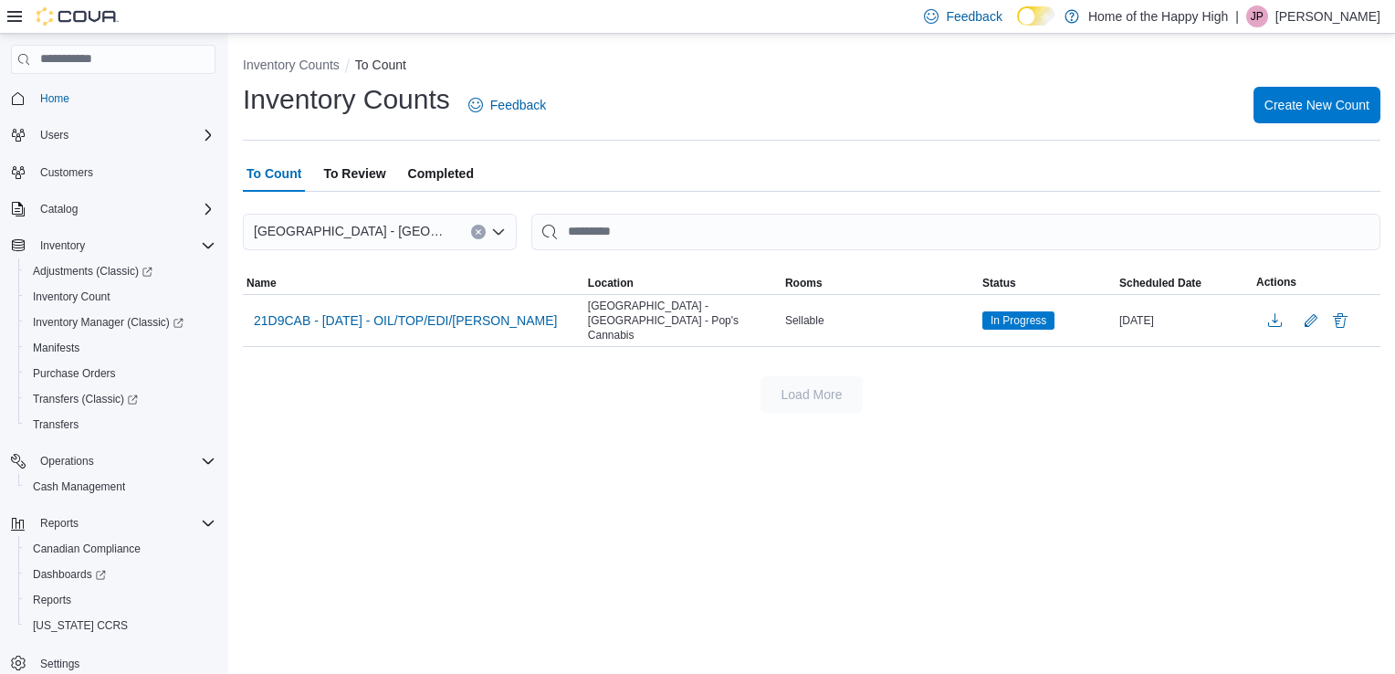
click at [376, 181] on span "To Review" at bounding box center [354, 173] width 62 height 37
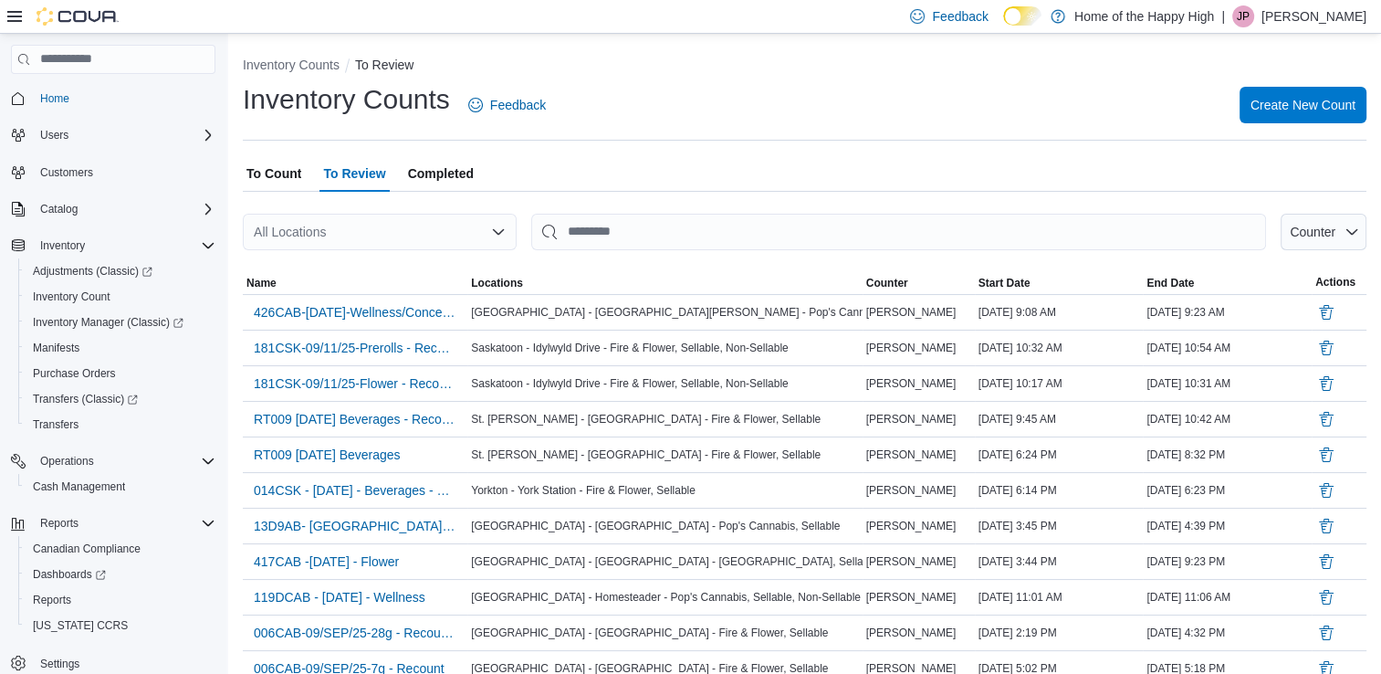
click at [436, 174] on span "Completed" at bounding box center [441, 173] width 66 height 37
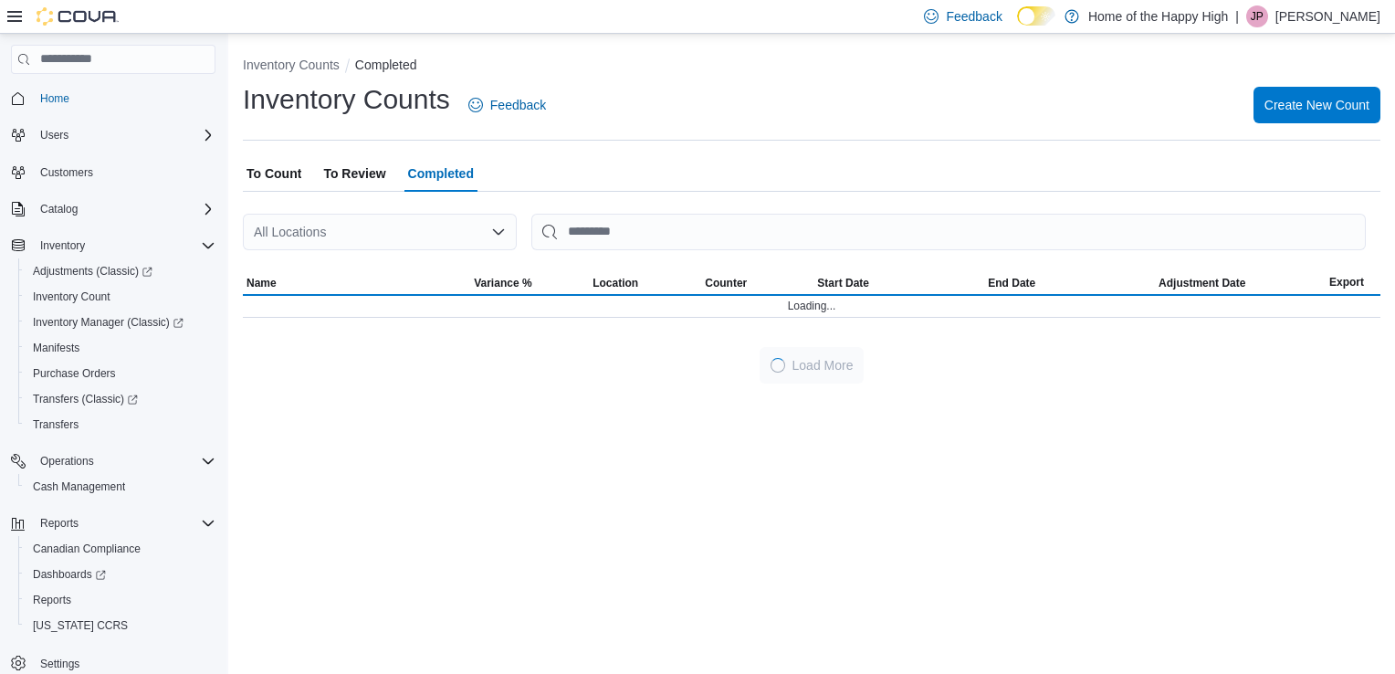
click at [414, 236] on div "All Locations" at bounding box center [380, 232] width 274 height 37
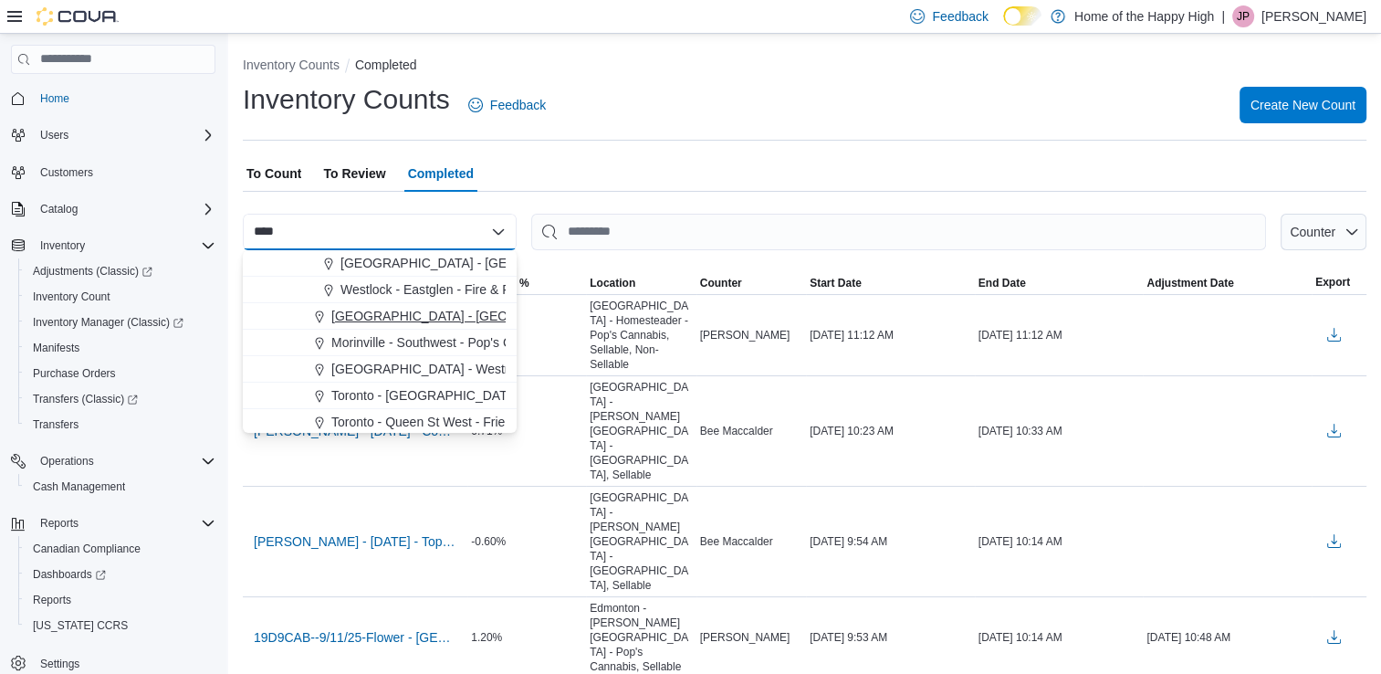
click at [415, 316] on span "[GEOGRAPHIC_DATA] - [GEOGRAPHIC_DATA] - Pop's Cannabis" at bounding box center [520, 316] width 378 height 18
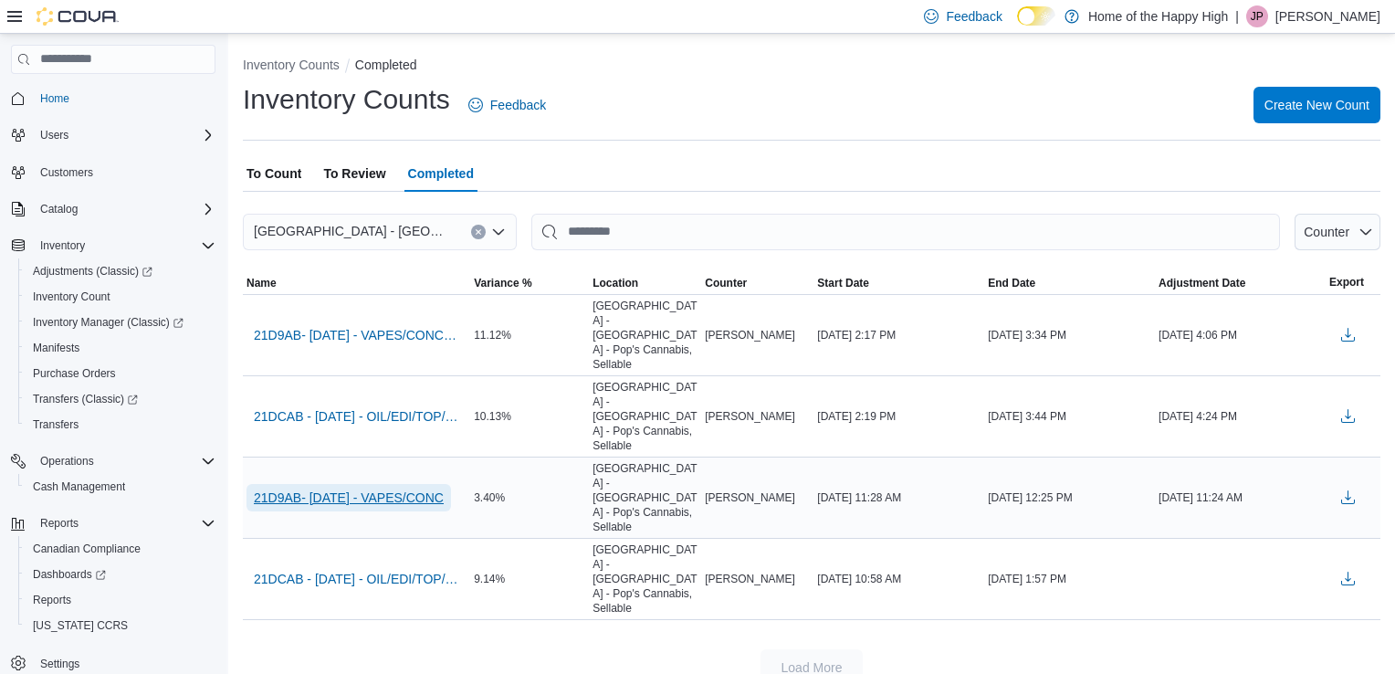
click at [409, 488] on span "21D9AB- [DATE] - VAPES/CONC" at bounding box center [349, 497] width 190 height 18
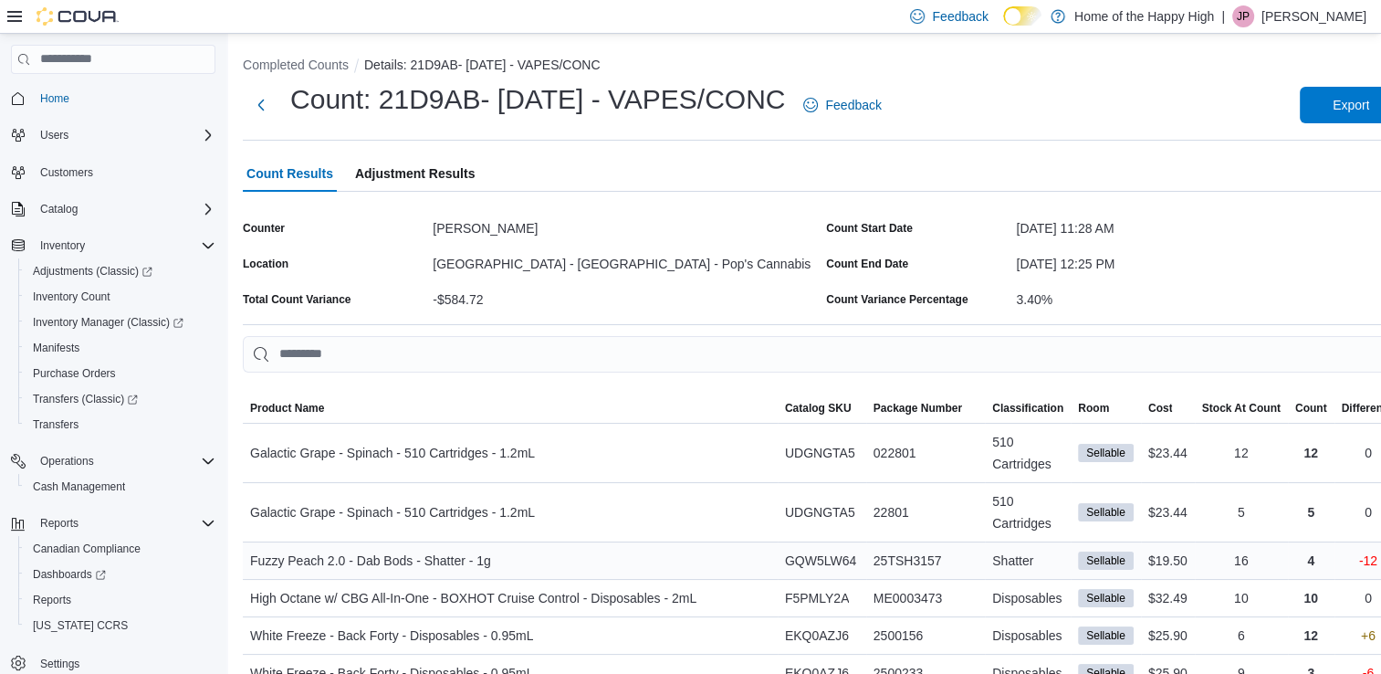
click at [917, 542] on div "25TSH3157" at bounding box center [925, 560] width 119 height 37
drag, startPoint x: 917, startPoint y: 522, endPoint x: 822, endPoint y: 502, distance: 97.1
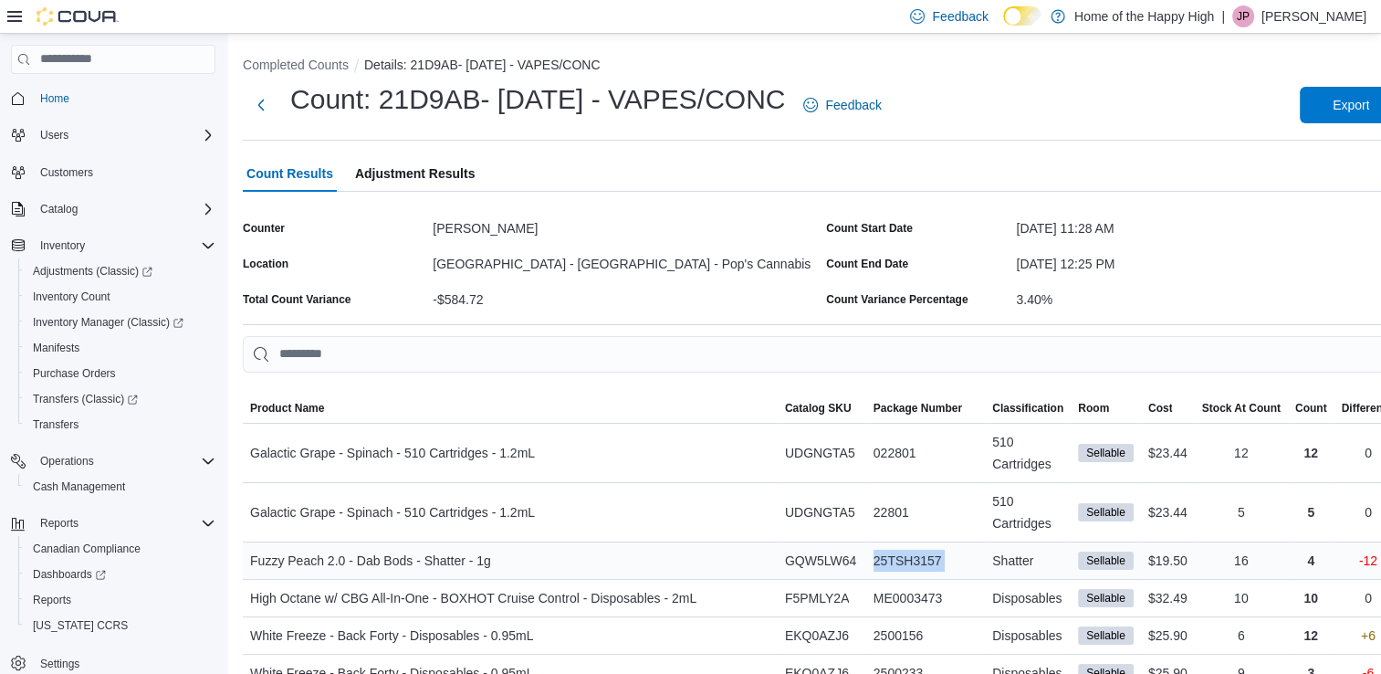
click at [866, 542] on div "25TSH3157" at bounding box center [925, 560] width 119 height 37
click at [799, 550] on span "GQW5LW64" at bounding box center [820, 561] width 71 height 22
click at [430, 550] on span "Fuzzy Peach 2.0 - Dab Bods - Shatter - 1g" at bounding box center [370, 561] width 241 height 22
click at [404, 180] on span "Adjustment Results" at bounding box center [415, 173] width 120 height 37
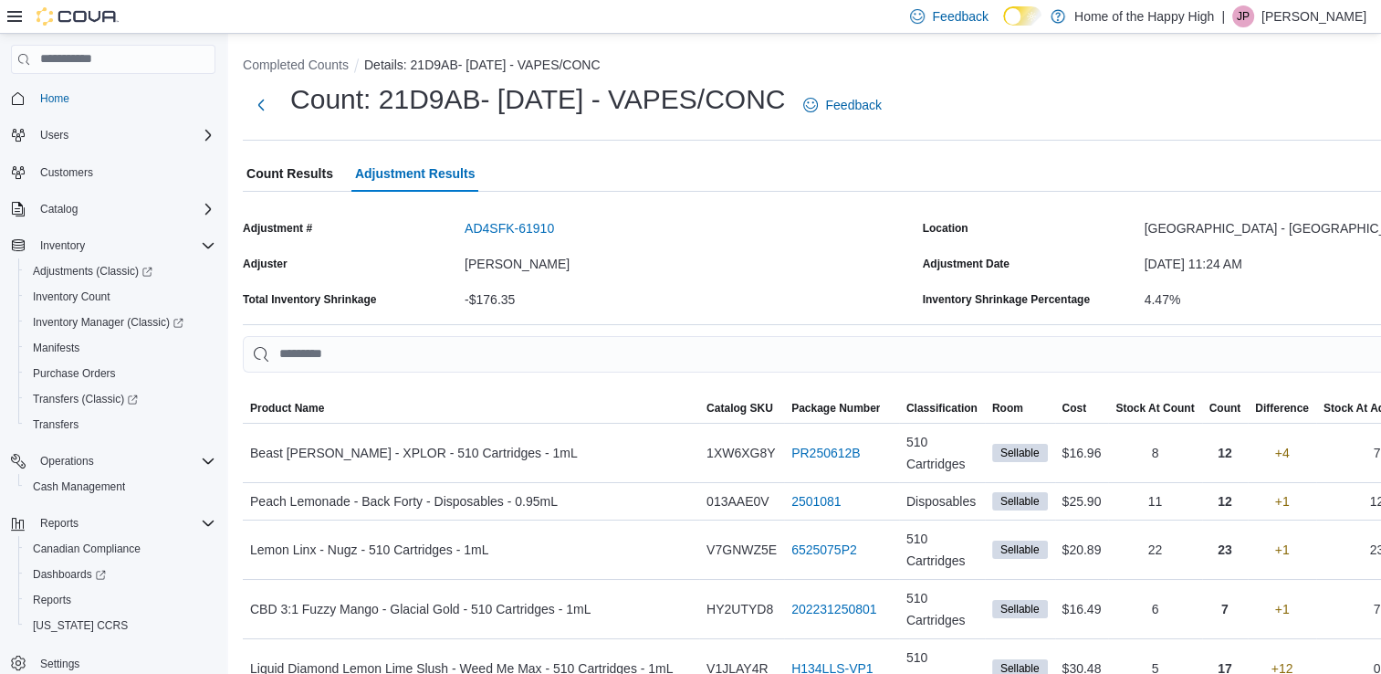
click at [289, 190] on span "Count Results" at bounding box center [290, 173] width 87 height 37
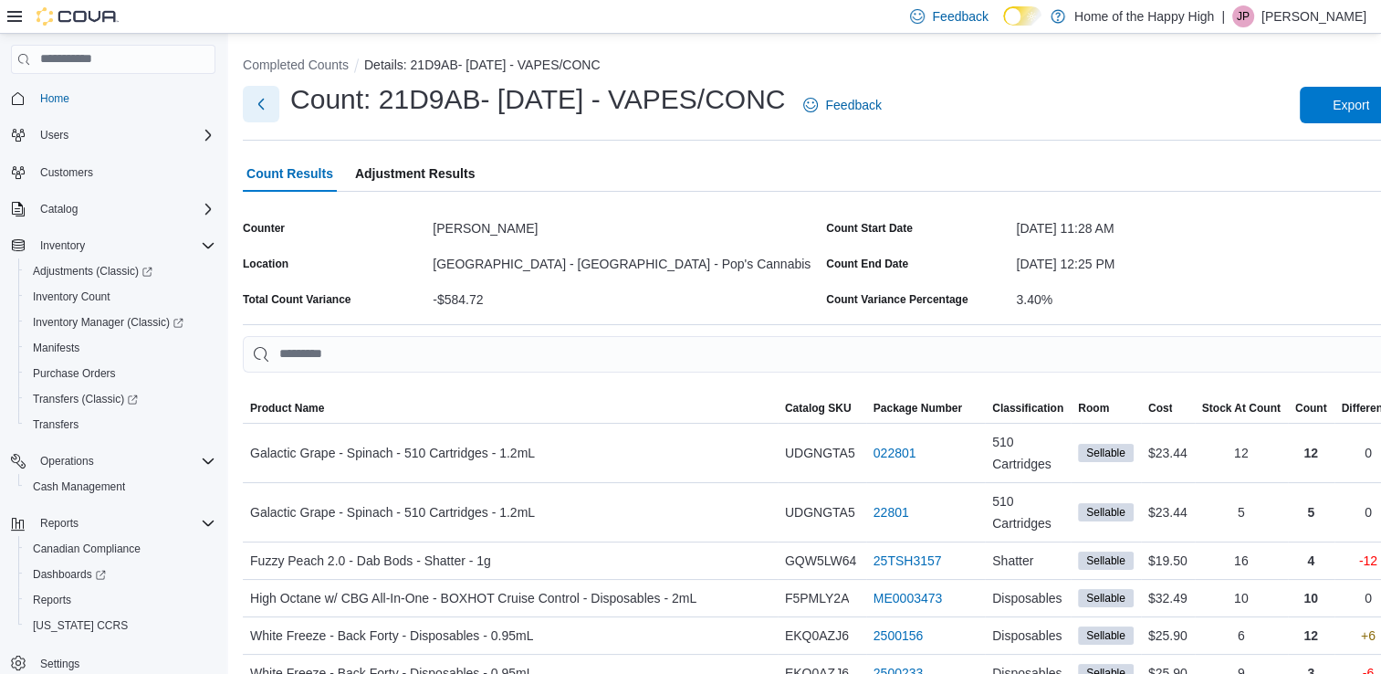
click at [258, 96] on button "Next" at bounding box center [261, 104] width 37 height 37
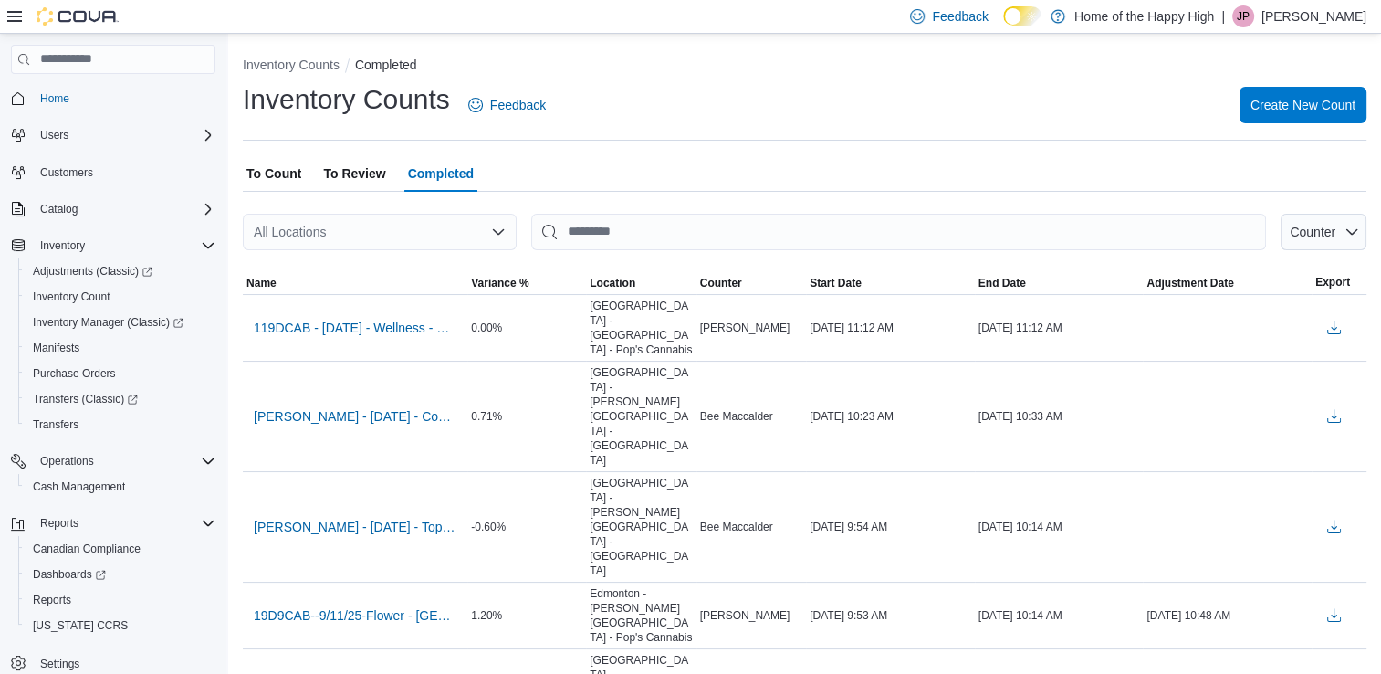
click at [287, 173] on span "To Count" at bounding box center [274, 173] width 55 height 37
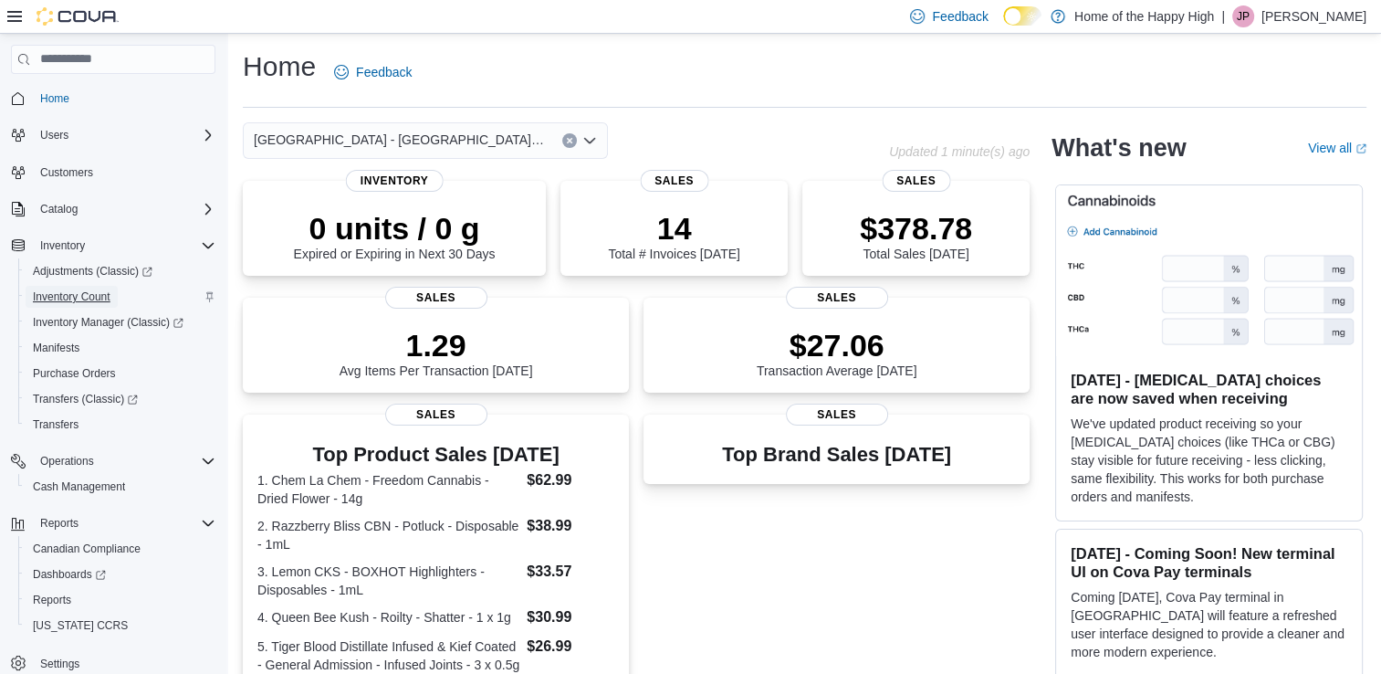
click at [109, 301] on span "Inventory Count" at bounding box center [72, 296] width 78 height 15
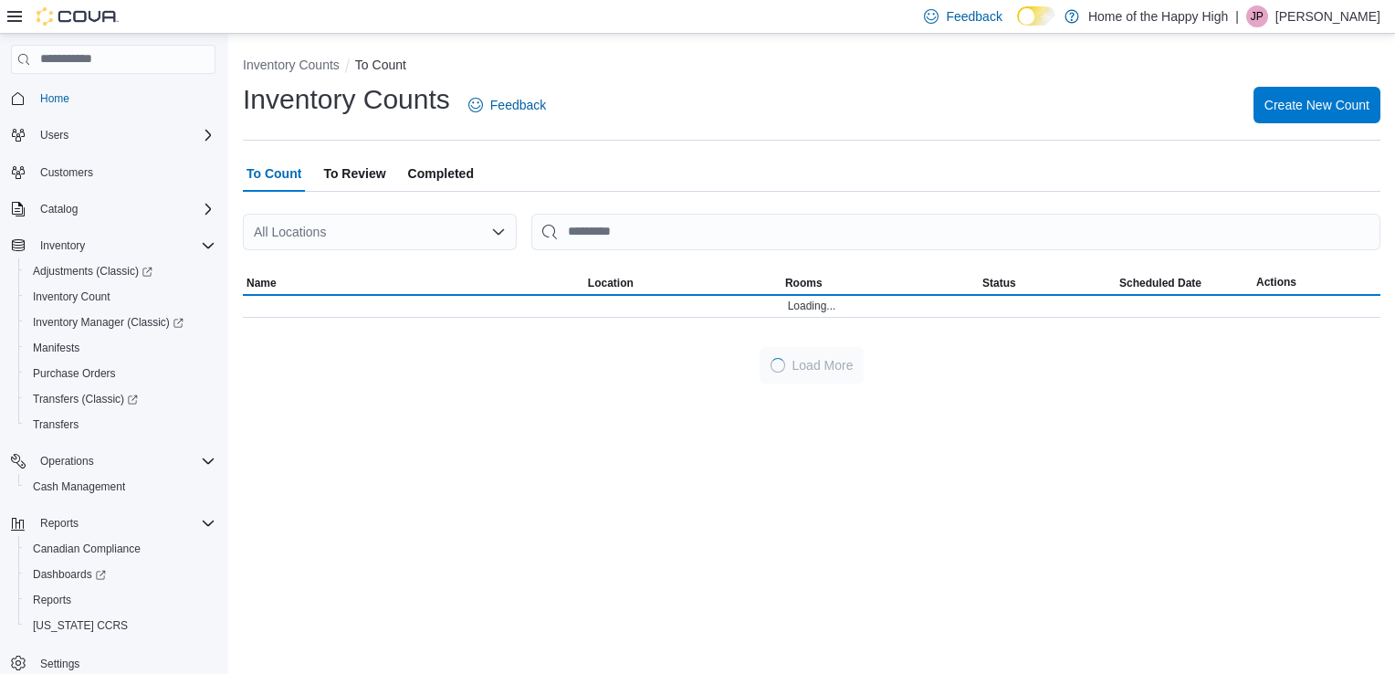
click at [442, 232] on div "All Locations" at bounding box center [380, 232] width 274 height 37
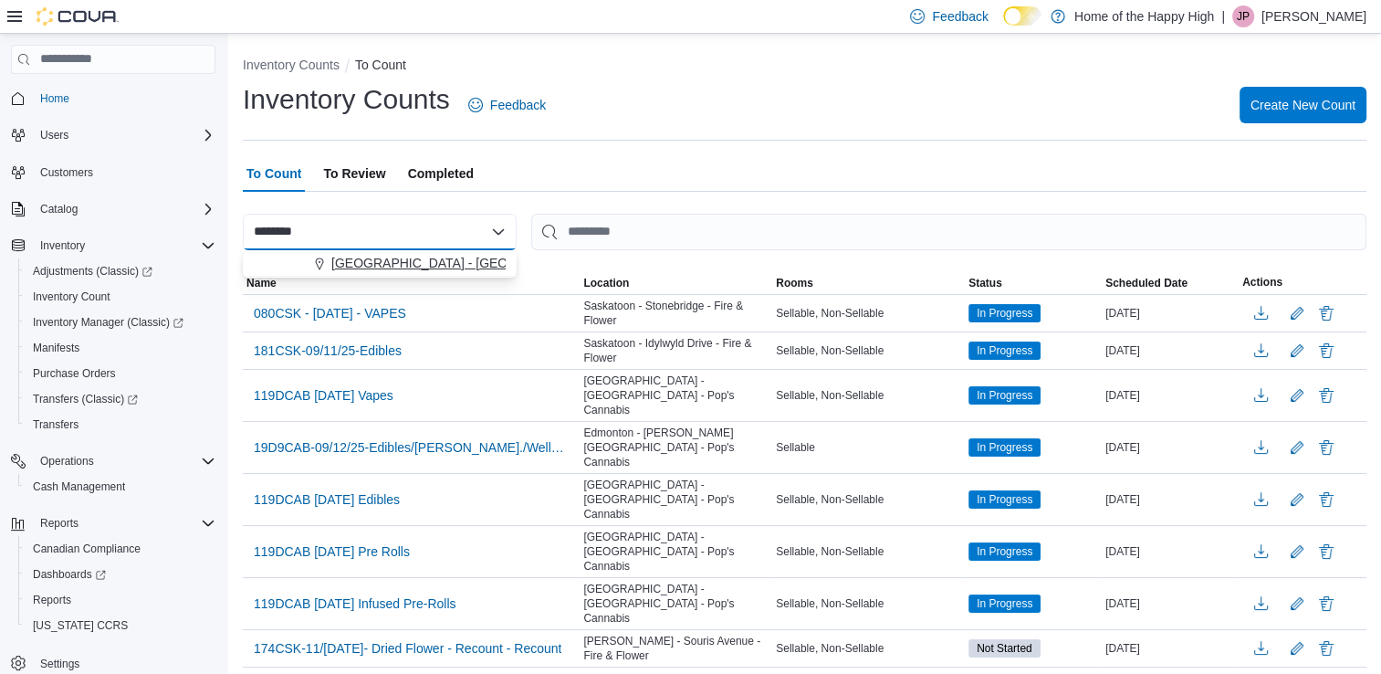
type input "********"
click at [446, 268] on span "[GEOGRAPHIC_DATA] - [GEOGRAPHIC_DATA] - Pop's Cannabis" at bounding box center [520, 263] width 378 height 18
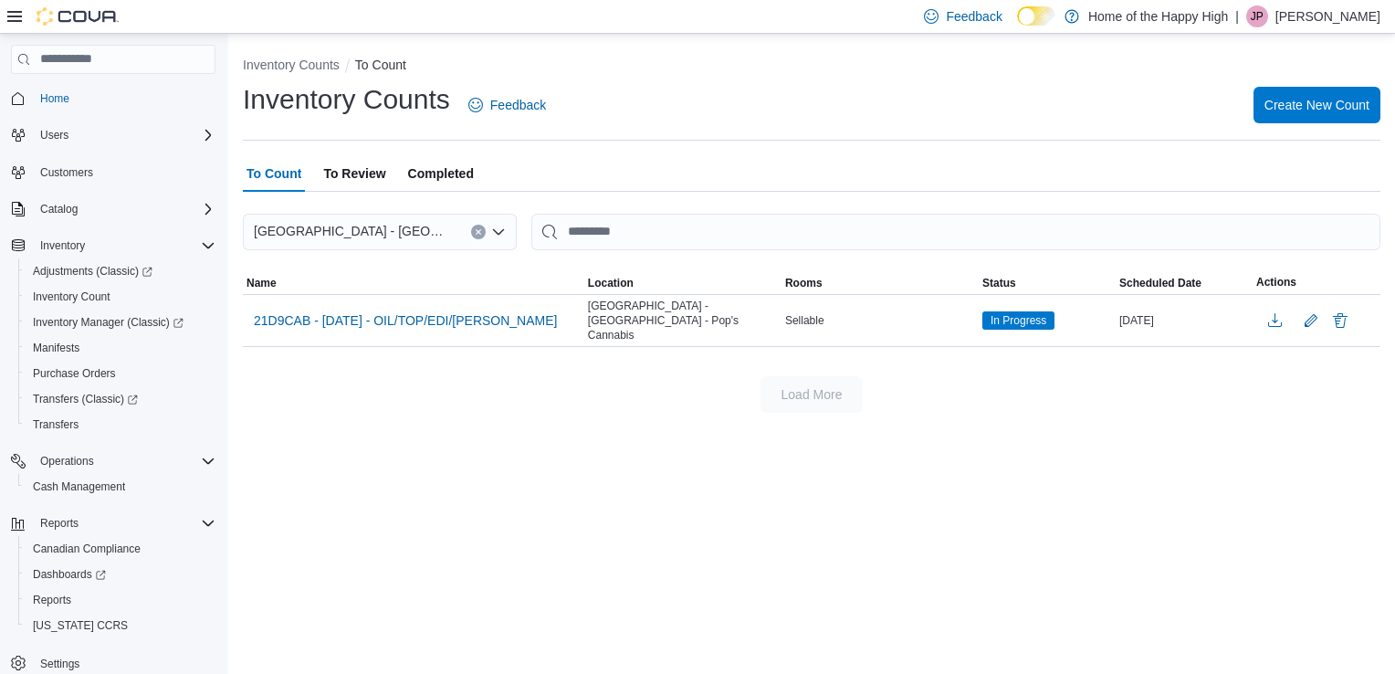
click at [435, 167] on span "Completed" at bounding box center [441, 173] width 66 height 37
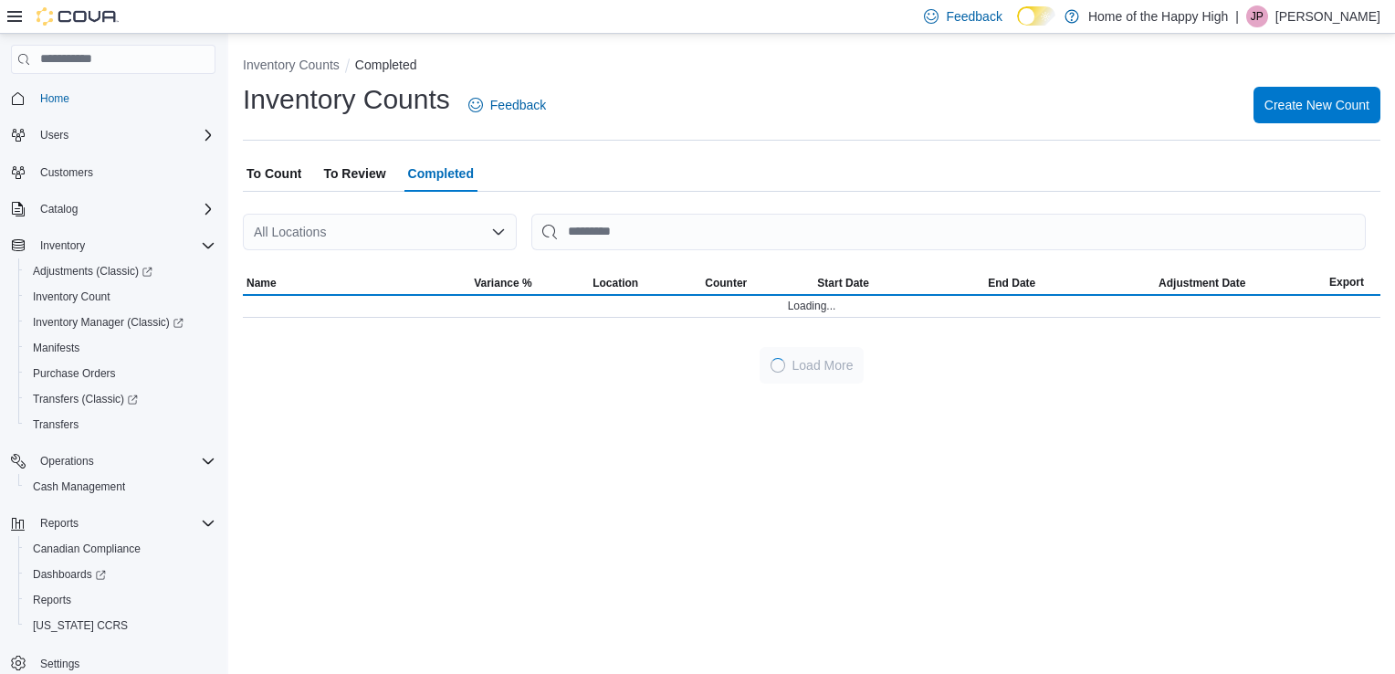
click at [415, 229] on div "All Locations" at bounding box center [380, 232] width 274 height 37
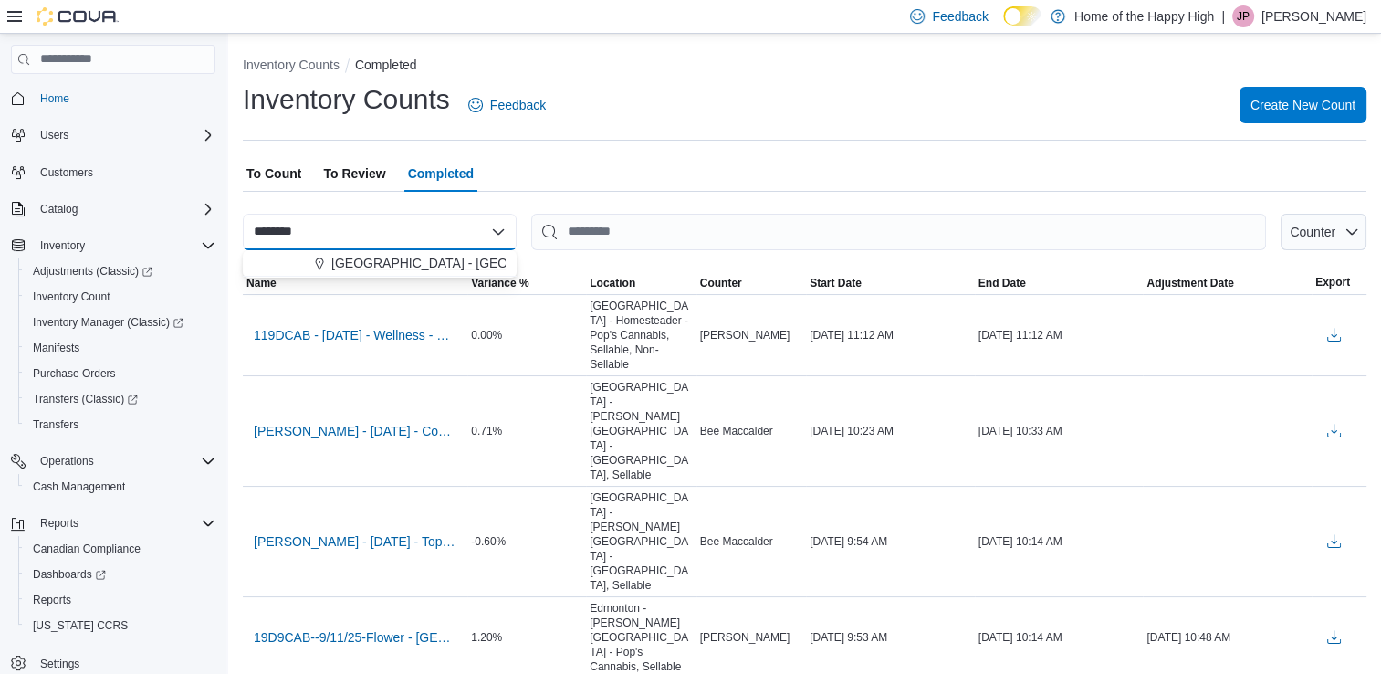
type input "********"
click at [417, 260] on span "[GEOGRAPHIC_DATA] - [GEOGRAPHIC_DATA] - Pop's Cannabis" at bounding box center [520, 263] width 378 height 18
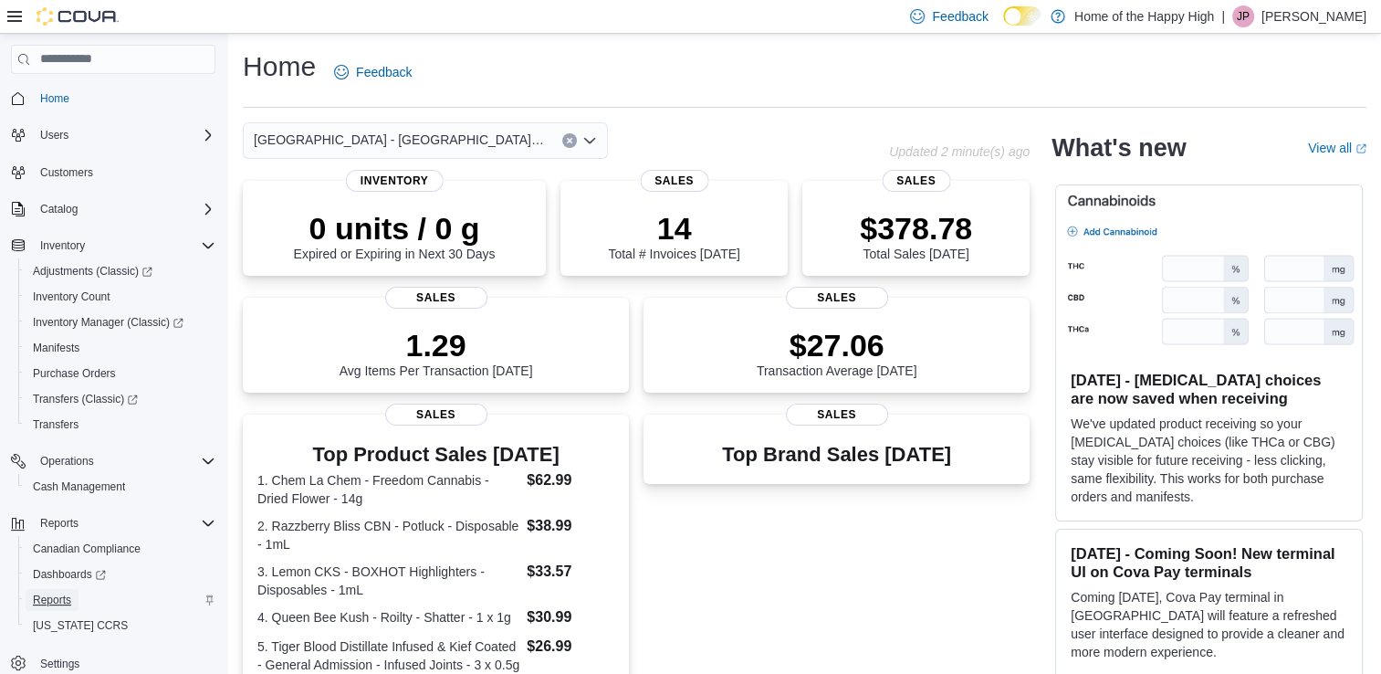
click at [54, 596] on span "Reports" at bounding box center [52, 600] width 38 height 15
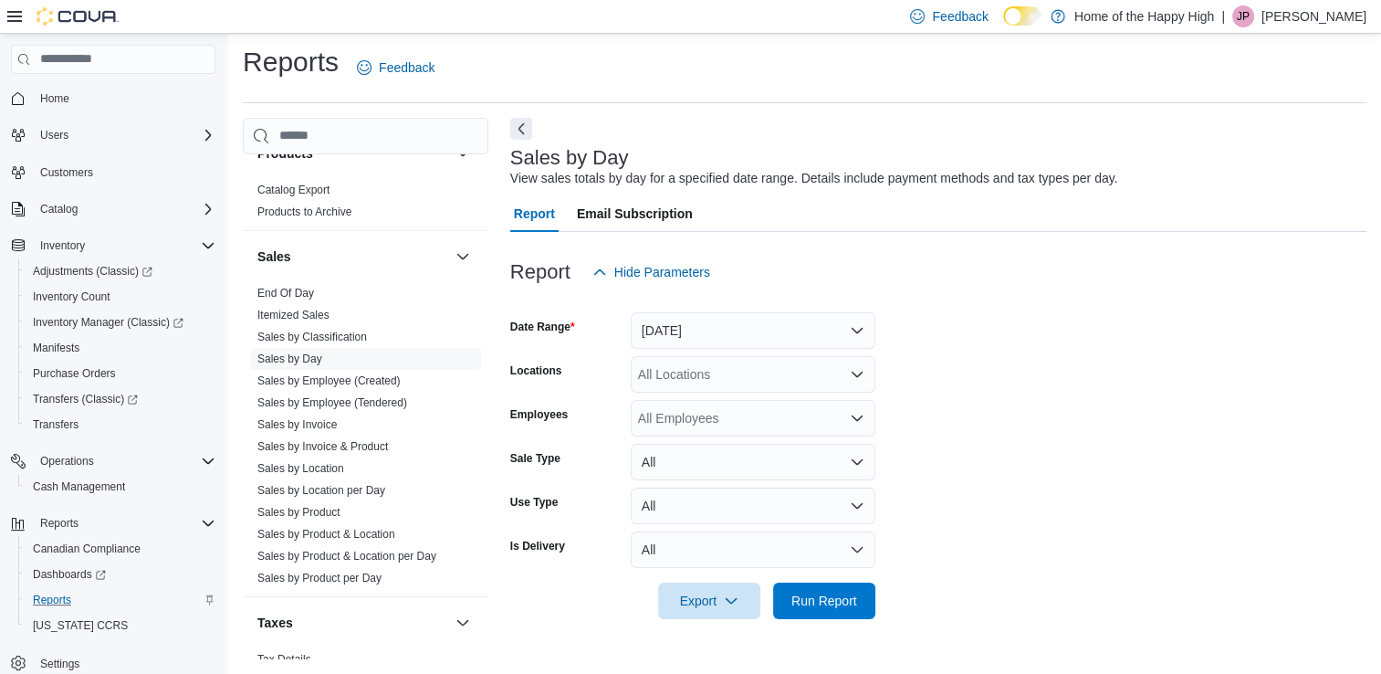
scroll to position [1127, 0]
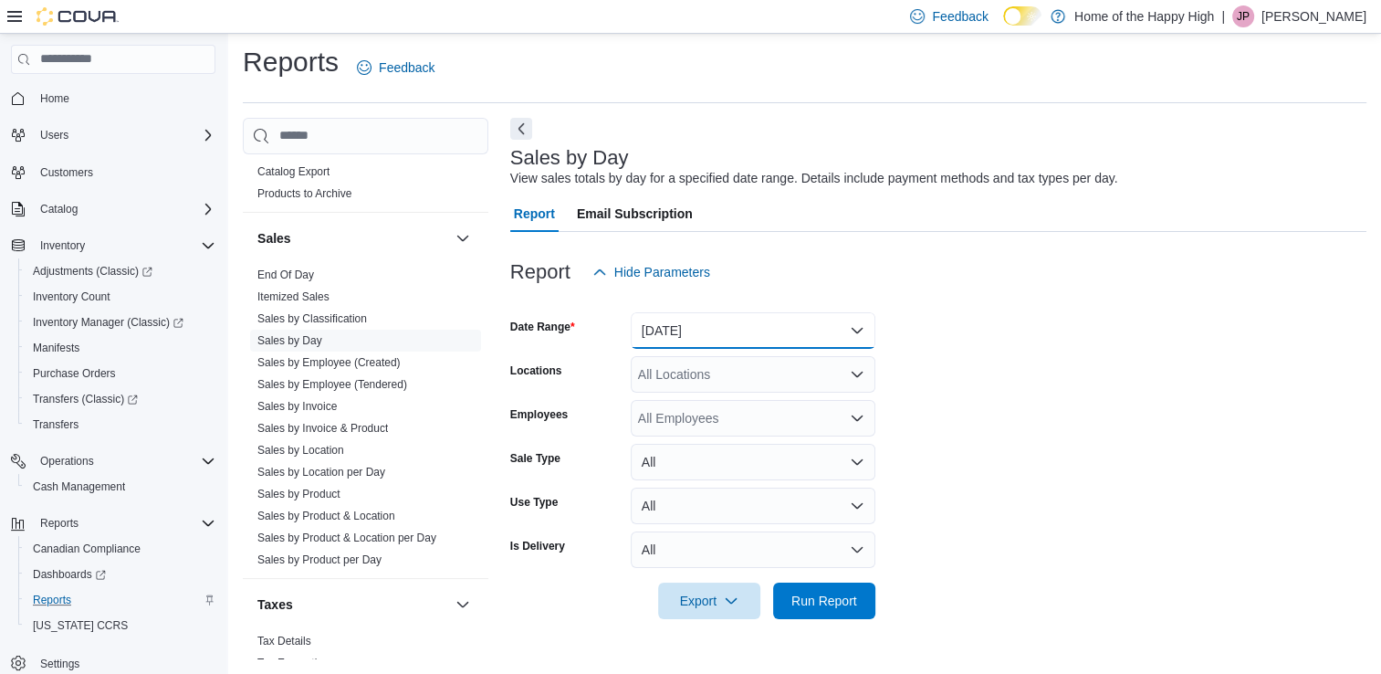
click at [801, 331] on button "Yesterday" at bounding box center [753, 330] width 245 height 37
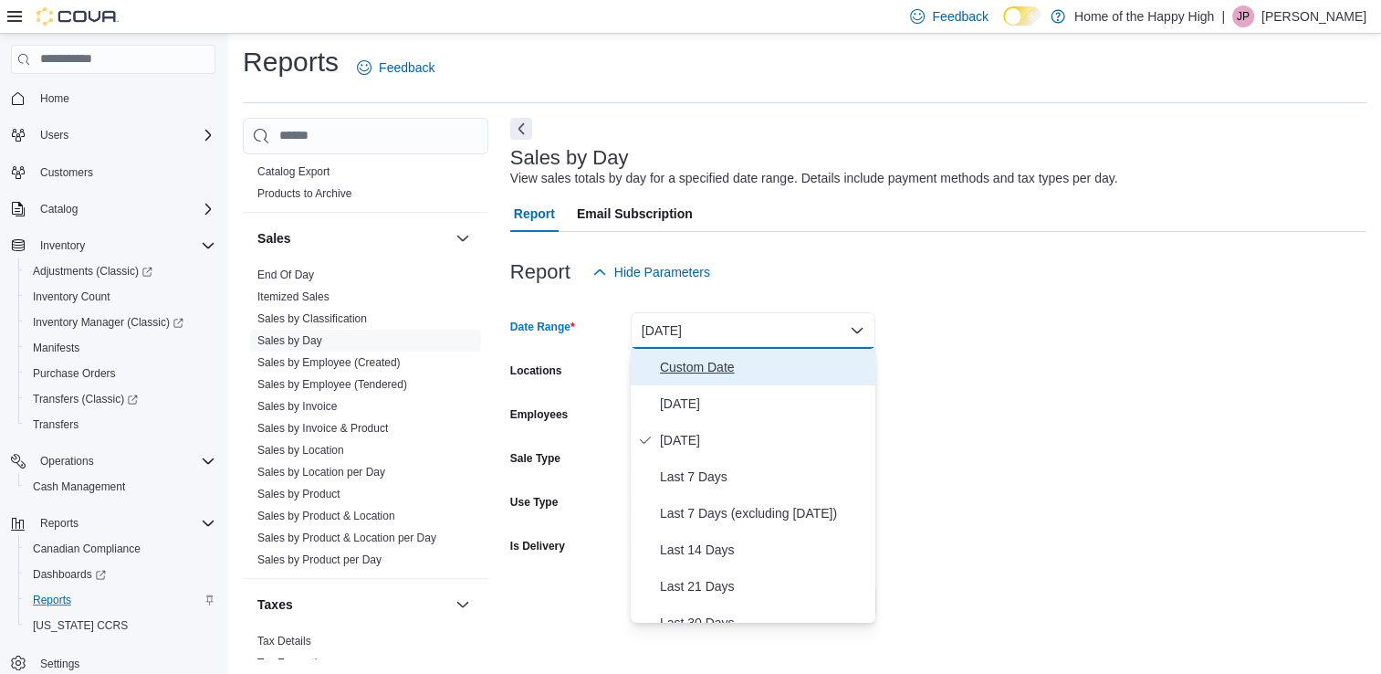
click at [745, 370] on span "Custom Date" at bounding box center [764, 367] width 208 height 22
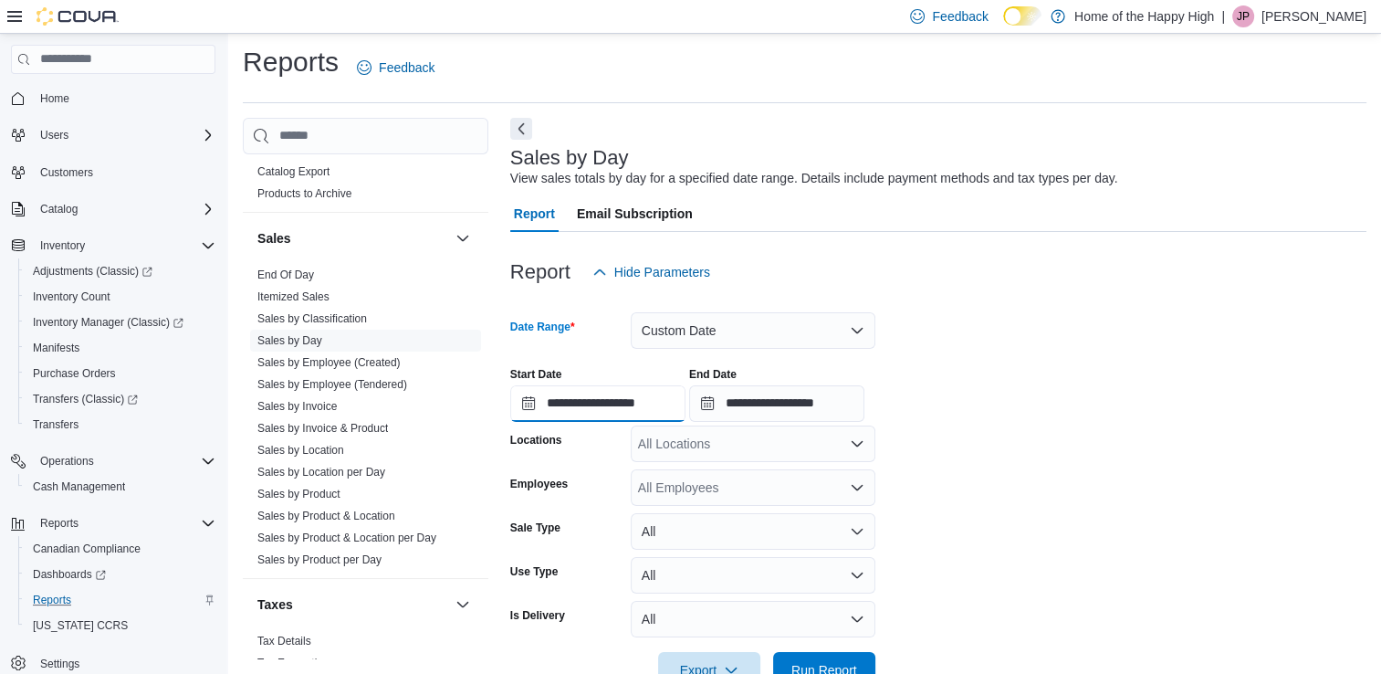
click at [635, 405] on input "**********" at bounding box center [597, 403] width 175 height 37
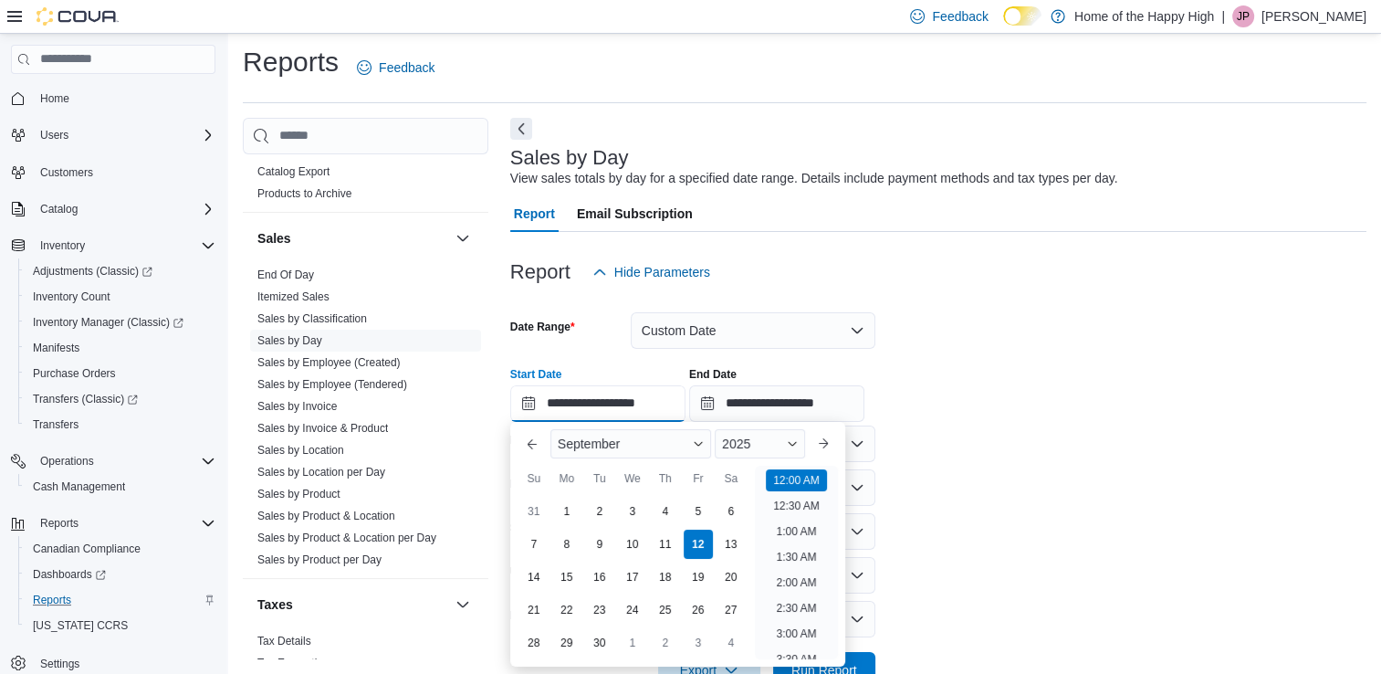
scroll to position [57, 0]
click at [636, 541] on div "10" at bounding box center [632, 544] width 32 height 32
type input "**********"
click at [1014, 418] on div "**********" at bounding box center [938, 386] width 856 height 69
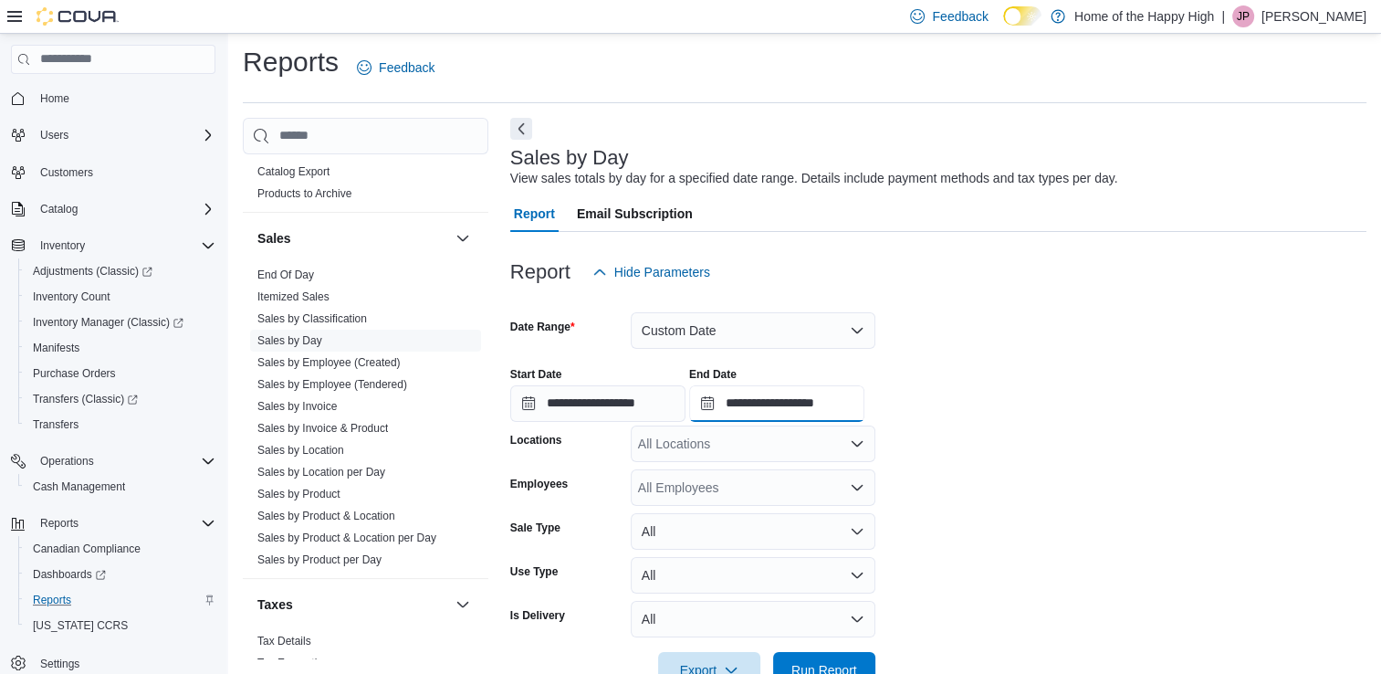
click at [817, 400] on input "**********" at bounding box center [776, 403] width 175 height 37
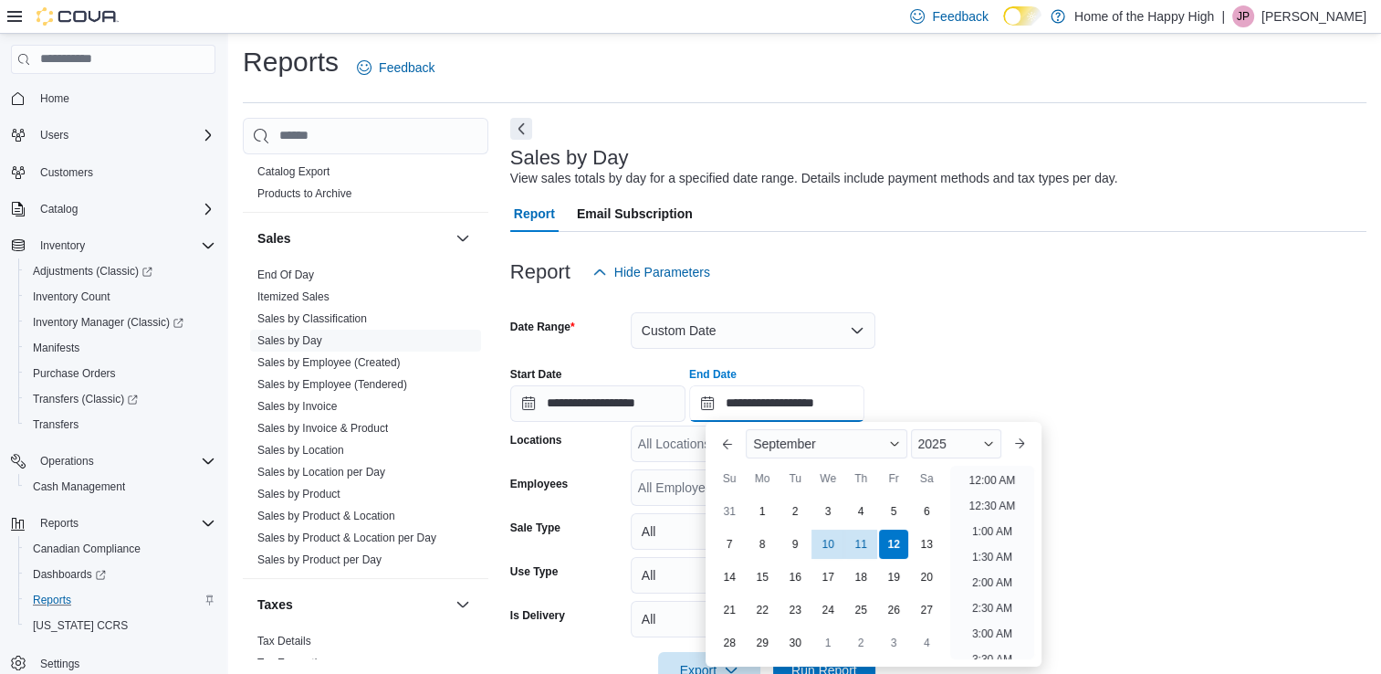
scroll to position [1037, 0]
click at [857, 546] on div "11" at bounding box center [861, 544] width 32 height 32
type input "**********"
click at [1126, 536] on form "**********" at bounding box center [938, 489] width 856 height 398
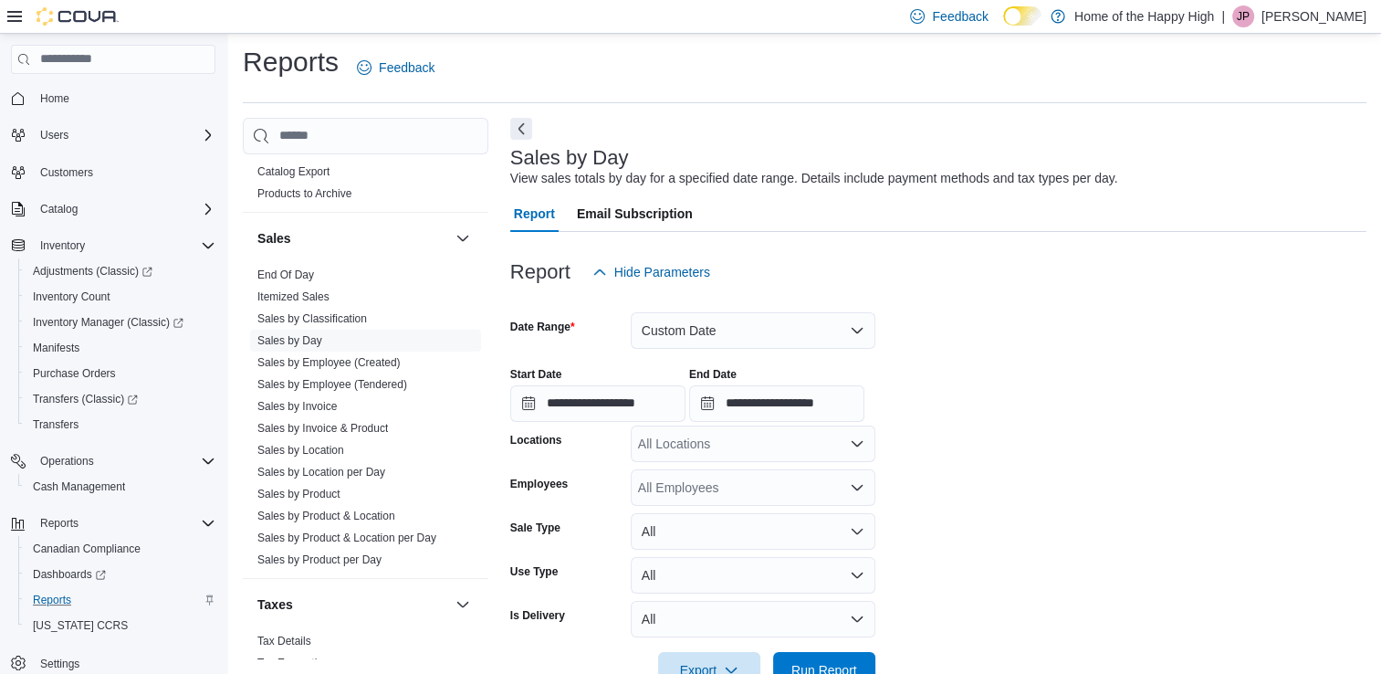
scroll to position [55, 0]
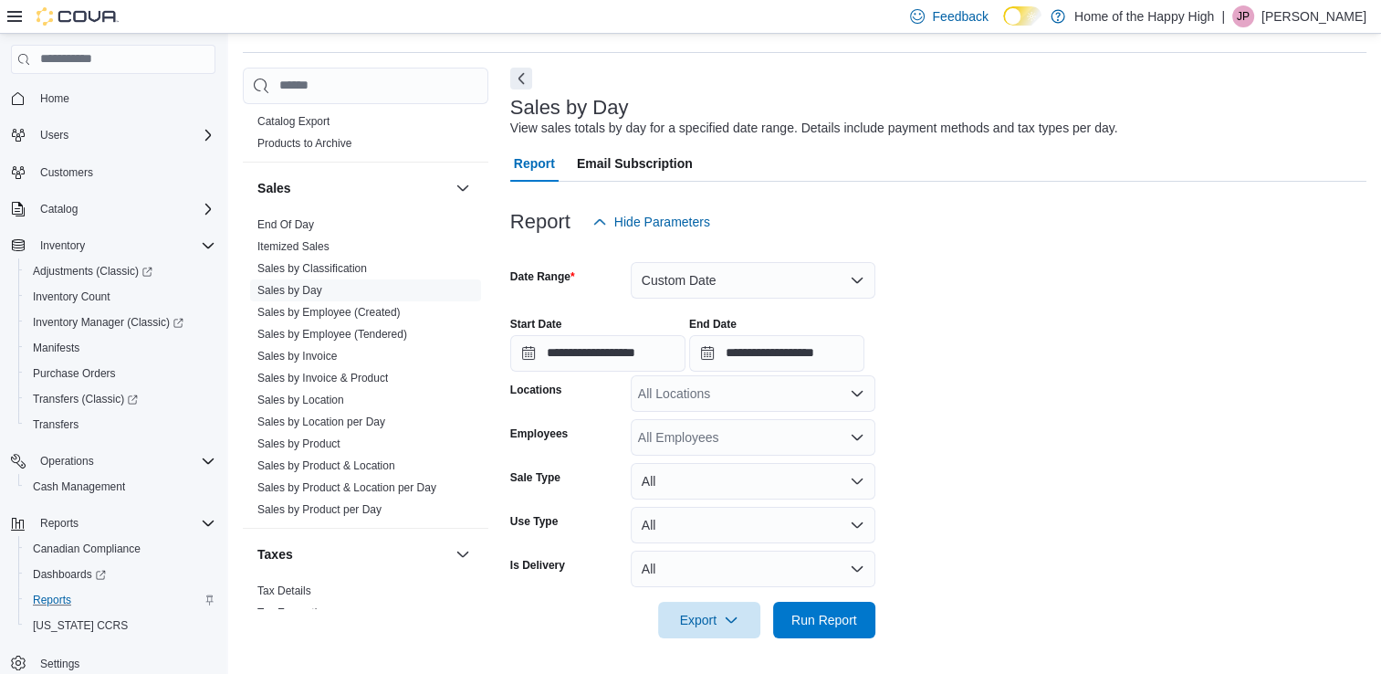
click at [763, 399] on div "All Locations" at bounding box center [753, 393] width 245 height 37
type input "********"
click at [764, 420] on span "[GEOGRAPHIC_DATA] - [GEOGRAPHIC_DATA] - Pop's Cannabis" at bounding box center [887, 424] width 378 height 18
click at [951, 446] on form "**********" at bounding box center [938, 439] width 856 height 398
click at [845, 607] on span "Run Report" at bounding box center [824, 619] width 80 height 37
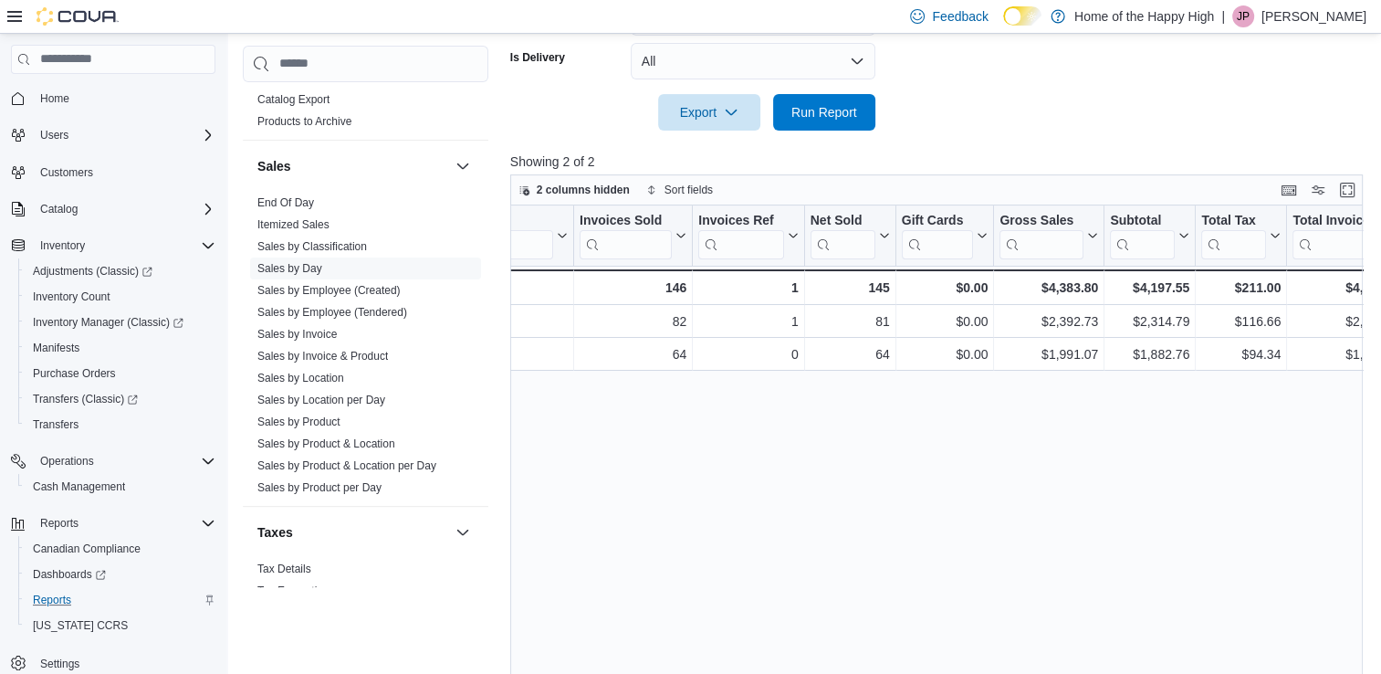
scroll to position [0, 73]
